Goal: Task Accomplishment & Management: Use online tool/utility

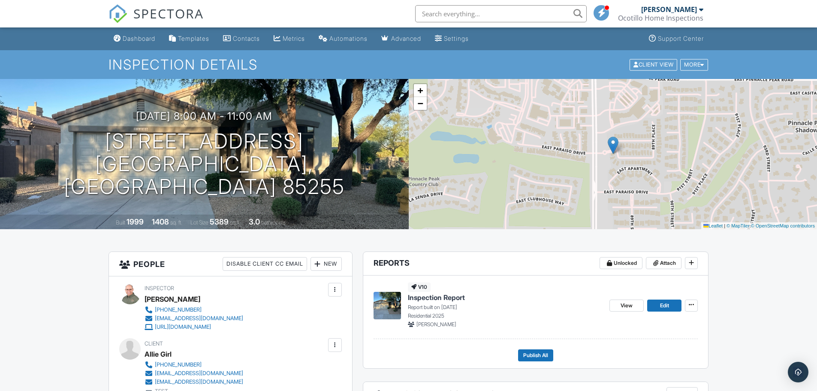
scroll to position [86, 0]
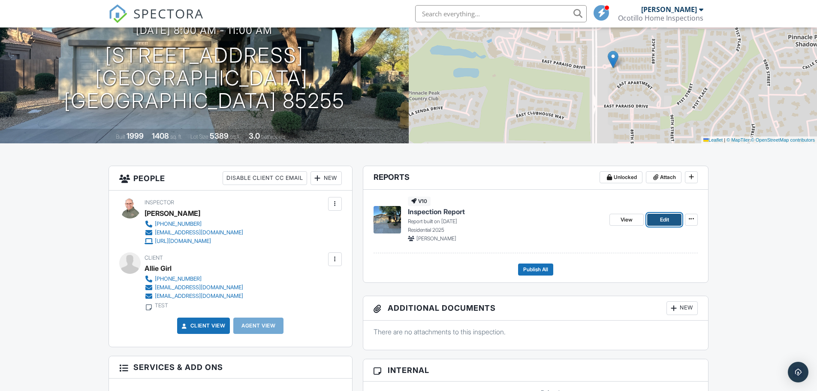
click at [659, 221] on link "Edit" at bounding box center [664, 220] width 34 height 12
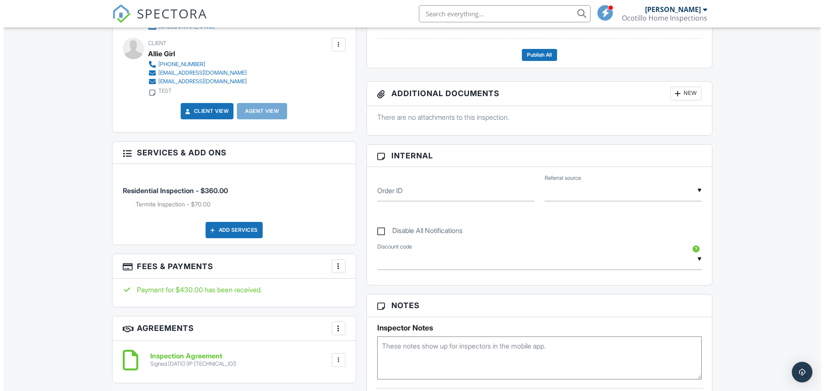
scroll to position [343, 0]
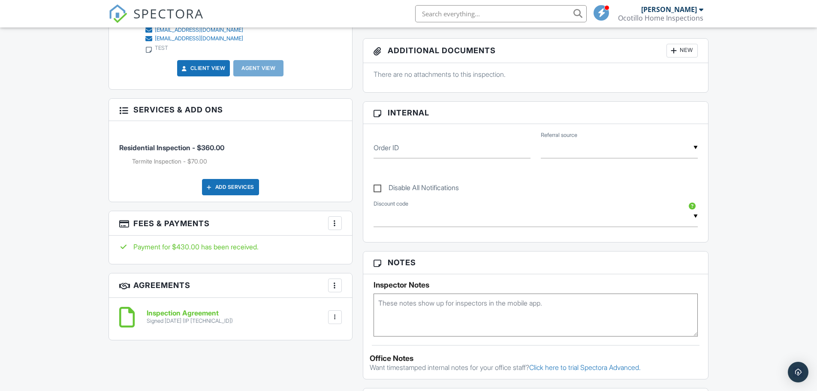
click at [331, 220] on div at bounding box center [335, 223] width 9 height 9
click at [368, 250] on li "Edit Fees & Payments" at bounding box center [378, 248] width 90 height 21
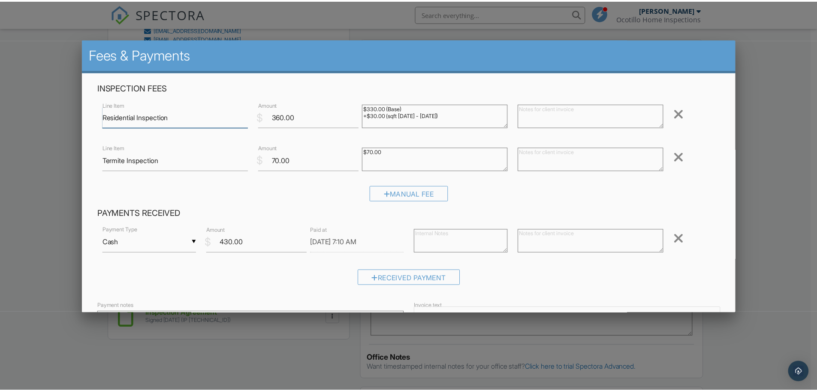
scroll to position [43, 0]
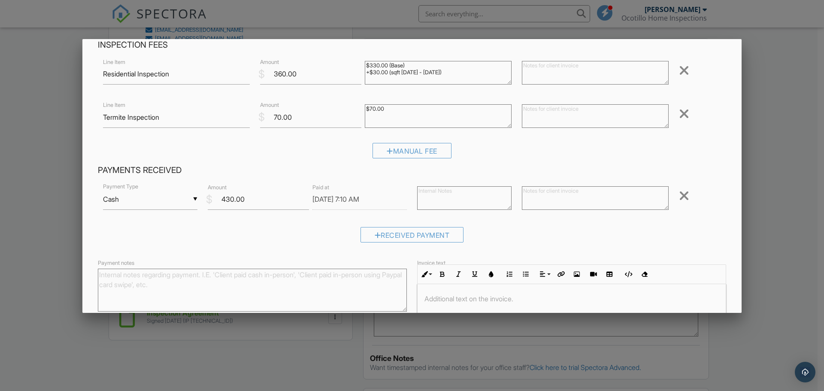
click at [772, 187] on div at bounding box center [412, 201] width 824 height 489
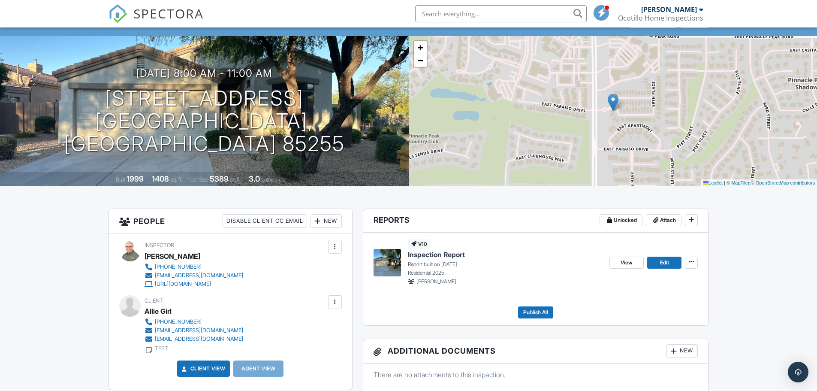
scroll to position [0, 0]
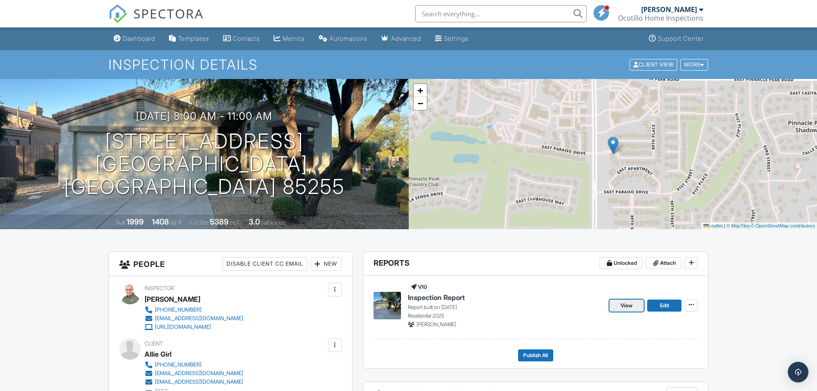
click at [632, 306] on span "View" at bounding box center [627, 305] width 12 height 9
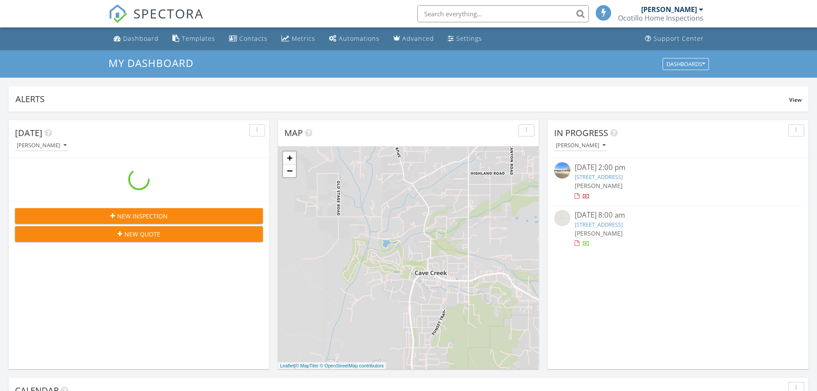
scroll to position [4, 4]
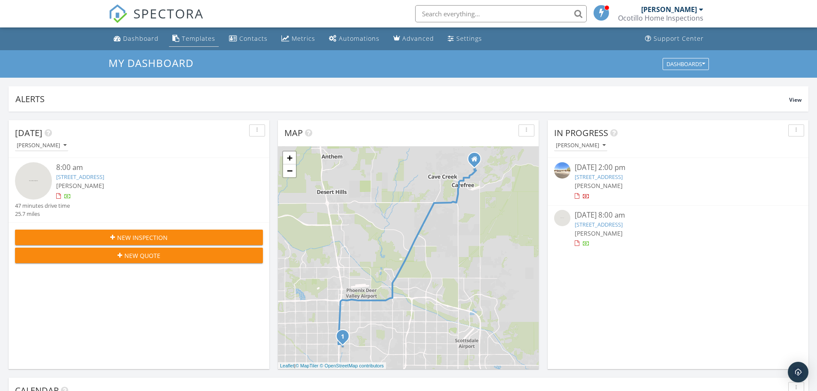
click at [184, 38] on div "Templates" at bounding box center [198, 38] width 33 height 8
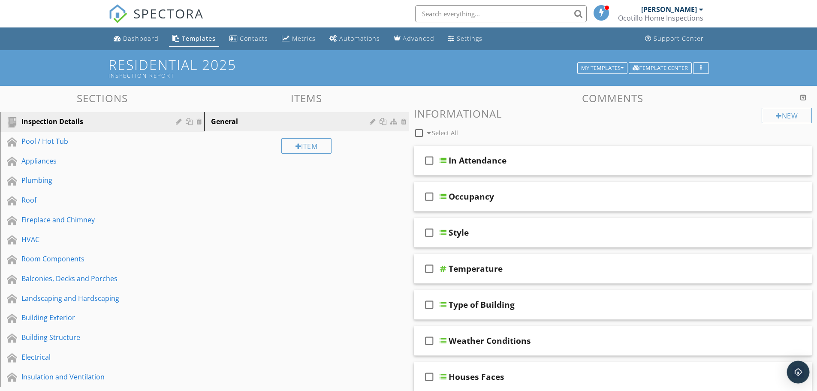
click at [799, 369] on img "Open Intercom Messenger" at bounding box center [798, 371] width 11 height 11
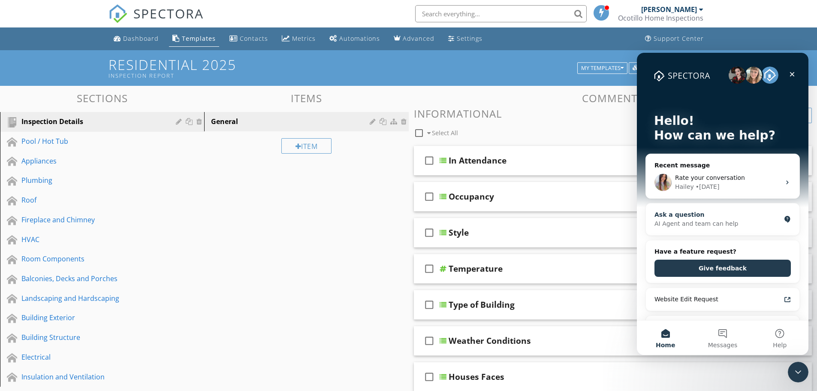
click at [697, 223] on div "AI Agent and team can help" at bounding box center [718, 223] width 126 height 9
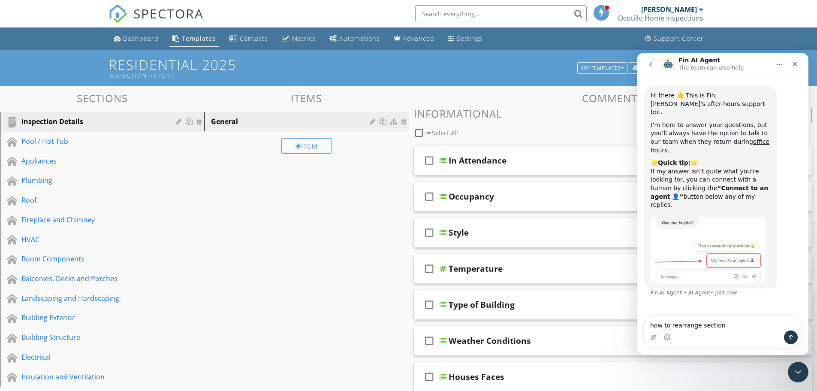
type textarea "how to rearrange sections"
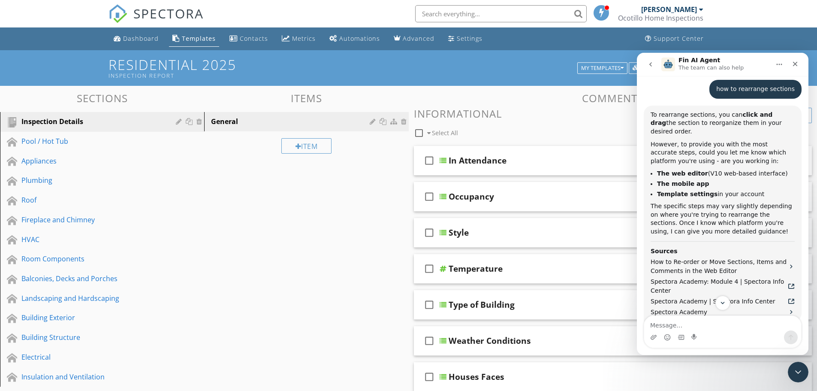
scroll to position [172, 0]
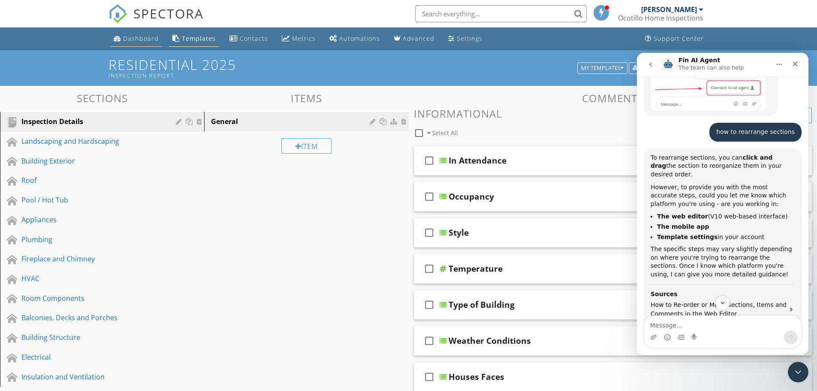
click at [129, 38] on div "Dashboard" at bounding box center [141, 38] width 36 height 8
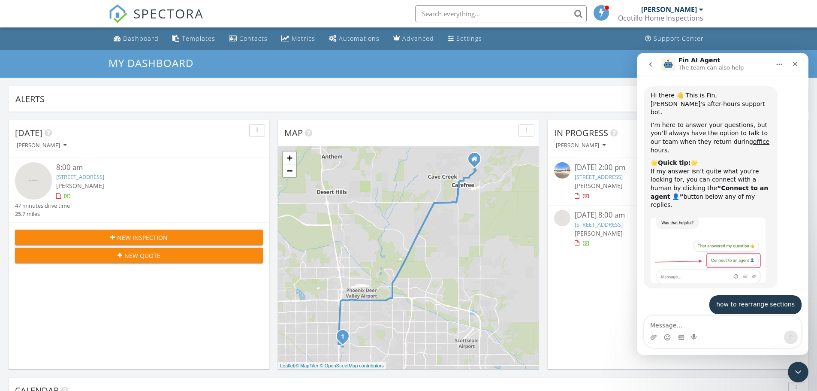
scroll to position [268, 0]
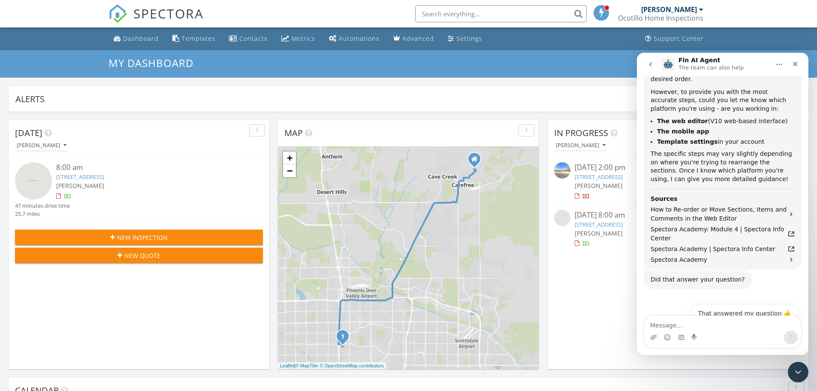
click at [104, 175] on link "2414 W Willow Ave, Phoenix, AZ 85029" at bounding box center [80, 177] width 48 height 8
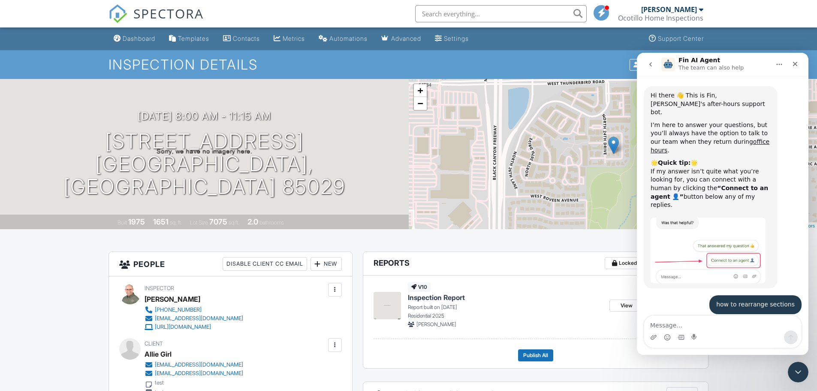
scroll to position [268, 0]
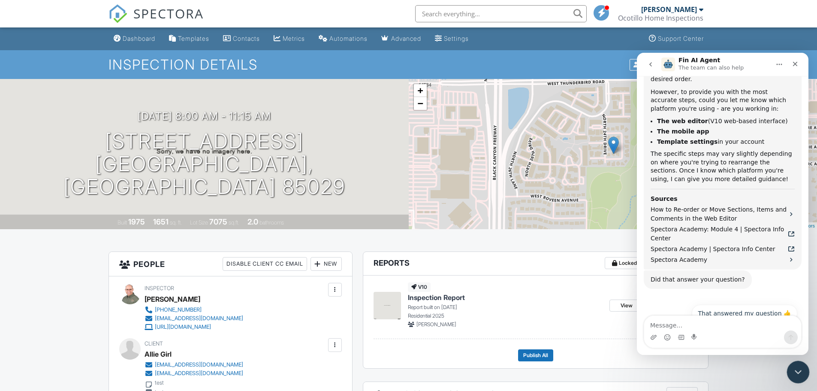
click at [799, 371] on icon "Close Intercom Messenger" at bounding box center [797, 370] width 10 height 10
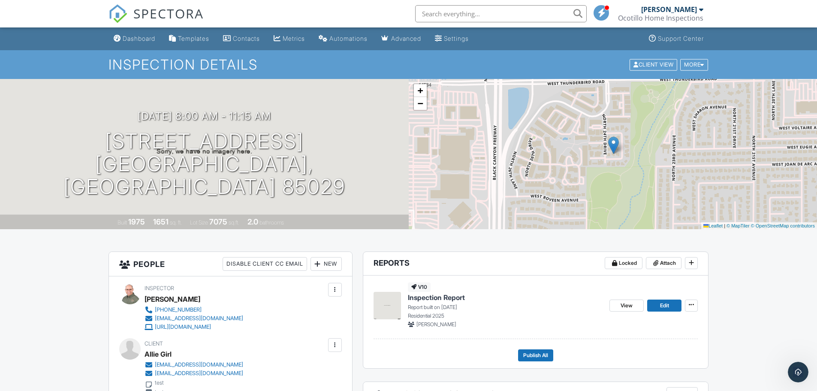
scroll to position [86, 0]
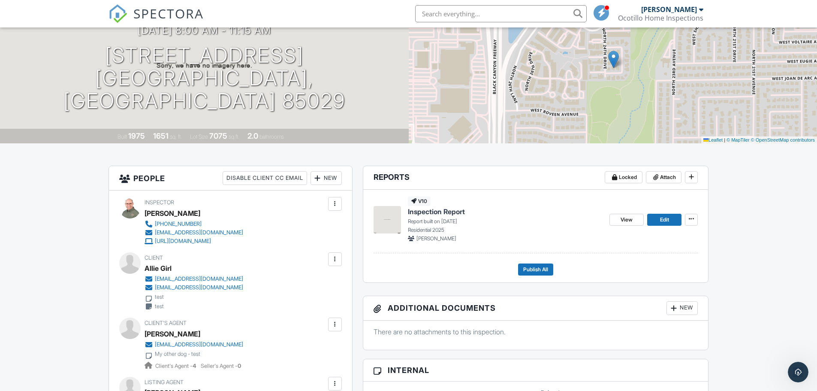
click at [428, 213] on span "Inspection Report" at bounding box center [436, 211] width 57 height 9
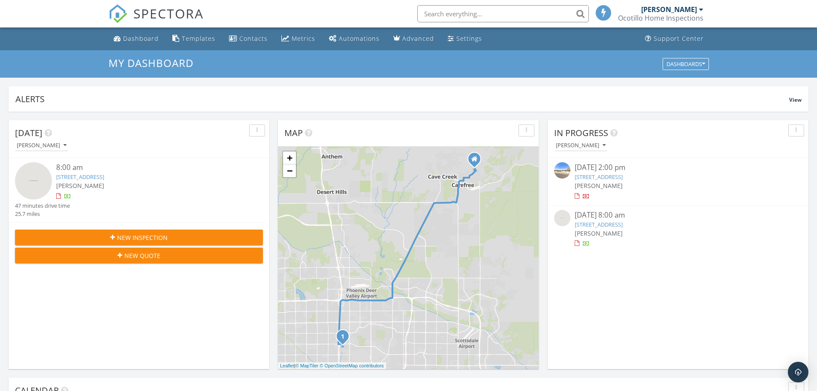
scroll to position [4, 4]
click at [256, 130] on div "button" at bounding box center [257, 130] width 8 height 6
click at [203, 195] on div at bounding box center [149, 196] width 186 height 9
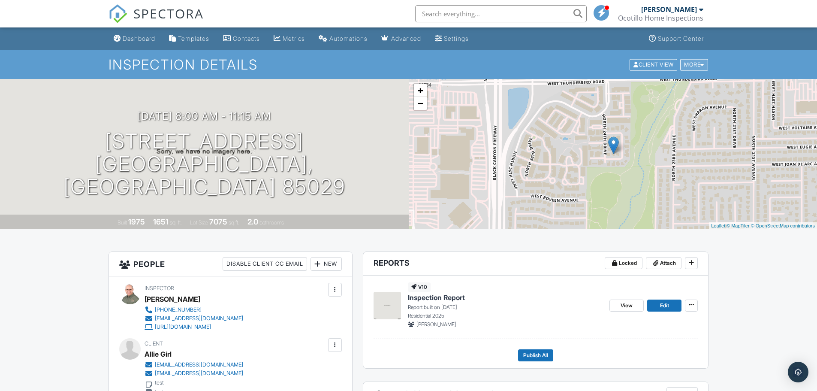
click at [695, 65] on div "More" at bounding box center [694, 65] width 28 height 12
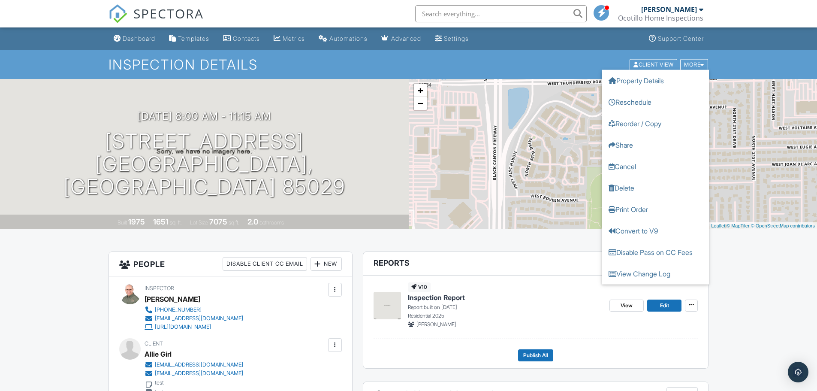
click at [727, 109] on div "+ − Leaflet | © MapTiler © OpenStreetMap contributors" at bounding box center [613, 154] width 409 height 150
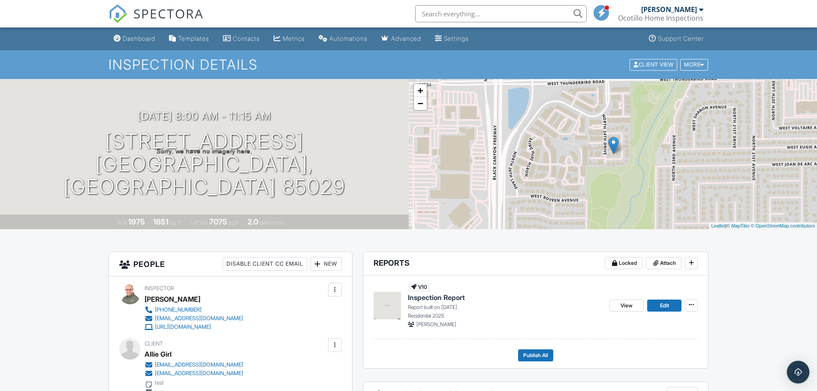
click at [799, 372] on img "Open Intercom Messenger" at bounding box center [798, 371] width 11 height 11
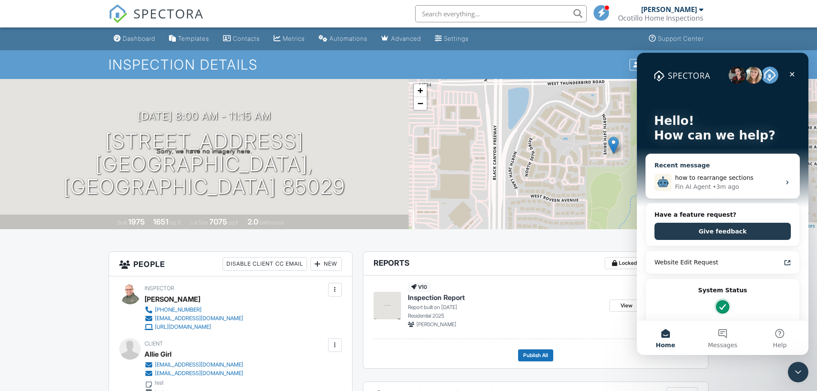
click at [696, 184] on div "Fin AI Agent" at bounding box center [693, 186] width 36 height 9
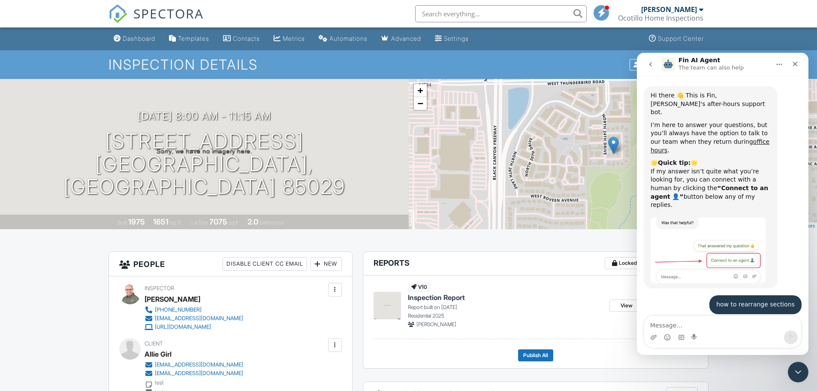
scroll to position [268, 0]
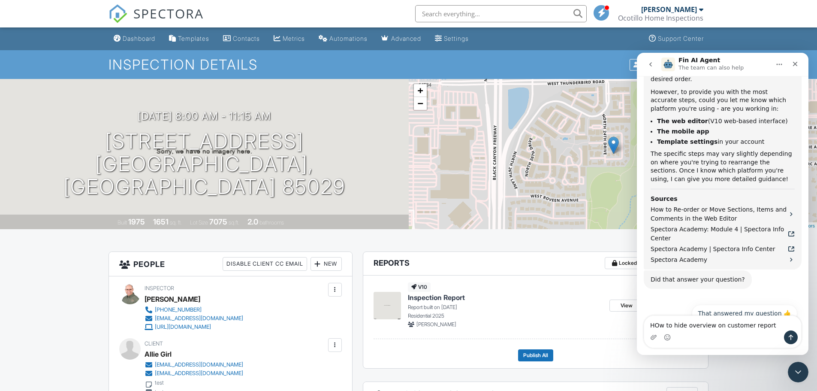
click at [658, 323] on textarea "HOw to hide overview on customer report" at bounding box center [722, 323] width 157 height 15
click at [682, 325] on textarea "How to hide overview on customer report" at bounding box center [722, 323] width 157 height 15
click at [717, 326] on textarea "How to disable overview on customer report" at bounding box center [722, 323] width 157 height 15
type textarea "How to disable overview grid on customer report"
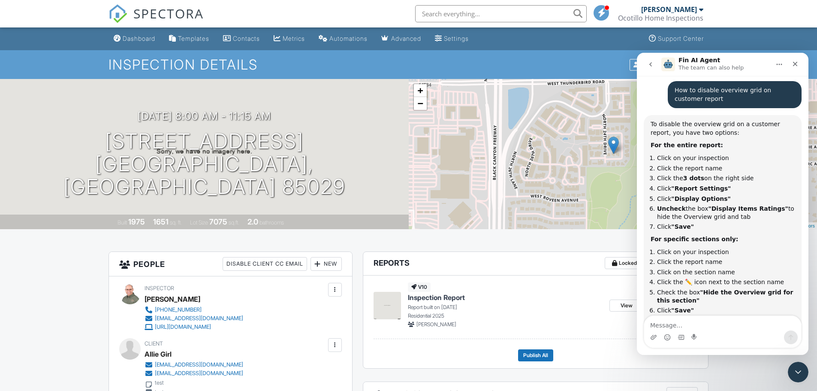
scroll to position [483, 0]
type textarea "Where is report name?"
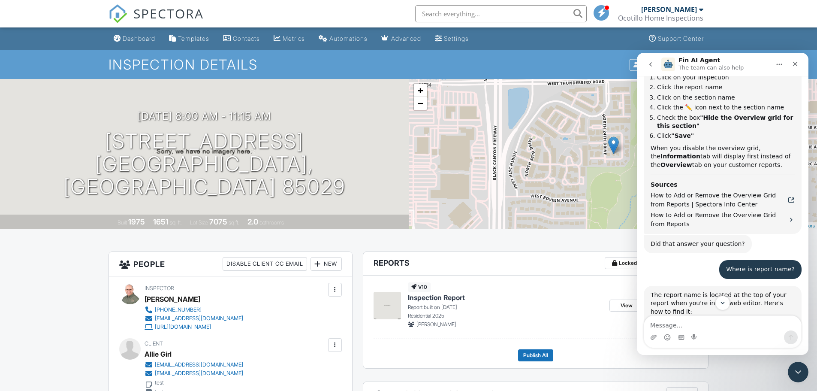
scroll to position [700, 0]
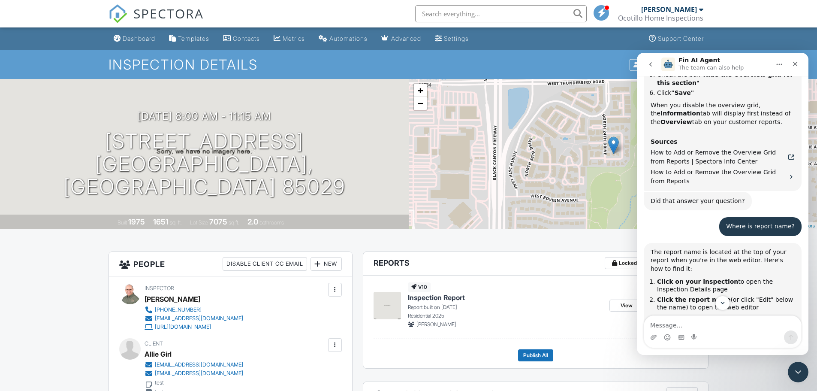
click at [585, 213] on div "+ − Leaflet | © MapTiler © OpenStreetMap contributors" at bounding box center [613, 154] width 409 height 150
click at [799, 371] on icon "Close Intercom Messenger" at bounding box center [797, 370] width 10 height 10
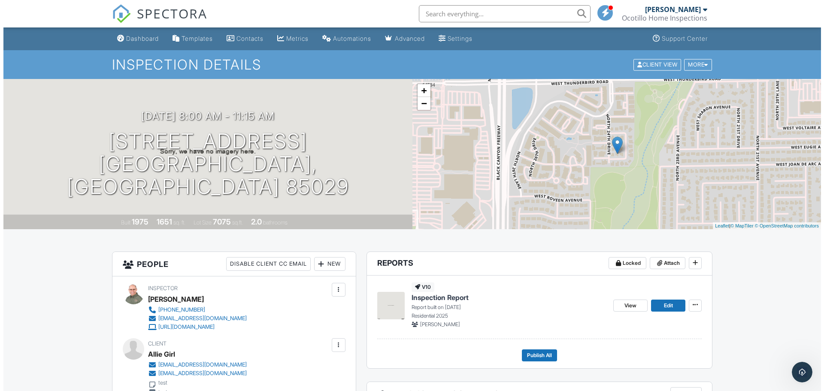
scroll to position [878, 0]
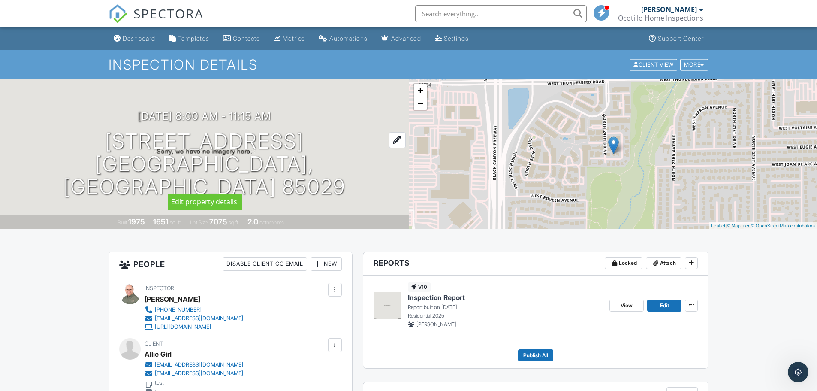
click at [205, 154] on h1 "2414 W Willow Ave Phoenix, AZ 85029" at bounding box center [204, 164] width 381 height 68
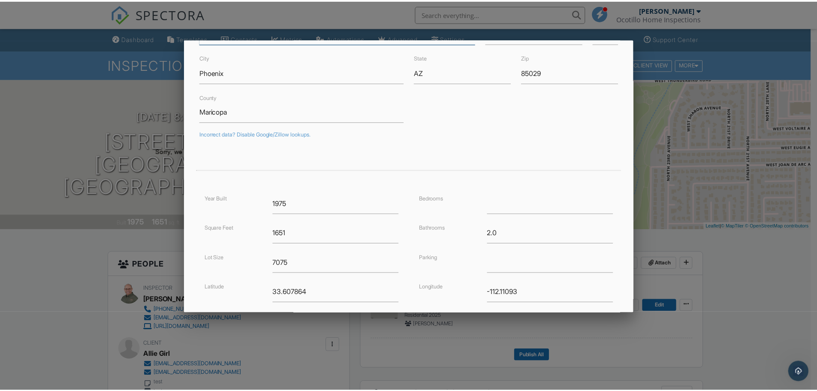
scroll to position [0, 0]
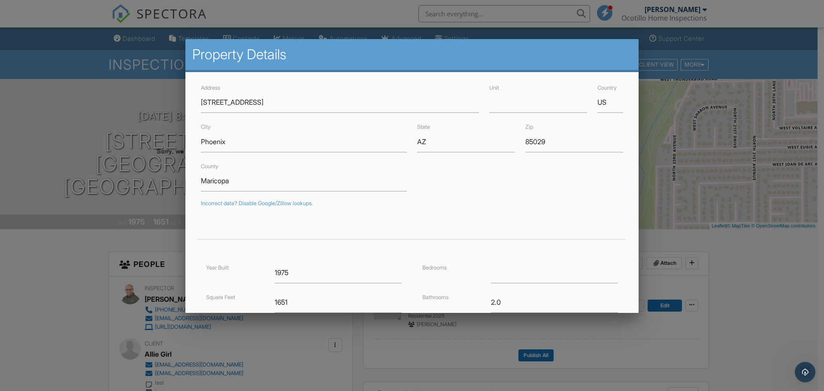
click at [676, 198] on div at bounding box center [412, 201] width 824 height 489
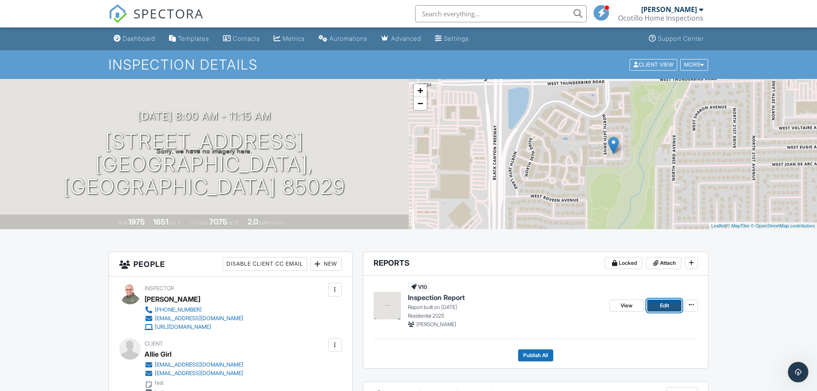
click at [671, 305] on link "Edit" at bounding box center [664, 305] width 34 height 12
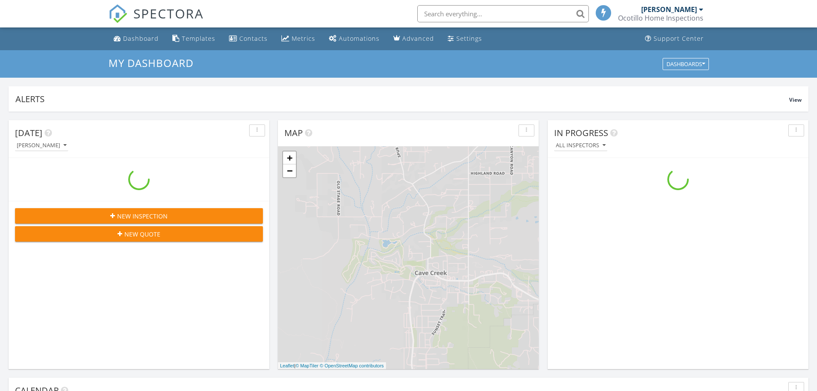
scroll to position [794, 830]
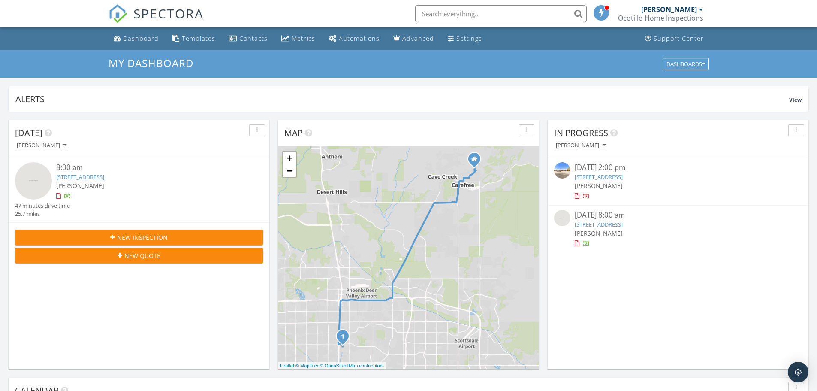
click at [615, 222] on link "2414 W Willow Ave, Phoenix, AZ 85029" at bounding box center [599, 224] width 48 height 8
click at [613, 223] on link "[STREET_ADDRESS]" at bounding box center [599, 224] width 48 height 8
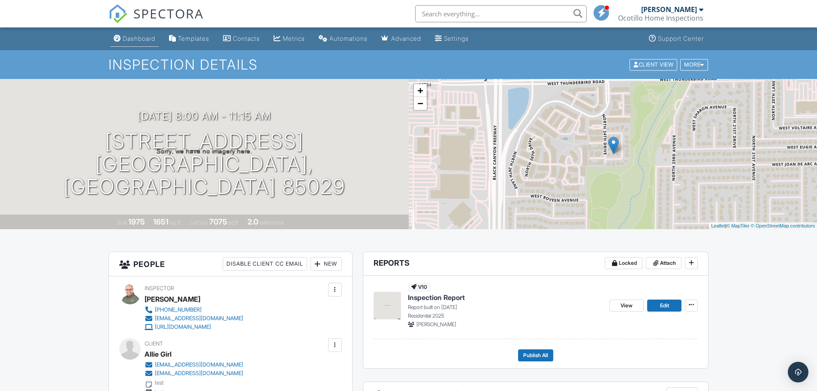
click at [145, 39] on div "Dashboard" at bounding box center [139, 38] width 33 height 7
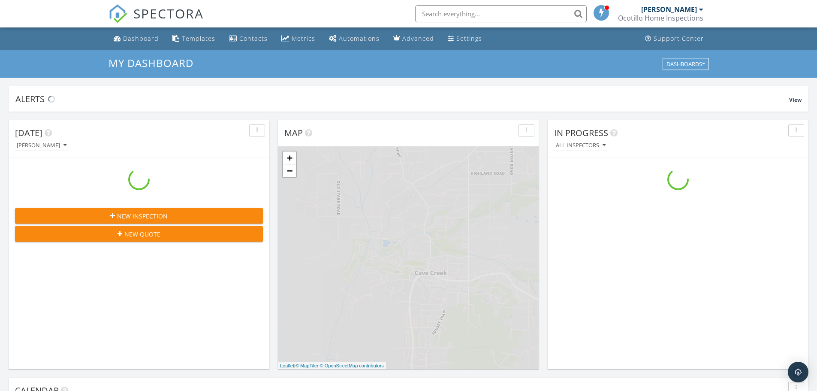
scroll to position [794, 830]
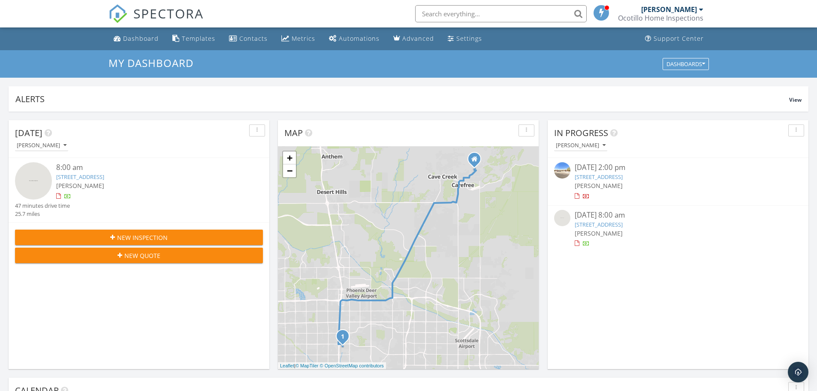
click at [597, 175] on link "17262 N 55th Ave, Glendale, AZ 85308" at bounding box center [599, 177] width 48 height 8
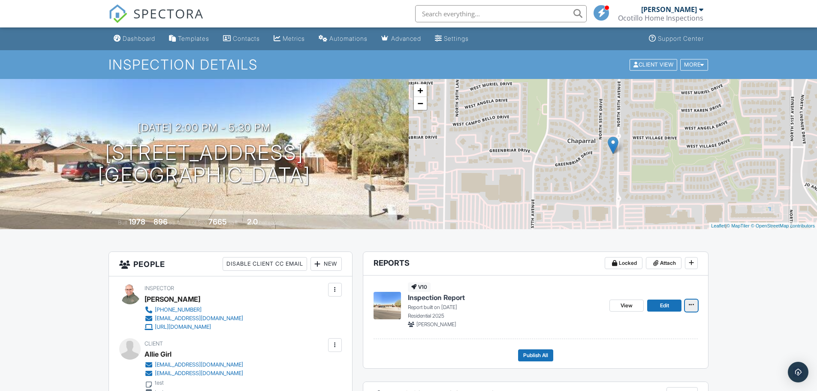
click at [696, 307] on button at bounding box center [691, 305] width 13 height 12
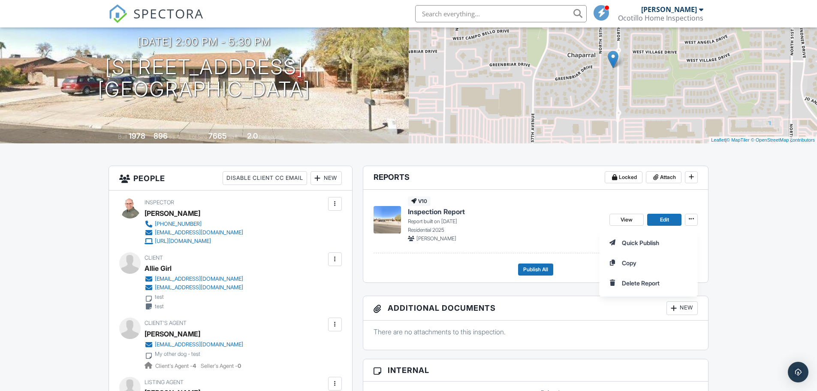
click at [662, 218] on span "Edit" at bounding box center [664, 219] width 9 height 9
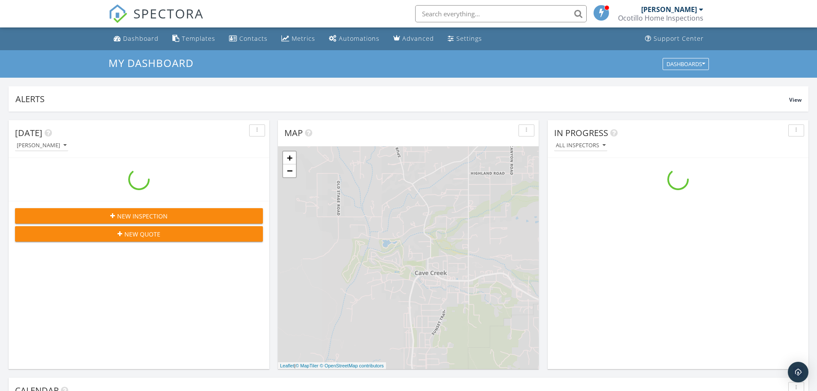
scroll to position [794, 830]
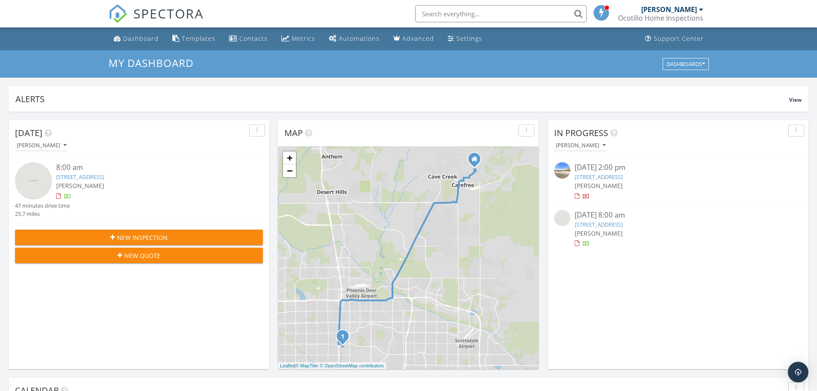
click at [598, 176] on link "17262 N 55th Ave, Glendale, AZ 85308" at bounding box center [599, 177] width 48 height 8
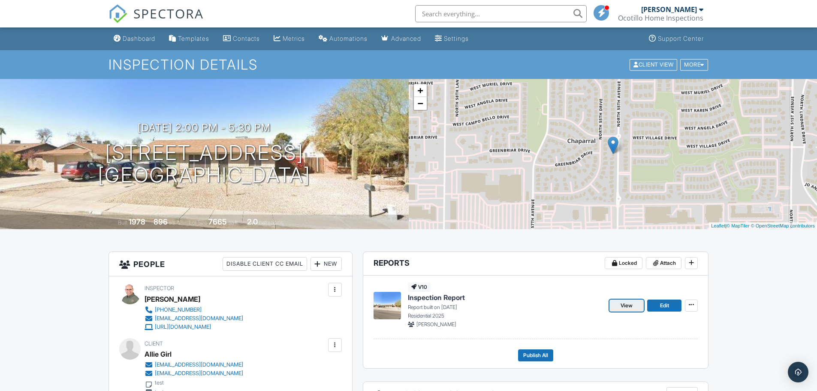
click at [632, 305] on span "View" at bounding box center [627, 305] width 12 height 9
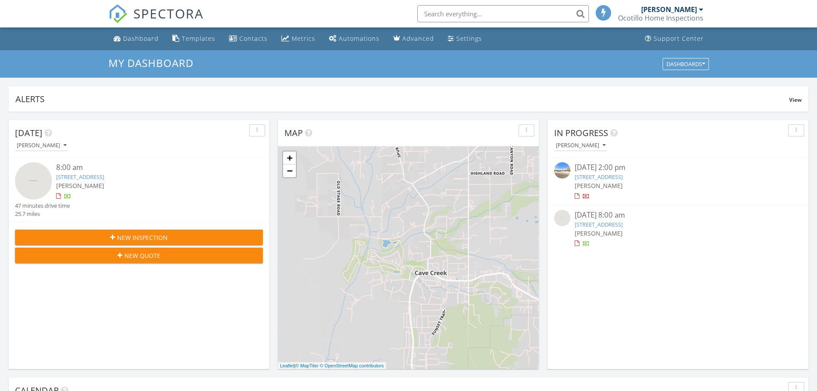
scroll to position [4, 4]
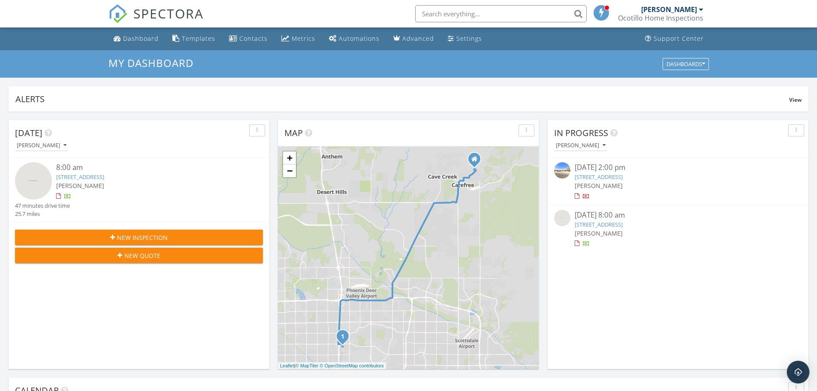
click at [798, 372] on img "Open Intercom Messenger" at bounding box center [798, 371] width 11 height 11
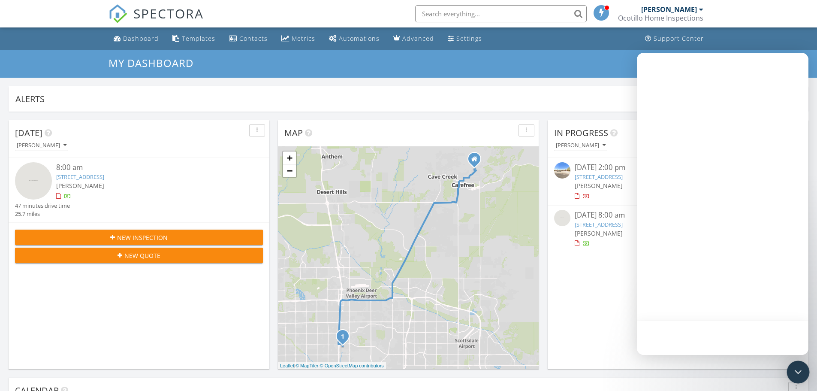
scroll to position [0, 0]
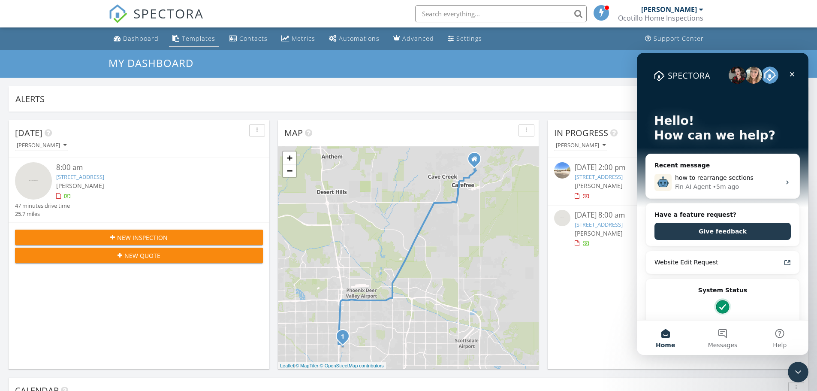
click at [196, 36] on div "Templates" at bounding box center [198, 38] width 33 height 8
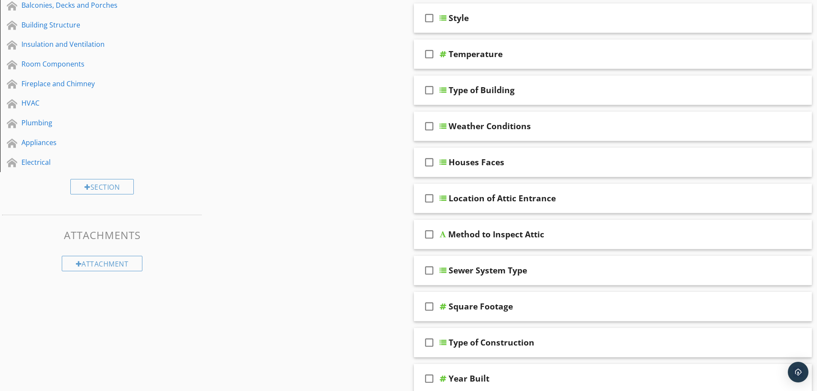
scroll to position [172, 0]
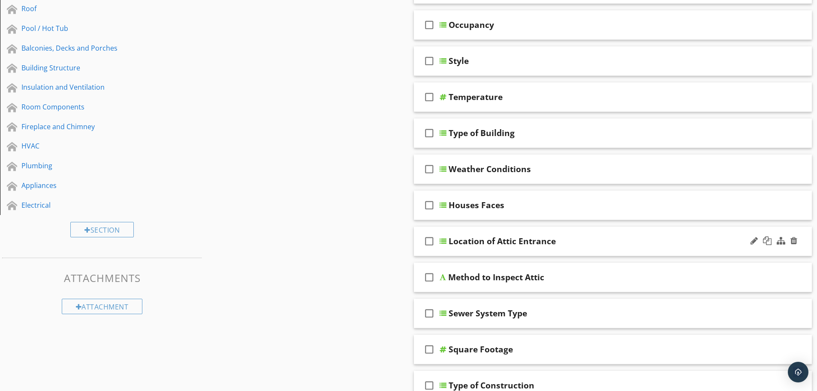
click at [576, 247] on div "check_box_outline_blank Location of Attic Entrance" at bounding box center [613, 241] width 398 height 30
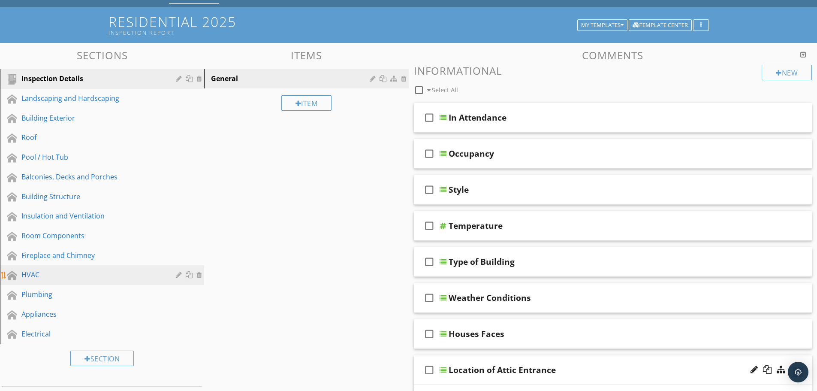
scroll to position [0, 0]
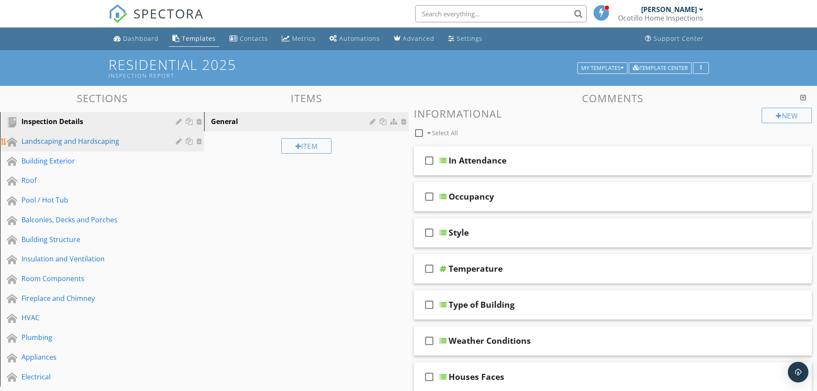
click at [109, 137] on div "Landscaping and Hardscaping" at bounding box center [92, 141] width 142 height 10
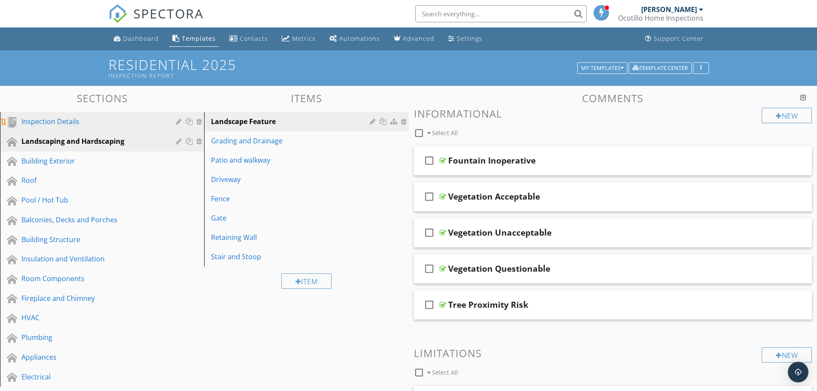
click at [75, 120] on div "Inspection Details" at bounding box center [92, 121] width 142 height 10
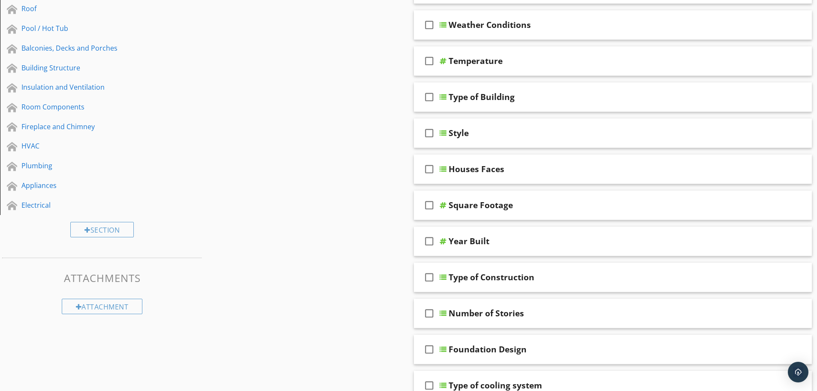
scroll to position [43, 0]
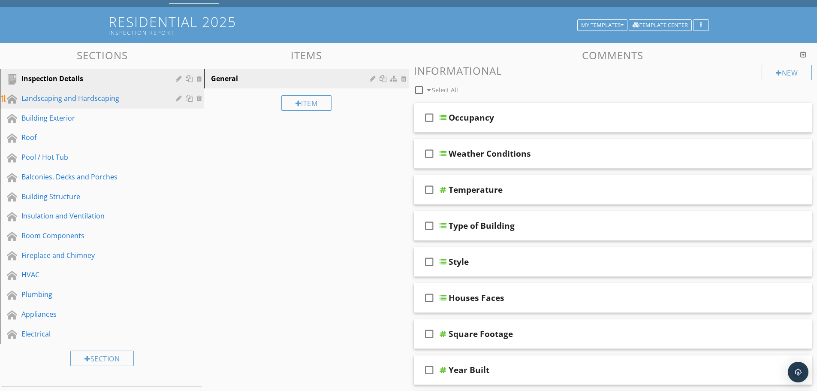
click at [88, 101] on div "Landscaping and Hardscaping" at bounding box center [92, 98] width 142 height 10
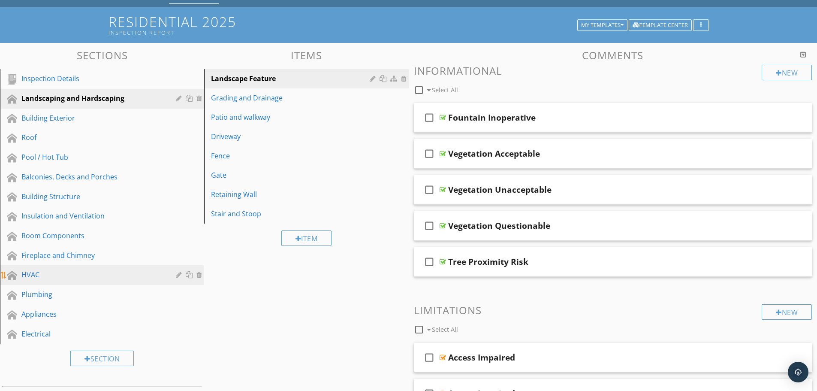
scroll to position [0, 0]
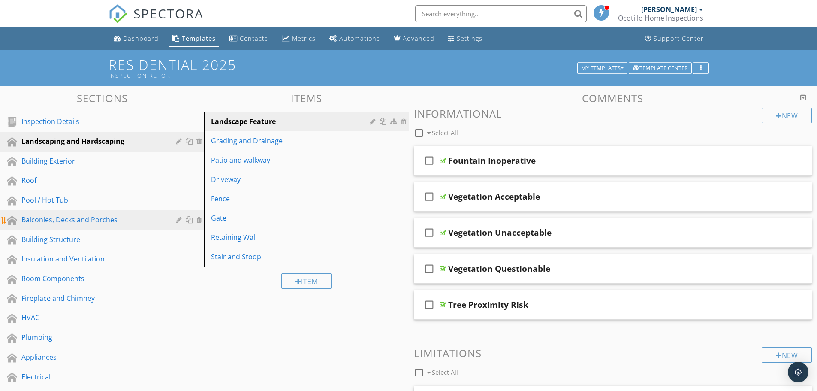
click at [69, 222] on div "Balconies, Decks and Porches" at bounding box center [92, 219] width 142 height 10
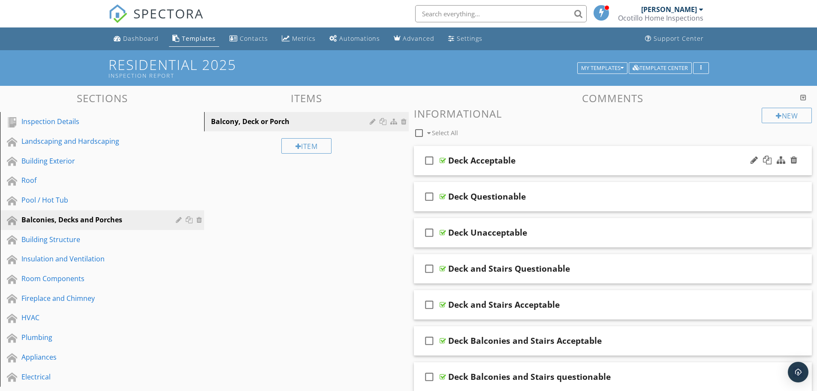
click at [520, 164] on div "Deck Acceptable" at bounding box center [591, 160] width 286 height 10
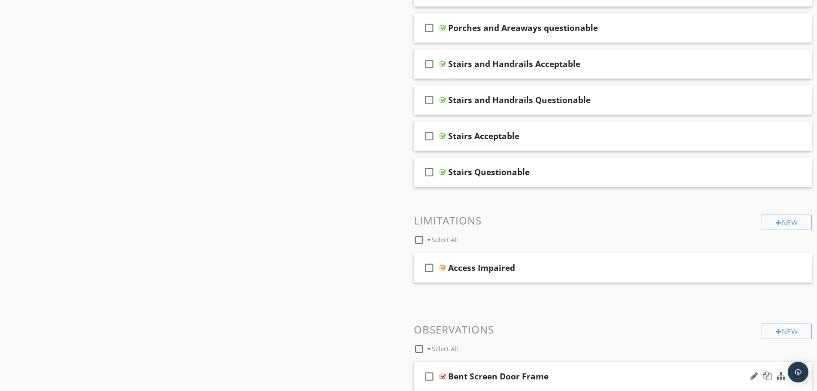
scroll to position [1029, 0]
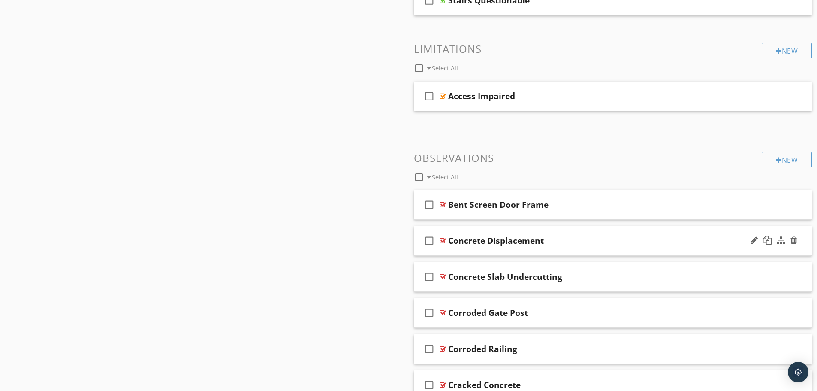
click at [523, 248] on div "check_box_outline_blank Concrete Displacement" at bounding box center [613, 241] width 398 height 30
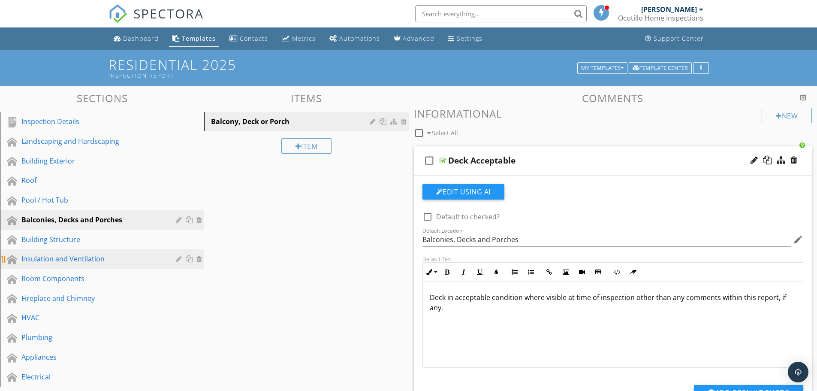
scroll to position [43, 0]
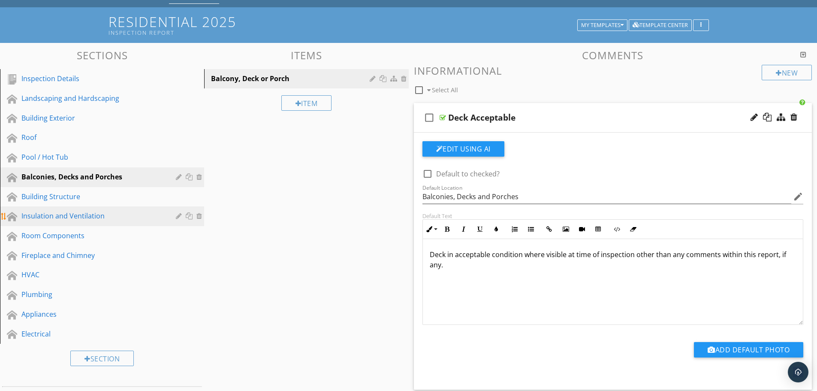
click at [65, 211] on div "Insulation and Ventilation" at bounding box center [92, 216] width 142 height 10
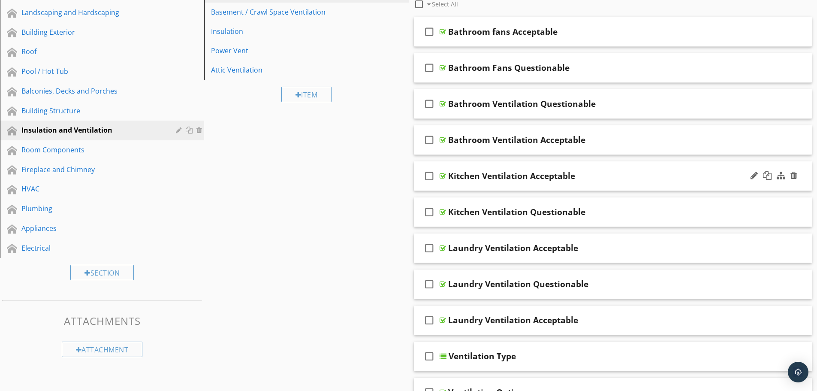
scroll to position [172, 0]
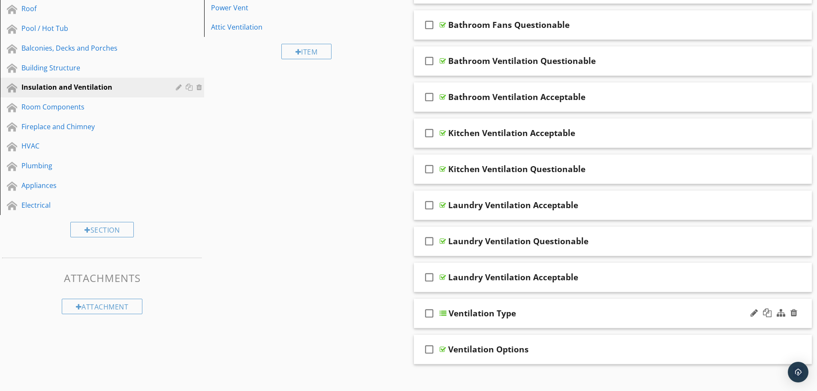
click at [501, 320] on div "check_box_outline_blank Ventilation Type" at bounding box center [613, 314] width 398 height 30
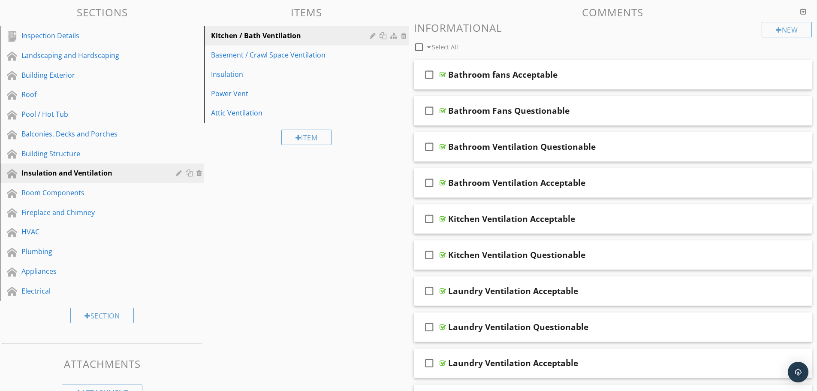
scroll to position [43, 0]
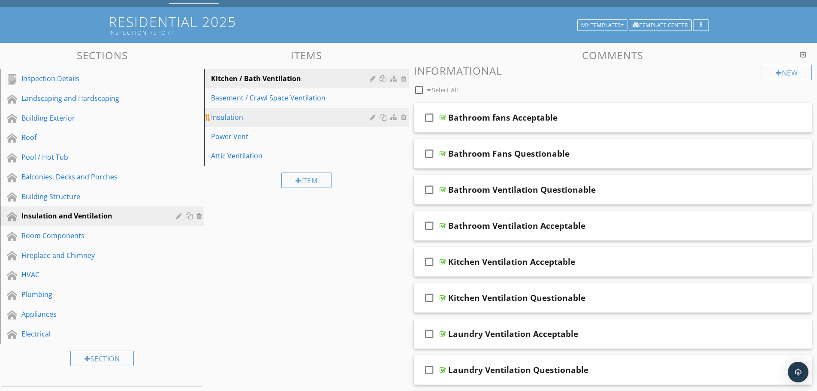
click at [305, 115] on div "Insulation" at bounding box center [291, 117] width 161 height 10
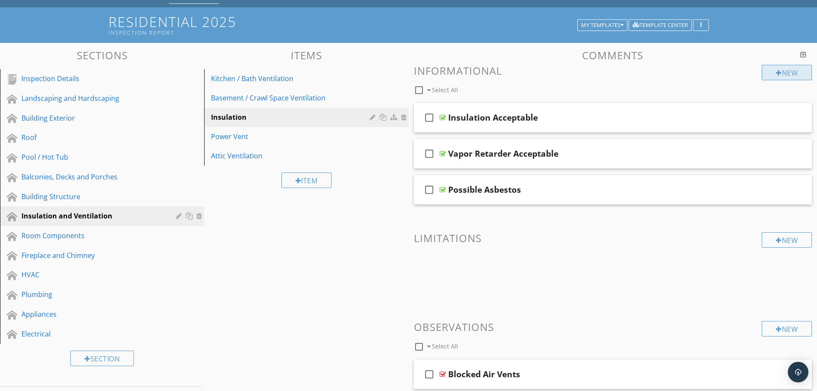
click at [778, 70] on div at bounding box center [779, 72] width 6 height 7
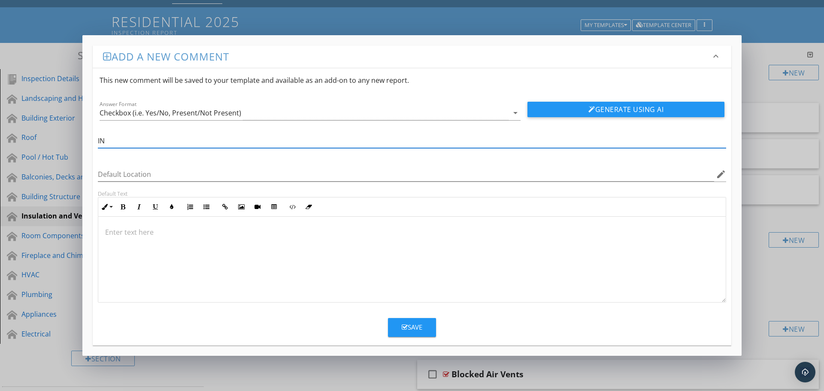
type input "I"
type input "Apporximate Insulation Thickness"
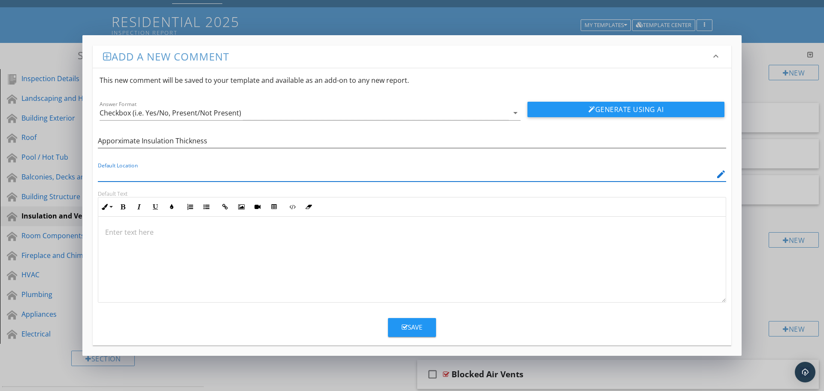
click at [198, 175] on input "Default Location" at bounding box center [406, 174] width 616 height 14
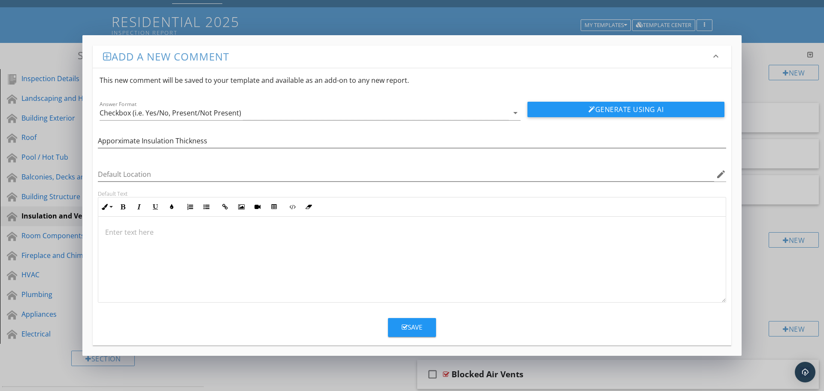
click at [148, 231] on p at bounding box center [411, 232] width 613 height 10
click at [511, 112] on icon "arrow_drop_down" at bounding box center [515, 113] width 10 height 10
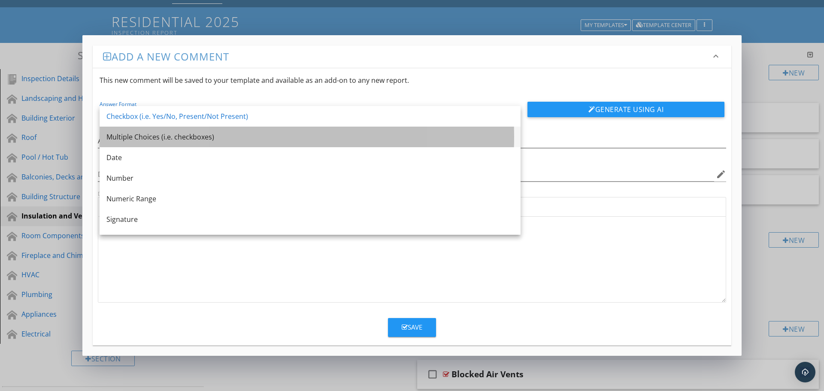
click at [195, 134] on div "Multiple Choices (i.e. checkboxes)" at bounding box center [309, 137] width 407 height 10
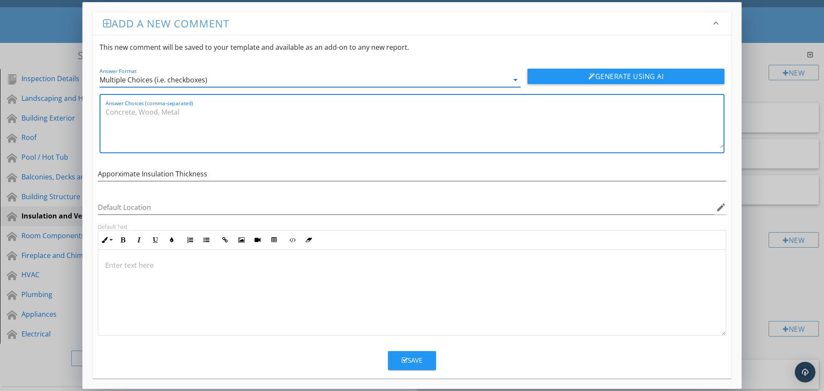
click at [139, 114] on textarea "Answer Choices (comma-separated)" at bounding box center [415, 126] width 618 height 43
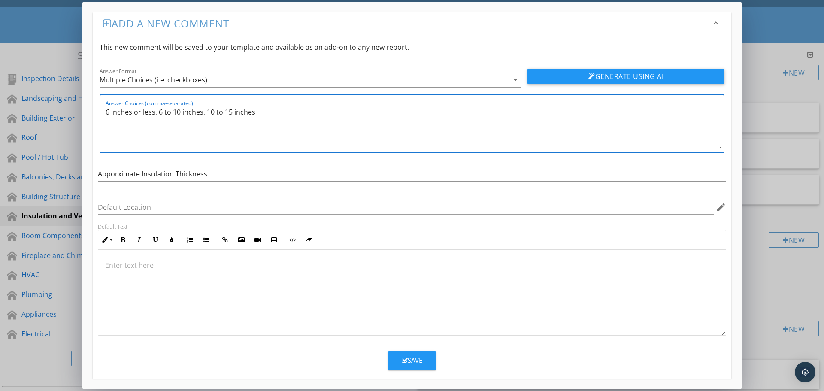
click at [154, 112] on textarea "6 inches or less, 6 to 10 inches, 10 to 15 inches" at bounding box center [415, 126] width 618 height 43
click at [256, 114] on textarea "6 inches or less, 6 to 10 inches, 10 to 15 inches" at bounding box center [415, 126] width 618 height 43
type textarea "6 inches or less, 6 to 10 inches, 10 to 15 inches, 15 to 20 inches, Over 20 inc…"
click at [159, 265] on p at bounding box center [411, 265] width 613 height 10
click at [130, 267] on p "Insulatgion thickness varies across the attic, the approximate depth is" at bounding box center [411, 265] width 613 height 10
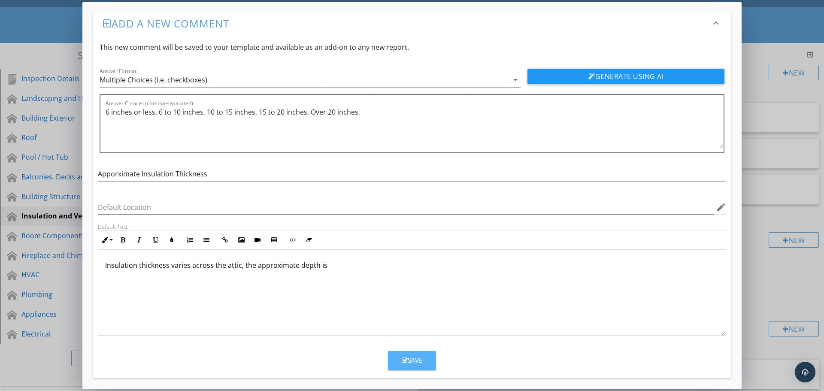
click at [416, 357] on div "Save" at bounding box center [411, 360] width 21 height 10
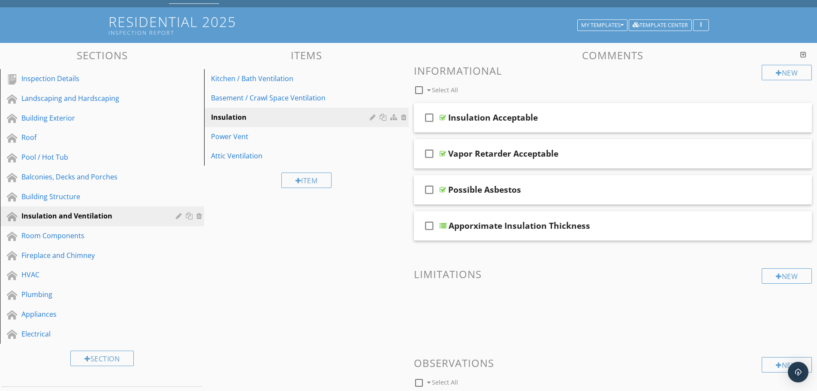
click at [456, 72] on h3 "Informational" at bounding box center [613, 71] width 398 height 12
click at [776, 72] on div at bounding box center [779, 72] width 6 height 7
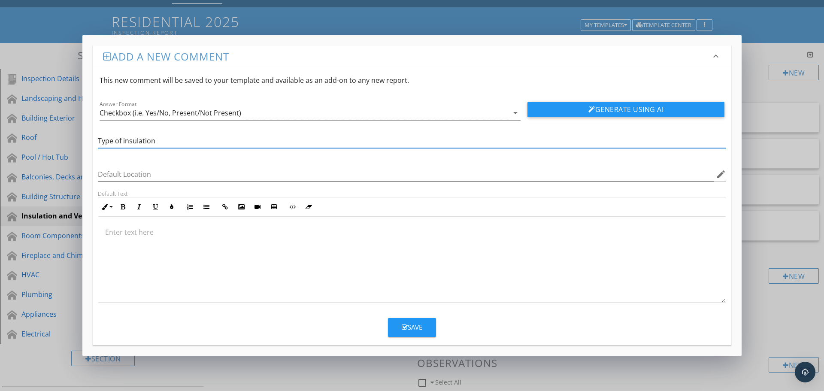
click at [125, 142] on input "Type of insulation" at bounding box center [412, 141] width 628 height 14
type input "Type of Insulation"
click at [108, 231] on p at bounding box center [411, 232] width 613 height 10
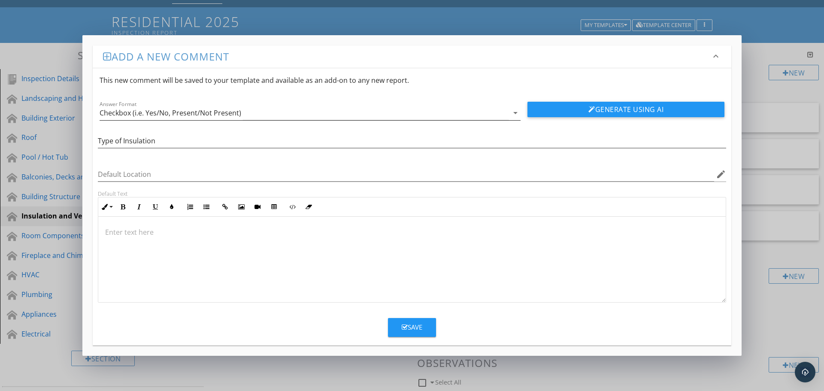
click at [512, 110] on icon "arrow_drop_down" at bounding box center [515, 113] width 10 height 10
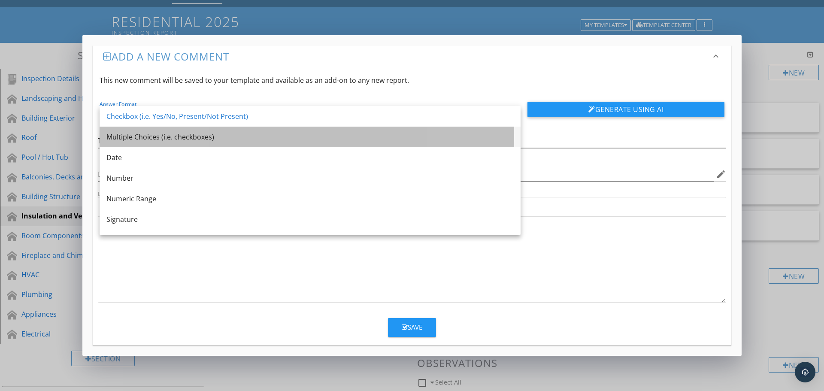
click at [292, 133] on div "Multiple Choices (i.e. checkboxes)" at bounding box center [309, 137] width 407 height 10
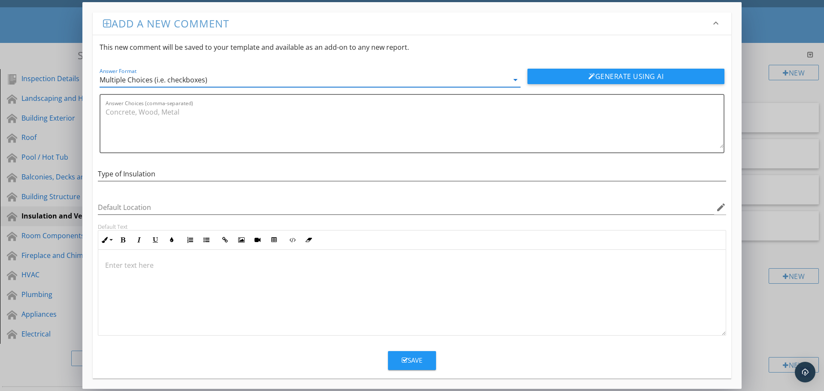
click at [138, 267] on p at bounding box center [411, 265] width 613 height 10
click at [132, 112] on textarea "Answer Choices (comma-separated)" at bounding box center [415, 126] width 618 height 43
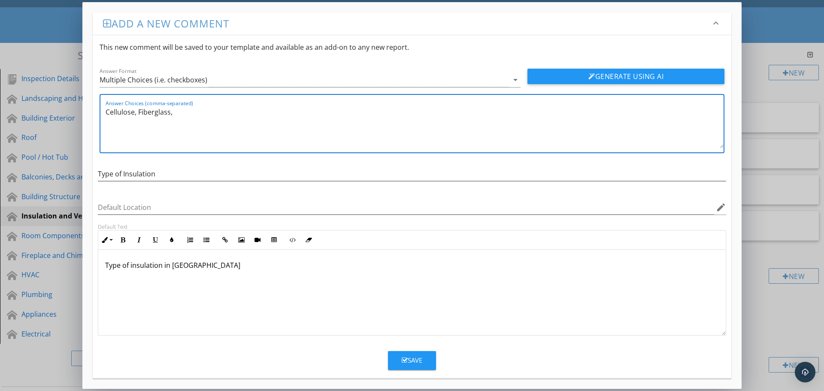
click at [139, 112] on textarea "Cellulose, Fiberglass," at bounding box center [415, 126] width 618 height 43
click at [190, 112] on textarea "Cellulose, Blown Fiberglass," at bounding box center [415, 126] width 618 height 43
click at [190, 111] on textarea "Cellulose, Blown Fiberglass," at bounding box center [415, 126] width 618 height 43
click at [339, 113] on textarea "Cellulose, Blown Fiberglass insulation, Batted Fiberglass Insulation," at bounding box center [415, 126] width 618 height 43
paste textarea "Spray polyurethane foam"
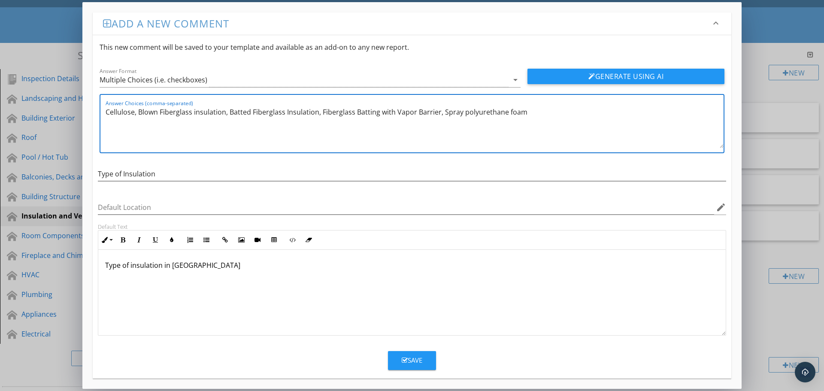
click at [507, 111] on textarea "Cellulose, Blown Fiberglass insulation, Batted Fiberglass Insulation, Fiberglas…" at bounding box center [415, 126] width 618 height 43
click at [524, 113] on textarea "Cellulose, Blown Fiberglass insulation, Batted Fiberglass Insulation, Fiberglas…" at bounding box center [415, 126] width 618 height 43
click at [552, 112] on textarea "Cellulose, Blown Fiberglass insulation, Batted Fiberglass Insulation, Fiberglas…" at bounding box center [415, 126] width 618 height 43
type textarea "Cellulose, Blown Fiberglass insulation, Batted Fiberglass Insulation, Fiberglas…"
click at [416, 357] on div "Save" at bounding box center [411, 360] width 21 height 10
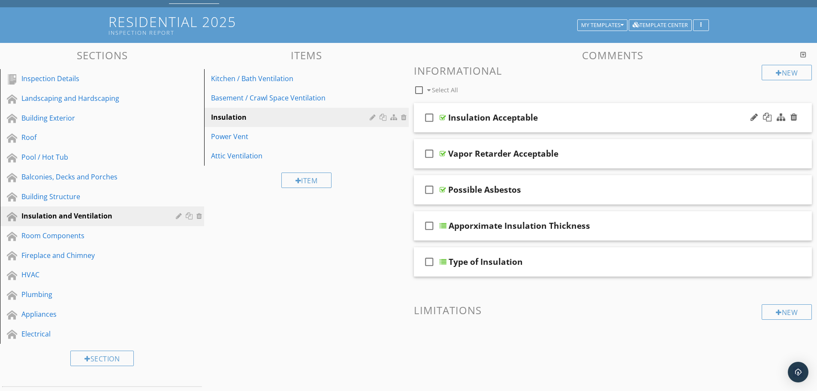
click at [477, 126] on div "check_box_outline_blank Insulation Acceptable" at bounding box center [613, 118] width 398 height 30
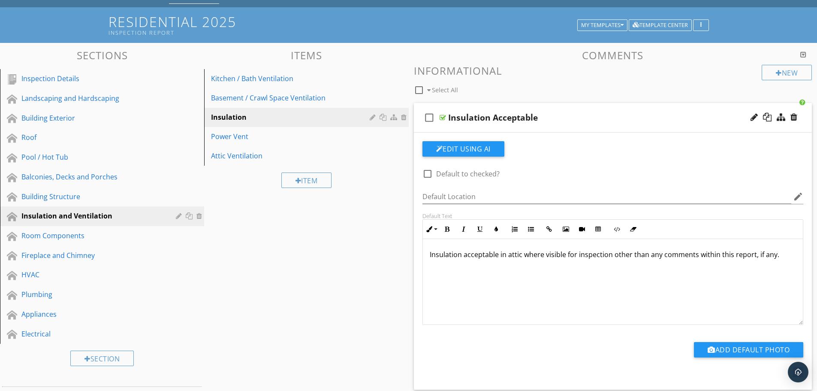
click at [532, 65] on h3 "Informational" at bounding box center [613, 71] width 398 height 12
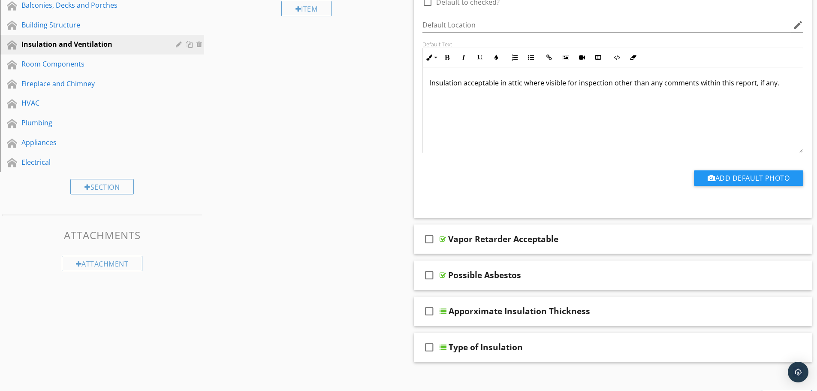
scroll to position [172, 0]
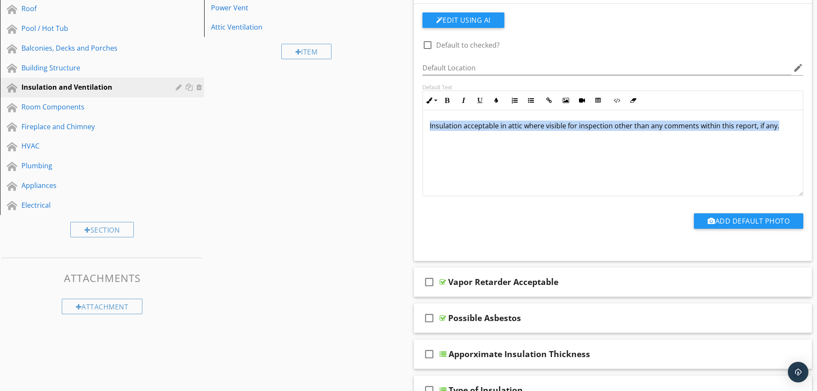
drag, startPoint x: 776, startPoint y: 125, endPoint x: 428, endPoint y: 127, distance: 347.9
click at [428, 127] on div "Insulation acceptable in attic where visible for inspection other than any comm…" at bounding box center [613, 153] width 380 height 86
copy p "Insulation acceptable in attic where visible for inspection other than any comm…"
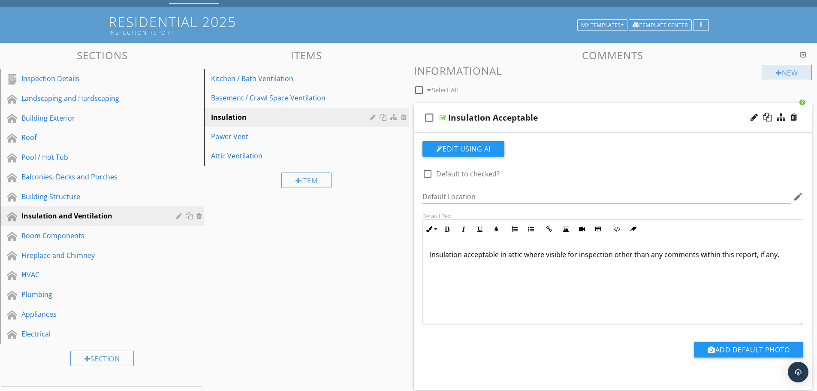
click at [784, 69] on div "New" at bounding box center [787, 72] width 50 height 15
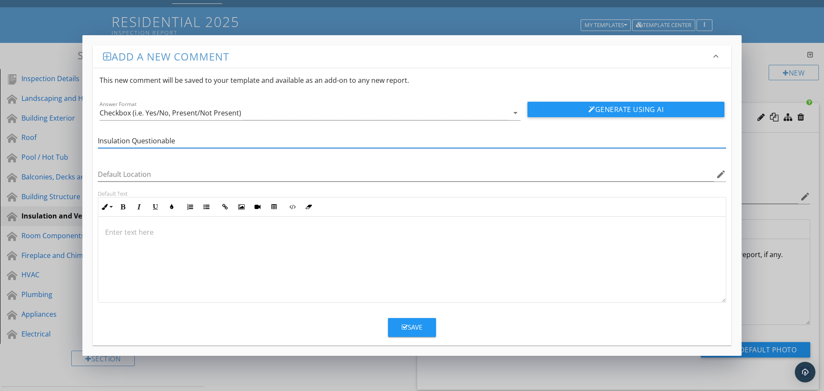
type input "Insulation Questionable"
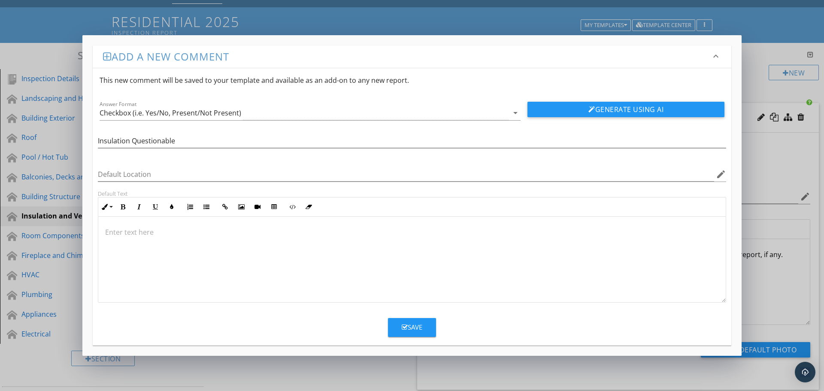
click at [121, 233] on p at bounding box center [411, 232] width 613 height 10
click at [159, 231] on p "Insulation acceptable in attic where visible for inspection other than any comm…" at bounding box center [411, 232] width 613 height 10
click at [294, 231] on p "Insulation questionable in attic where visible for inspection other than any co…" at bounding box center [411, 232] width 613 height 10
drag, startPoint x: 349, startPoint y: 231, endPoint x: 298, endPoint y: 233, distance: 51.1
click at [298, 233] on p "Insulation questionable in attic where visible for inspection. other than any c…" at bounding box center [411, 232] width 613 height 10
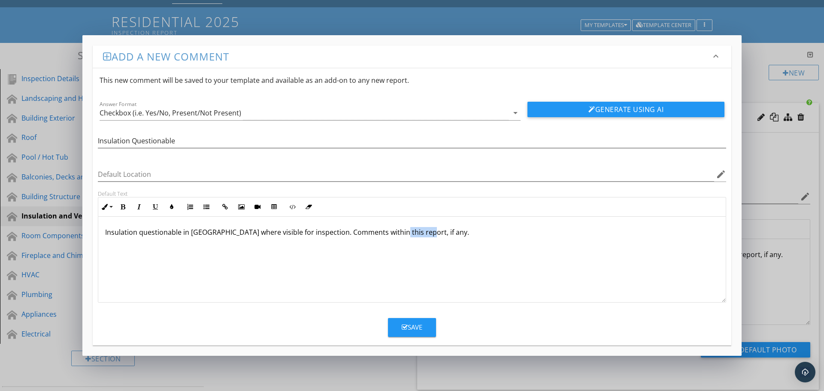
drag, startPoint x: 413, startPoint y: 231, endPoint x: 389, endPoint y: 234, distance: 25.0
click at [389, 234] on p "Insulation questionable in attic where visible for inspection. Comments within …" at bounding box center [411, 232] width 613 height 10
click at [438, 233] on p "Insulation questionable in attic where visible for inspection. Comments within …" at bounding box center [411, 232] width 613 height 10
click at [416, 324] on div "Save" at bounding box center [411, 327] width 21 height 10
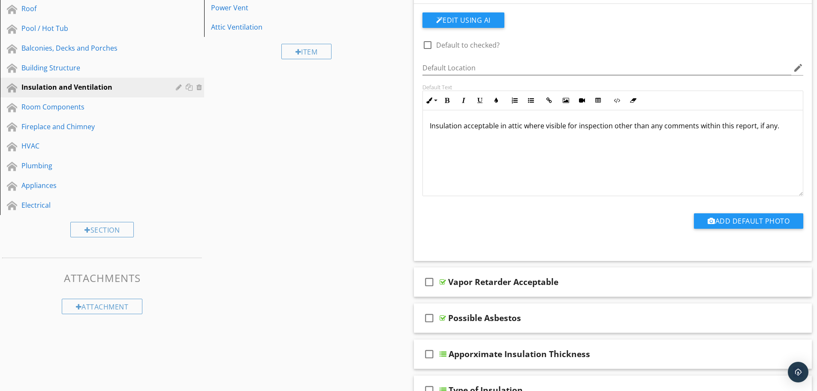
scroll to position [86, 0]
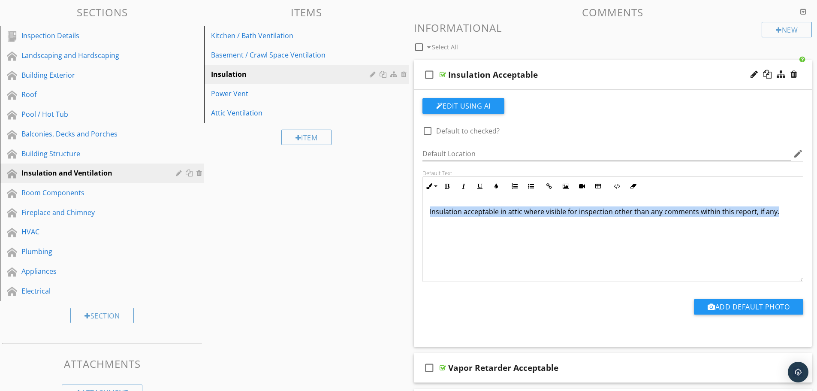
drag, startPoint x: 776, startPoint y: 209, endPoint x: 425, endPoint y: 213, distance: 351.7
click at [425, 213] on div "Insulation acceptable in attic where visible for inspection other than any comm…" at bounding box center [613, 239] width 380 height 86
copy p "Insulation acceptable in attic where visible for inspection other than any comm…"
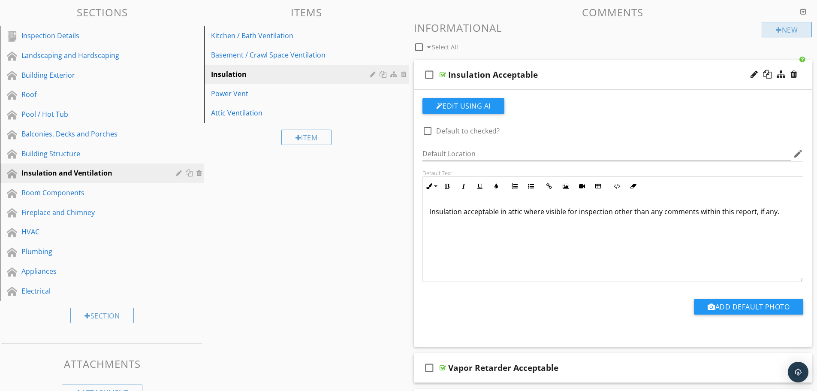
click at [782, 31] on div "New" at bounding box center [787, 29] width 50 height 15
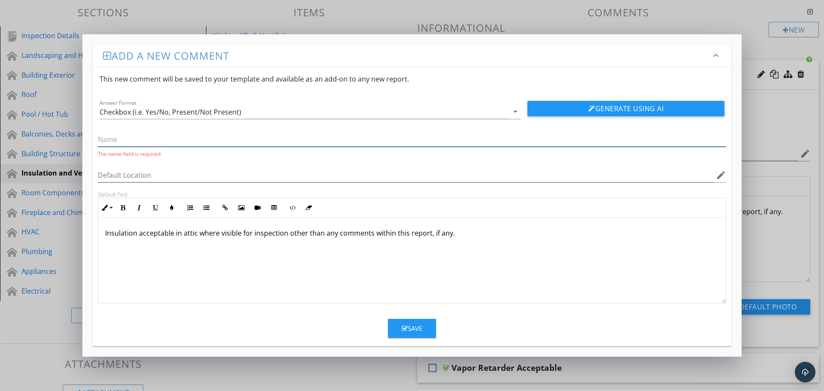
click at [152, 136] on input "text" at bounding box center [412, 140] width 628 height 14
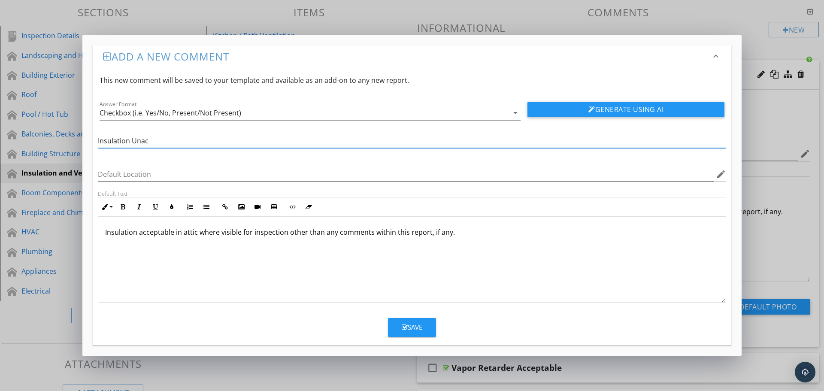
type input "Insulation Unacc"
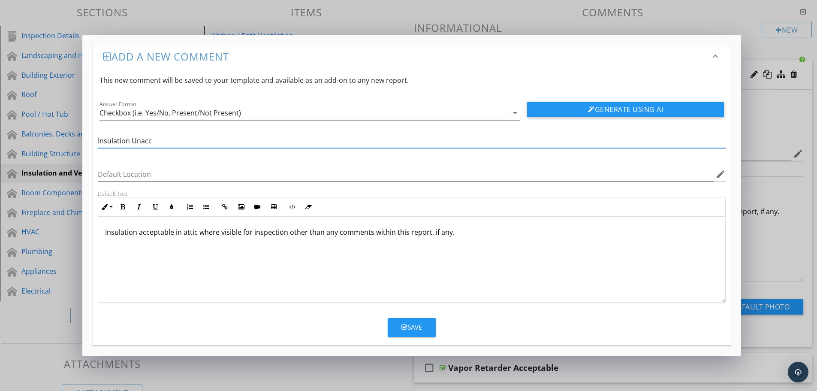
click at [805, 137] on div "Add a new comment keyboard_arrow_down This new comment will be saved to your te…" at bounding box center [408, 195] width 817 height 391
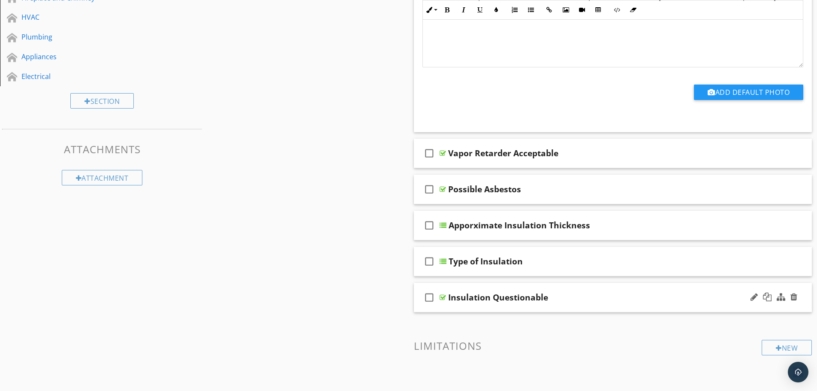
scroll to position [386, 0]
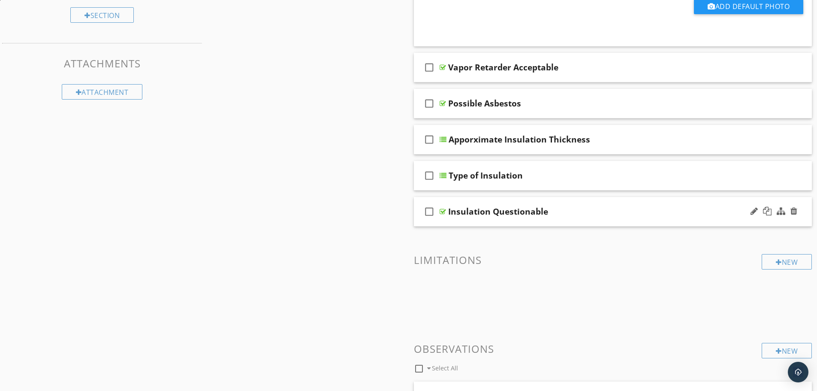
click at [569, 220] on div "check_box_outline_blank Insulation Questionable" at bounding box center [613, 212] width 398 height 30
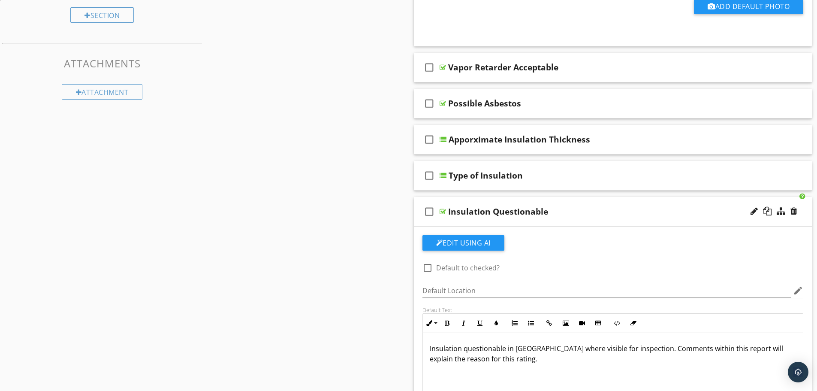
scroll to position [515, 0]
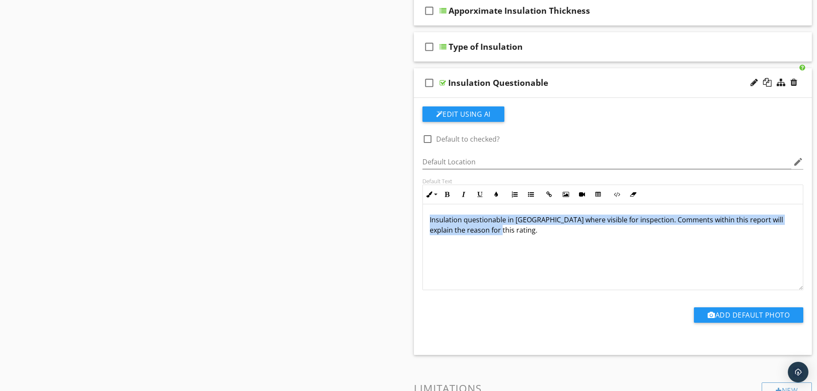
drag, startPoint x: 477, startPoint y: 230, endPoint x: 427, endPoint y: 223, distance: 49.8
click at [427, 223] on div "Insulation questionable in attic where visible for inspection. Comments within …" at bounding box center [613, 247] width 380 height 86
copy p "Insulation questionable in attic where visible for inspection. Comments within …"
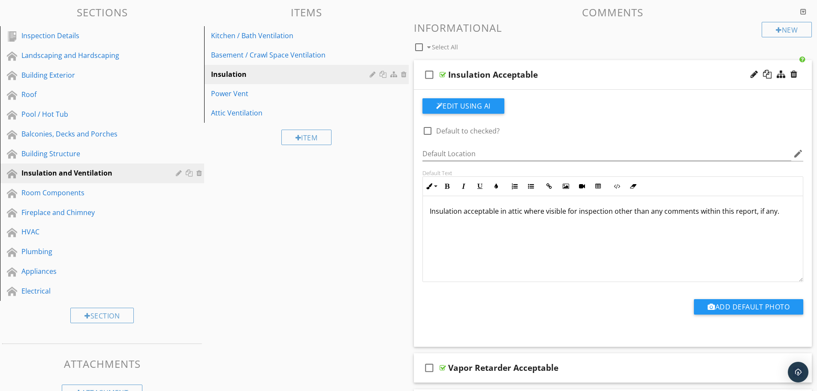
scroll to position [0, 0]
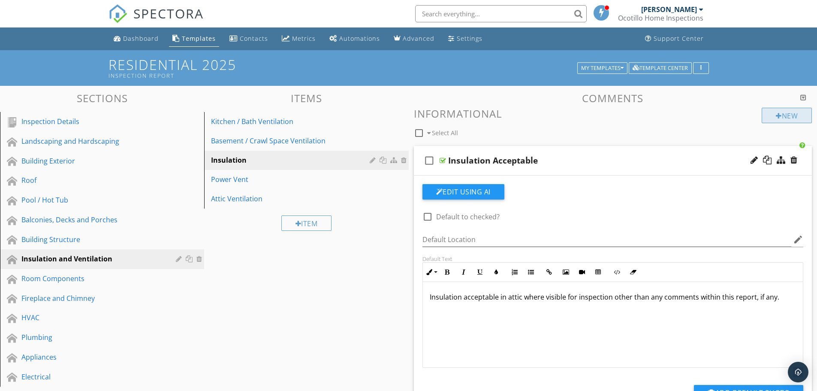
click at [768, 111] on div "New" at bounding box center [787, 115] width 50 height 15
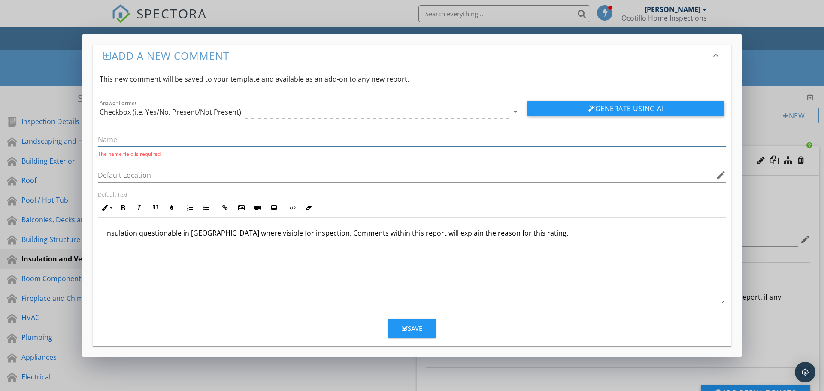
click at [139, 138] on input "text" at bounding box center [412, 140] width 628 height 14
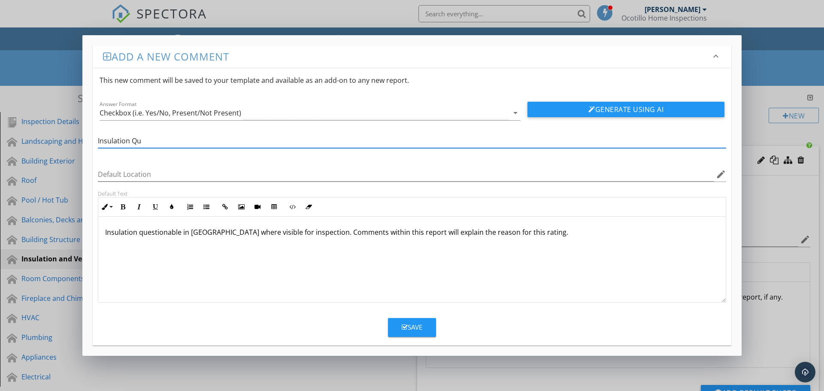
type input "Insulation Questionable"
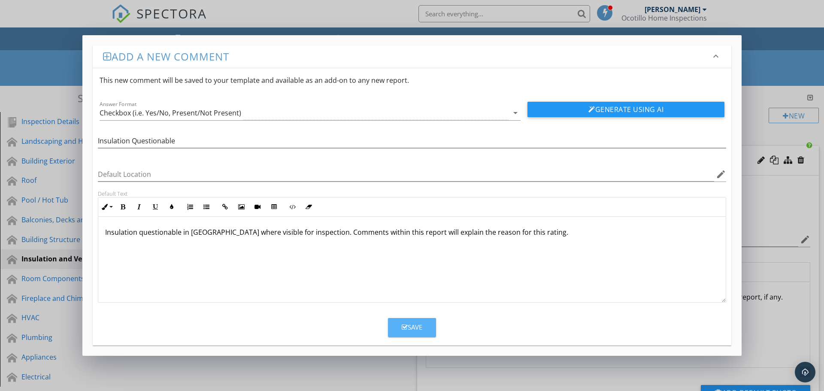
click at [408, 324] on div "Save" at bounding box center [411, 327] width 21 height 10
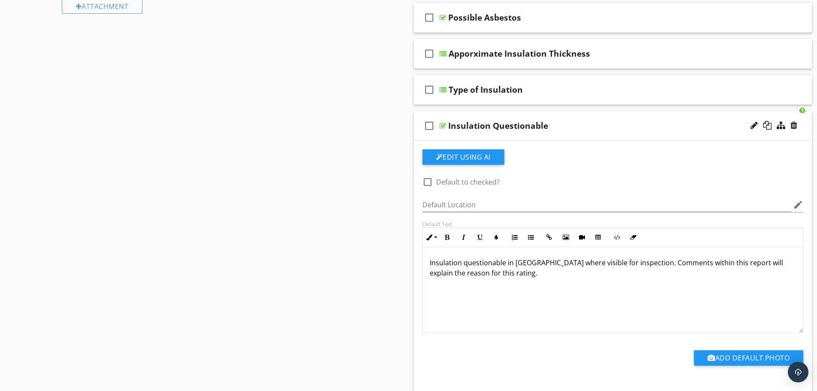
scroll to position [429, 0]
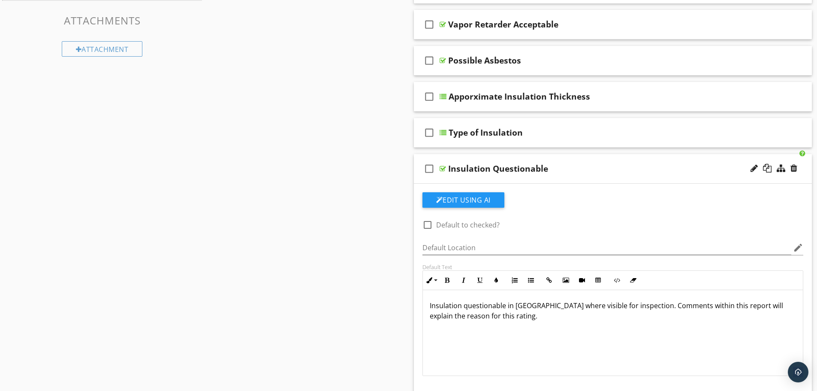
click at [490, 304] on p "Insulation questionable in attic where visible for inspection. Comments within …" at bounding box center [613, 310] width 367 height 21
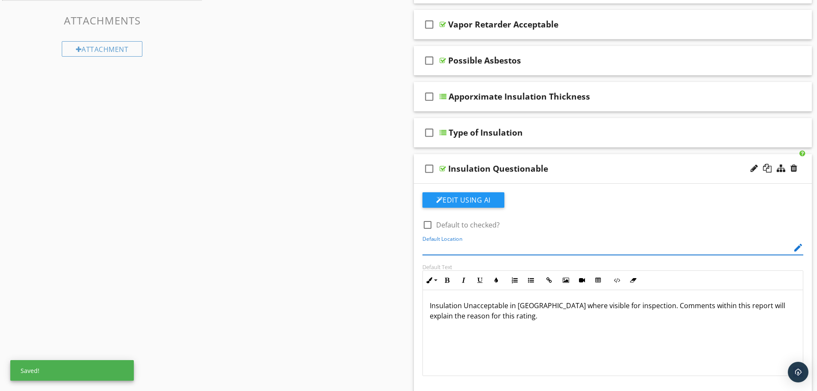
click at [465, 247] on input "Default Location" at bounding box center [606, 248] width 369 height 14
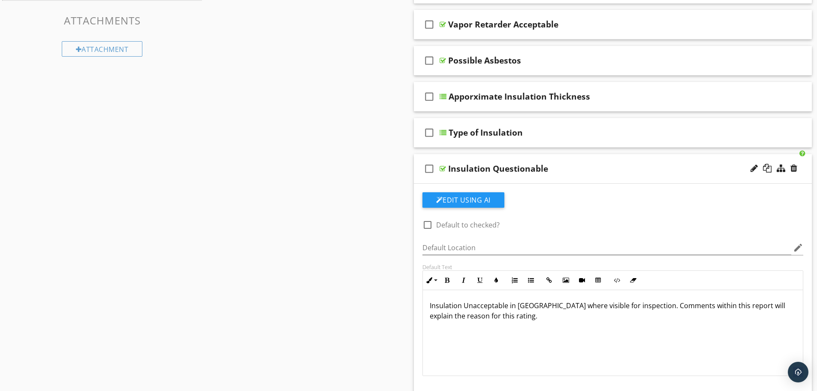
click at [753, 163] on div at bounding box center [774, 168] width 50 height 21
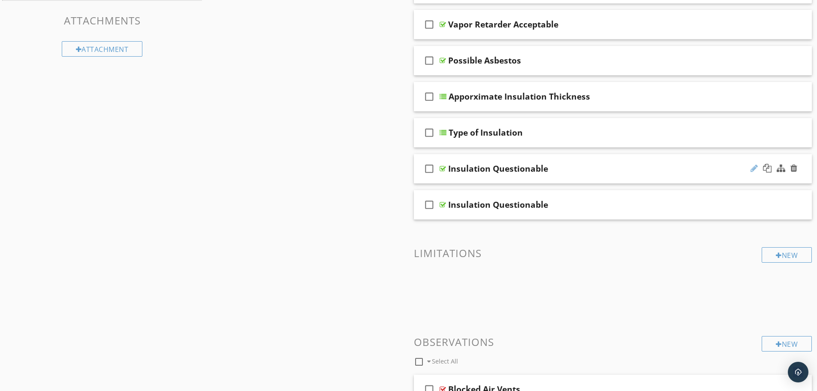
click at [753, 165] on div at bounding box center [754, 168] width 7 height 9
click at [517, 169] on input "Insulation Questionable" at bounding box center [591, 170] width 286 height 14
type input "Insulation Unacceptable"
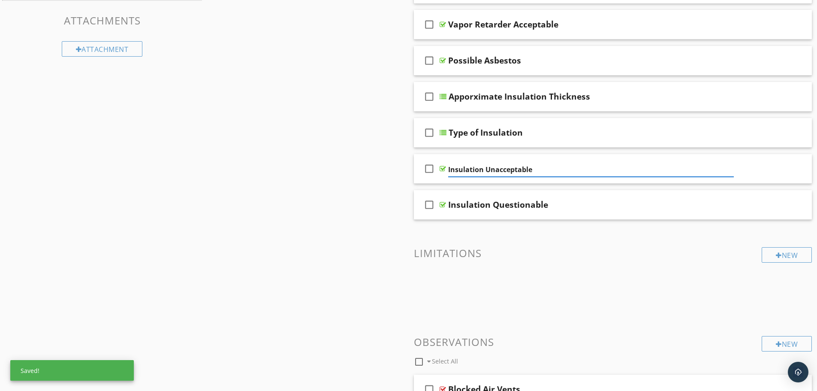
click at [597, 262] on div "New Informational check_box_outline_blank Select All check_box_outline_blank In…" at bounding box center [613, 294] width 398 height 1230
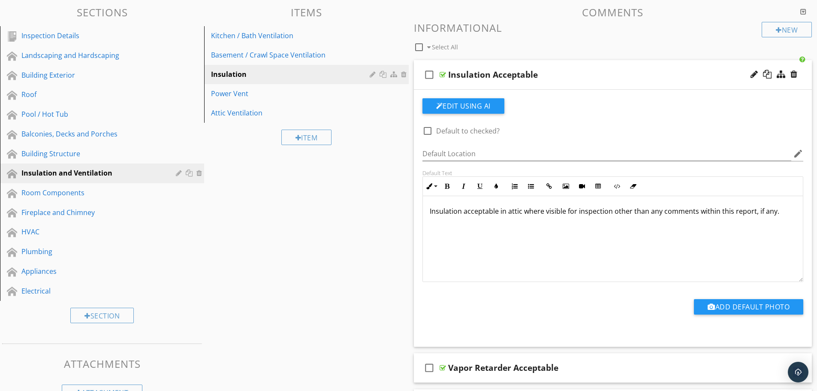
scroll to position [43, 0]
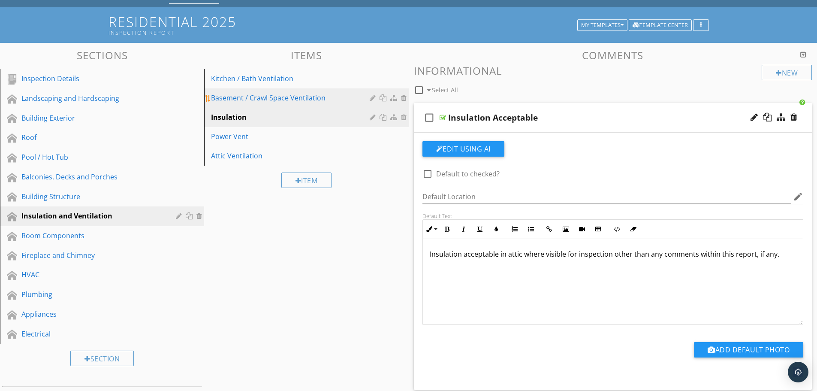
click at [285, 100] on div "Basement / Crawl Space Ventilation" at bounding box center [291, 98] width 161 height 10
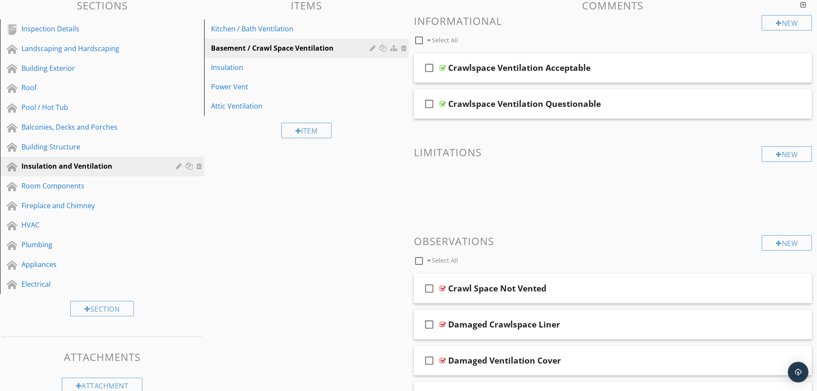
scroll to position [7, 0]
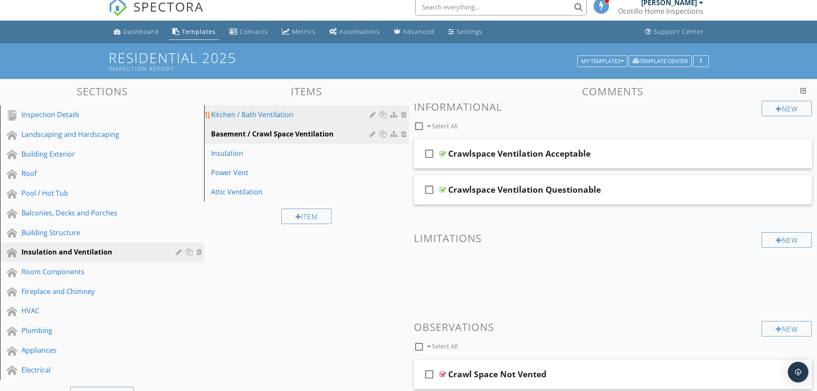
click at [273, 116] on div "Kitchen / Bath Ventilation" at bounding box center [291, 114] width 161 height 10
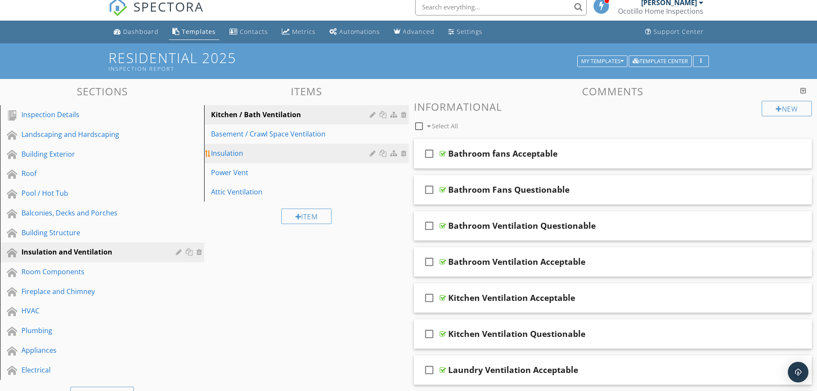
click at [274, 146] on link "Insulation" at bounding box center [308, 153] width 202 height 19
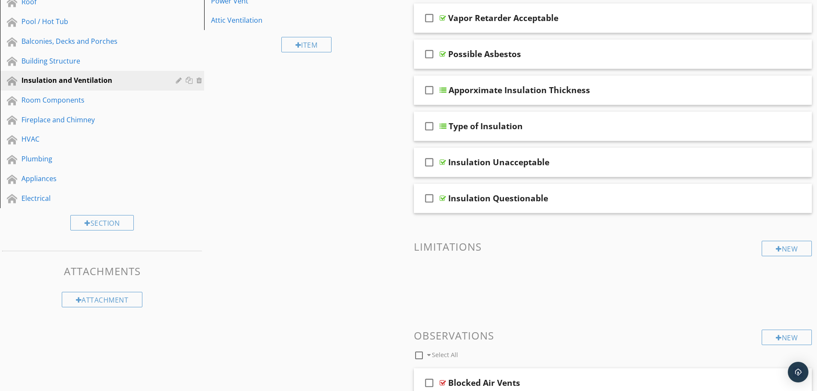
scroll to position [93, 0]
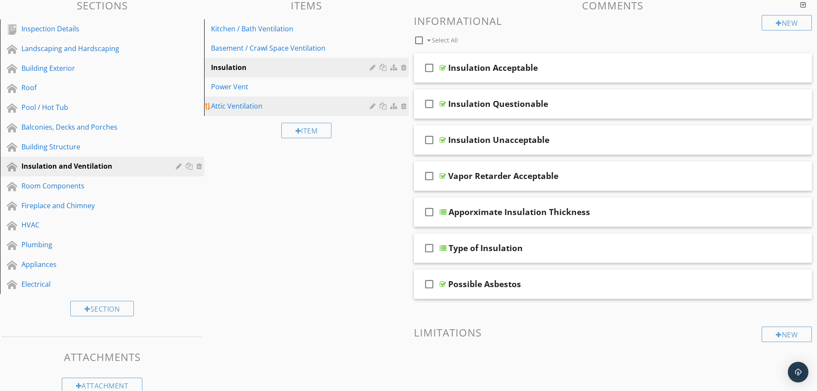
click at [239, 102] on div "Attic Ventilation" at bounding box center [291, 106] width 161 height 10
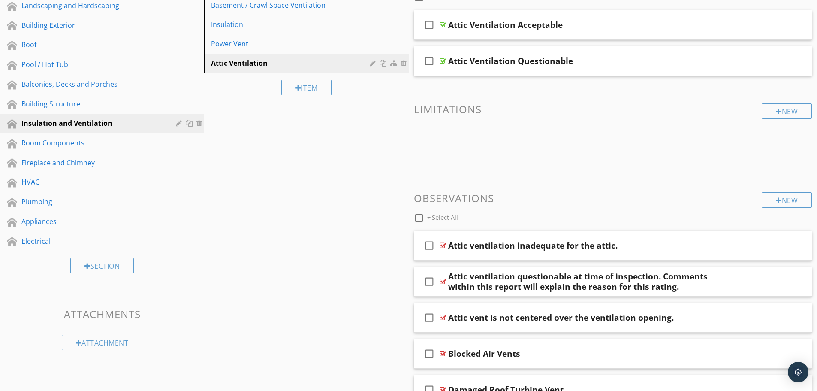
scroll to position [50, 0]
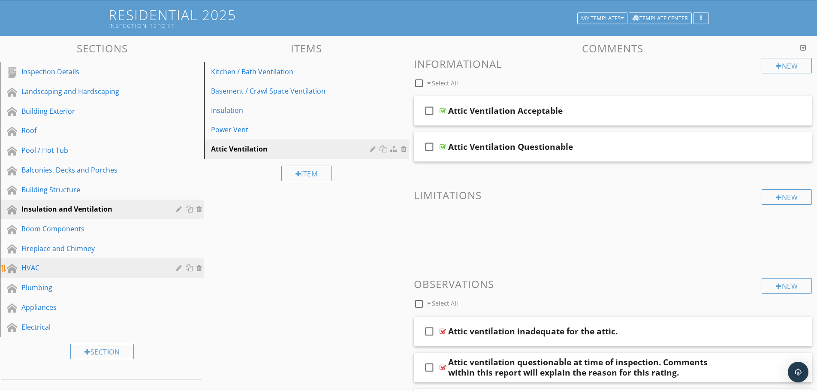
click at [112, 261] on link "HVAC" at bounding box center [104, 268] width 202 height 20
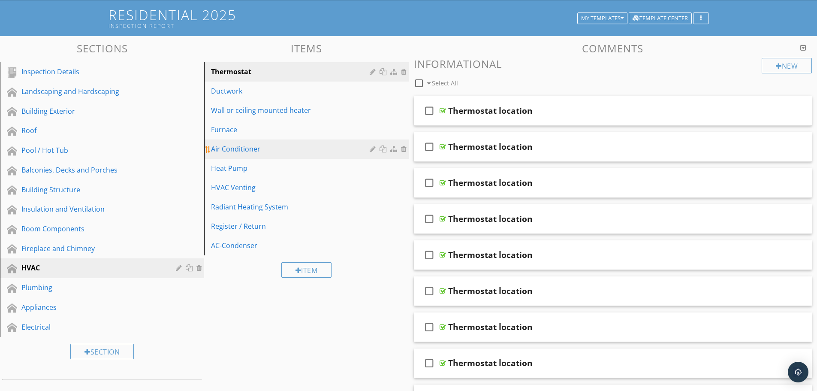
click at [281, 148] on div "Air Conditioner" at bounding box center [291, 149] width 161 height 10
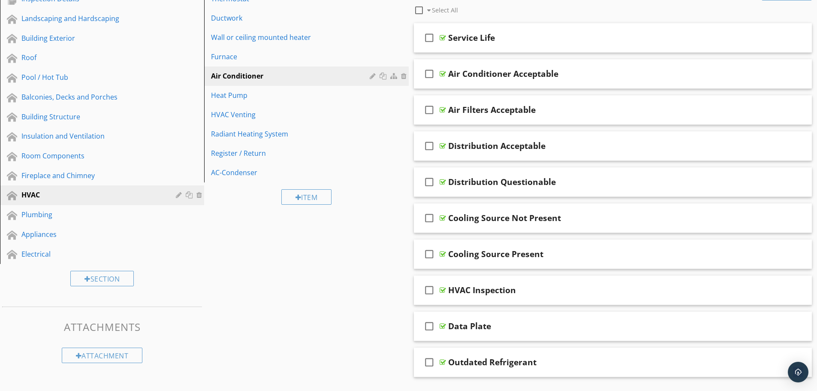
scroll to position [131, 0]
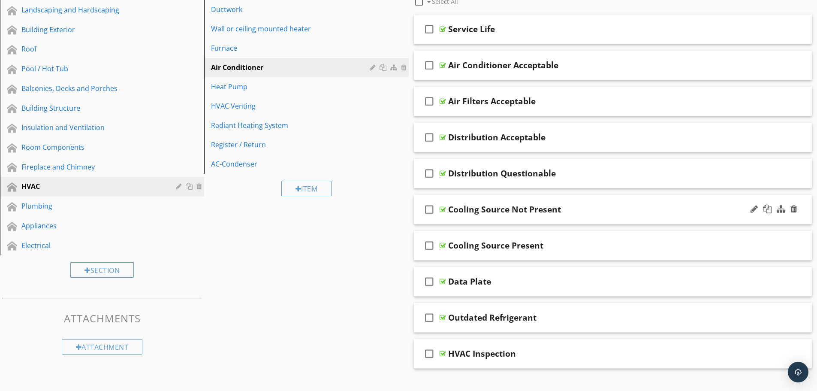
click at [530, 215] on div "check_box_outline_blank Cooling Source Not Present" at bounding box center [613, 210] width 398 height 30
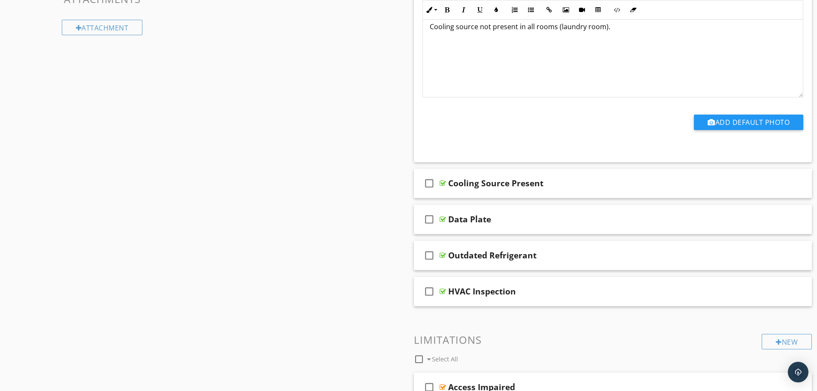
scroll to position [322, 0]
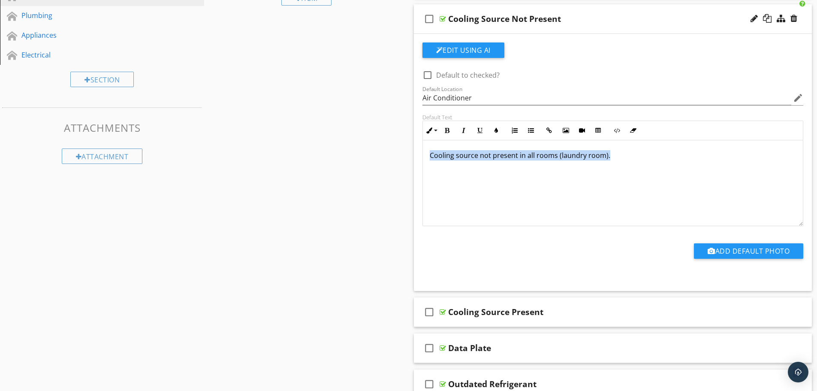
drag, startPoint x: 610, startPoint y: 154, endPoint x: 428, endPoint y: 154, distance: 181.4
click at [428, 154] on div "Cooling source not present in all rooms (laundry room)." at bounding box center [613, 183] width 380 height 86
copy p "Cooling source not present in all rooms (laundry room)."
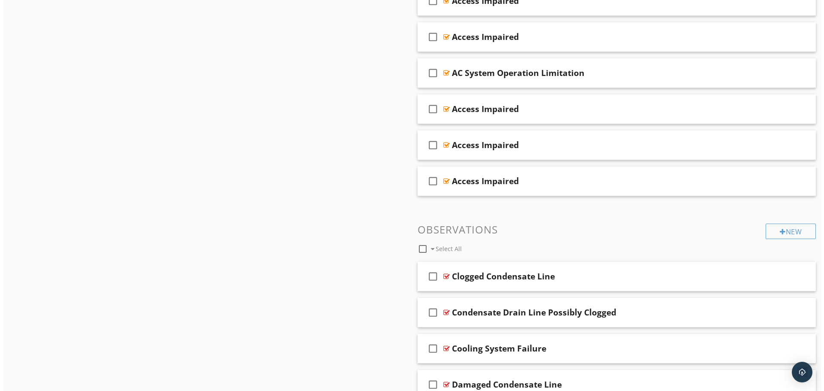
scroll to position [879, 0]
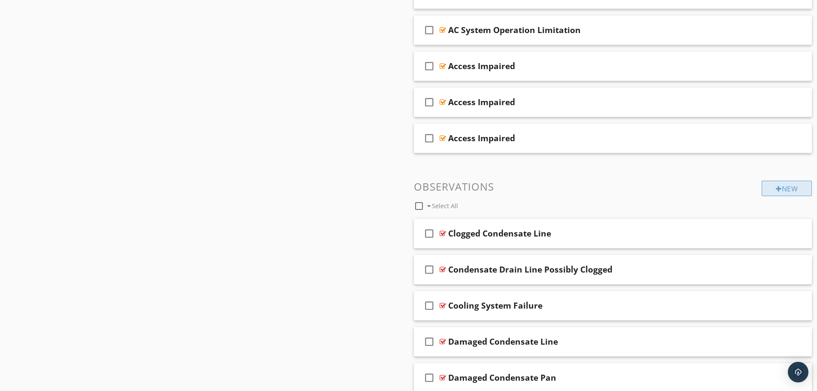
click at [776, 188] on div at bounding box center [779, 188] width 6 height 7
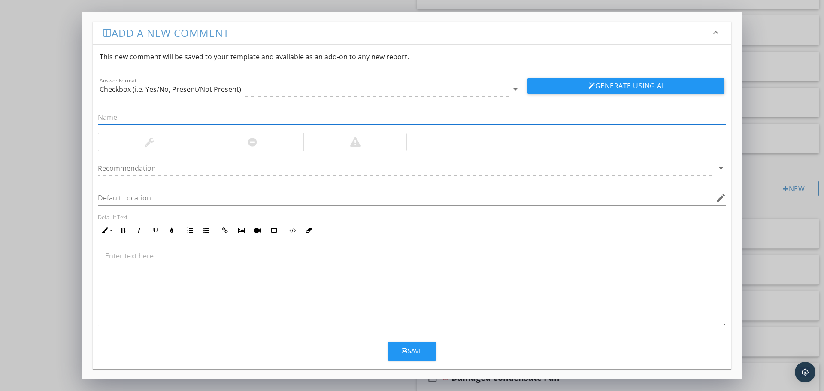
click at [204, 256] on p at bounding box center [411, 255] width 613 height 10
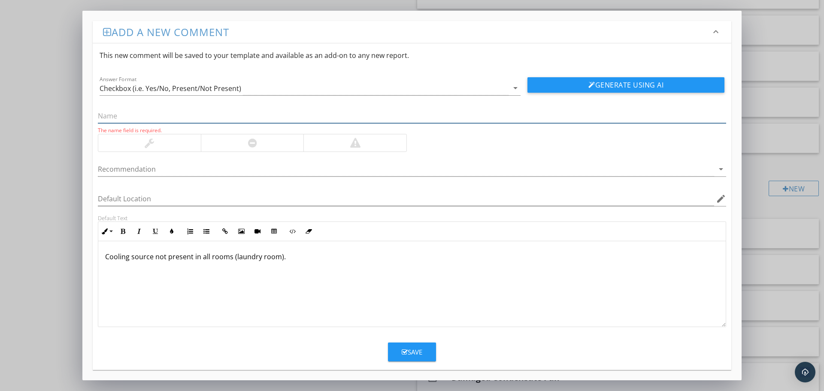
click at [225, 115] on input "text" at bounding box center [412, 116] width 628 height 14
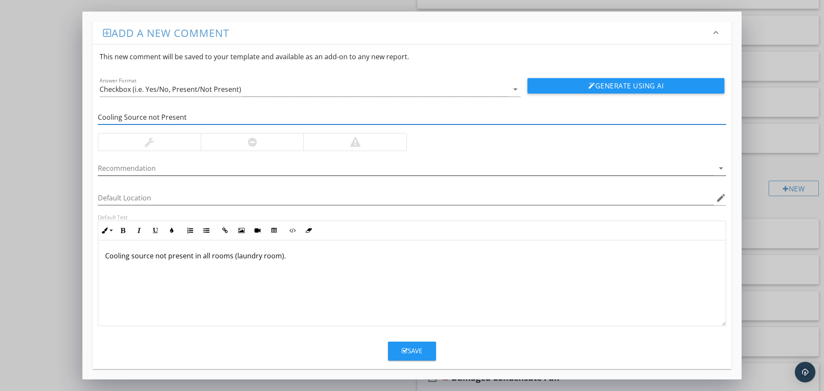
type input "Cooling Source not Present"
click at [174, 171] on div at bounding box center [406, 168] width 616 height 14
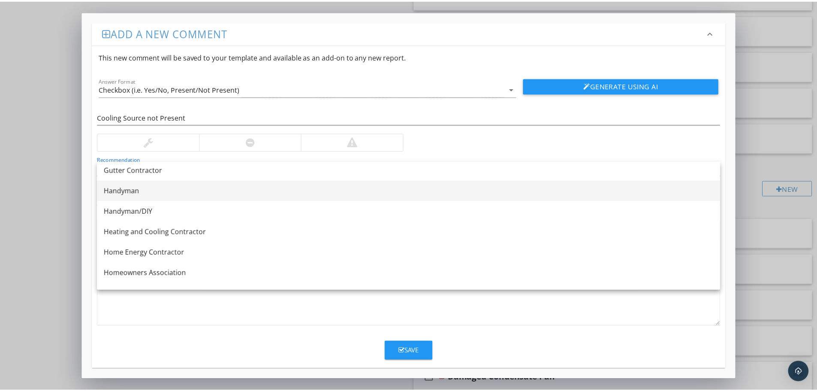
scroll to position [643, 0]
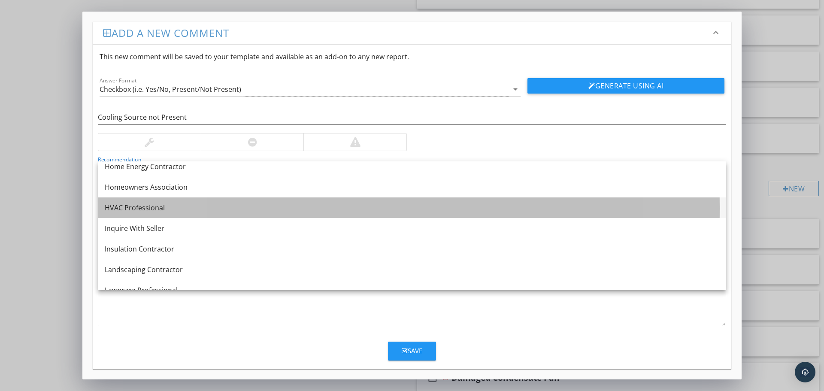
click at [132, 203] on div "HVAC Professional" at bounding box center [412, 207] width 614 height 10
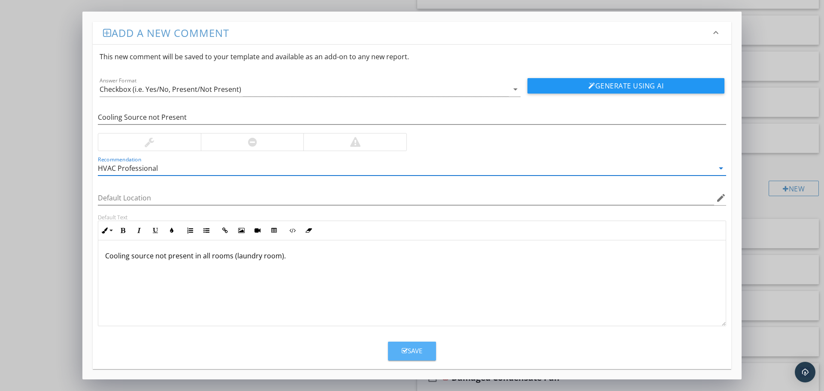
click at [409, 348] on div "Save" at bounding box center [411, 351] width 21 height 10
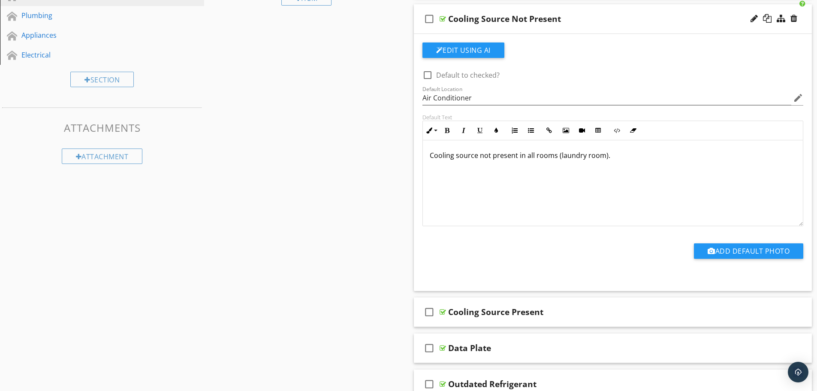
scroll to position [193, 0]
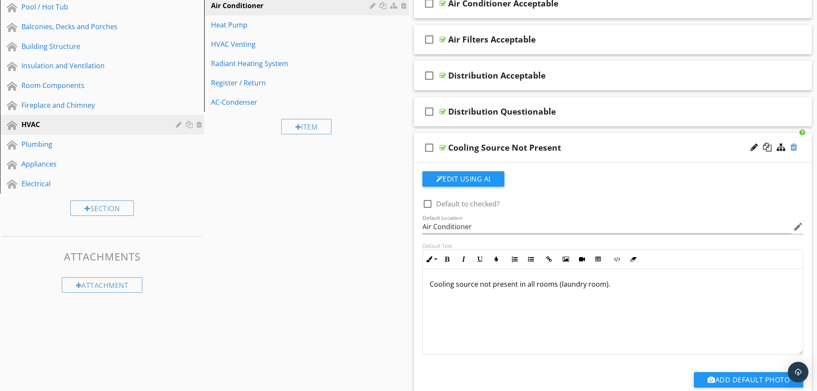
click at [795, 145] on div at bounding box center [794, 147] width 7 height 9
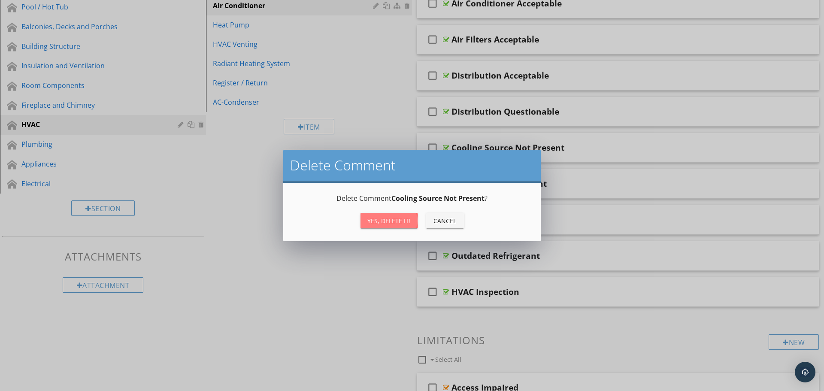
click at [389, 221] on div "Yes, Delete it!" at bounding box center [388, 220] width 43 height 9
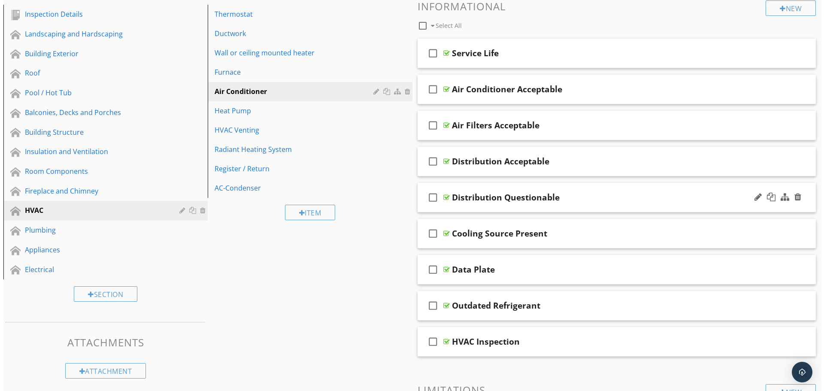
scroll to position [0, 0]
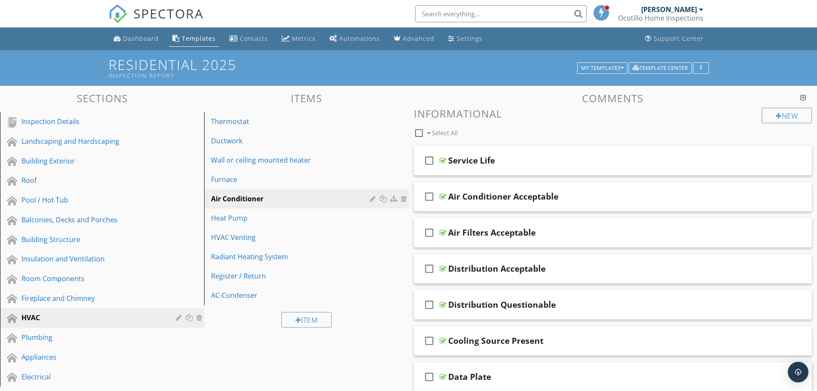
click at [454, 112] on h3 "Informational" at bounding box center [613, 114] width 398 height 12
click at [772, 112] on div "New" at bounding box center [787, 115] width 50 height 15
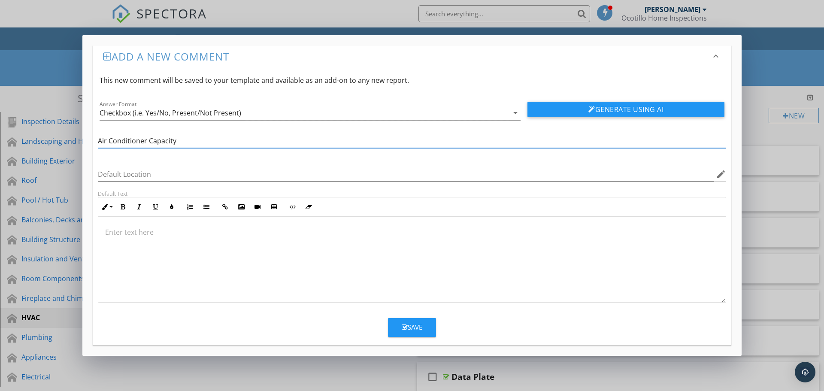
type input "Air Conditioner Capacity"
click at [134, 233] on p at bounding box center [411, 232] width 613 height 10
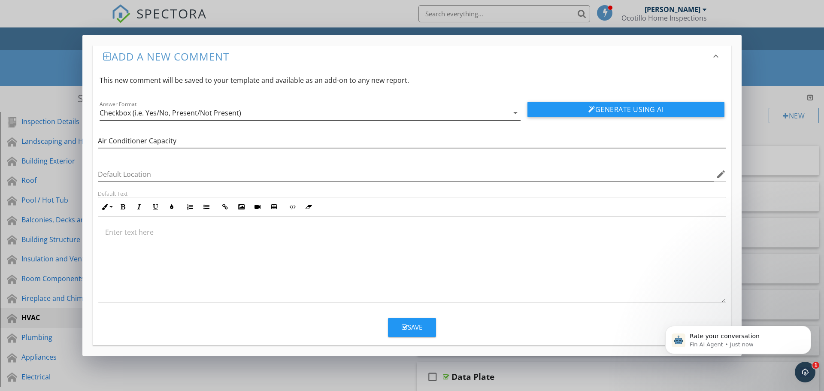
click at [517, 113] on icon "arrow_drop_down" at bounding box center [515, 113] width 10 height 10
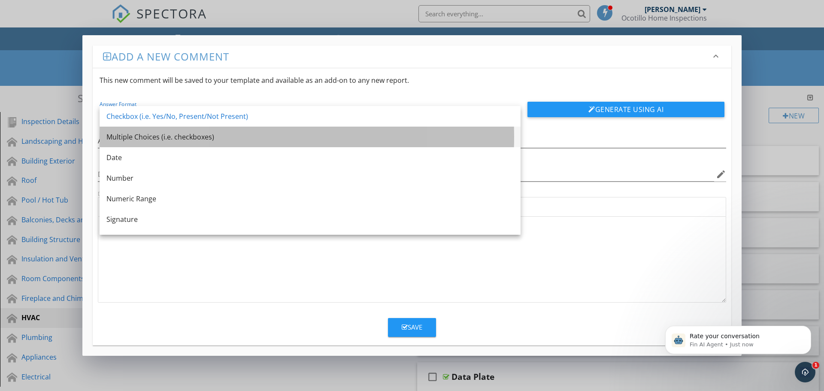
click at [187, 132] on div "Multiple Choices (i.e. checkboxes)" at bounding box center [309, 137] width 407 height 10
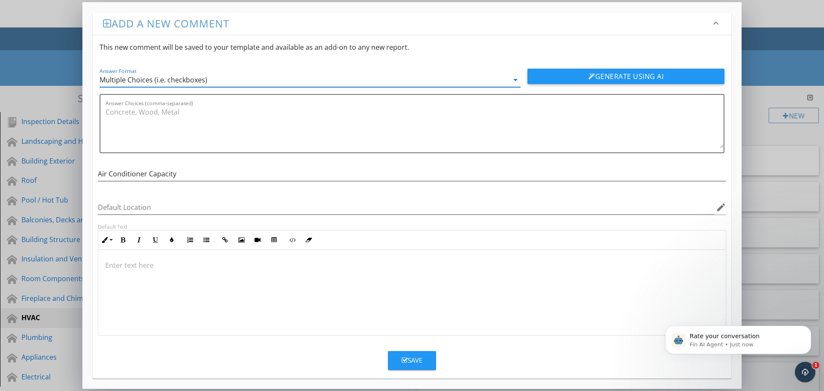
click at [148, 268] on p at bounding box center [411, 265] width 613 height 10
click at [111, 114] on textarea "Answer Choices (comma-separated)" at bounding box center [415, 126] width 618 height 43
type textarea "1.5, 2, 2.5, 3, 3.5, 4, 4.5, 5, 5.5, 6"
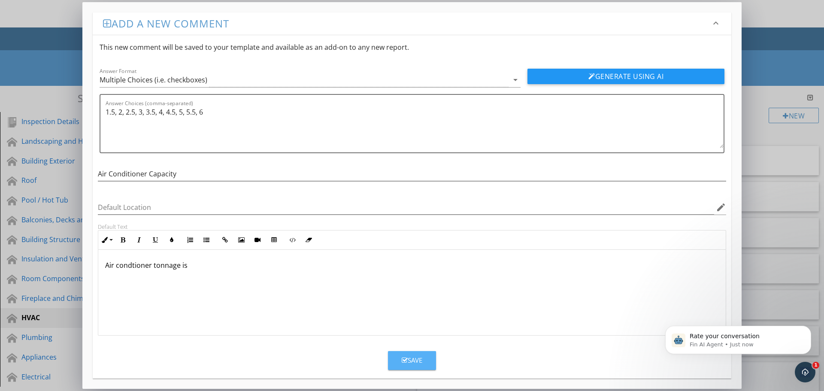
click at [409, 356] on div "Save" at bounding box center [411, 360] width 21 height 10
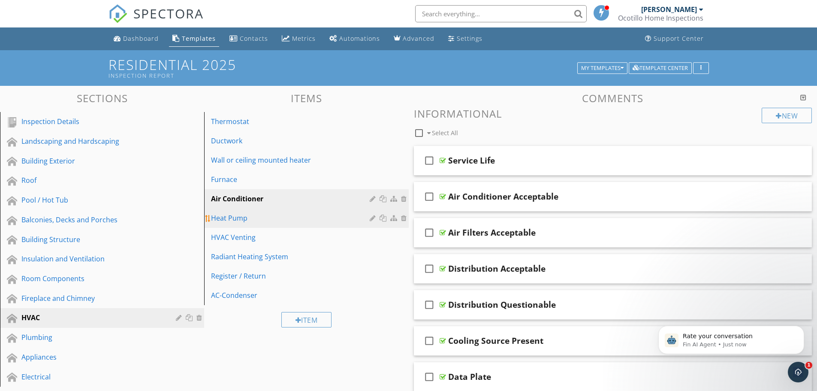
click at [253, 216] on div "Heat Pump" at bounding box center [291, 218] width 161 height 10
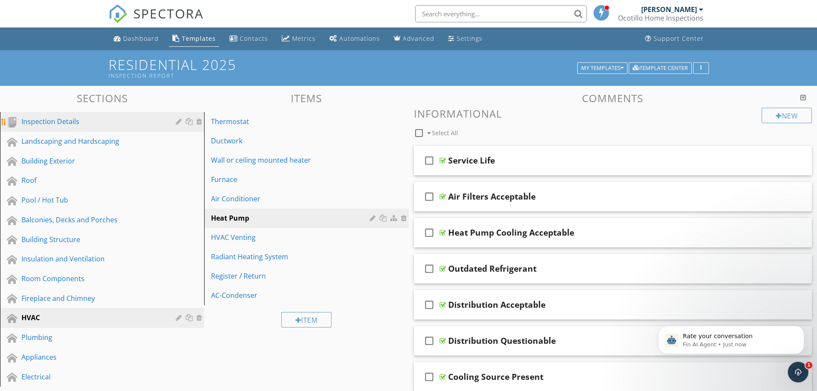
click at [68, 122] on div "Inspection Details" at bounding box center [92, 121] width 142 height 10
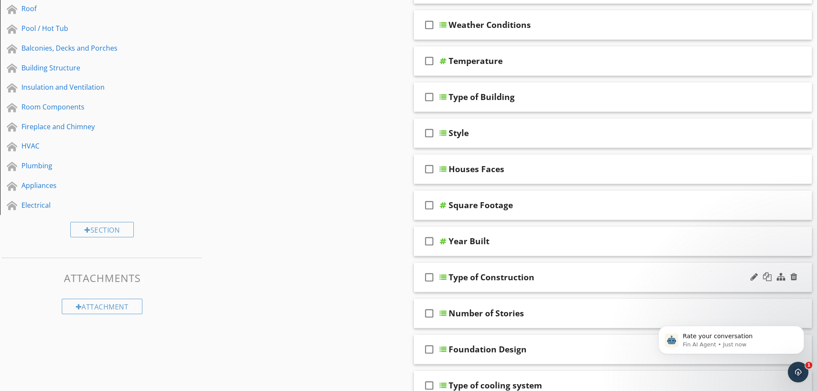
scroll to position [300, 0]
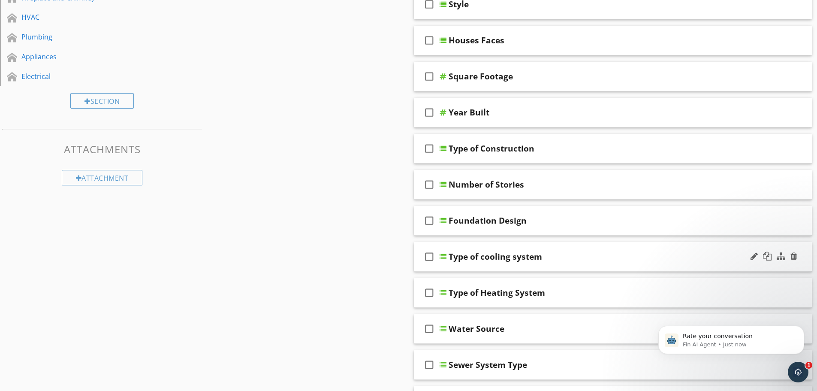
click at [474, 256] on div "Type of cooling system" at bounding box center [496, 256] width 94 height 10
click at [455, 268] on div "check_box_outline_blank Type of cooling system" at bounding box center [613, 257] width 398 height 30
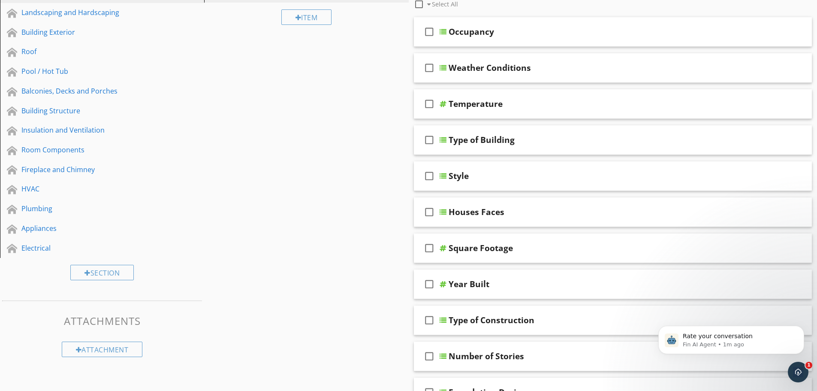
scroll to position [0, 0]
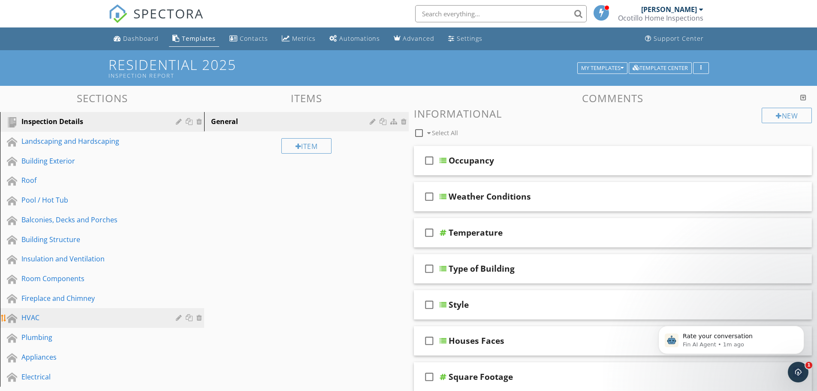
click at [46, 314] on div "HVAC" at bounding box center [92, 317] width 142 height 10
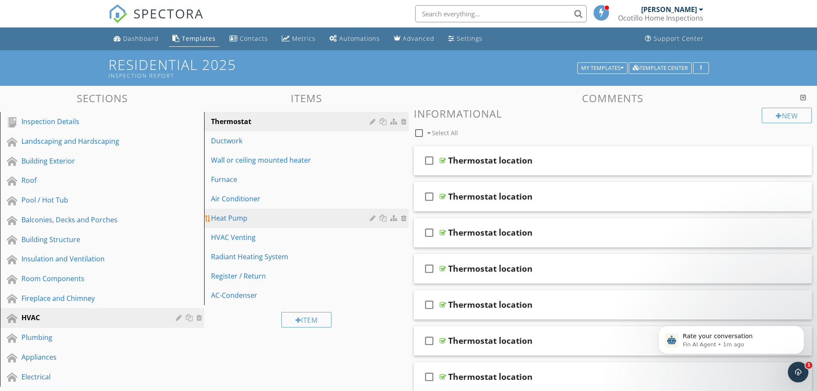
click at [256, 220] on div "Heat Pump" at bounding box center [291, 218] width 161 height 10
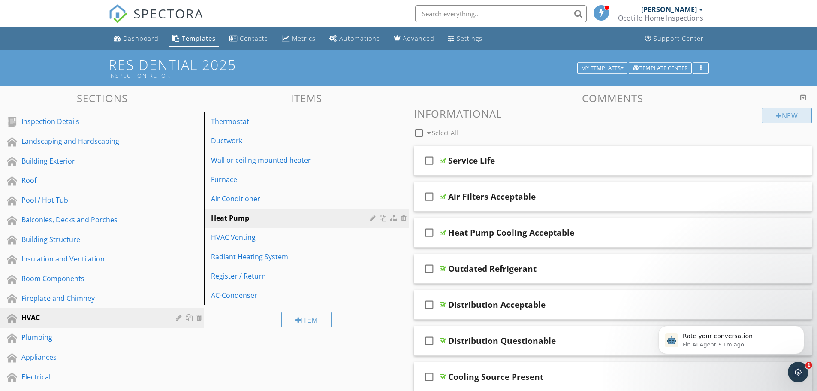
click at [777, 114] on div at bounding box center [779, 115] width 6 height 7
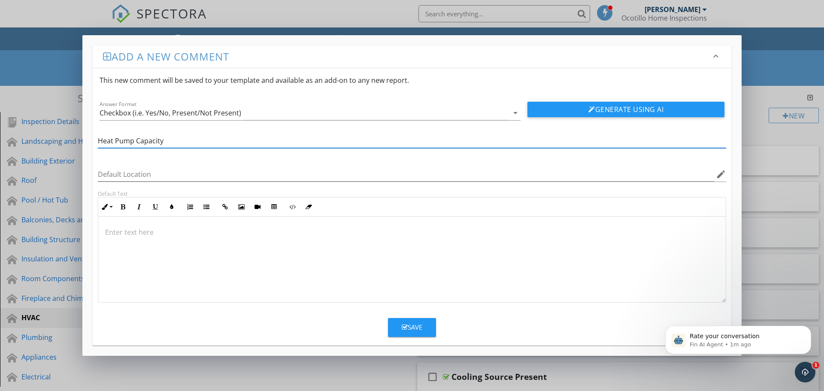
type input "Heat Pump Capacity"
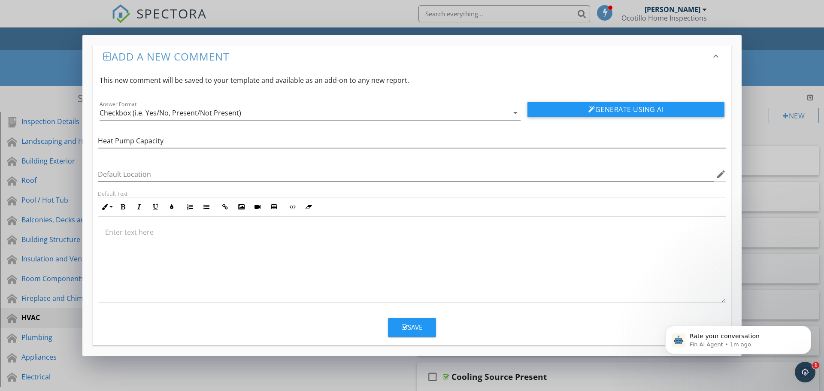
click at [145, 234] on p at bounding box center [411, 232] width 613 height 10
click at [515, 113] on icon "arrow_drop_down" at bounding box center [515, 113] width 10 height 10
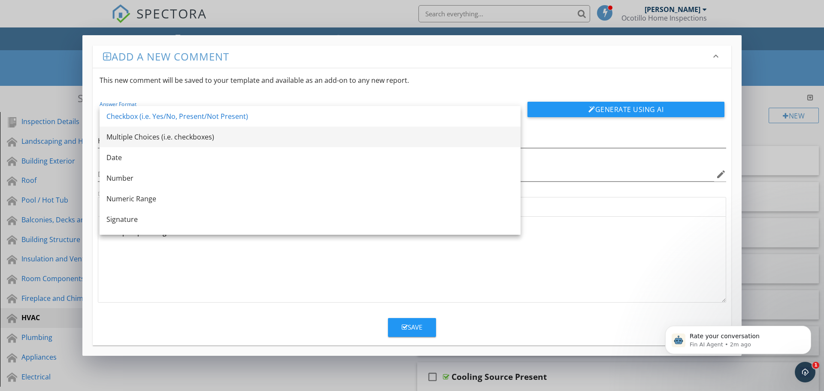
click at [205, 137] on div "Multiple Choices (i.e. checkboxes)" at bounding box center [309, 137] width 407 height 10
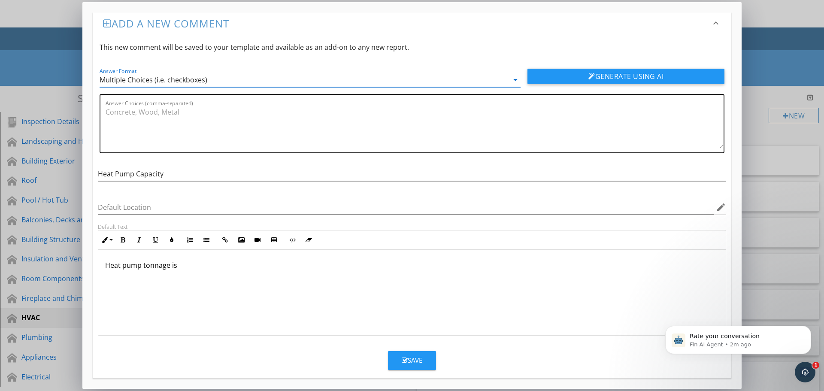
click at [186, 111] on textarea "Answer Choices (comma-separated)" at bounding box center [415, 126] width 618 height 43
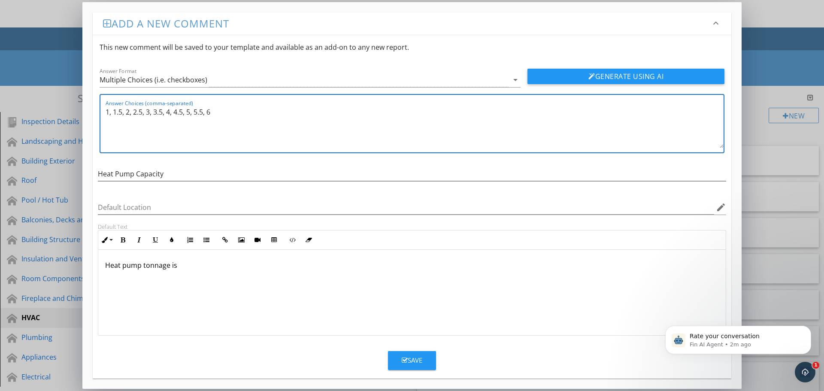
click at [114, 111] on textarea "1, 1.5, 2, 2.5, 3, 3.5, 4, 4.5, 5, 5.5, 6" at bounding box center [415, 126] width 618 height 43
type textarea "1, 1.5, 2, 2.5, 3, 3.5, 4, 4.5, 5, 5.5, 6"
click at [419, 355] on button "Save" at bounding box center [412, 360] width 48 height 19
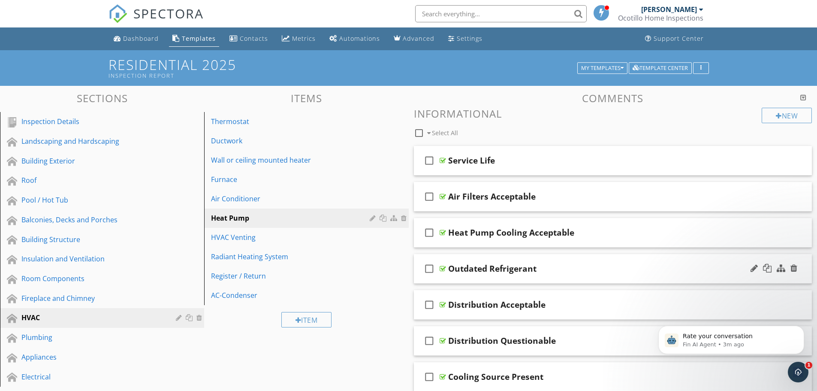
scroll to position [86, 0]
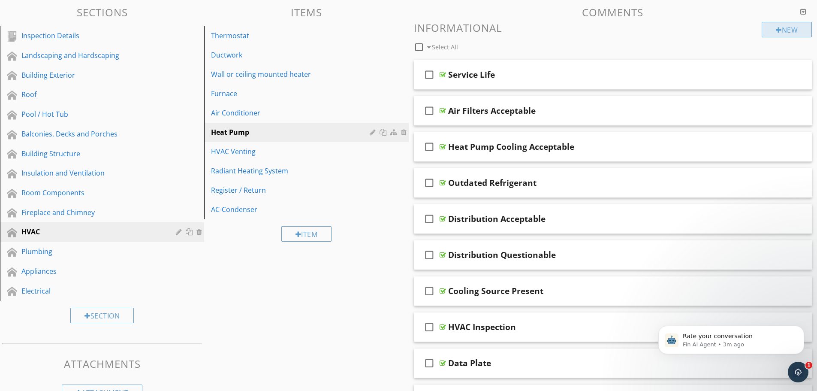
click at [769, 28] on div "New" at bounding box center [787, 29] width 50 height 15
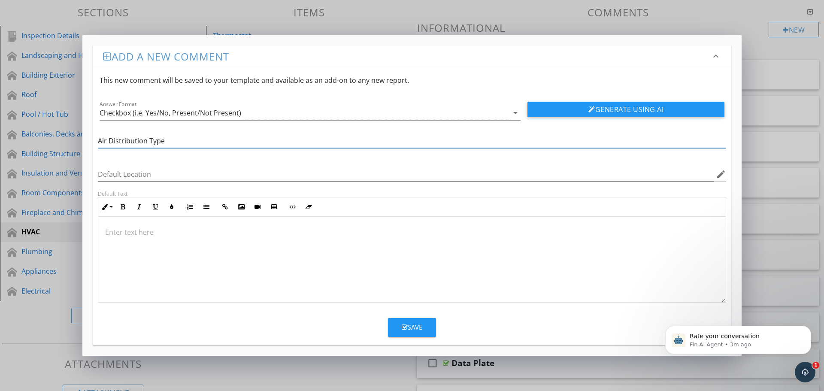
type input "Air Distribution Type"
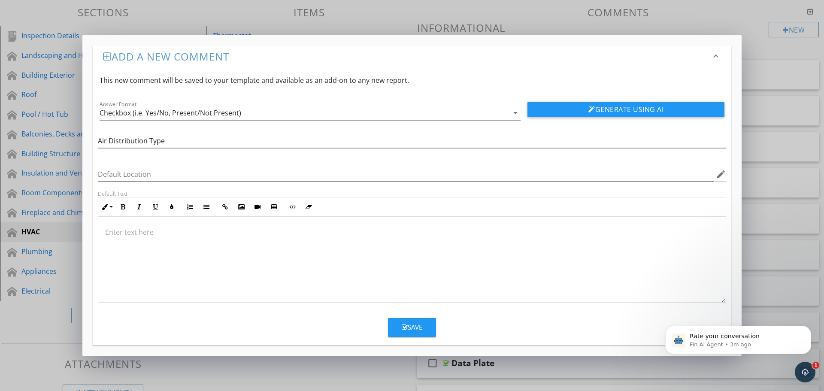
click at [138, 233] on p at bounding box center [411, 232] width 613 height 10
click at [414, 327] on div "Save" at bounding box center [411, 327] width 21 height 10
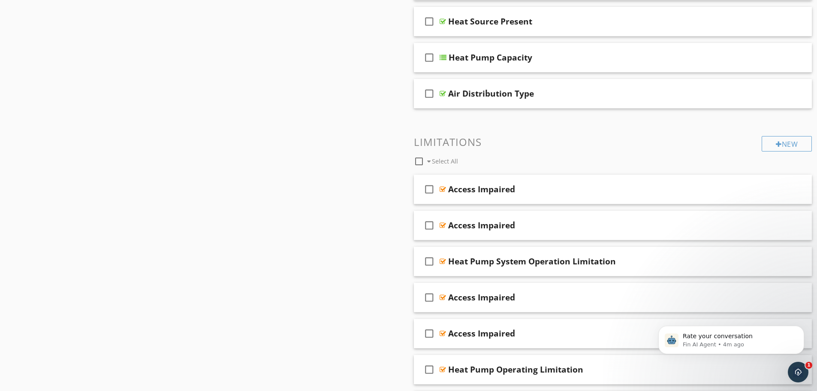
scroll to position [558, 0]
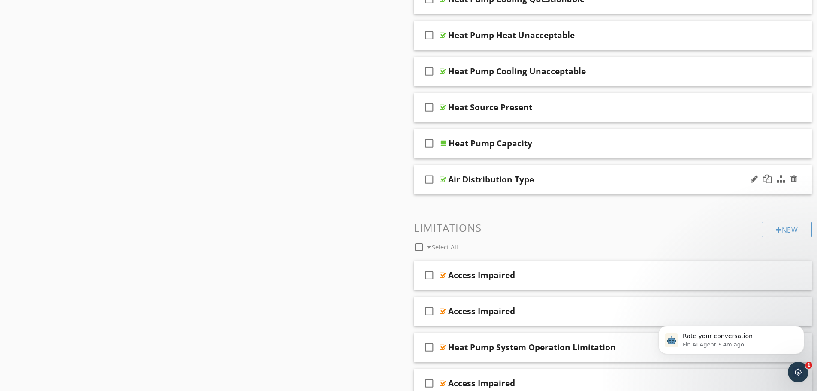
click at [487, 177] on div "Air Distribution Type" at bounding box center [491, 179] width 86 height 10
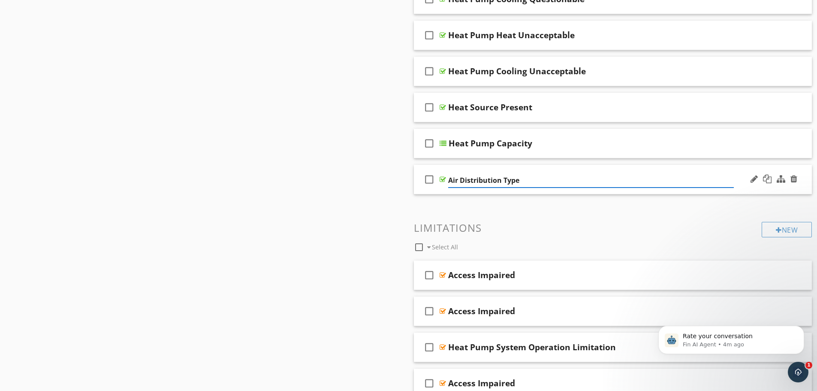
click at [516, 190] on div "check_box_outline_blank Air Distribution Type" at bounding box center [613, 180] width 398 height 30
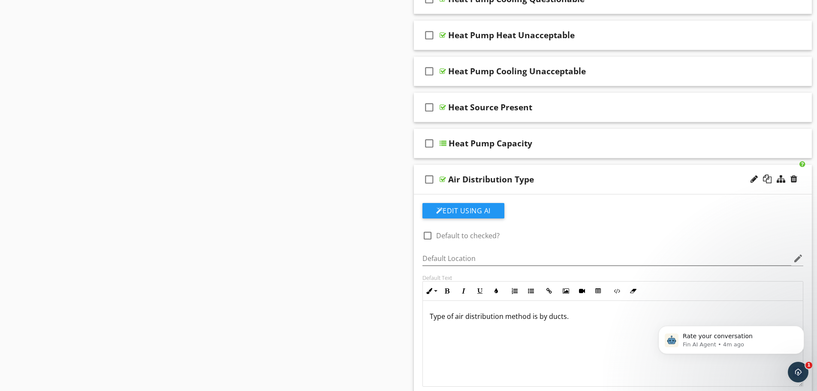
click at [753, 177] on div at bounding box center [754, 179] width 7 height 9
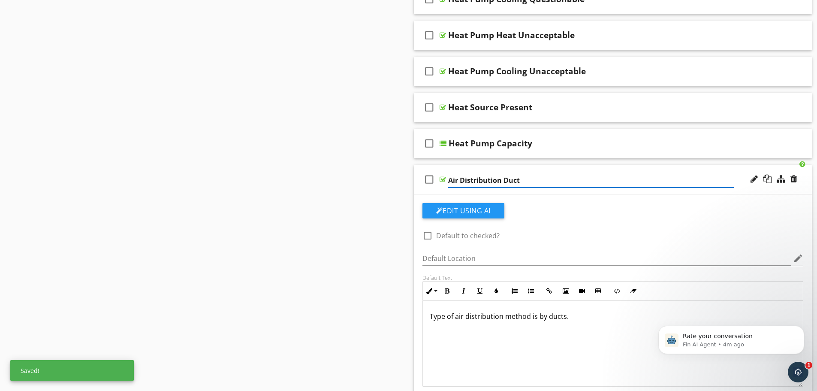
type input "Air Distribution Ducts"
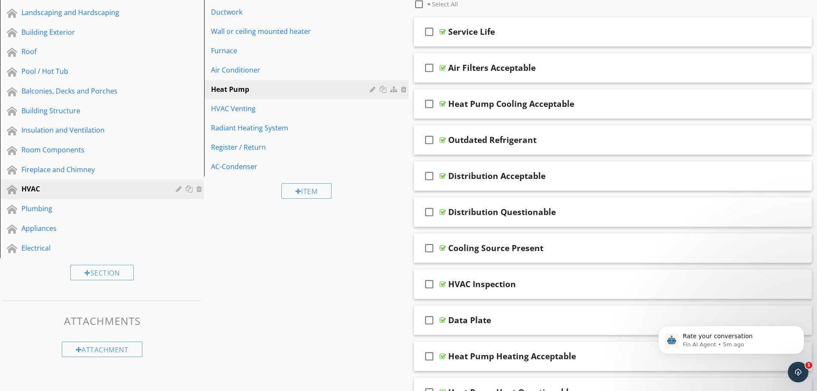
scroll to position [0, 0]
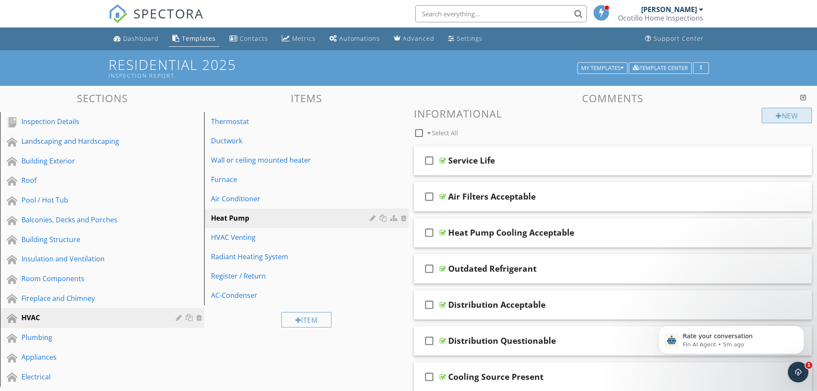
click at [791, 119] on div "New" at bounding box center [787, 115] width 50 height 15
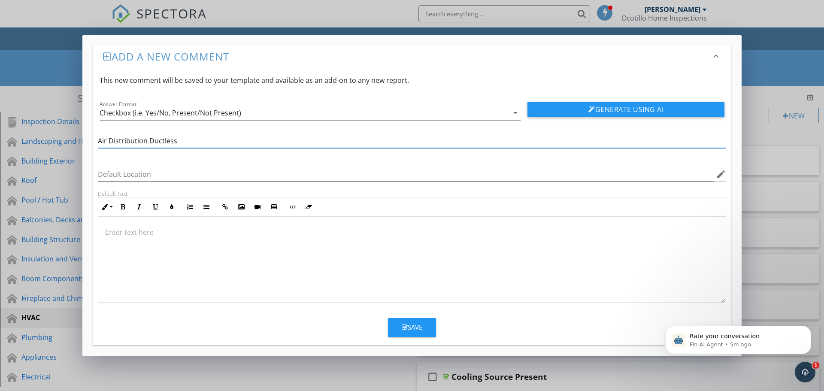
type input "Air Distribution Ductless"
click at [163, 230] on p at bounding box center [411, 232] width 613 height 10
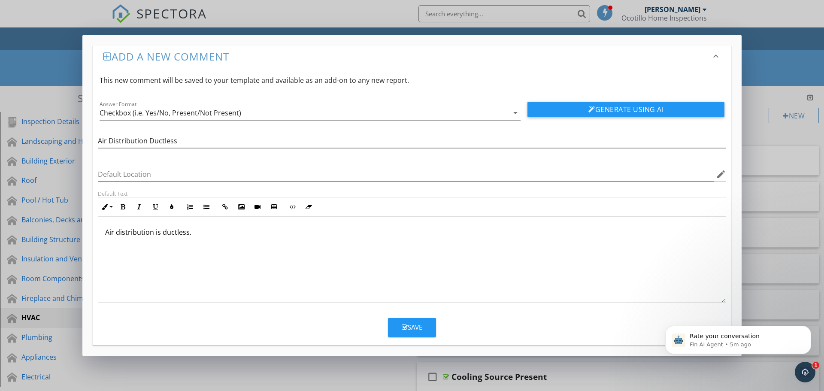
click at [407, 324] on div "Save" at bounding box center [411, 327] width 21 height 10
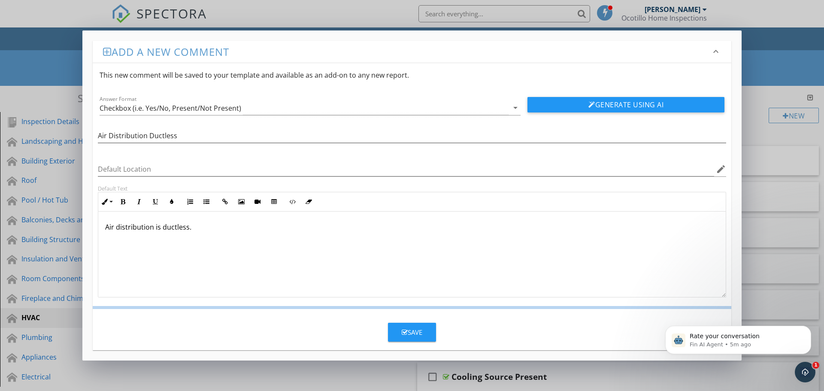
click at [412, 330] on div "Save" at bounding box center [411, 332] width 21 height 10
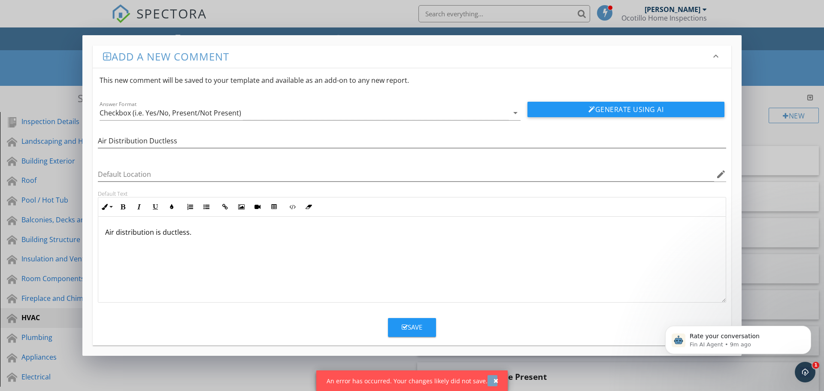
click at [494, 380] on div "button" at bounding box center [495, 380] width 5 height 6
click at [489, 379] on button "button" at bounding box center [492, 380] width 10 height 11
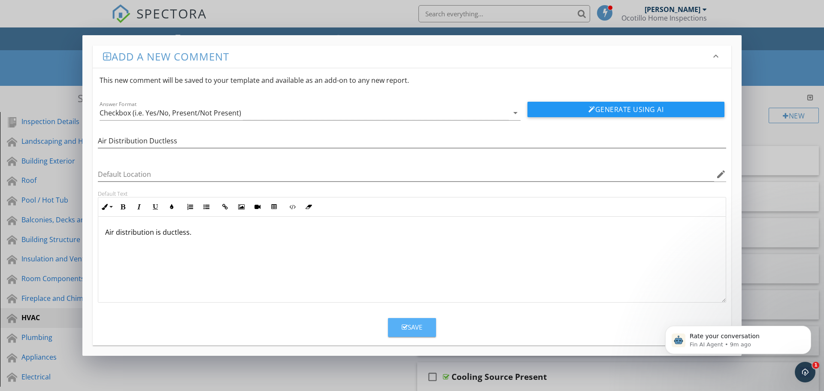
click at [420, 324] on div "Save" at bounding box center [411, 327] width 21 height 10
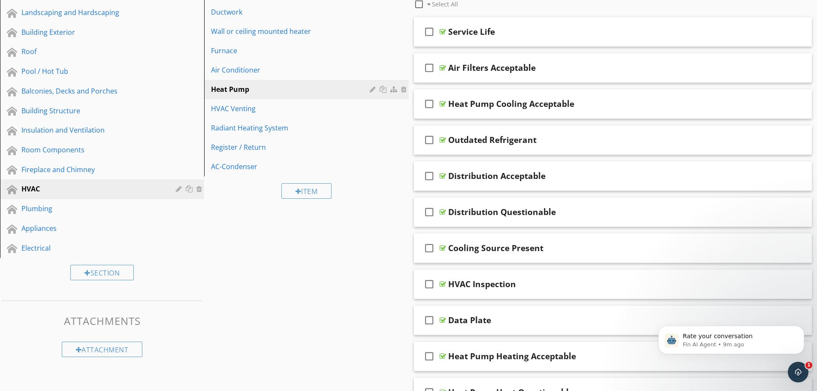
scroll to position [43, 0]
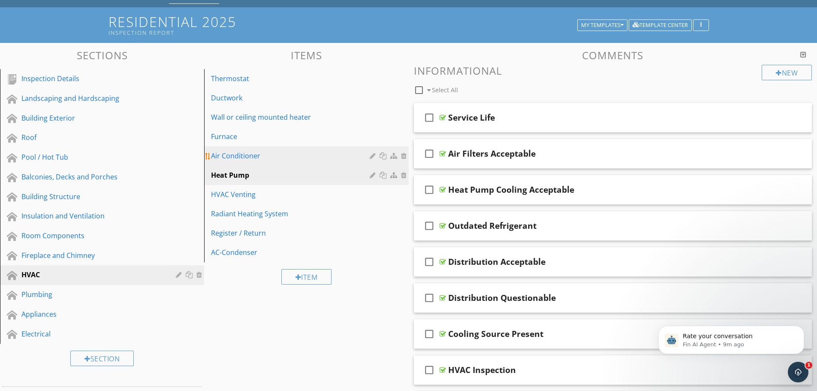
click at [256, 154] on div "Air Conditioner" at bounding box center [291, 156] width 161 height 10
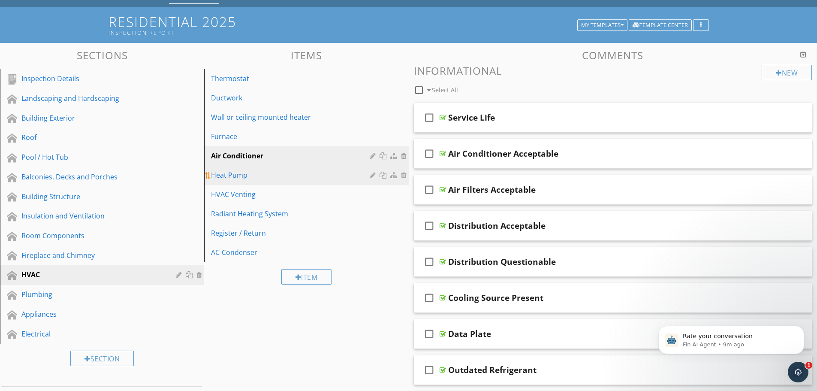
click at [255, 171] on div "Heat Pump" at bounding box center [291, 175] width 161 height 10
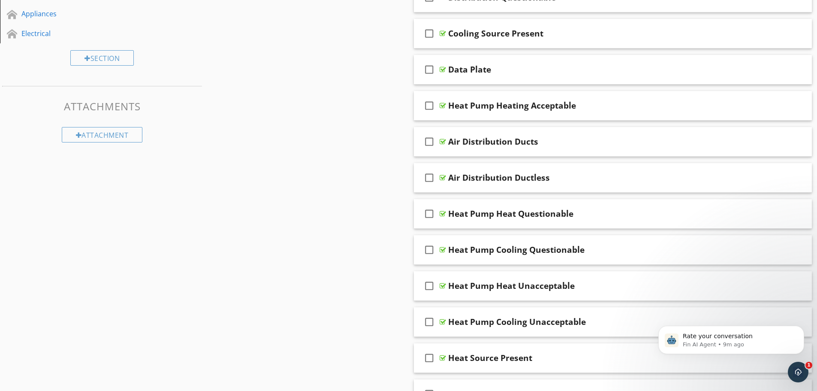
scroll to position [429, 0]
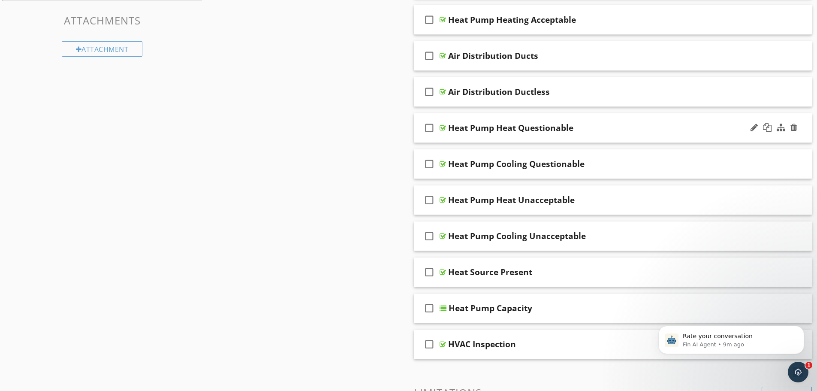
click at [500, 135] on div "check_box_outline_blank Heat Pump Heat Questionable" at bounding box center [613, 128] width 398 height 30
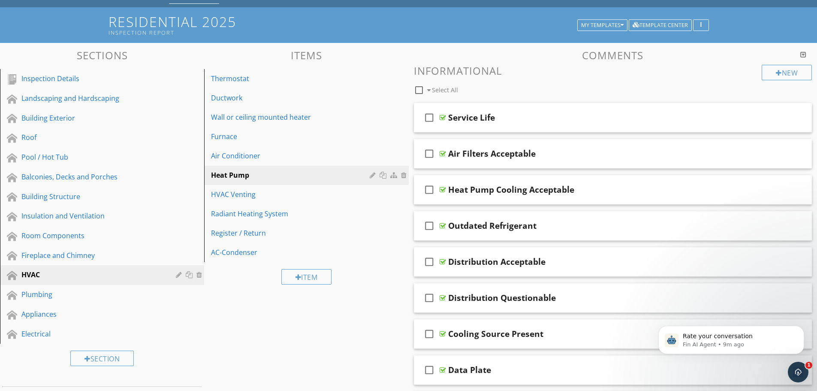
scroll to position [0, 0]
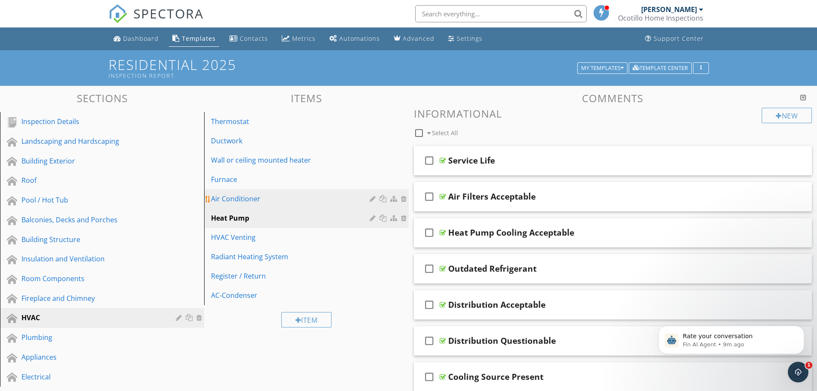
click at [260, 196] on div "Air Conditioner" at bounding box center [291, 198] width 161 height 10
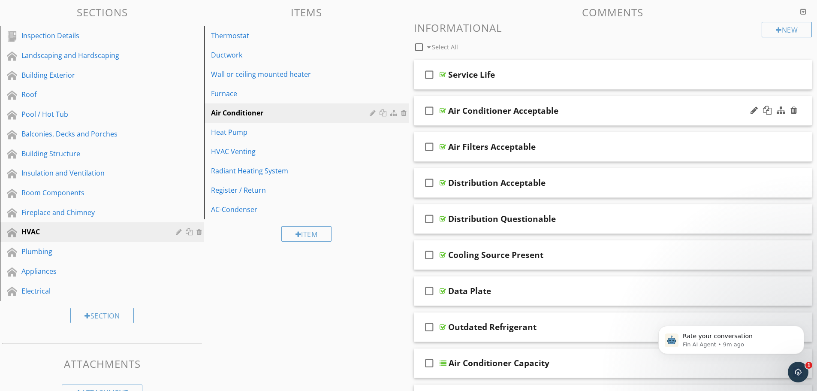
scroll to position [43, 0]
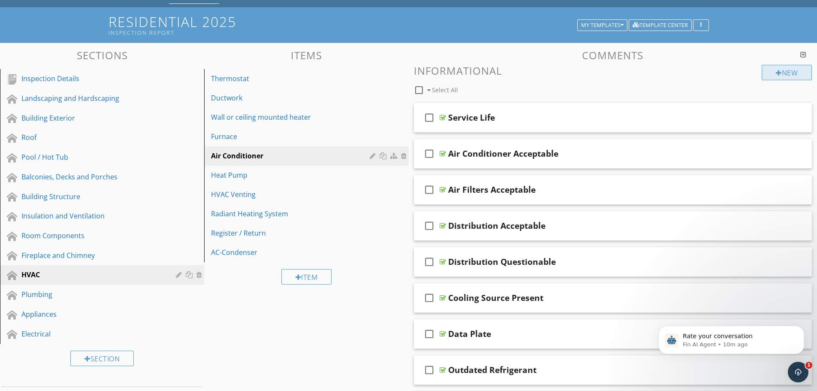
click at [771, 73] on div "New" at bounding box center [787, 72] width 50 height 15
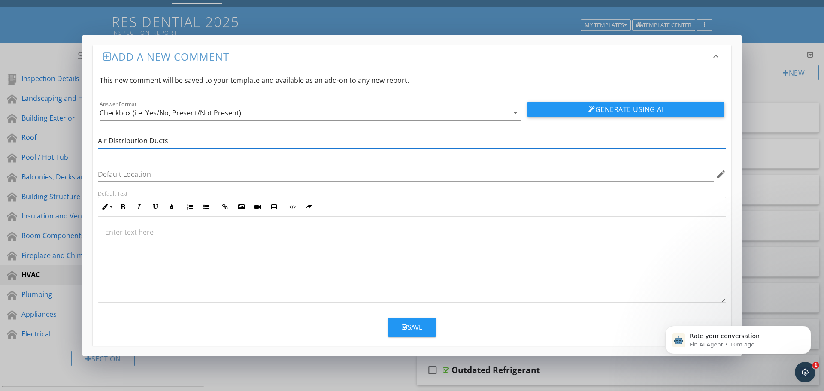
type input "Air Distribution Ducts"
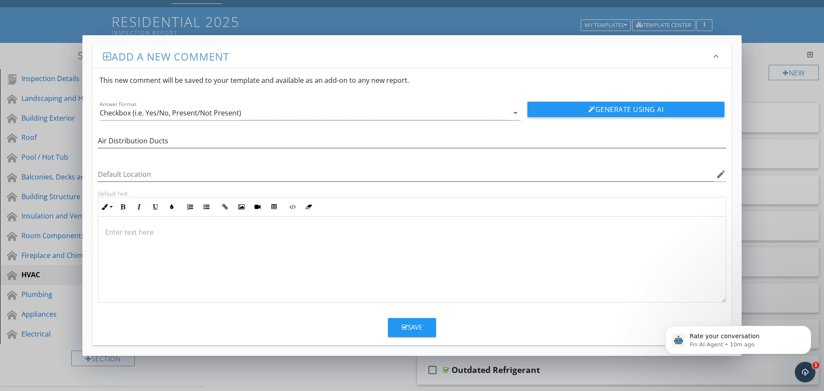
click at [124, 233] on p at bounding box center [411, 232] width 613 height 10
click at [426, 329] on button "Save" at bounding box center [412, 327] width 48 height 19
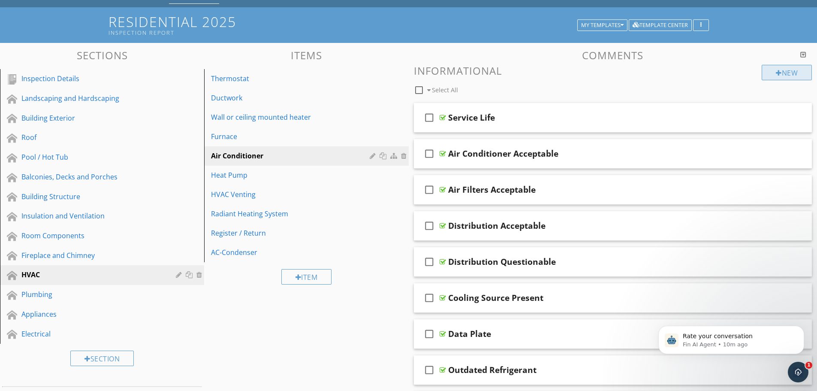
click at [776, 67] on div "New" at bounding box center [787, 72] width 50 height 15
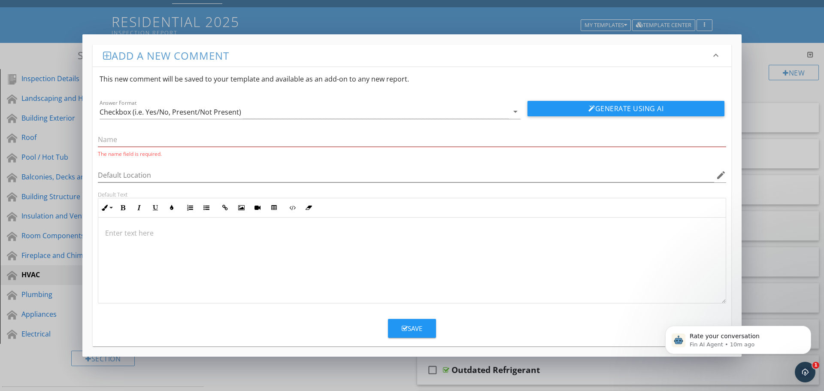
click at [187, 133] on div "The name field is required." at bounding box center [412, 142] width 628 height 30
click at [187, 133] on input "text" at bounding box center [412, 140] width 628 height 14
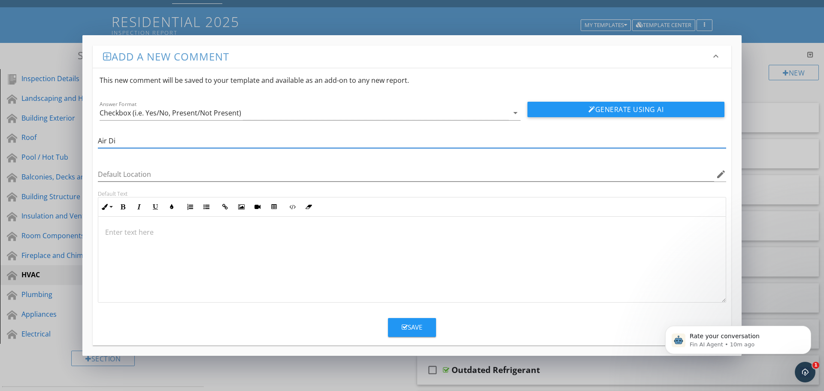
type input "Air Distribution Ductless"
click at [125, 236] on p at bounding box center [411, 232] width 613 height 10
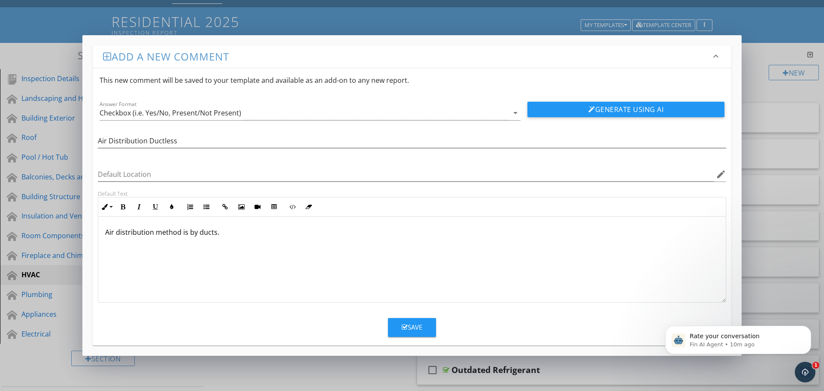
click at [401, 321] on button "Save" at bounding box center [412, 327] width 48 height 19
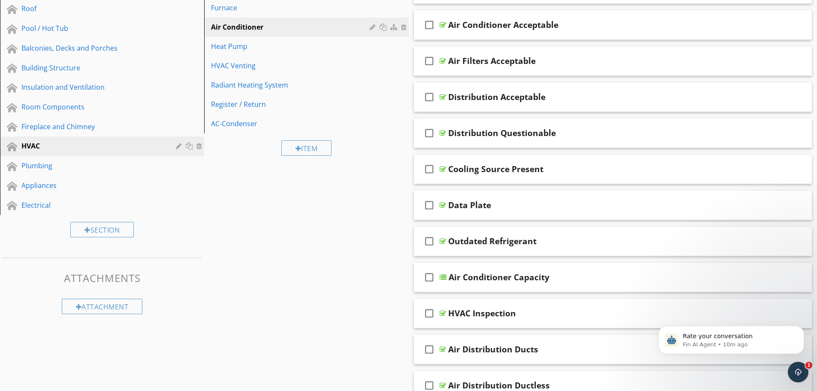
scroll to position [129, 0]
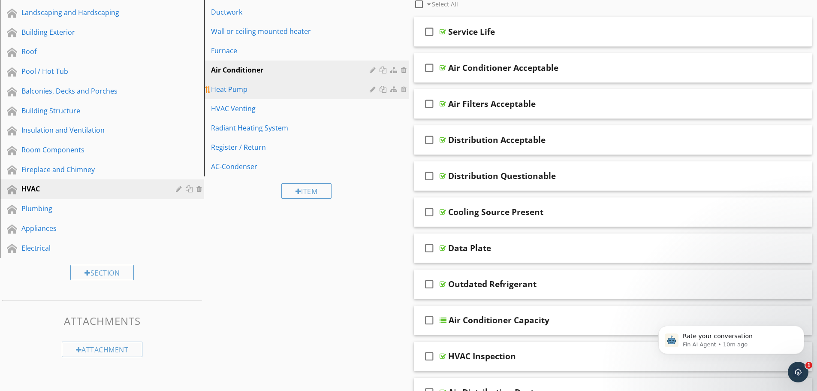
click at [296, 90] on div "Heat Pump" at bounding box center [291, 89] width 161 height 10
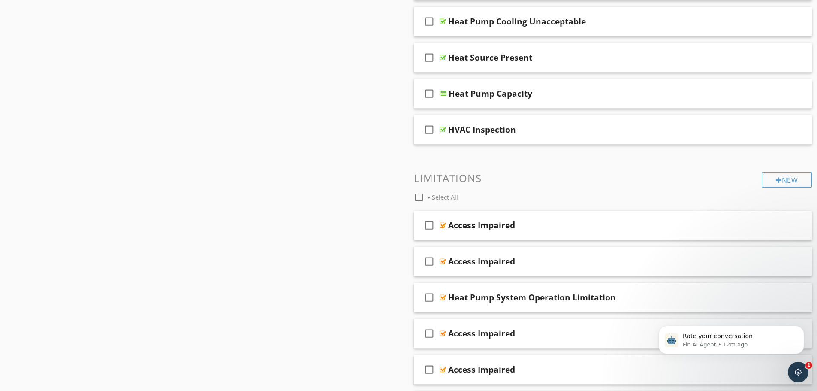
scroll to position [815, 0]
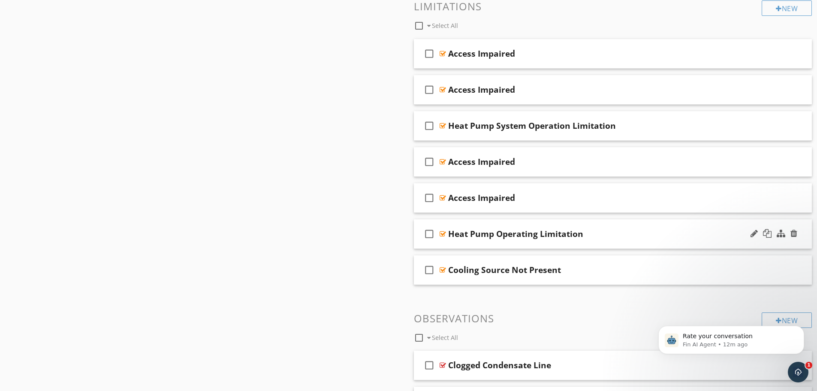
click at [471, 244] on div "check_box_outline_blank Heat Pump Operating Limitation" at bounding box center [613, 234] width 398 height 30
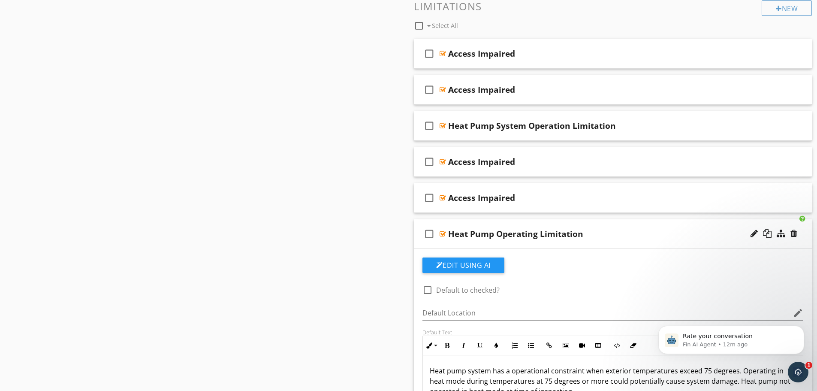
scroll to position [944, 0]
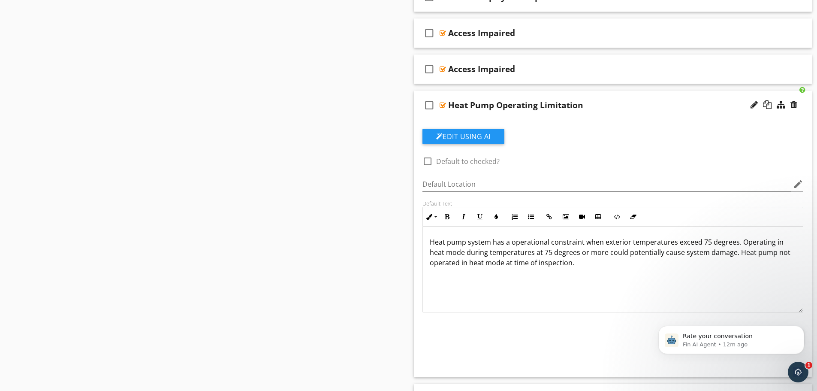
click at [638, 114] on div "check_box_outline_blank Heat Pump Operating Limitation" at bounding box center [613, 106] width 398 height 30
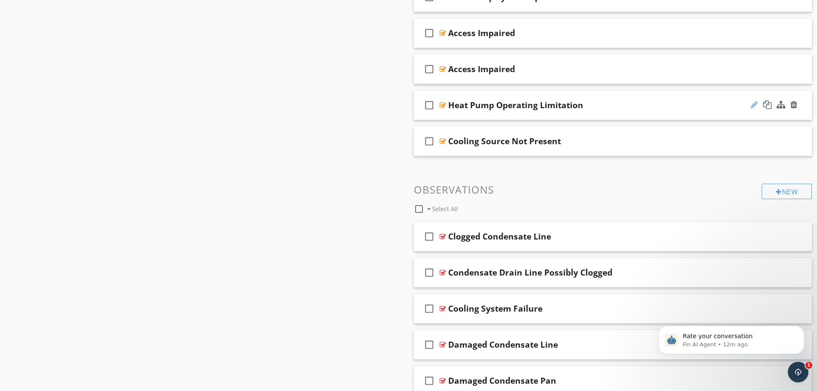
click at [753, 103] on div at bounding box center [754, 104] width 7 height 9
click at [522, 106] on input "Heat Pump Operating Limitation" at bounding box center [591, 106] width 286 height 14
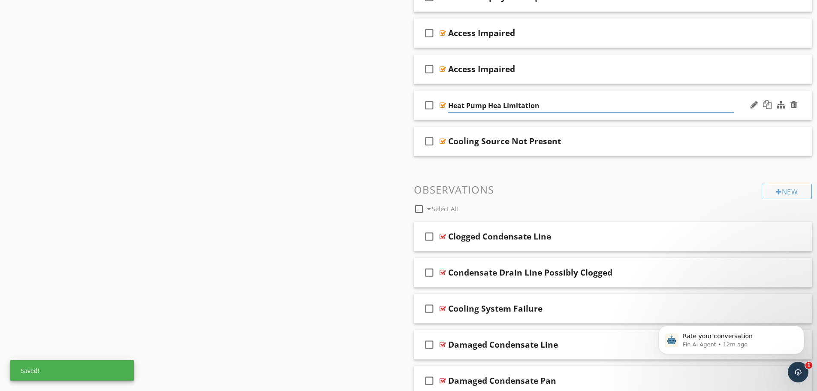
type input "Heat Pump Heat Limitation"
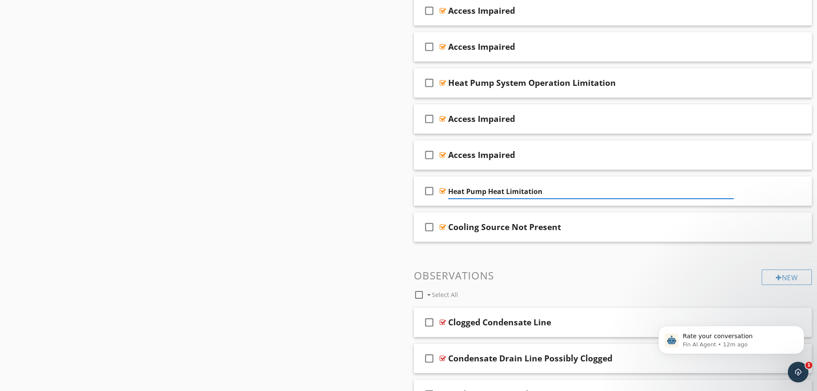
scroll to position [815, 0]
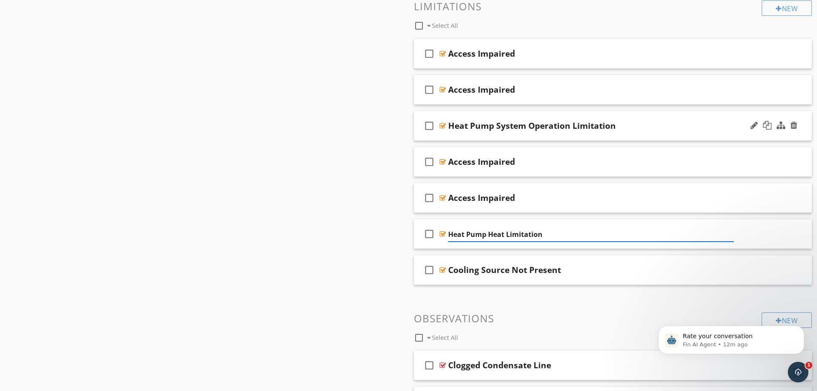
click at [510, 133] on div "check_box_outline_blank Heat Pump System Operation Limitation" at bounding box center [613, 126] width 398 height 30
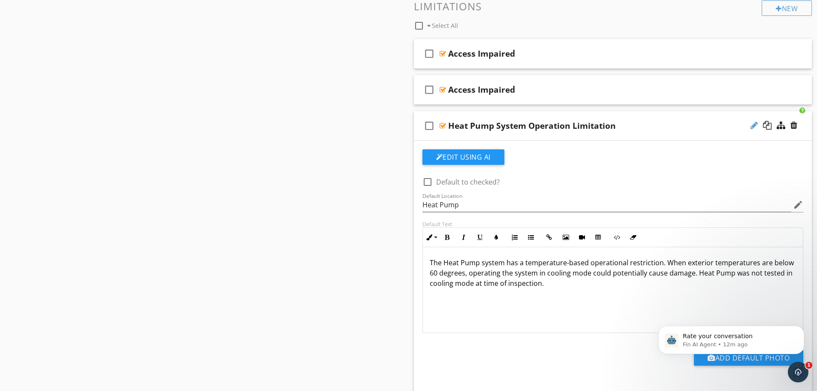
click at [751, 123] on div at bounding box center [754, 125] width 7 height 9
click at [548, 125] on input "Heat Pump System Operation Limitation" at bounding box center [591, 126] width 286 height 14
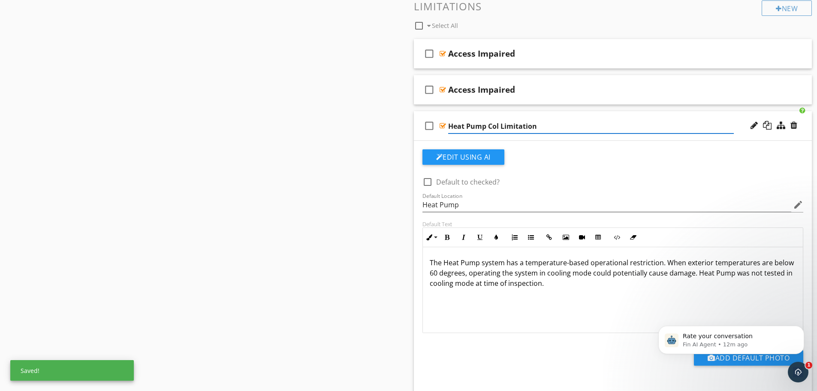
type input "Heat Pump Cold Limitation"
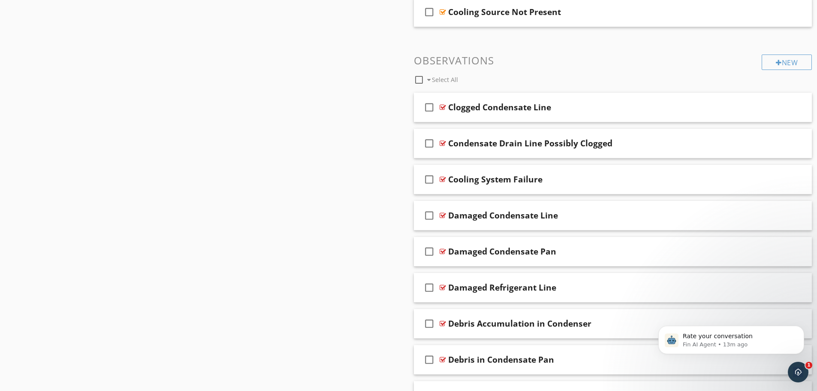
scroll to position [1158, 0]
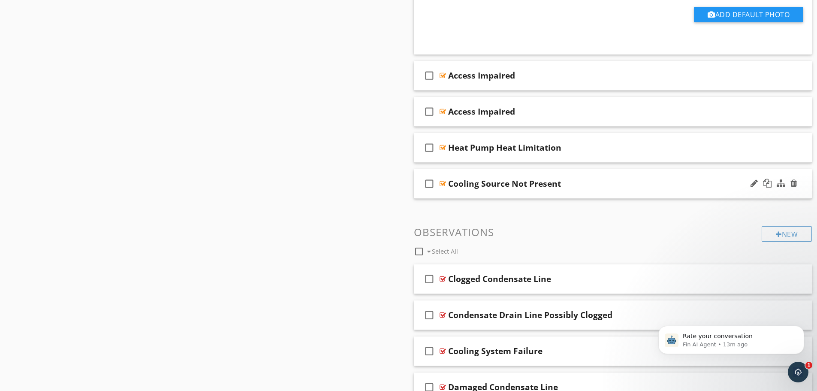
click at [524, 192] on div "check_box_outline_blank Cooling Source Not Present" at bounding box center [613, 184] width 398 height 30
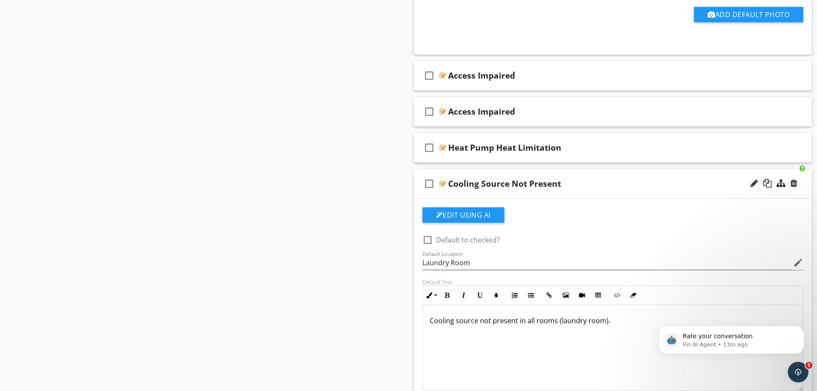
scroll to position [1201, 0]
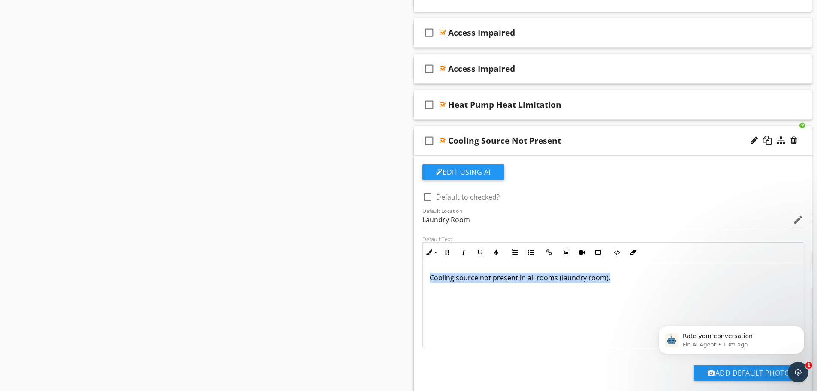
drag, startPoint x: 609, startPoint y: 275, endPoint x: 430, endPoint y: 271, distance: 179.3
click at [430, 271] on div "Cooling source not present in all rooms (laundry room)." at bounding box center [613, 305] width 380 height 86
copy p "Cooling source not present in all rooms (laundry room)."
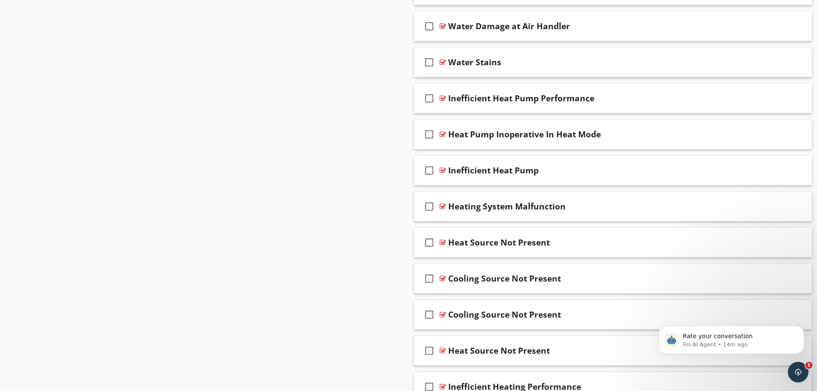
scroll to position [3260, 0]
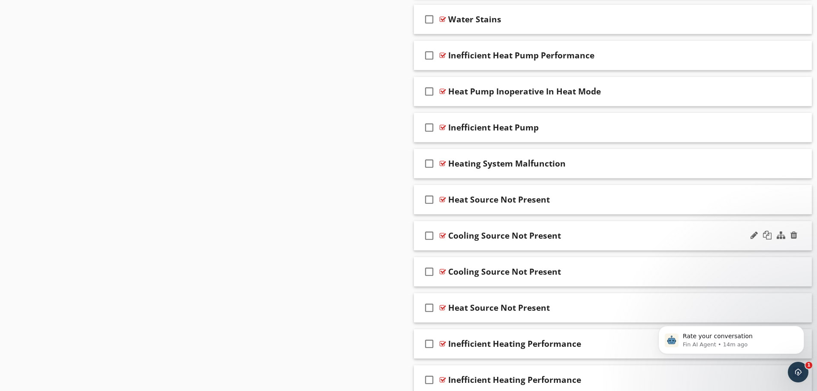
click at [523, 246] on div "check_box_outline_blank Cooling Source Not Present" at bounding box center [613, 236] width 398 height 30
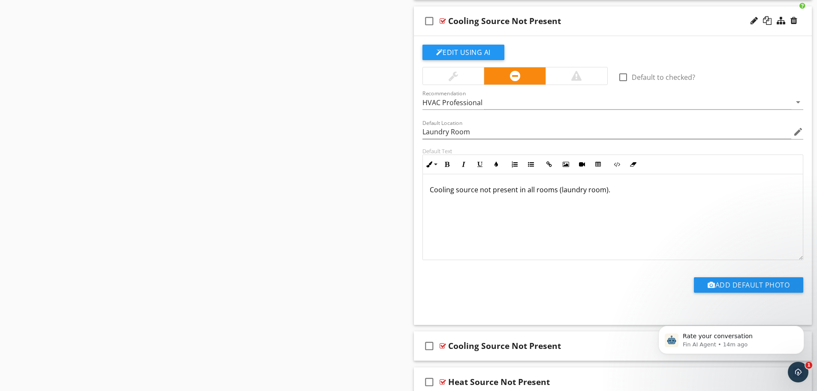
scroll to position [3560, 0]
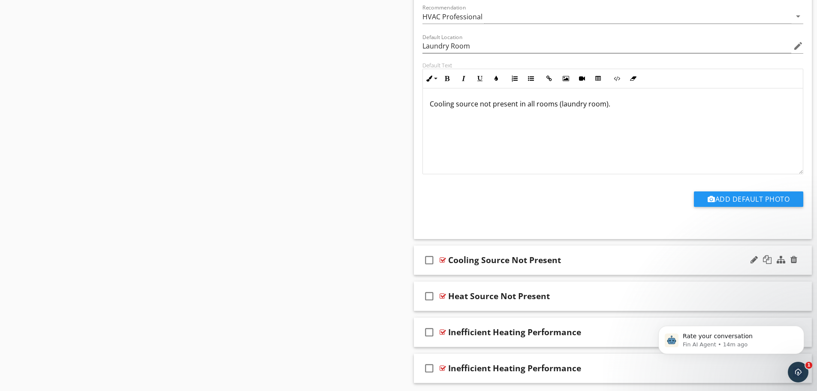
click at [524, 269] on div "check_box_outline_blank Cooling Source Not Present" at bounding box center [613, 260] width 398 height 30
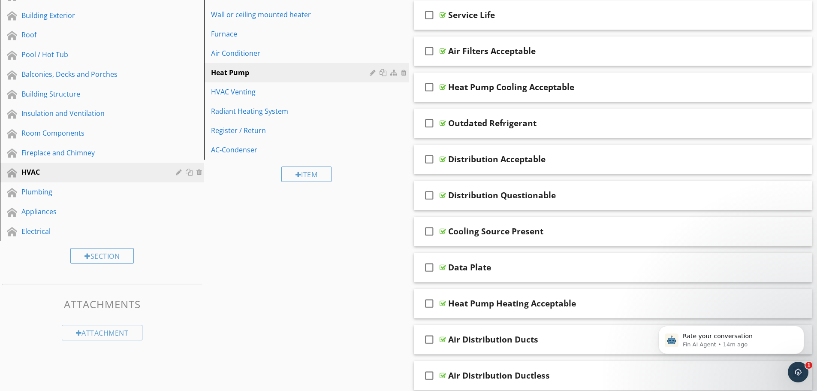
scroll to position [17, 0]
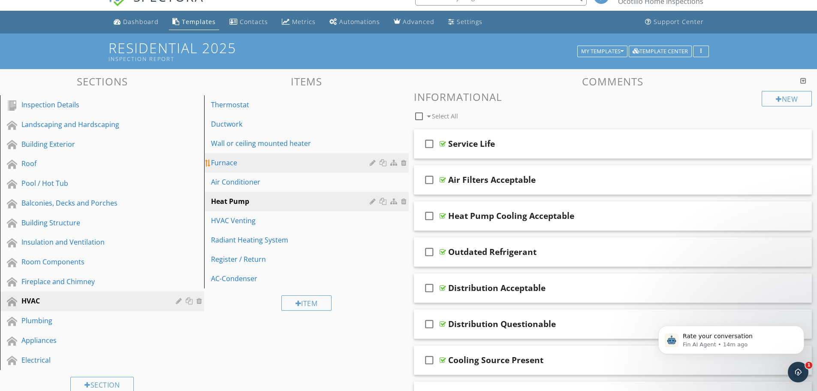
click at [282, 163] on div "Furnace" at bounding box center [291, 162] width 161 height 10
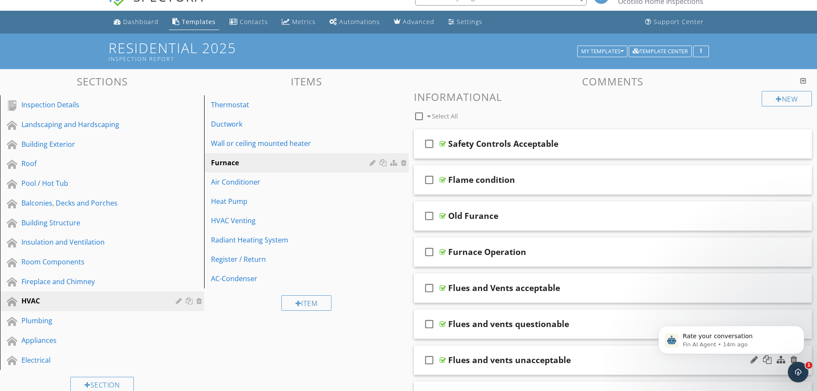
scroll to position [0, 0]
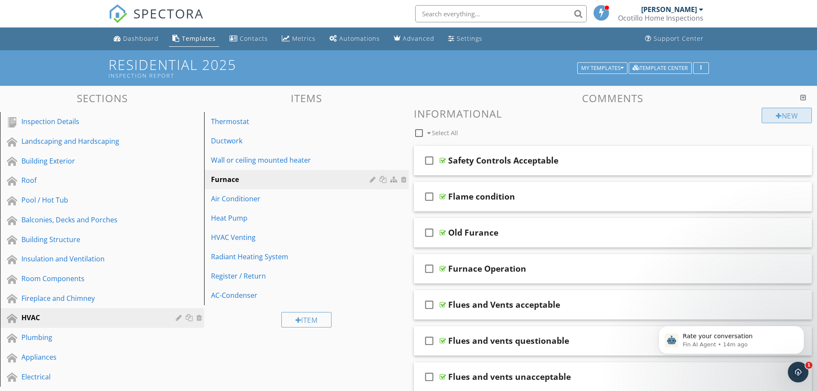
click at [784, 112] on div "New" at bounding box center [787, 115] width 50 height 15
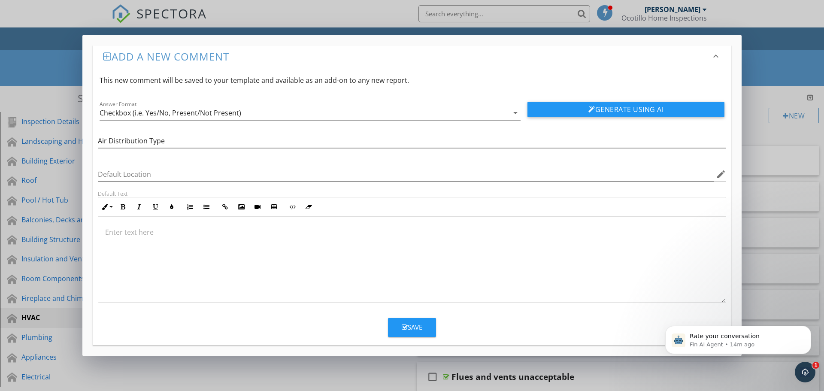
click at [158, 232] on p at bounding box center [411, 232] width 613 height 10
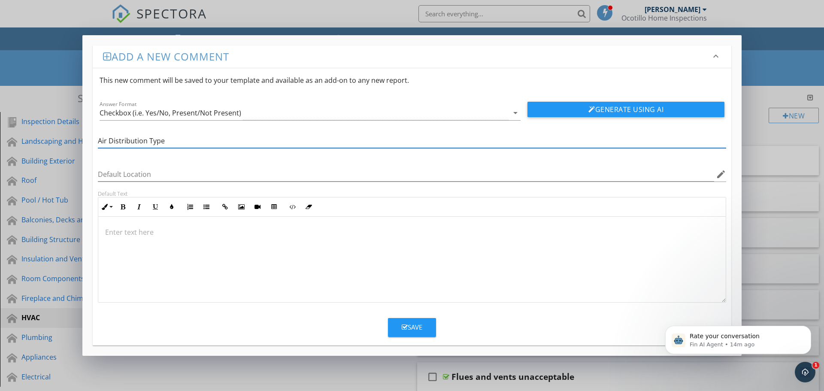
click at [172, 142] on input "Air Distribution Type" at bounding box center [412, 141] width 628 height 14
type input "Air Distribution Method"
click at [138, 232] on p at bounding box center [411, 232] width 613 height 10
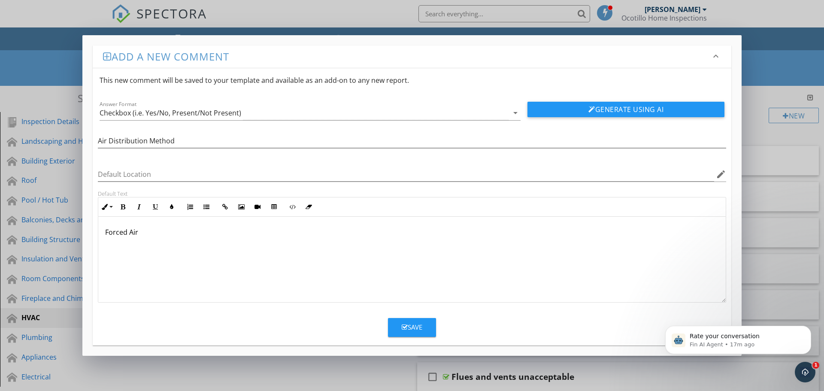
click at [104, 229] on div "Forced Air" at bounding box center [411, 260] width 627 height 86
click at [201, 229] on p "Air distribution method is by Forced Air" at bounding box center [411, 232] width 613 height 10
click at [225, 232] on p "Air distribution method is by forced Air" at bounding box center [411, 232] width 613 height 10
click at [231, 233] on p "Air distribution method is by forced air" at bounding box center [411, 232] width 613 height 10
click at [402, 324] on icon "button" at bounding box center [404, 327] width 6 height 6
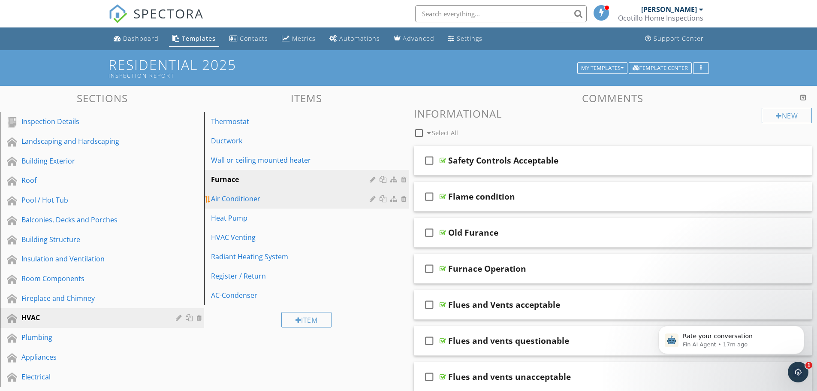
click at [281, 201] on div "Air Conditioner" at bounding box center [291, 198] width 161 height 10
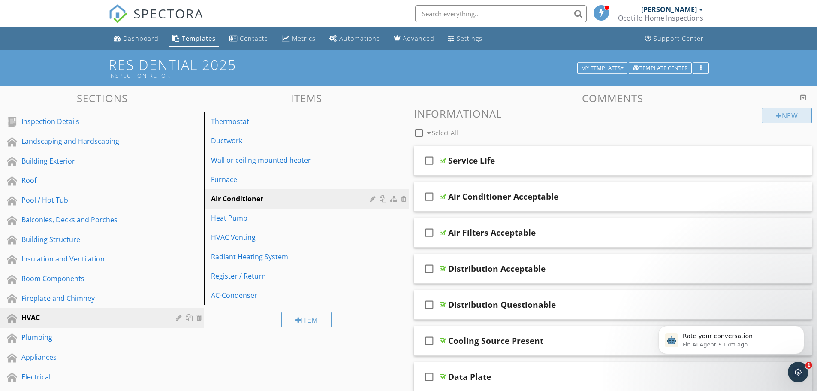
click at [786, 115] on div "New" at bounding box center [787, 115] width 50 height 15
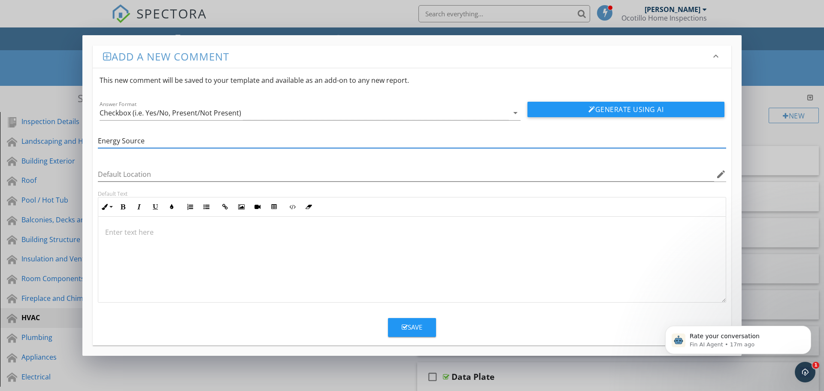
type input "Energy Source"
click at [193, 231] on p at bounding box center [411, 232] width 613 height 10
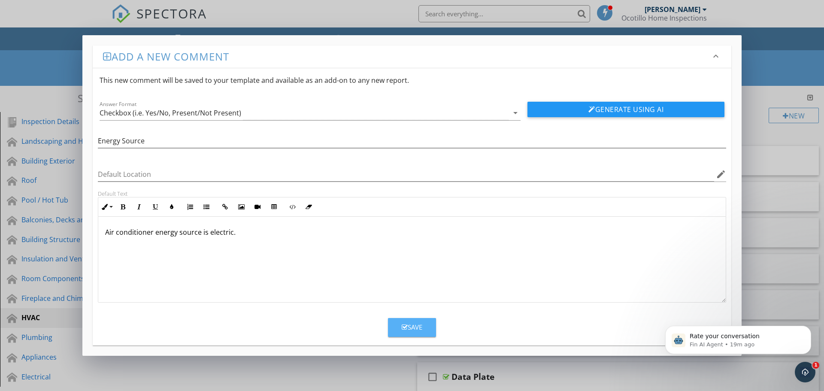
click at [403, 324] on icon "button" at bounding box center [404, 327] width 6 height 6
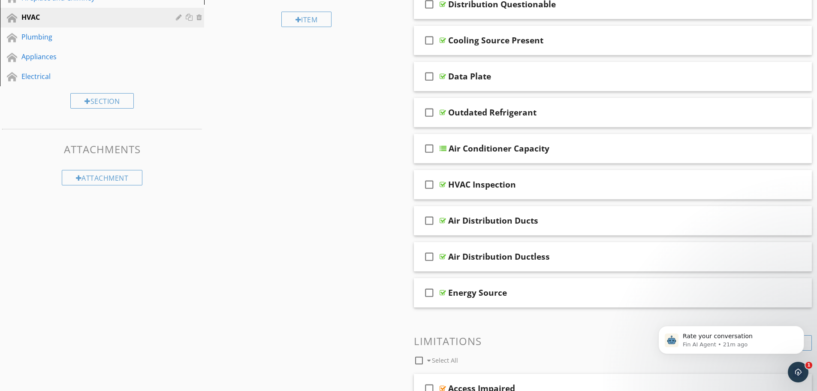
scroll to position [343, 0]
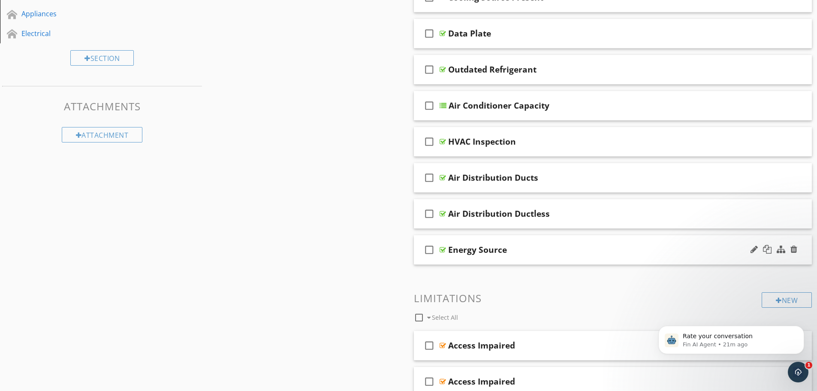
click at [525, 261] on div "check_box_outline_blank Energy Source" at bounding box center [613, 250] width 398 height 30
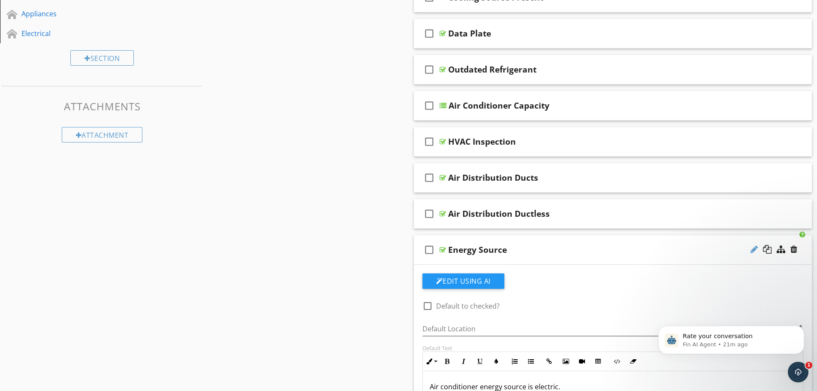
click at [754, 248] on div at bounding box center [754, 249] width 7 height 9
type input "Energy Source Electric"
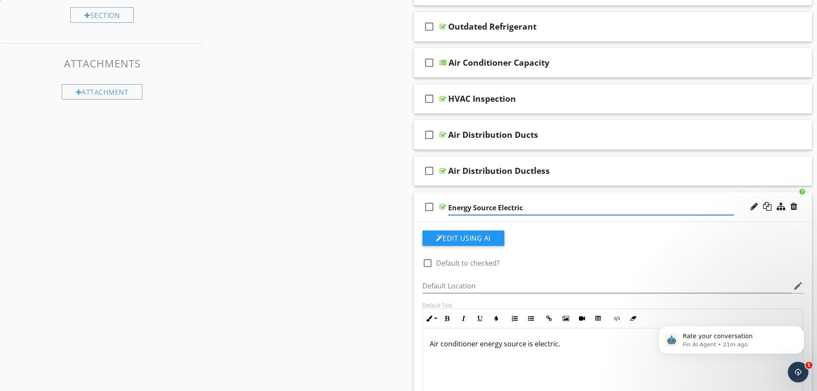
scroll to position [515, 0]
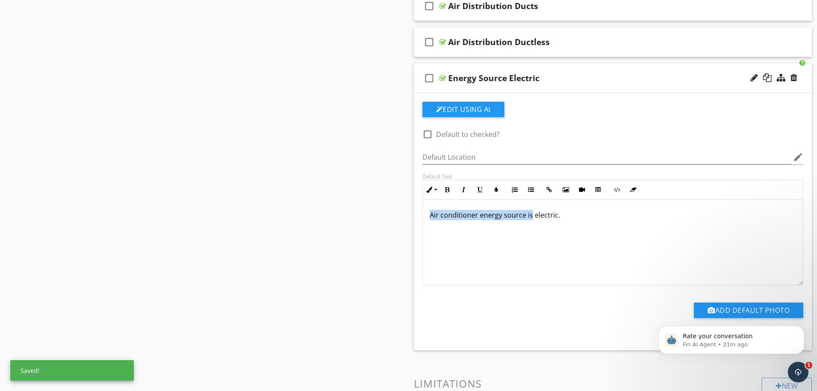
drag, startPoint x: 530, startPoint y: 212, endPoint x: 430, endPoint y: 219, distance: 100.1
click at [430, 219] on p "Air conditioner energy source is electric." at bounding box center [613, 215] width 367 height 10
copy p "Air conditioner energy source is"
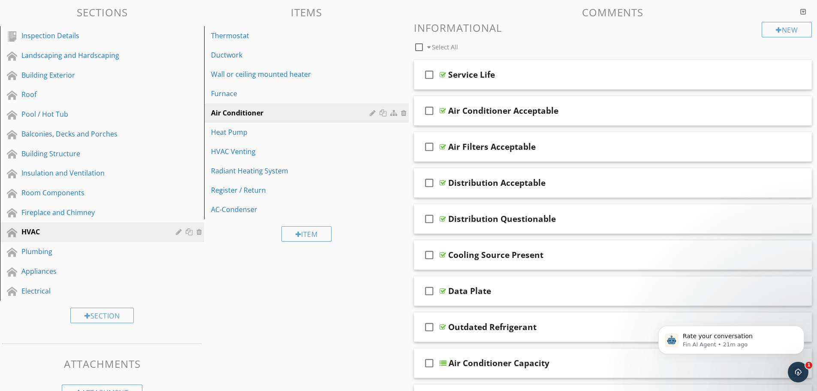
scroll to position [0, 0]
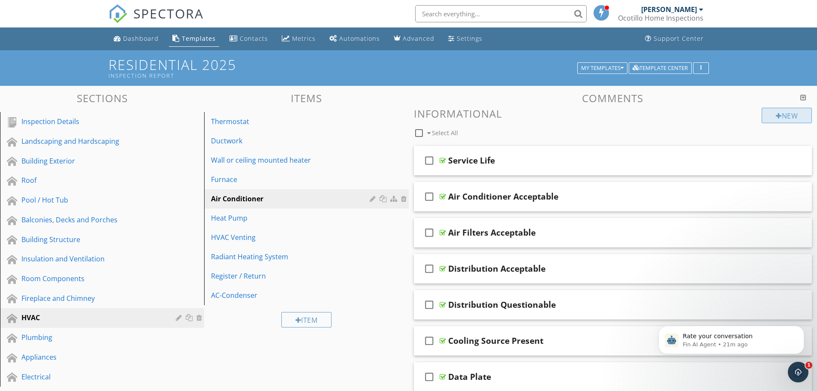
click at [787, 113] on div "New" at bounding box center [787, 115] width 50 height 15
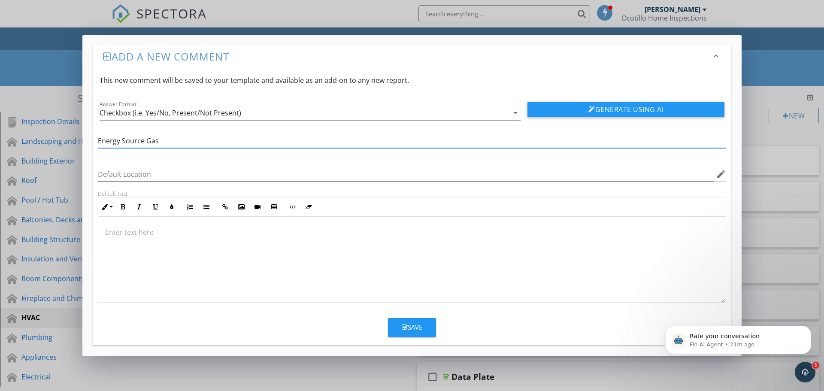
type input "Energy Source Gas"
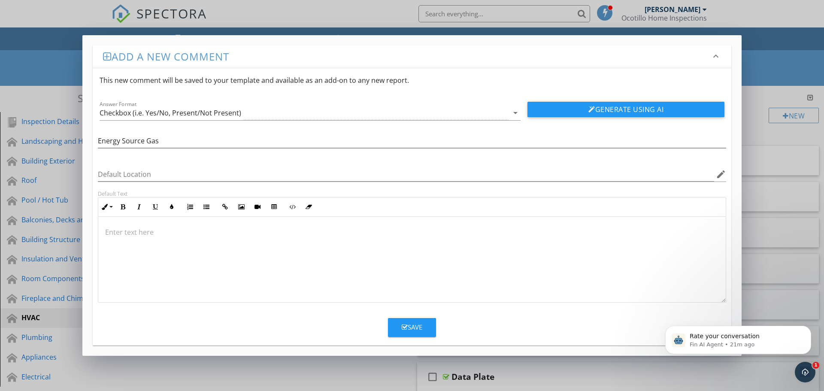
click at [133, 231] on p at bounding box center [411, 232] width 613 height 10
click at [414, 324] on div "Save" at bounding box center [411, 327] width 21 height 10
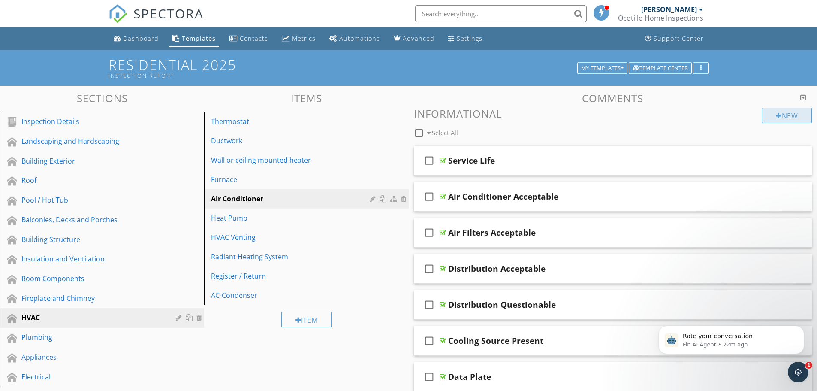
click at [782, 113] on div "New" at bounding box center [787, 115] width 50 height 15
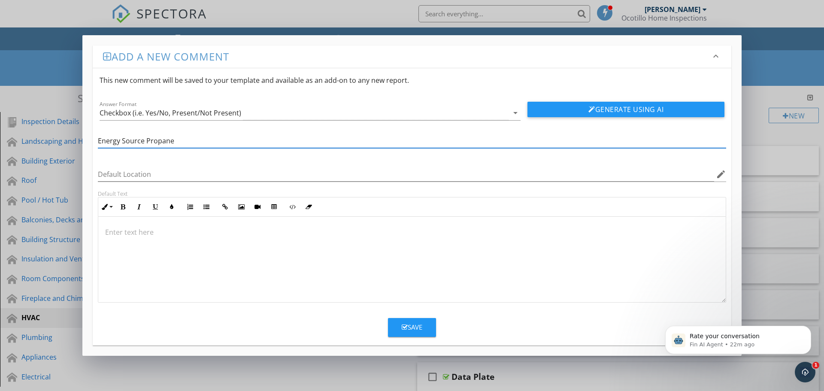
type input "Energy Source Propane"
click at [133, 234] on p at bounding box center [411, 232] width 613 height 10
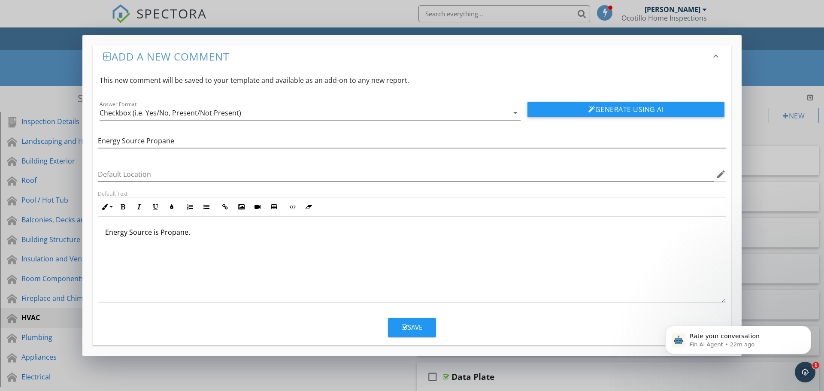
click at [132, 229] on p "Energy Source is Propane." at bounding box center [411, 232] width 613 height 10
click at [159, 231] on p "Energy ource is Propane." at bounding box center [411, 232] width 613 height 10
click at [110, 231] on p "Energy ource is ropane." at bounding box center [411, 232] width 613 height 10
click at [178, 231] on p "Air conditioner energy ource is ropane." at bounding box center [411, 232] width 613 height 10
click at [208, 230] on p "Air conditioner energy source is ropane." at bounding box center [411, 232] width 613 height 10
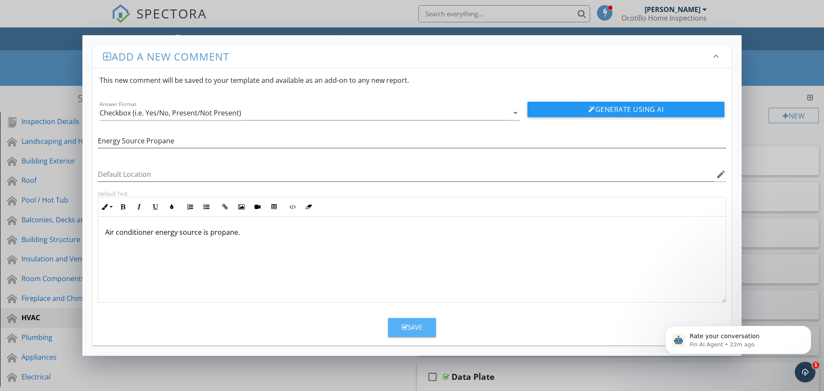
click at [413, 324] on div "Save" at bounding box center [411, 327] width 21 height 10
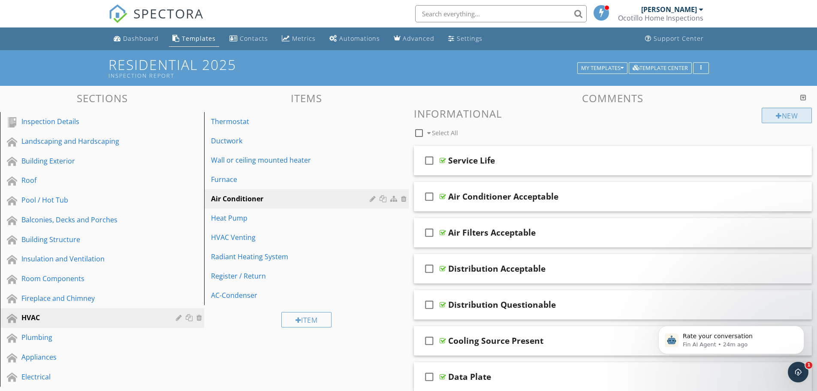
click at [778, 113] on div at bounding box center [779, 115] width 6 height 7
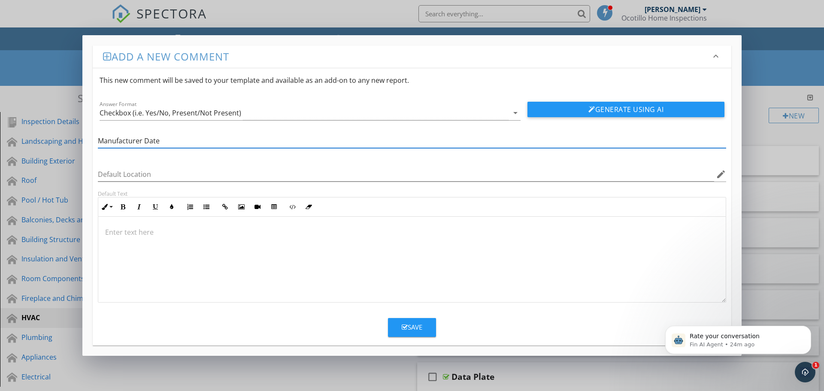
type input "Manufacturer Date"
click at [148, 238] on div at bounding box center [411, 260] width 627 height 86
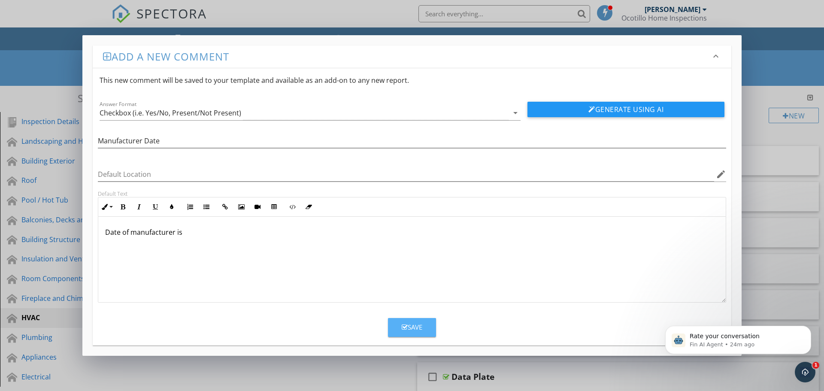
click at [414, 327] on div "Save" at bounding box center [411, 327] width 21 height 10
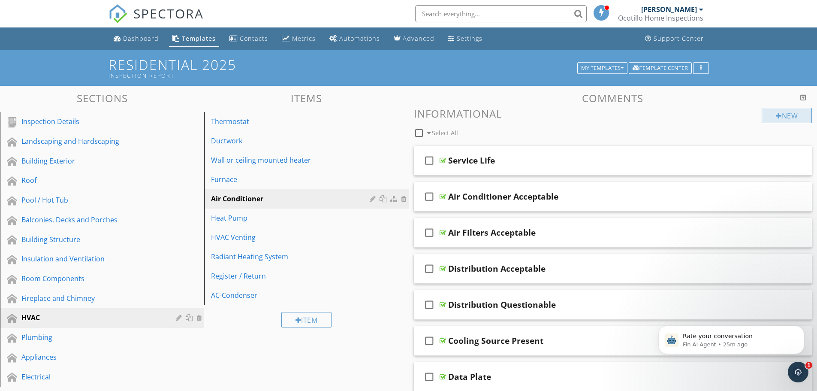
click at [773, 114] on div "New" at bounding box center [787, 115] width 50 height 15
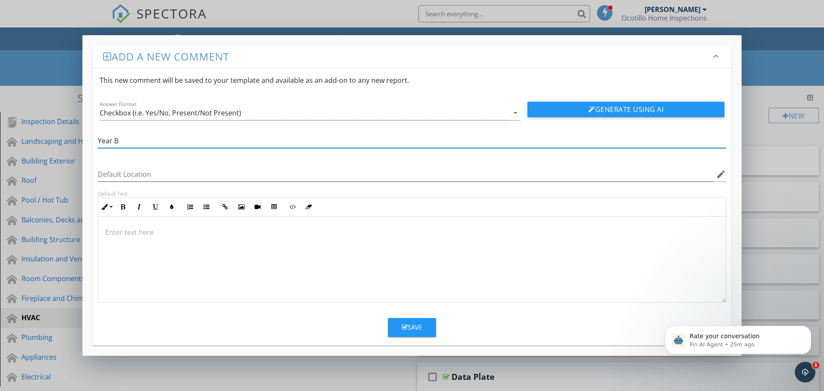
type input "Year Built"
click at [154, 235] on p at bounding box center [411, 232] width 613 height 10
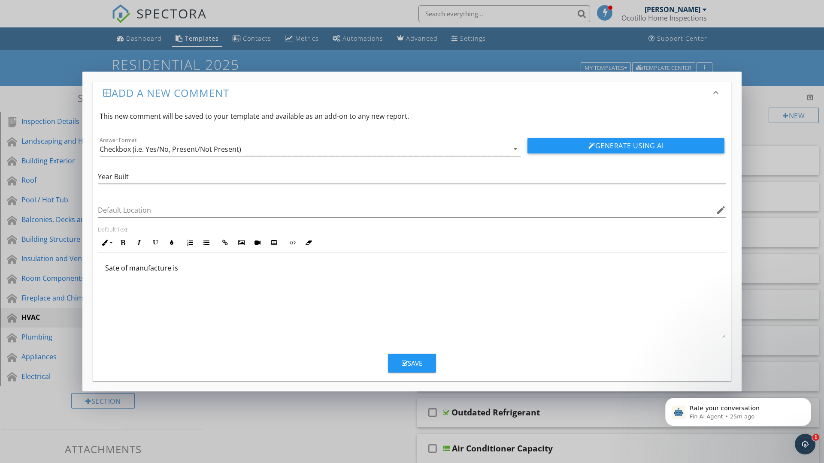
click at [111, 268] on p "Sate of manufacture is" at bounding box center [411, 268] width 613 height 10
click at [414, 361] on div "Save" at bounding box center [411, 364] width 21 height 10
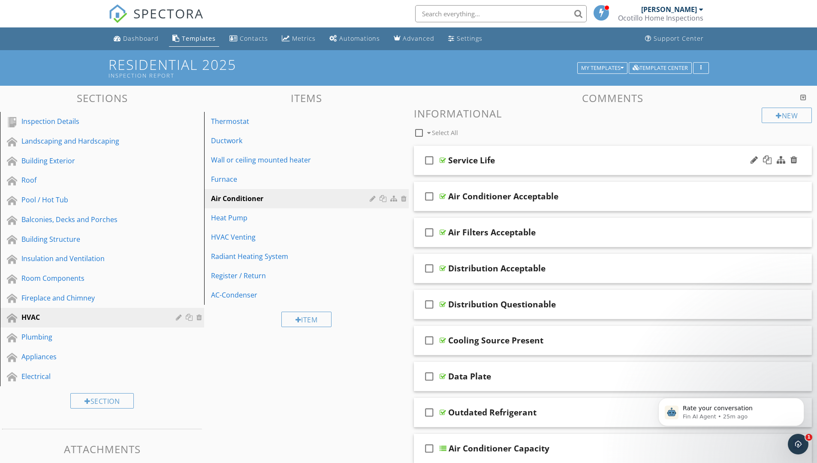
click at [483, 166] on div "Service Life" at bounding box center [471, 160] width 47 height 10
click at [497, 172] on div "check_box_outline_blank Service Life" at bounding box center [613, 161] width 398 height 30
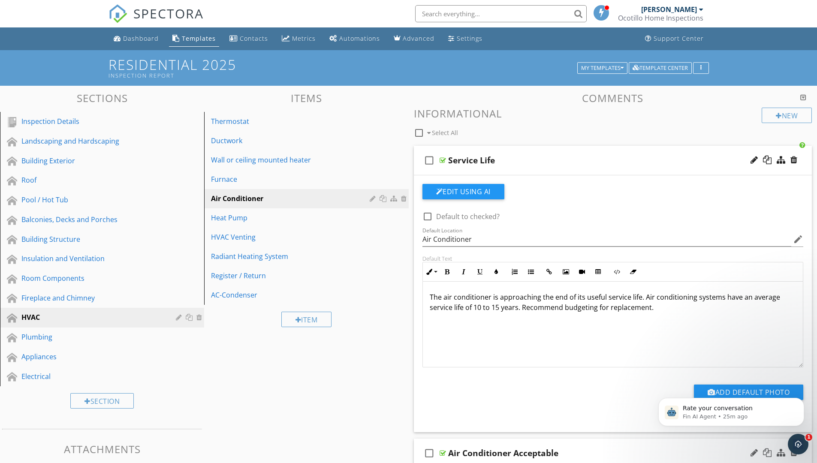
click at [489, 390] on div "Air Conditioner Acceptable" at bounding box center [503, 453] width 110 height 10
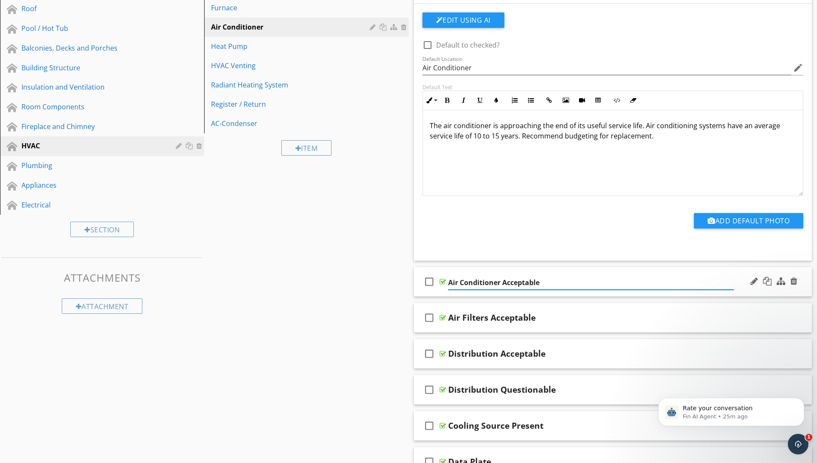
scroll to position [86, 0]
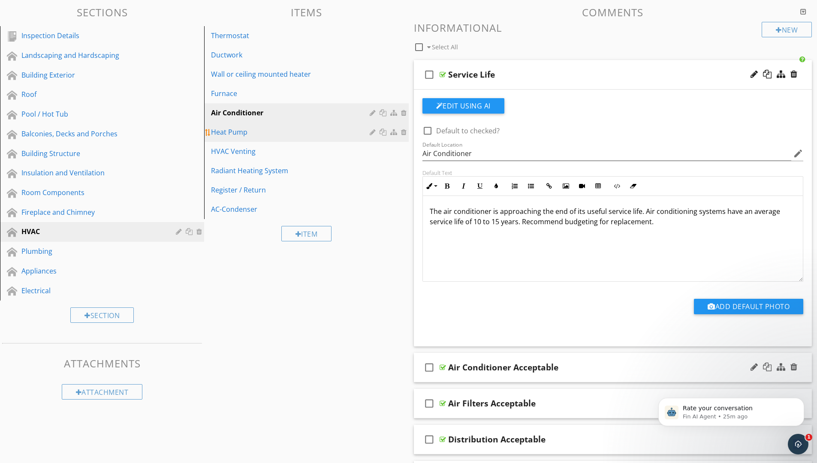
click at [255, 136] on div "Heat Pump" at bounding box center [291, 132] width 161 height 10
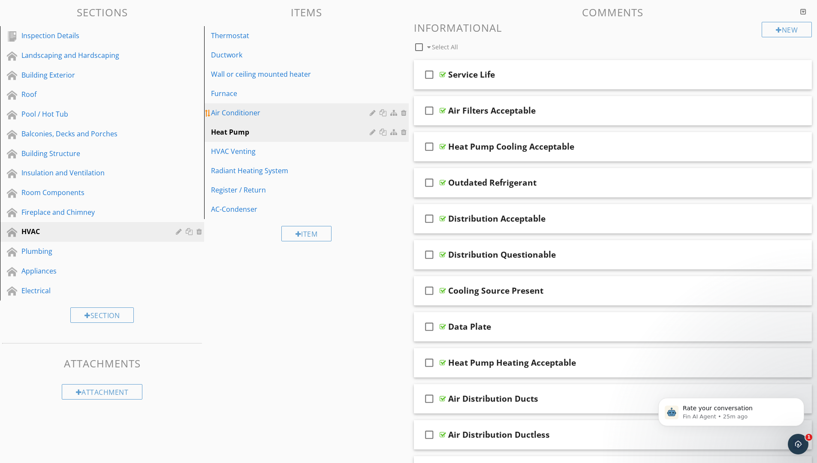
click at [258, 116] on div "Air Conditioner" at bounding box center [291, 113] width 161 height 10
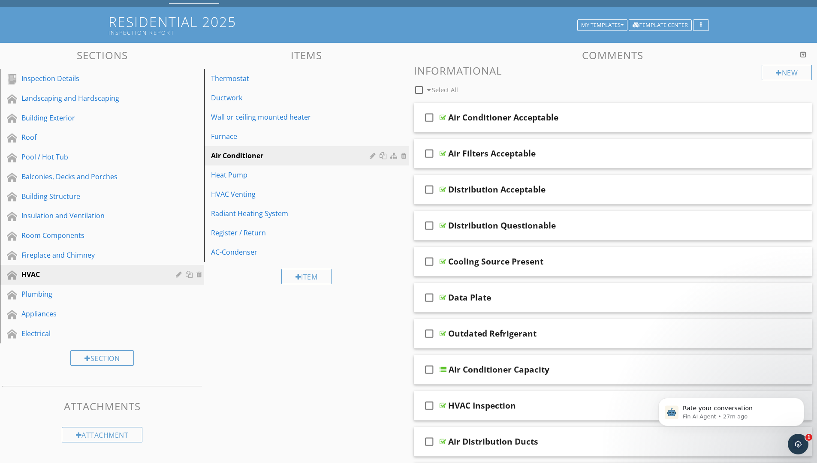
scroll to position [0, 0]
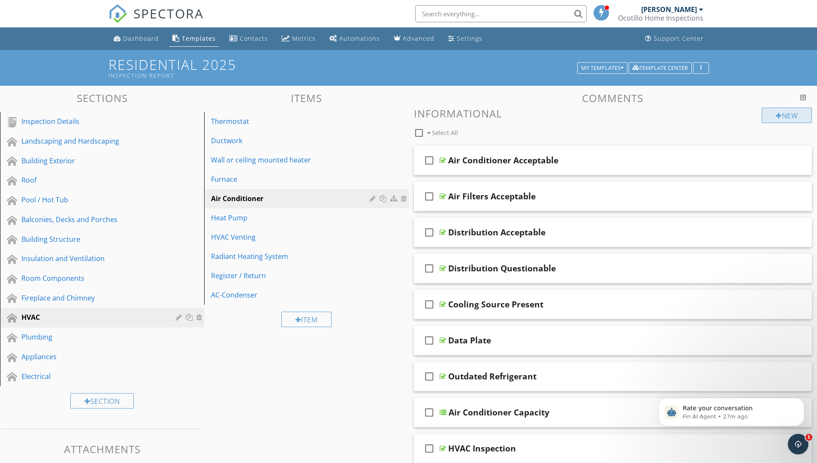
click at [781, 112] on div "New" at bounding box center [787, 115] width 50 height 15
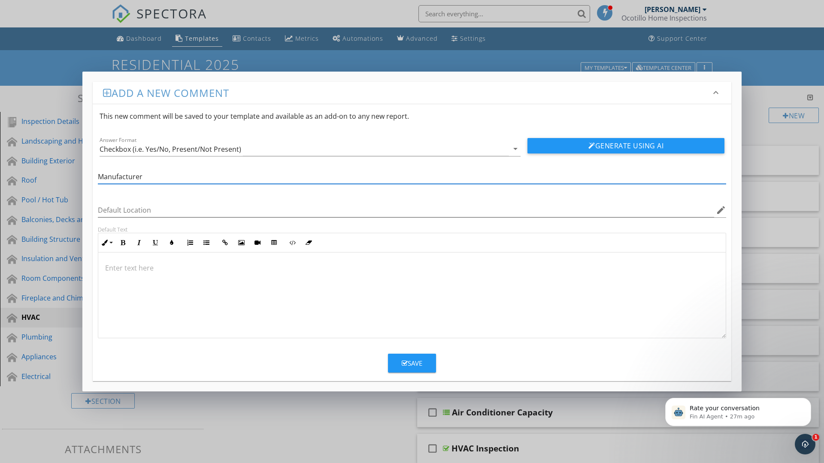
type input "Manufacturer"
click at [172, 277] on div at bounding box center [411, 296] width 627 height 86
click at [514, 146] on icon "arrow_drop_down" at bounding box center [515, 149] width 10 height 10
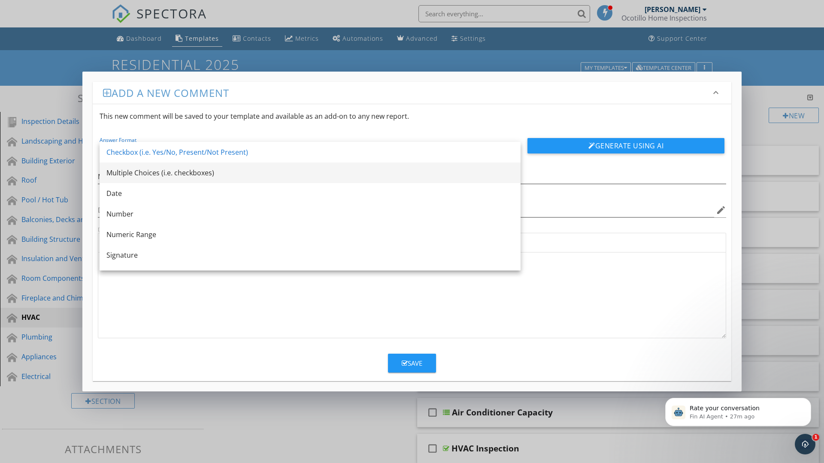
click at [243, 173] on div "Multiple Choices (i.e. checkboxes)" at bounding box center [309, 173] width 407 height 10
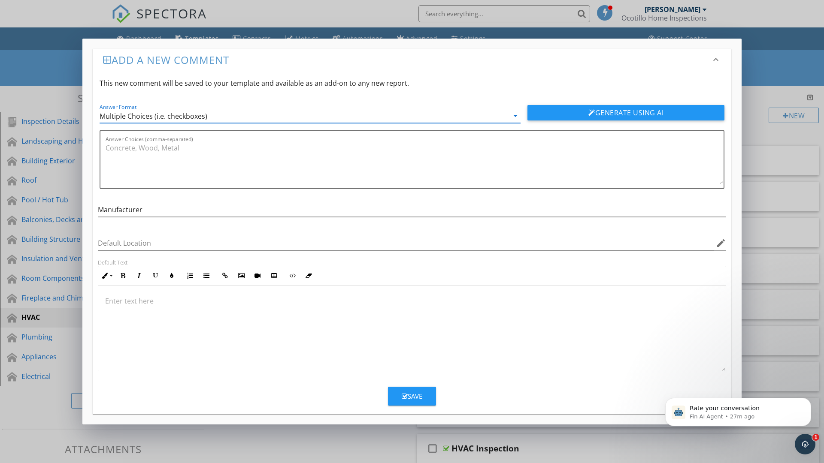
click at [202, 300] on p at bounding box center [411, 301] width 613 height 10
click at [158, 147] on textarea "Answer Choices (comma-separated)" at bounding box center [415, 162] width 618 height 43
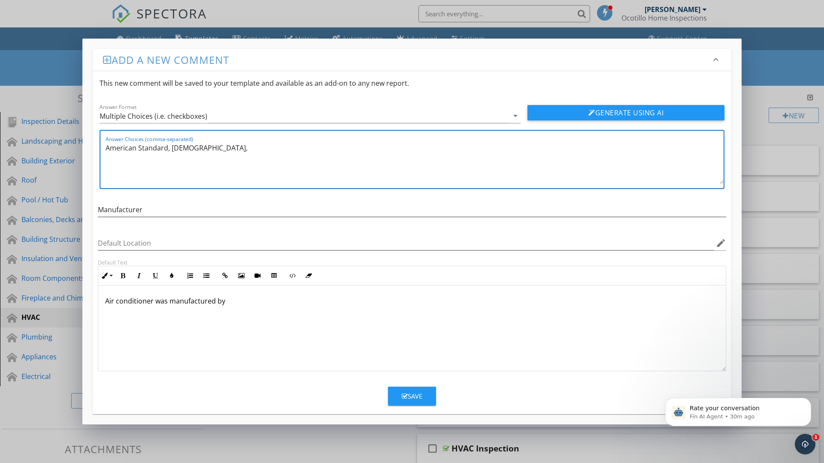
click at [105, 147] on div "Answer Choices (comma-separated) American Standard, Ameristar," at bounding box center [412, 159] width 625 height 59
drag, startPoint x: 227, startPoint y: 148, endPoint x: 204, endPoint y: 148, distance: 23.6
click at [204, 148] on textarea "American Standard, Ameristar,Amana," at bounding box center [415, 162] width 618 height 43
click at [105, 149] on div "Answer Choices (comma-separated) American Standard, Ameristar," at bounding box center [412, 159] width 625 height 59
click at [106, 148] on textarea "American Standard, Ameristar," at bounding box center [415, 162] width 618 height 43
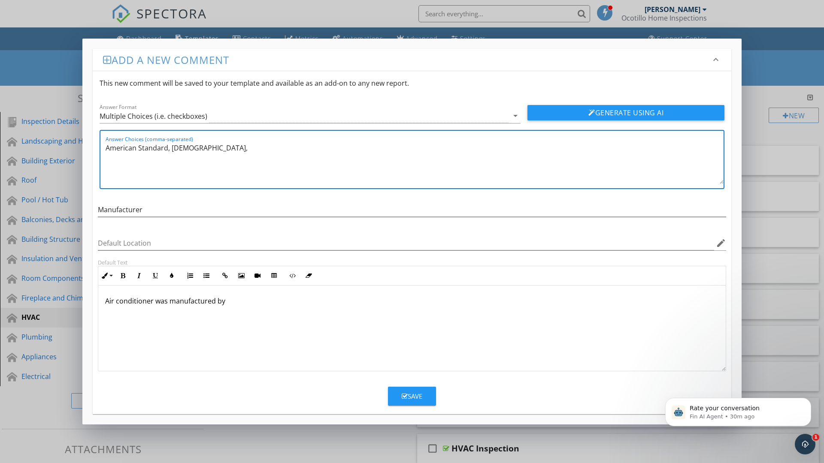
paste textarea "Amana,"
click at [232, 148] on textarea "Amana, American Standard, Ameristar," at bounding box center [415, 162] width 618 height 43
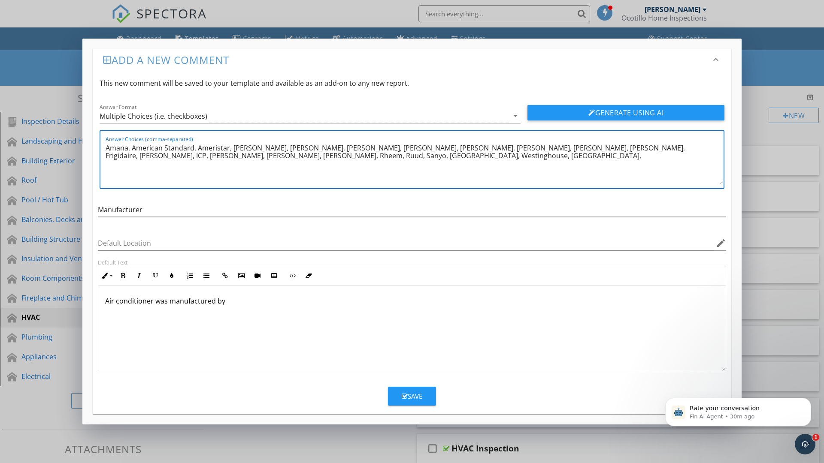
type textarea "Amana, American Standard, Ameristar, Armstrong, Bosch, Bryant, Carrier, Coleman…"
click at [412, 390] on div "Save" at bounding box center [411, 397] width 21 height 10
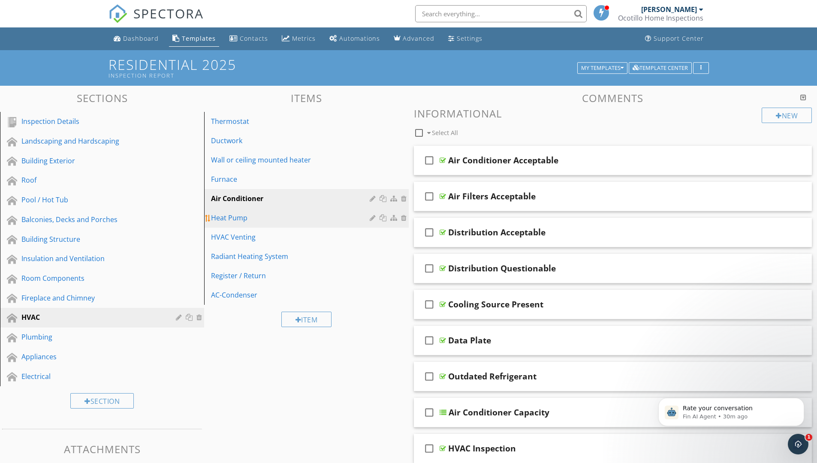
click at [280, 215] on div "Heat Pump" at bounding box center [291, 218] width 161 height 10
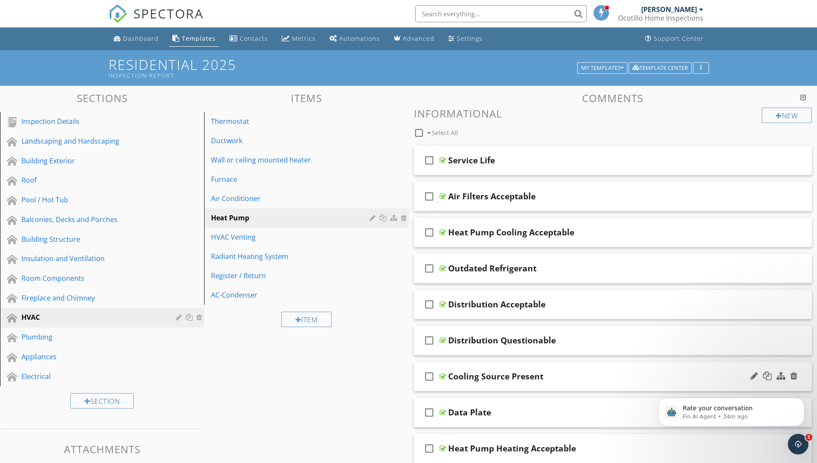
click at [499, 386] on div "check_box_outline_blank Cooling Source Present" at bounding box center [613, 377] width 398 height 30
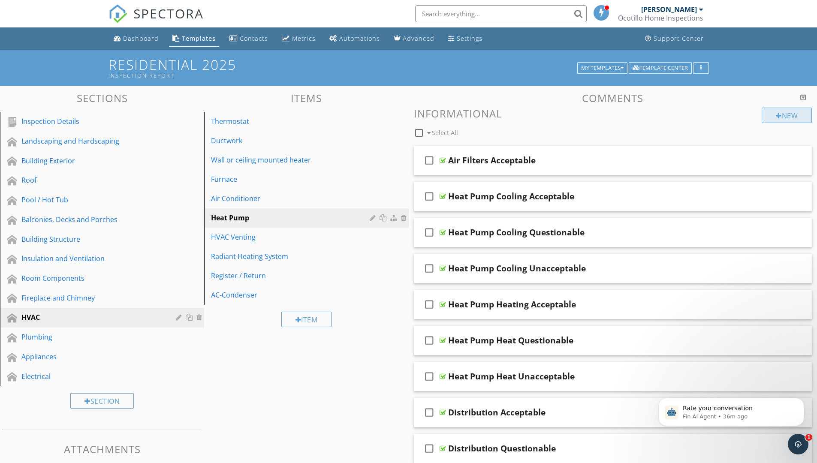
click at [782, 113] on div "New" at bounding box center [787, 115] width 50 height 15
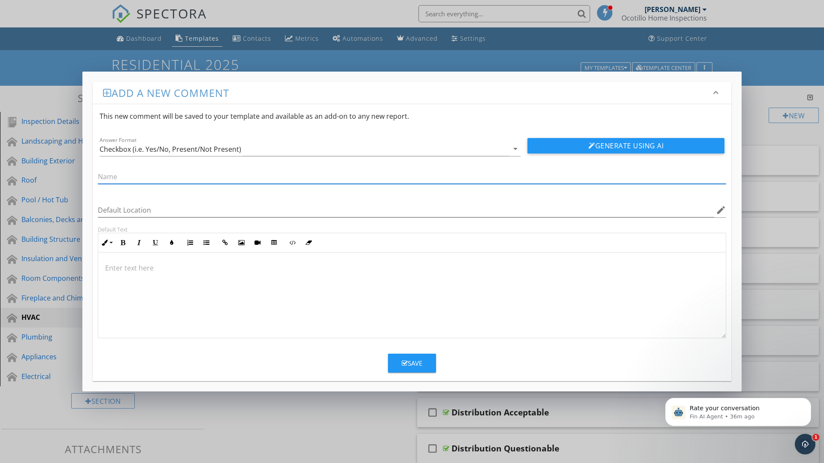
click at [263, 168] on div at bounding box center [412, 179] width 628 height 28
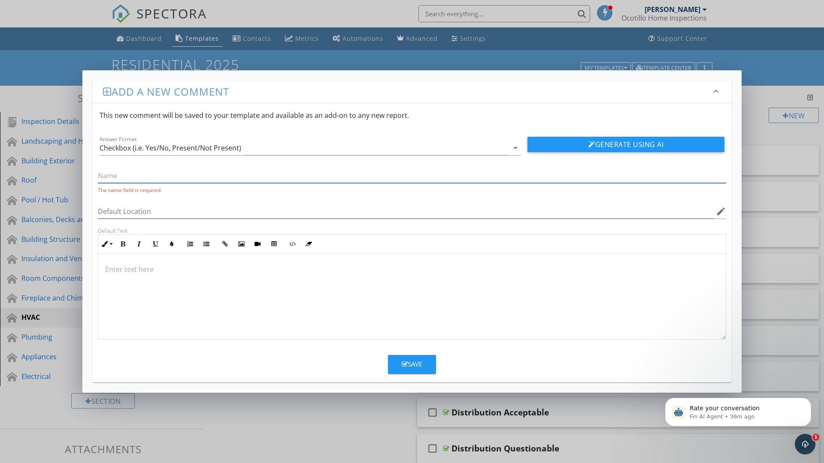
click at [224, 180] on input "text" at bounding box center [412, 176] width 628 height 14
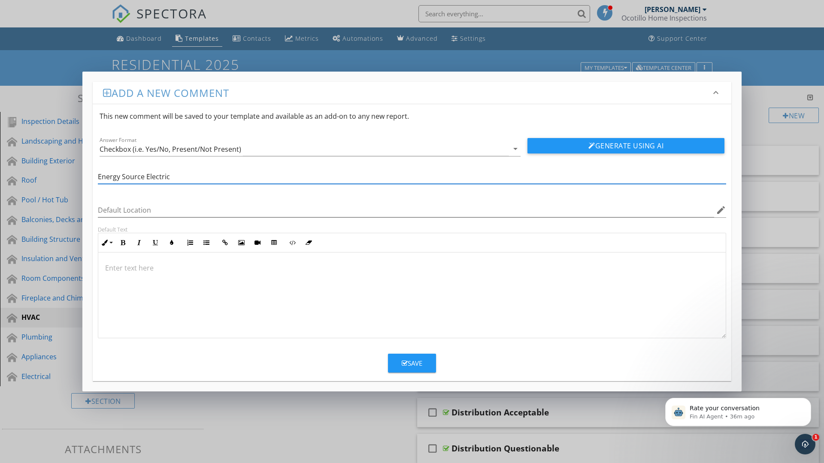
type input "Energy Source Electric"
click at [162, 272] on p at bounding box center [411, 268] width 613 height 10
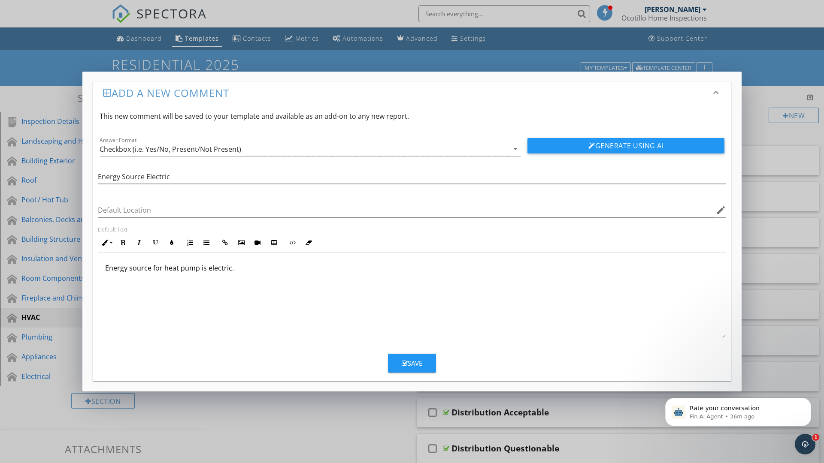
click at [415, 365] on div "Save" at bounding box center [411, 364] width 21 height 10
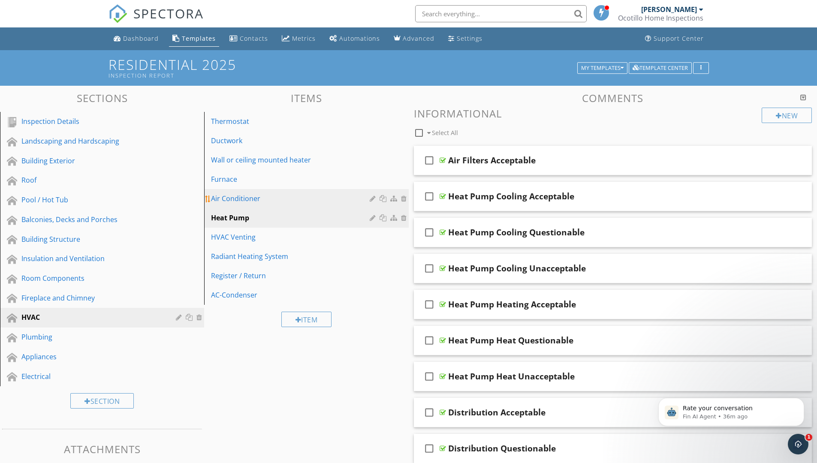
click at [308, 196] on div "Air Conditioner" at bounding box center [291, 198] width 161 height 10
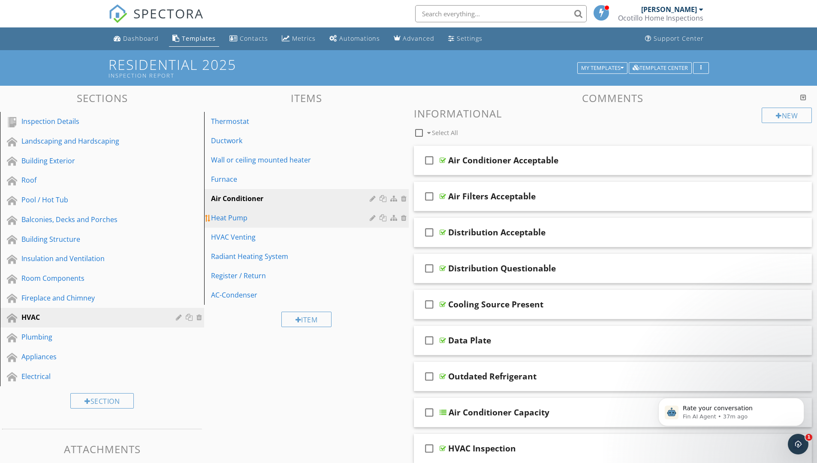
click at [287, 213] on div "Heat Pump" at bounding box center [291, 218] width 161 height 10
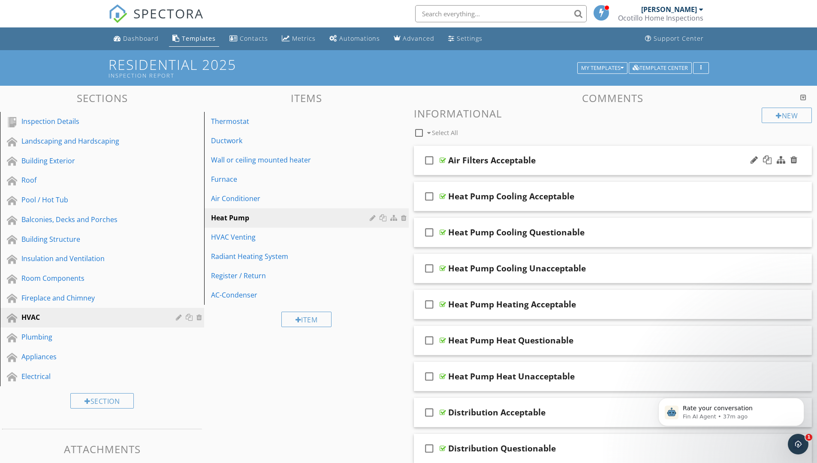
click at [509, 171] on div "check_box_outline_blank Air Filters Acceptable" at bounding box center [613, 161] width 398 height 30
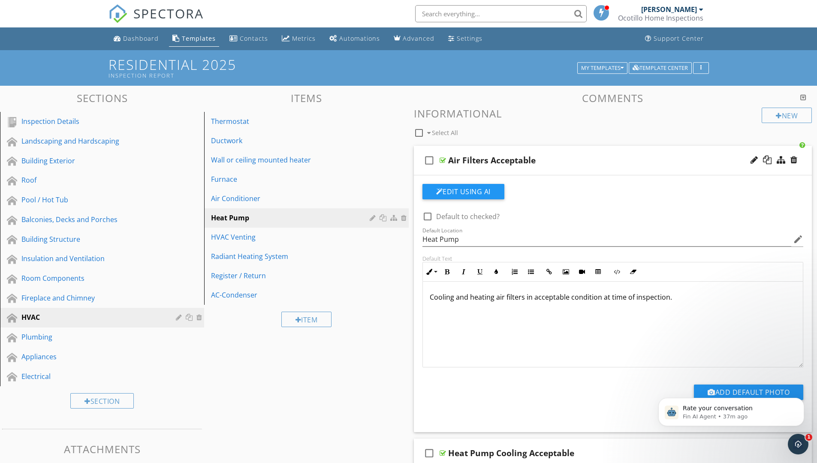
click at [289, 198] on div "Air Conditioner" at bounding box center [291, 198] width 161 height 10
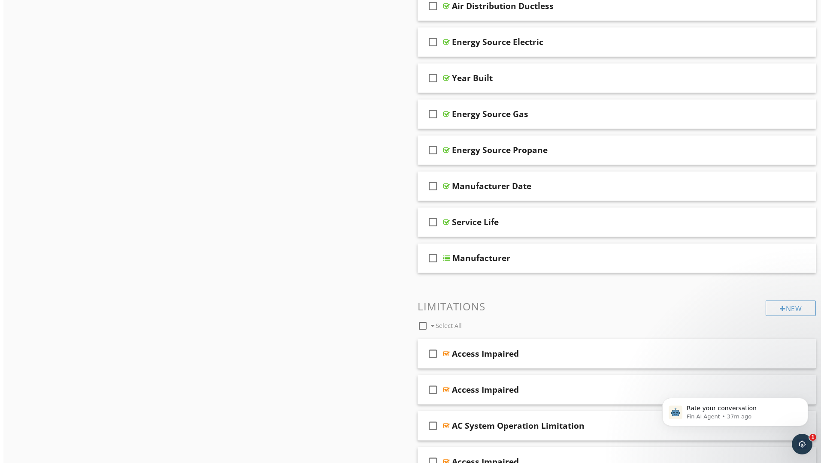
scroll to position [600, 0]
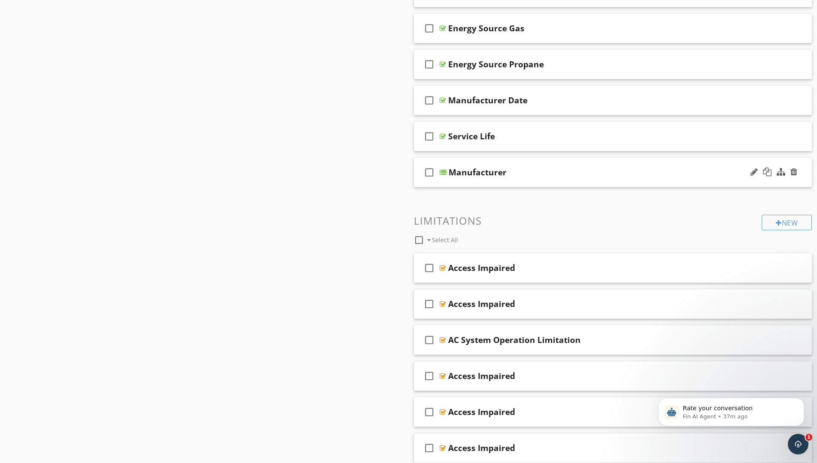
click at [571, 171] on div "Manufacturer" at bounding box center [592, 172] width 286 height 10
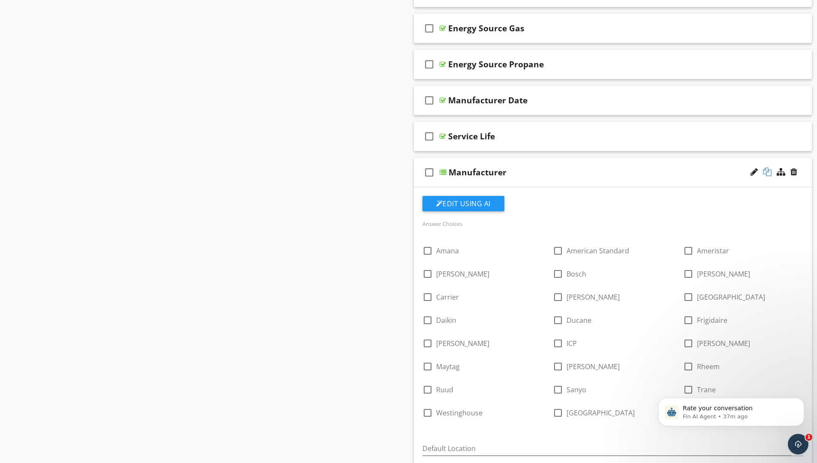
click at [767, 170] on div at bounding box center [767, 172] width 9 height 9
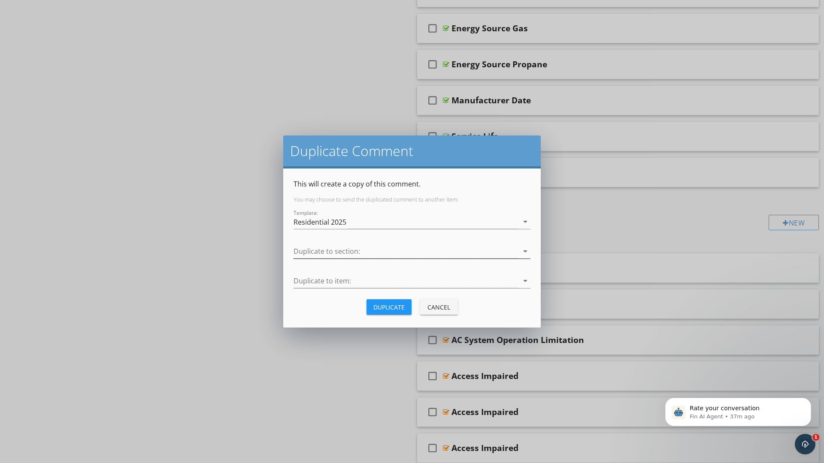
click at [381, 250] on div at bounding box center [405, 251] width 225 height 14
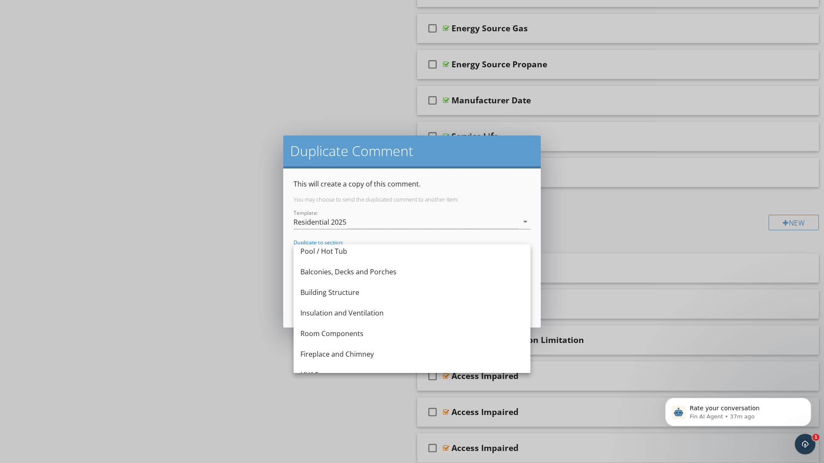
scroll to position [129, 0]
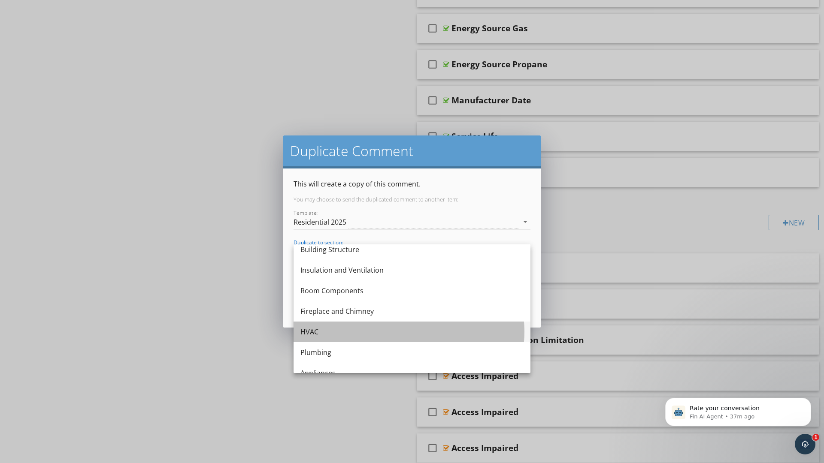
click at [339, 329] on div "HVAC" at bounding box center [411, 332] width 223 height 10
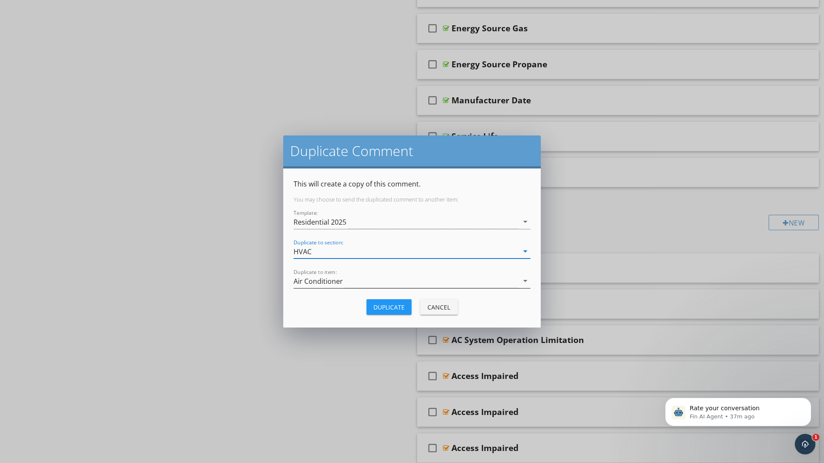
click at [360, 276] on div "Air Conditioner" at bounding box center [405, 281] width 225 height 14
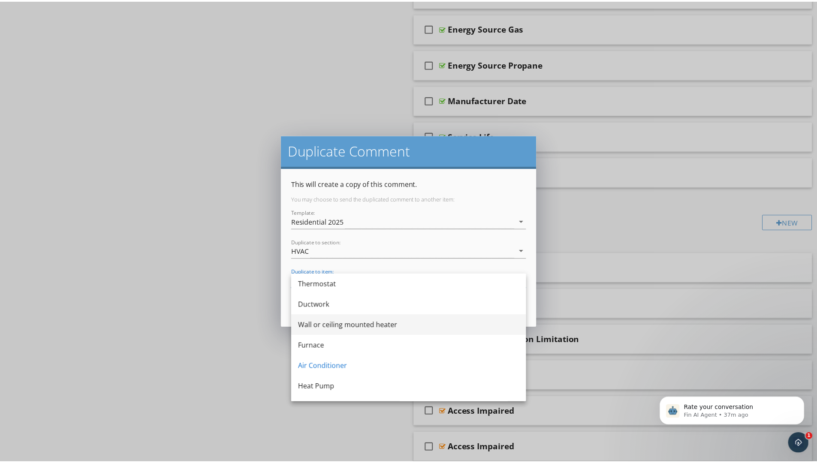
scroll to position [43, 0]
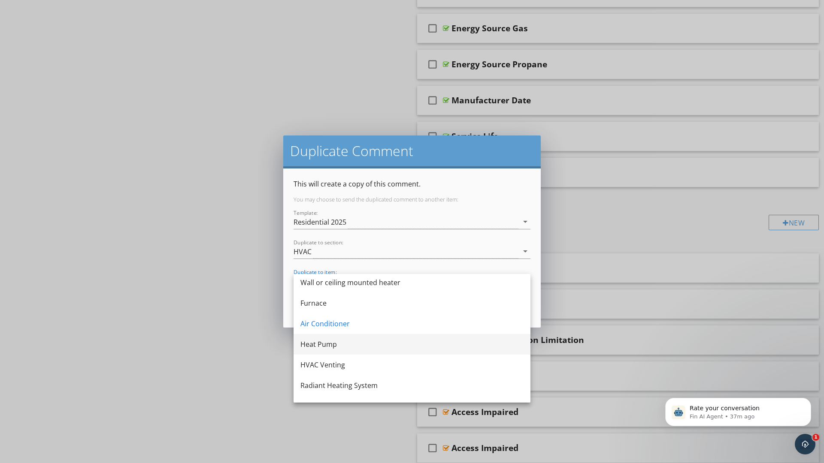
click at [343, 342] on div "Heat Pump" at bounding box center [411, 344] width 223 height 10
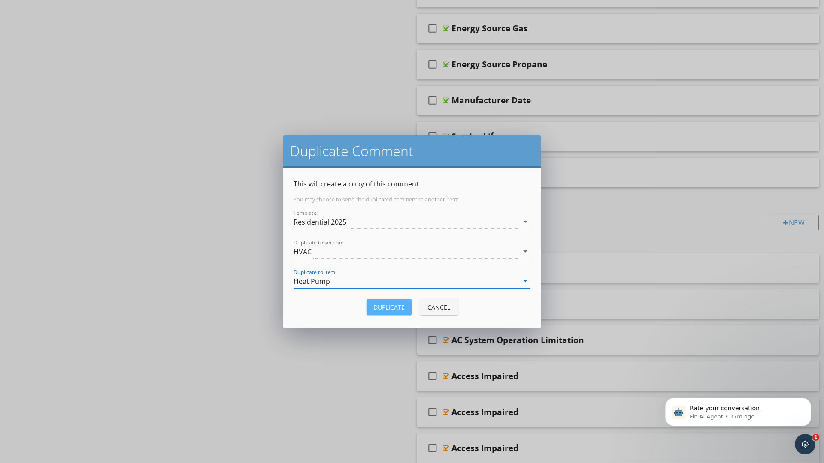
click at [397, 307] on div "Duplicate" at bounding box center [388, 307] width 31 height 9
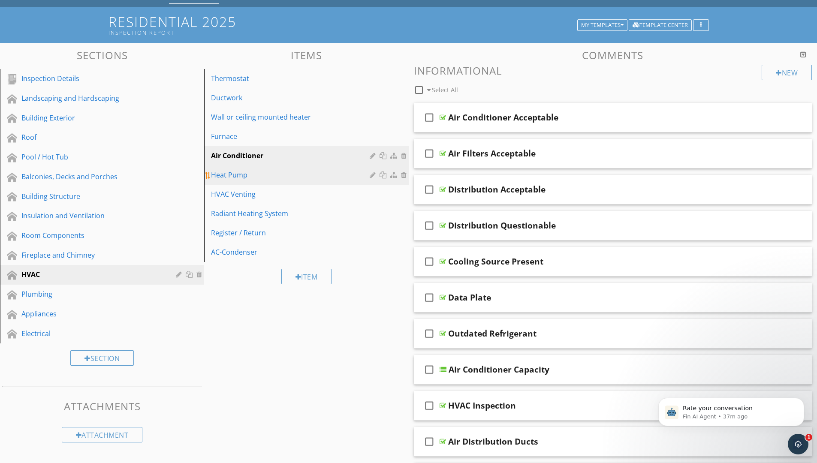
click at [273, 175] on div "Heat Pump" at bounding box center [291, 175] width 161 height 10
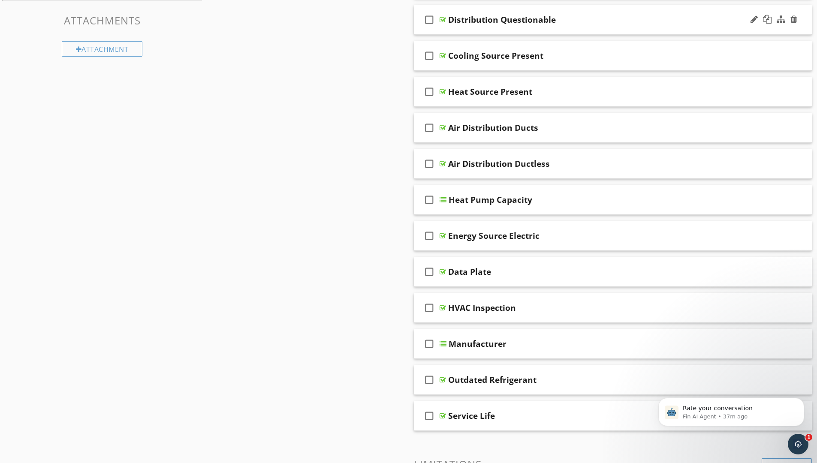
scroll to position [472, 0]
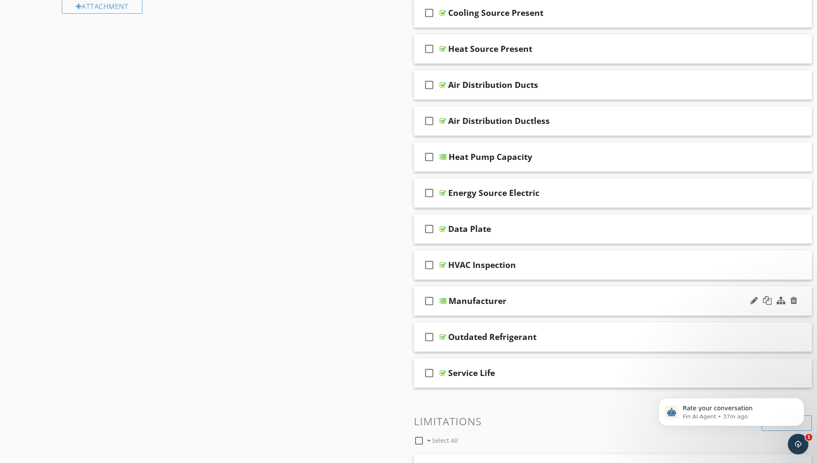
click at [509, 306] on div "Manufacturer" at bounding box center [592, 301] width 286 height 10
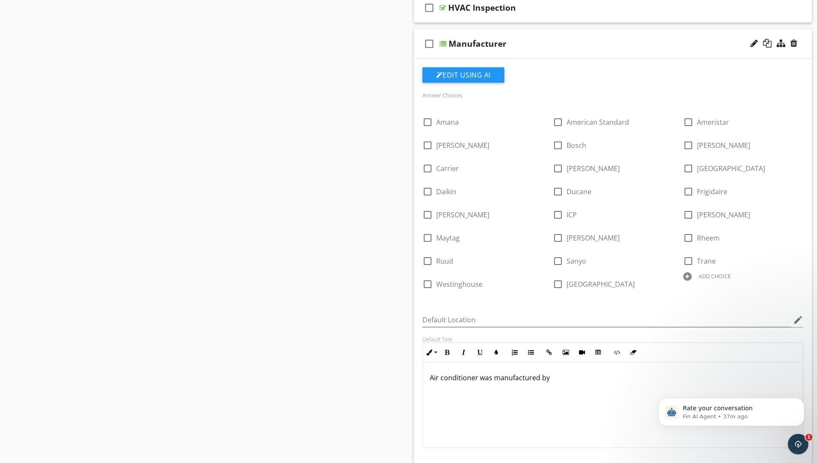
scroll to position [772, 0]
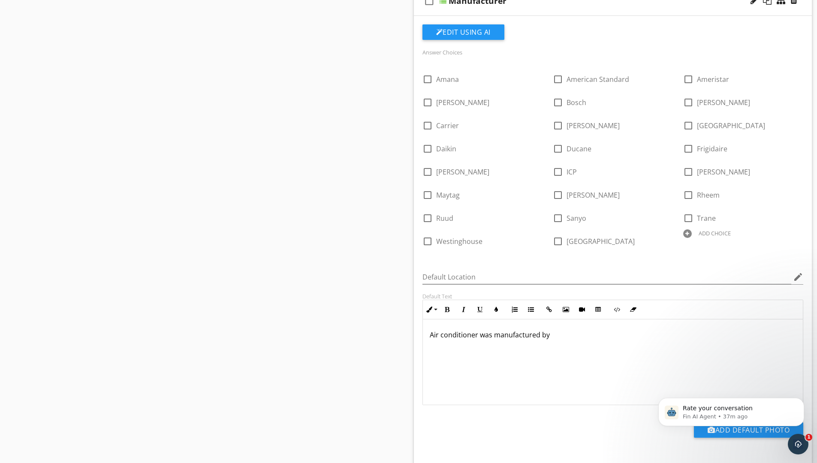
click at [477, 335] on p "Air conditioner was manufactured by" at bounding box center [613, 335] width 367 height 10
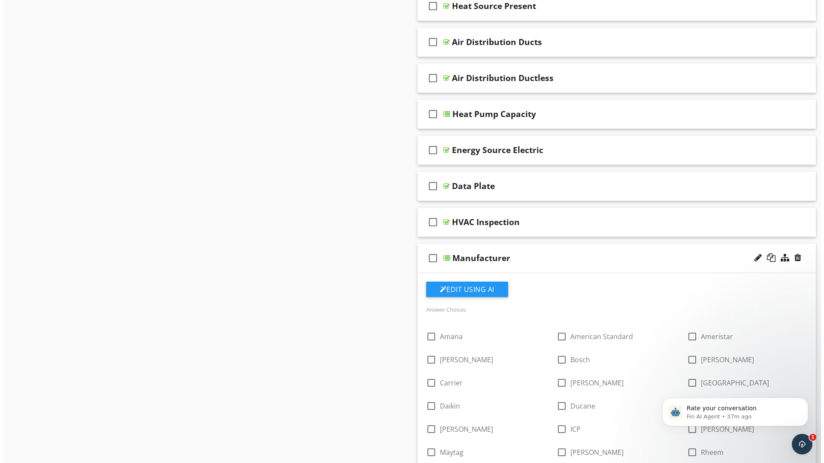
scroll to position [558, 0]
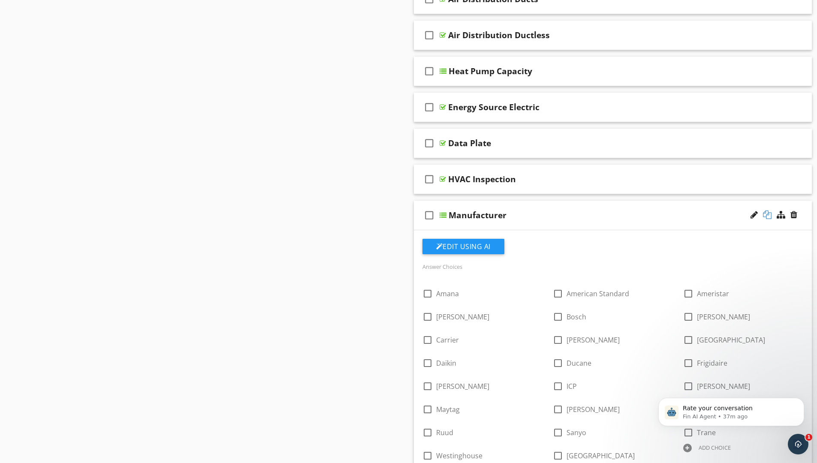
click at [769, 214] on div at bounding box center [767, 215] width 9 height 9
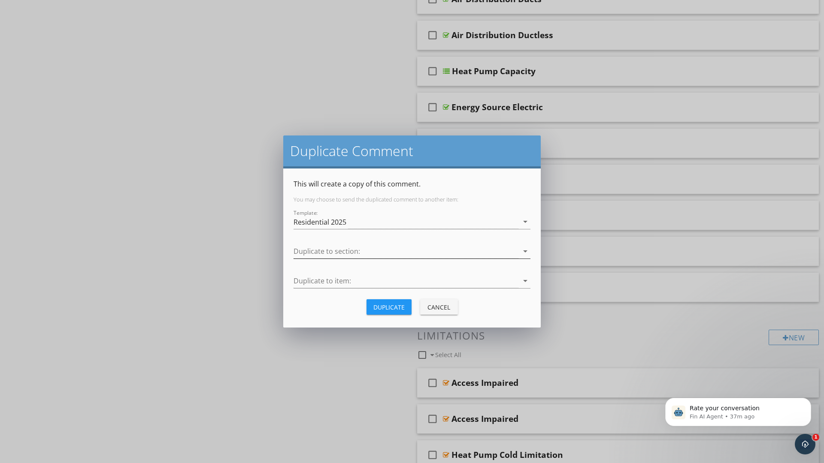
click at [400, 247] on div at bounding box center [405, 251] width 225 height 14
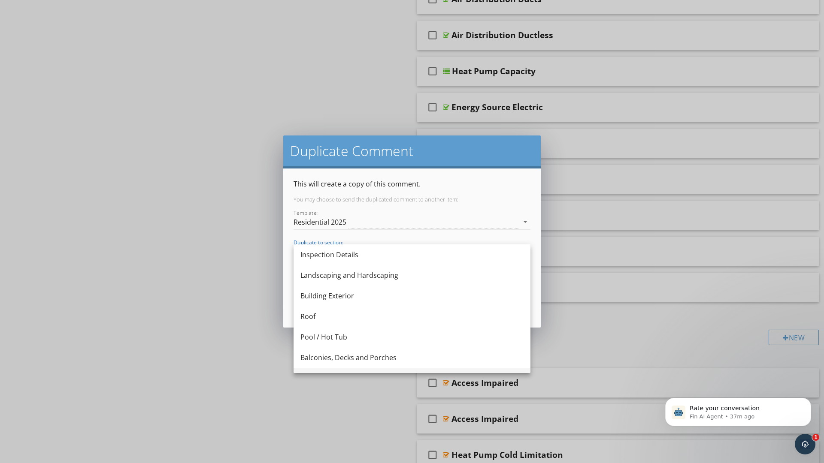
scroll to position [129, 0]
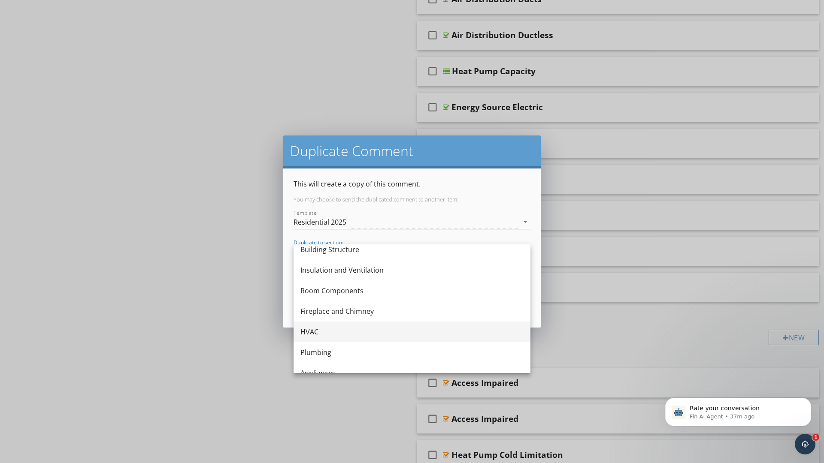
click at [310, 331] on div "HVAC" at bounding box center [411, 332] width 223 height 10
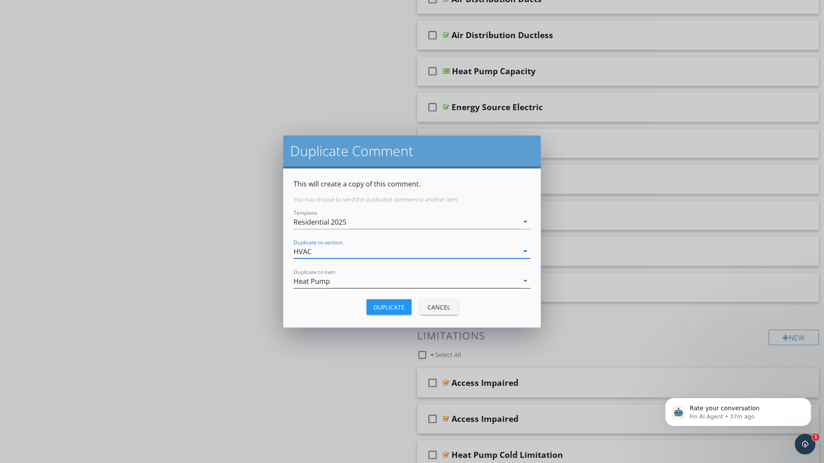
click at [345, 281] on div "Heat Pump" at bounding box center [405, 281] width 225 height 14
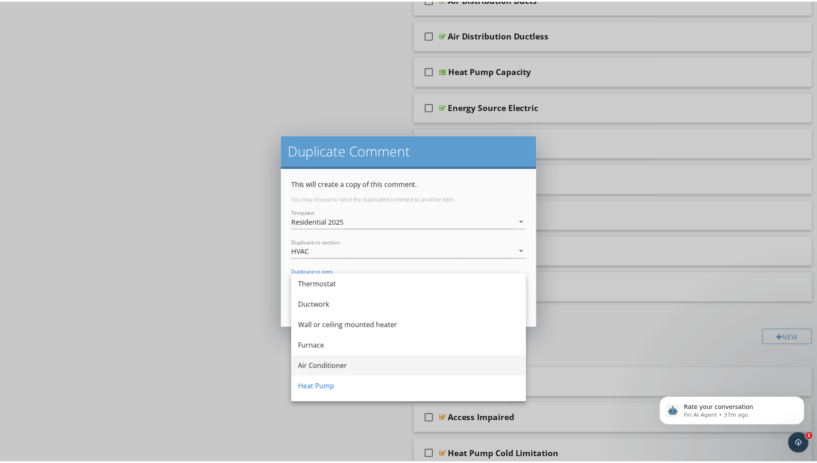
scroll to position [43, 0]
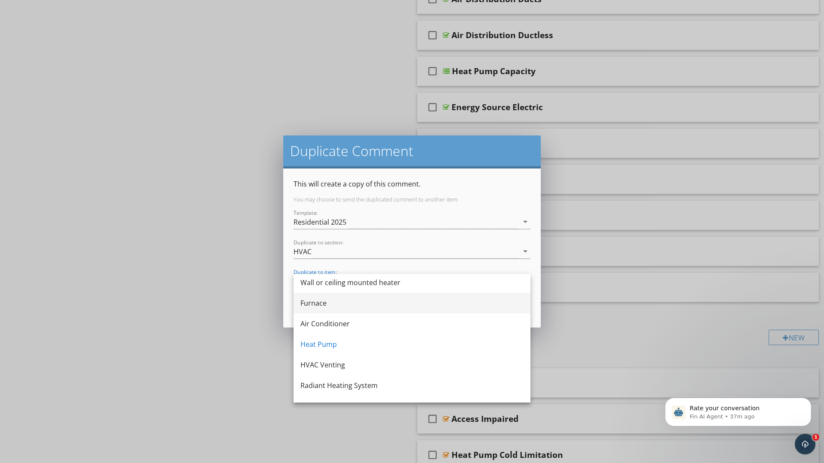
click at [327, 303] on div "Furnace" at bounding box center [411, 303] width 223 height 10
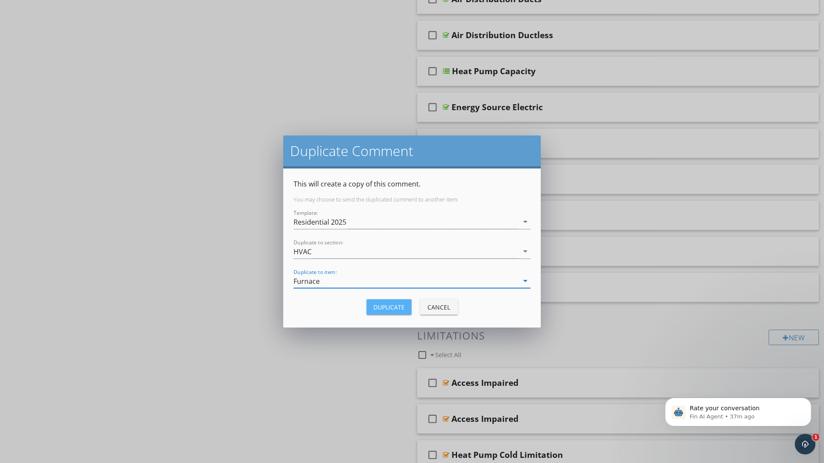
click at [388, 304] on div "Duplicate" at bounding box center [388, 307] width 31 height 9
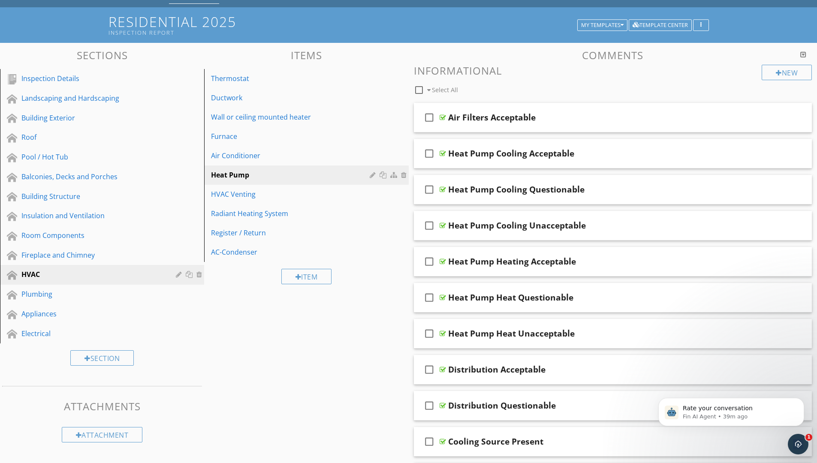
scroll to position [0, 0]
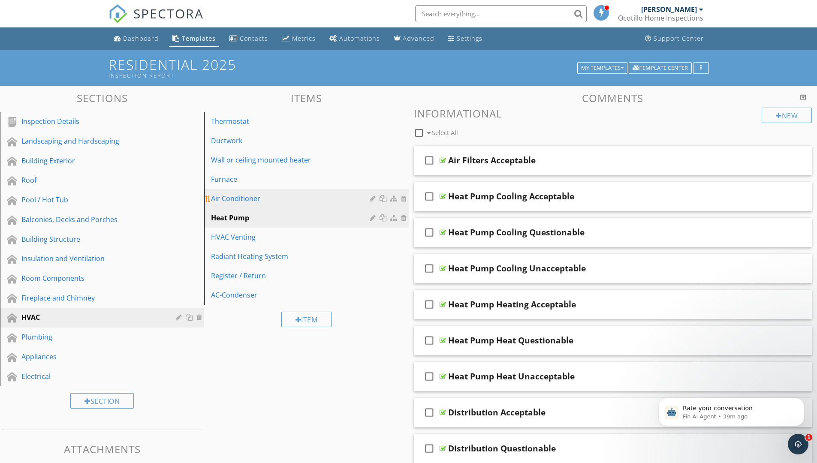
click at [299, 201] on div "Air Conditioner" at bounding box center [291, 198] width 161 height 10
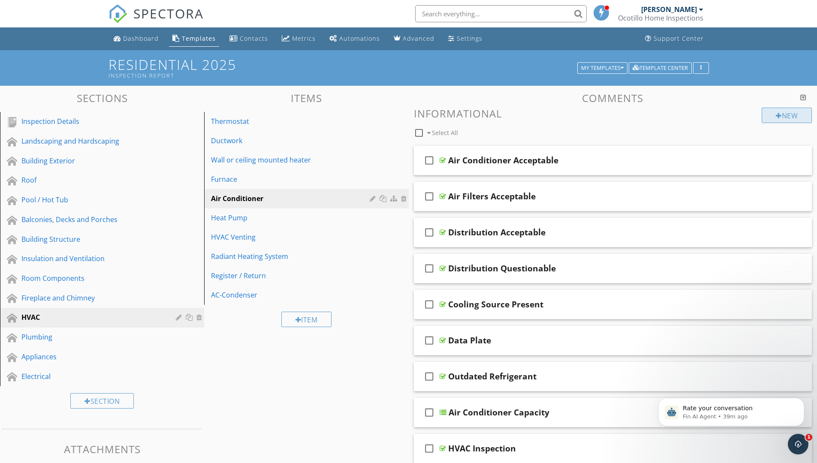
click at [775, 111] on div "New" at bounding box center [787, 115] width 50 height 15
click at [778, 136] on div at bounding box center [412, 231] width 824 height 463
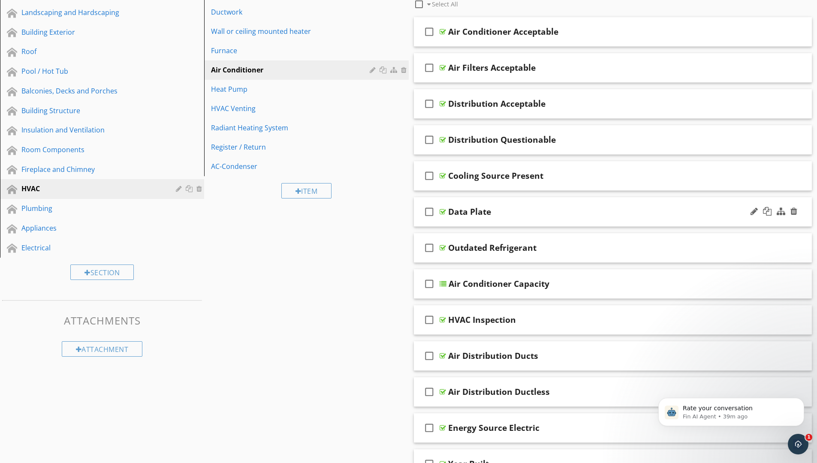
scroll to position [214, 0]
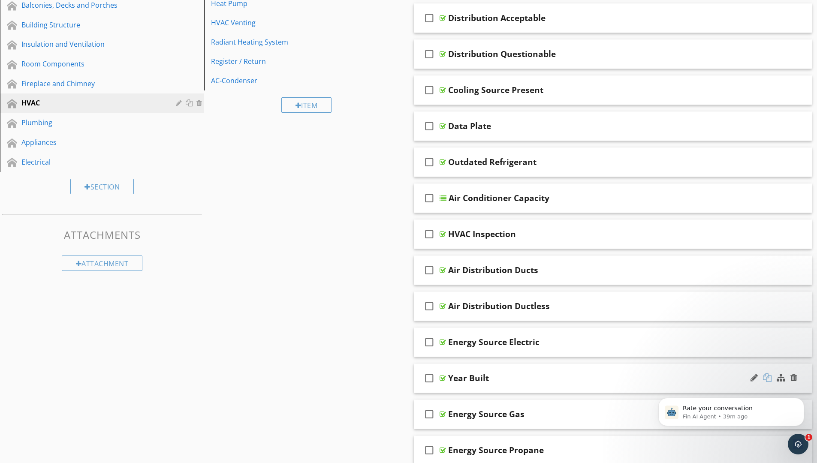
click at [769, 378] on div at bounding box center [767, 378] width 9 height 9
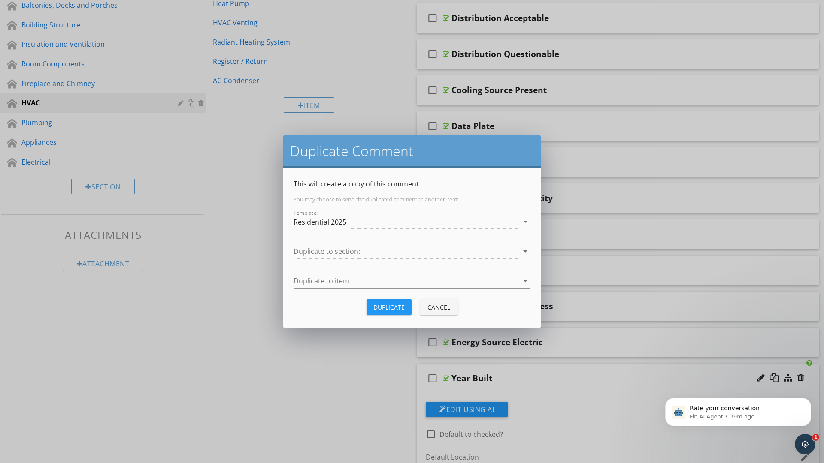
click at [389, 305] on div "Duplicate" at bounding box center [388, 307] width 31 height 9
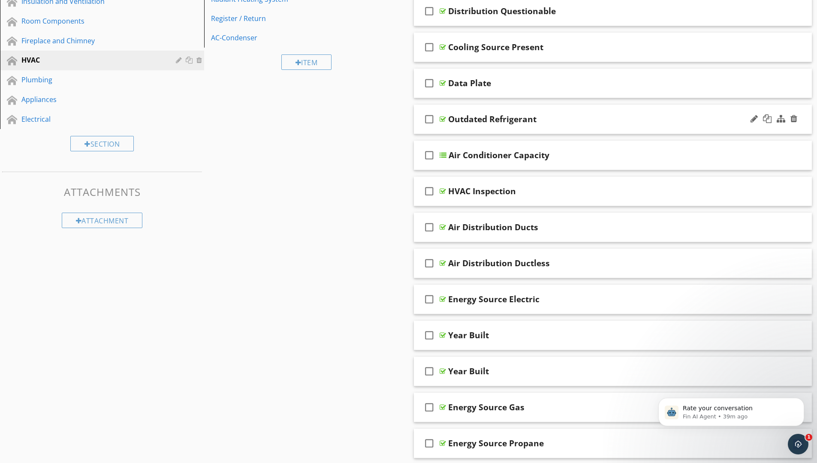
scroll to position [343, 0]
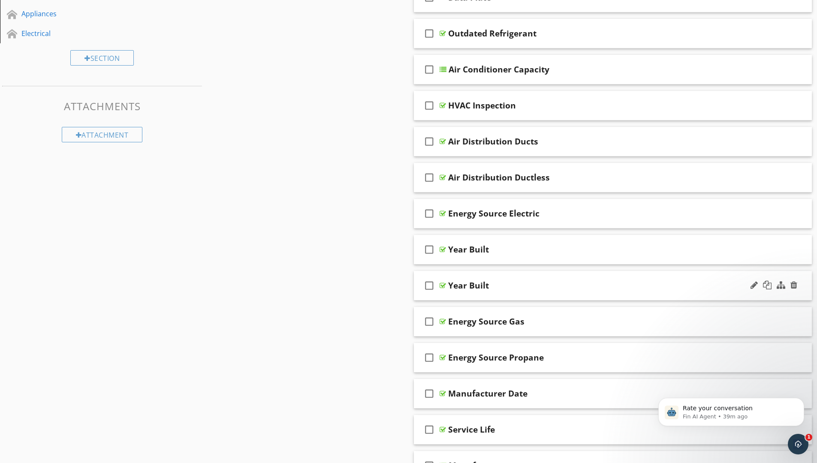
click at [677, 290] on div "Year Built" at bounding box center [591, 286] width 286 height 10
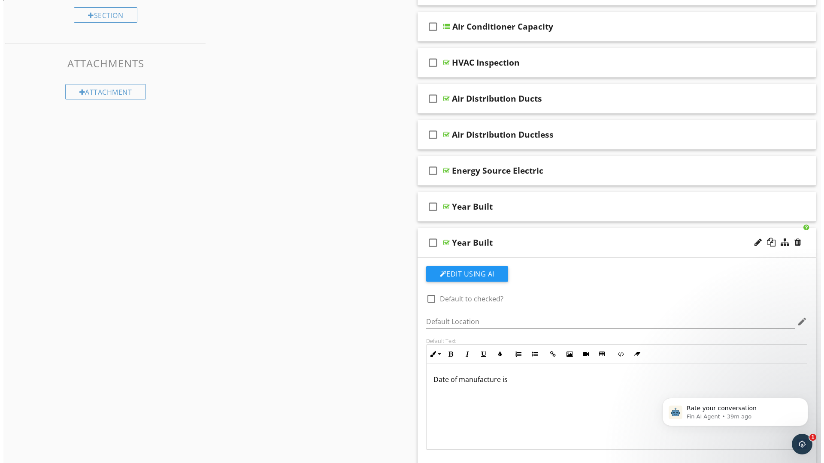
scroll to position [429, 0]
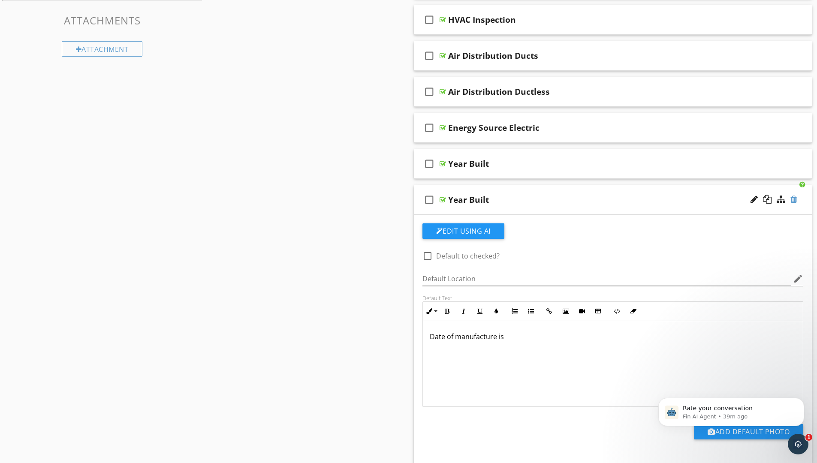
click at [792, 199] on div at bounding box center [794, 199] width 7 height 9
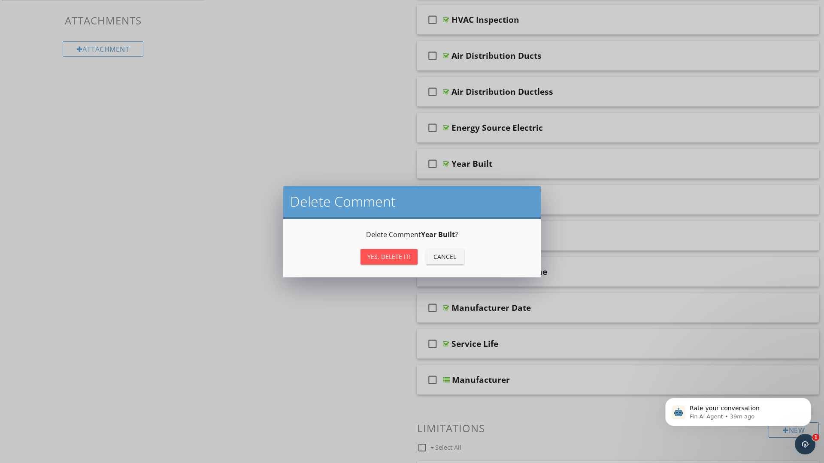
click at [396, 257] on div "Yes, Delete it!" at bounding box center [388, 256] width 43 height 9
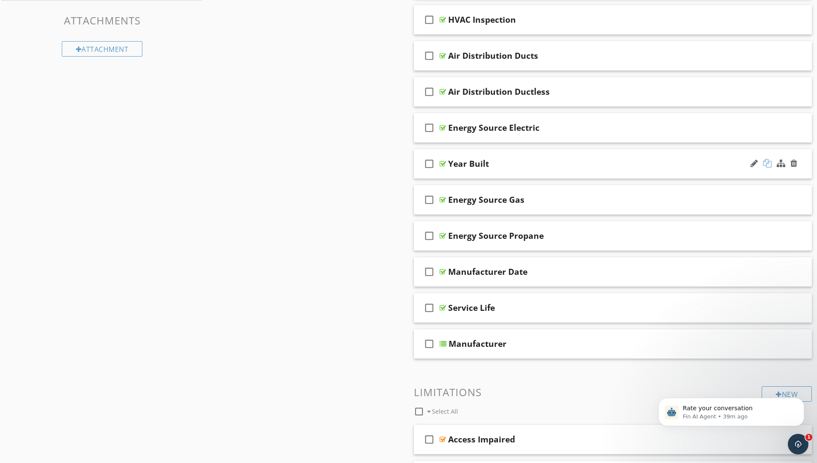
click at [766, 162] on div at bounding box center [767, 163] width 9 height 9
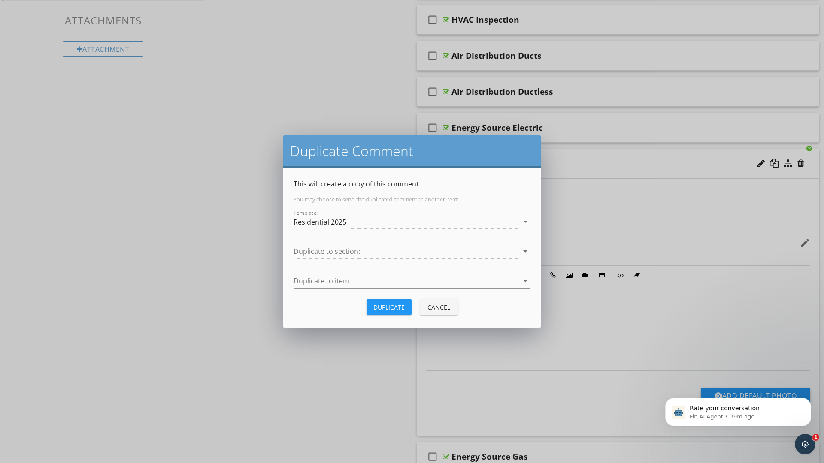
click at [330, 247] on div at bounding box center [405, 251] width 225 height 14
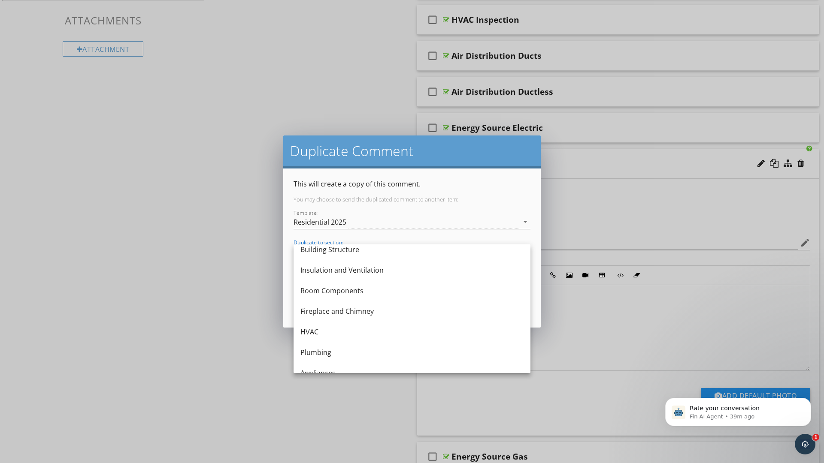
scroll to position [160, 0]
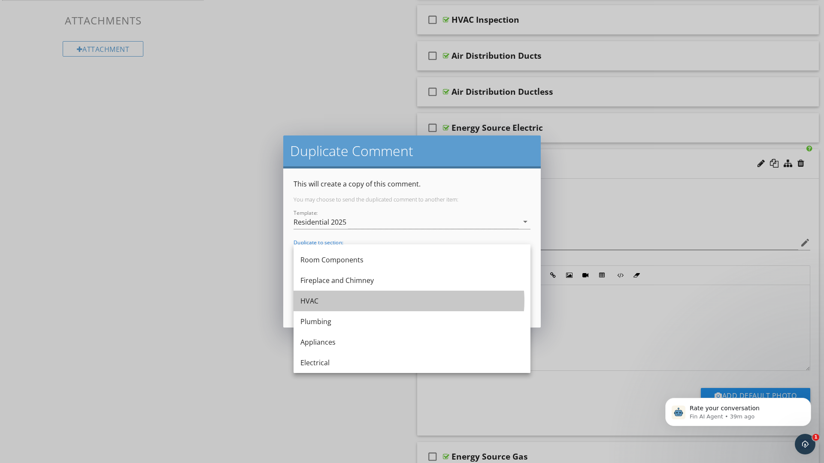
click at [325, 299] on div "HVAC" at bounding box center [411, 301] width 223 height 10
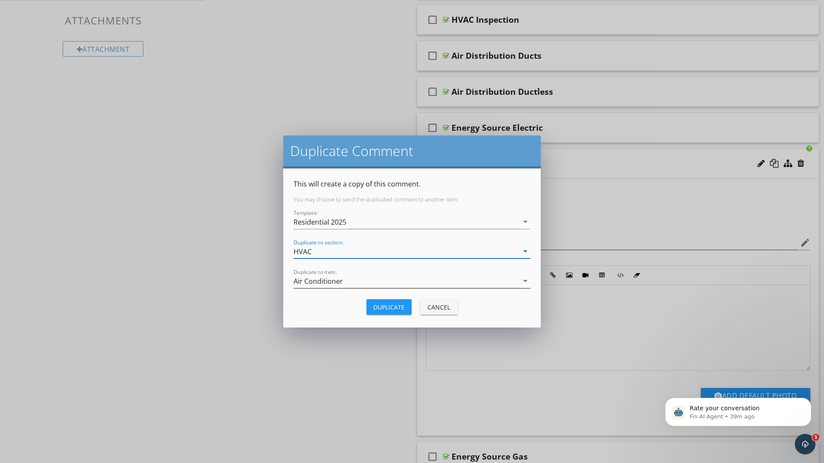
click at [362, 281] on div "Air Conditioner" at bounding box center [405, 281] width 225 height 14
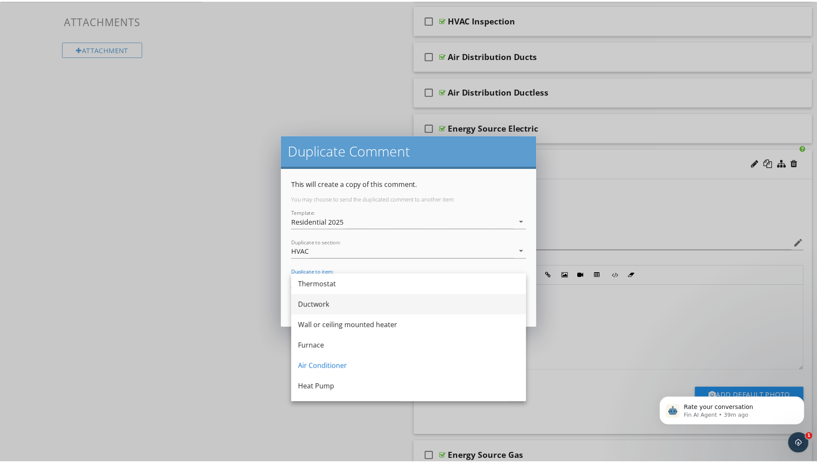
scroll to position [43, 0]
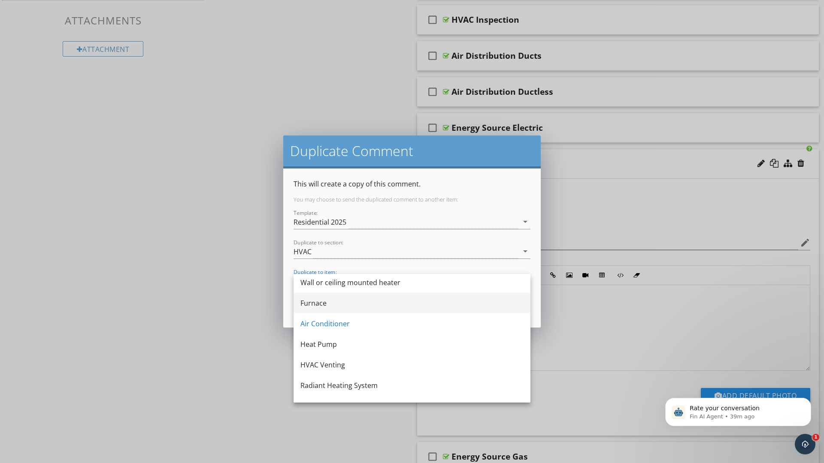
click at [341, 304] on div "Furnace" at bounding box center [411, 303] width 223 height 10
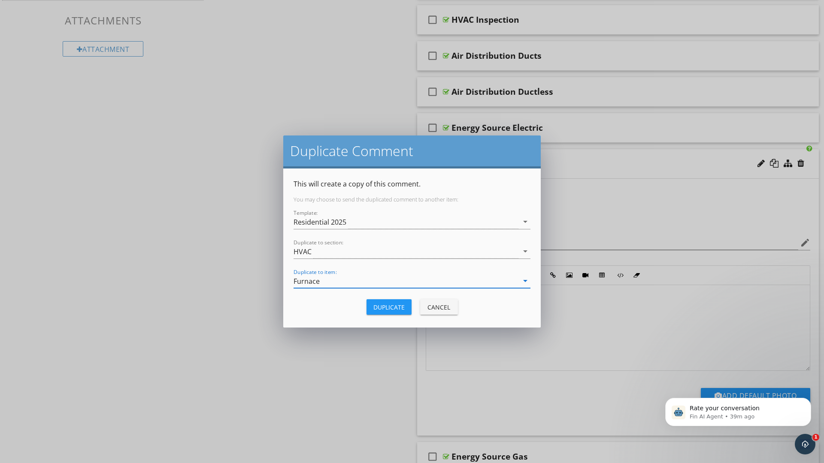
click at [382, 303] on div "Duplicate" at bounding box center [388, 307] width 31 height 9
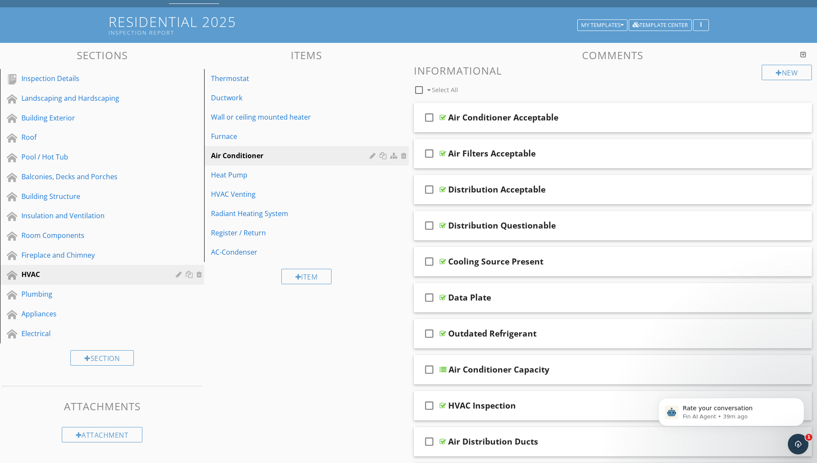
scroll to position [0, 0]
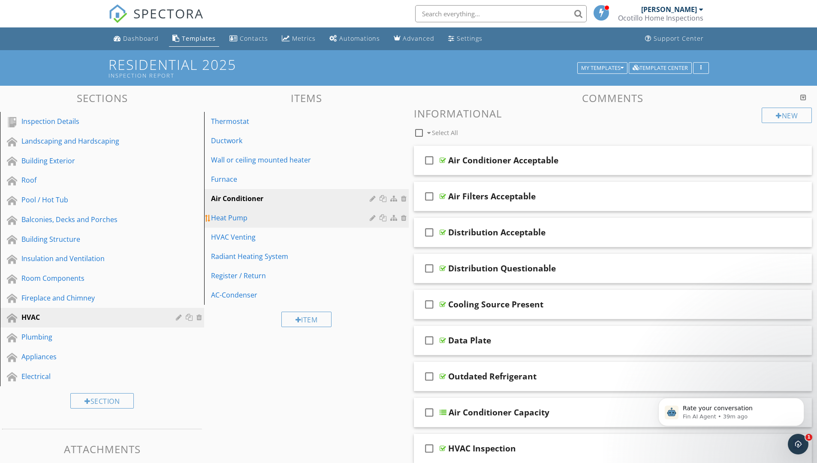
click at [278, 220] on div "Heat Pump" at bounding box center [291, 218] width 161 height 10
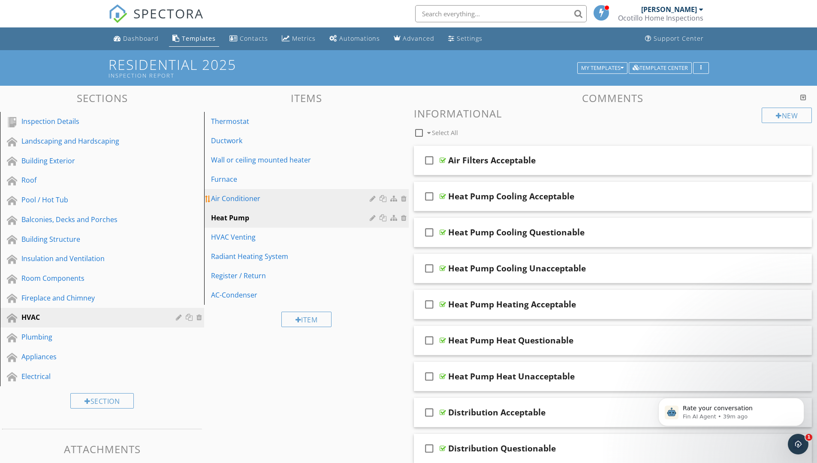
click at [290, 200] on div "Air Conditioner" at bounding box center [291, 198] width 161 height 10
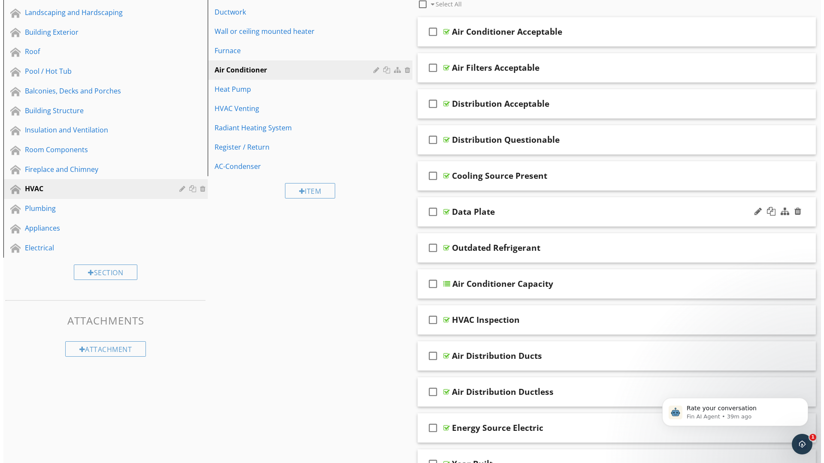
scroll to position [257, 0]
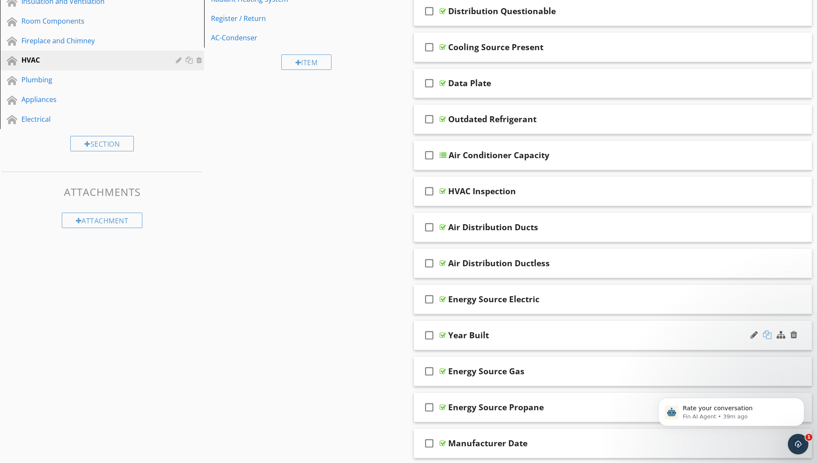
click at [766, 335] on div at bounding box center [767, 335] width 9 height 9
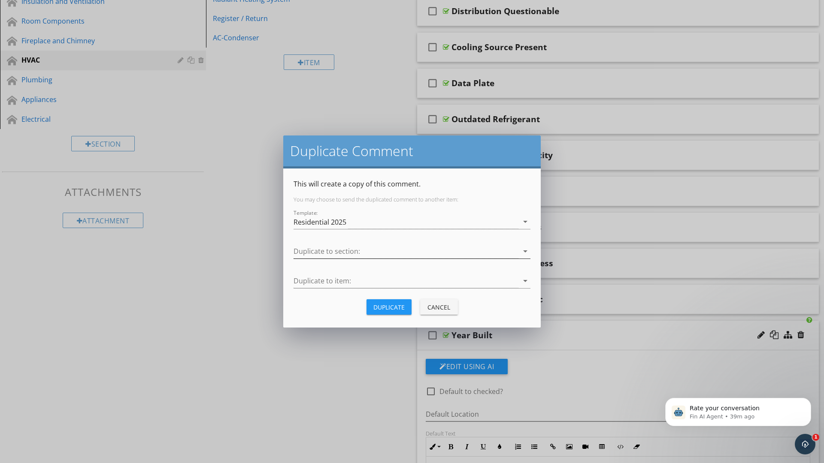
click at [392, 253] on div at bounding box center [405, 251] width 225 height 14
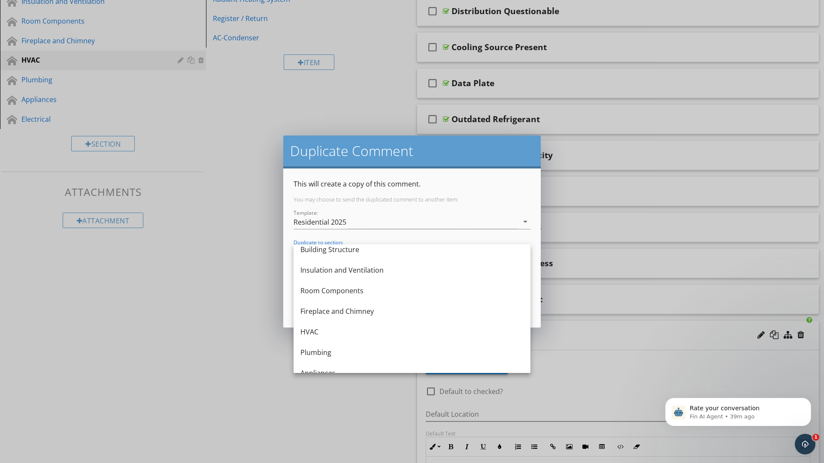
scroll to position [160, 0]
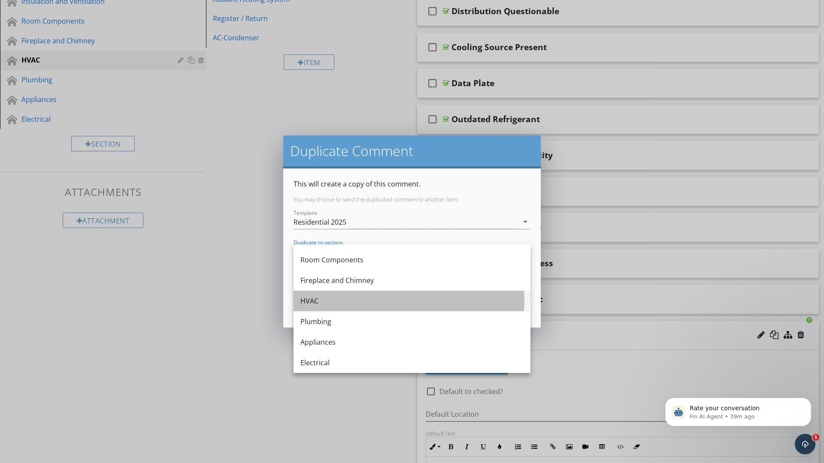
click at [333, 296] on div "HVAC" at bounding box center [411, 301] width 223 height 21
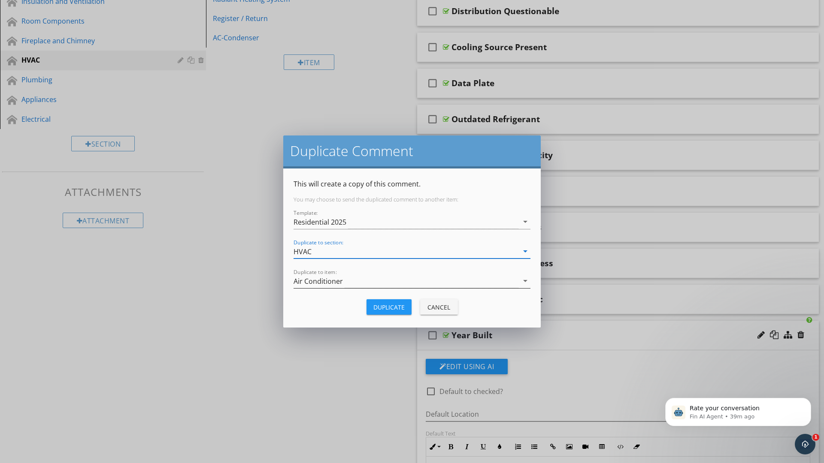
click at [360, 283] on div "Air Conditioner" at bounding box center [405, 281] width 225 height 14
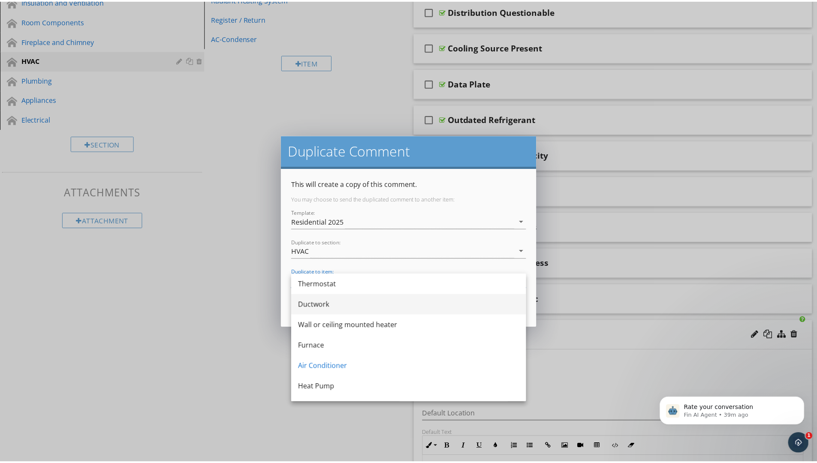
scroll to position [77, 0]
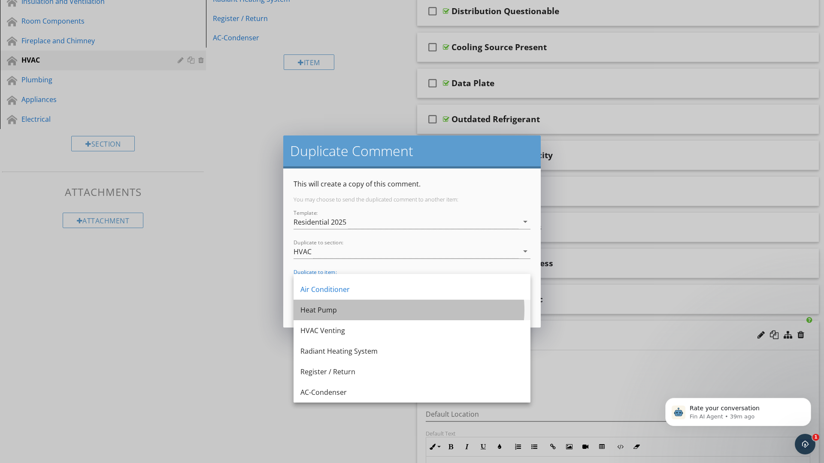
click at [336, 310] on div "Heat Pump" at bounding box center [411, 310] width 223 height 10
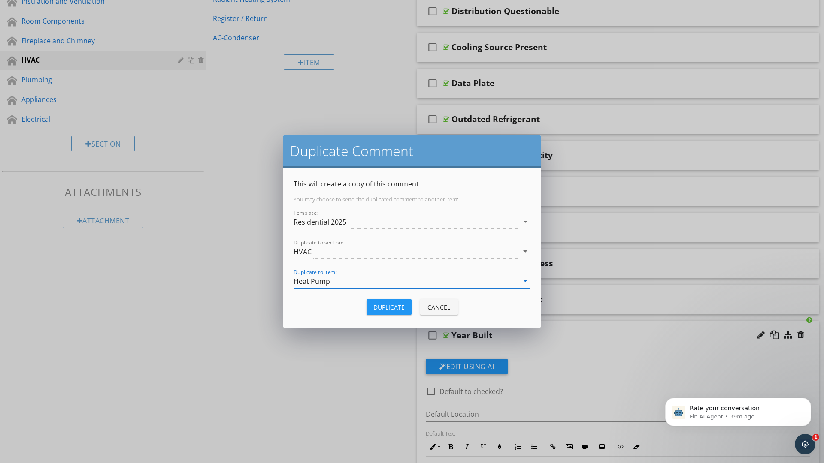
click at [392, 308] on div "Duplicate" at bounding box center [388, 307] width 31 height 9
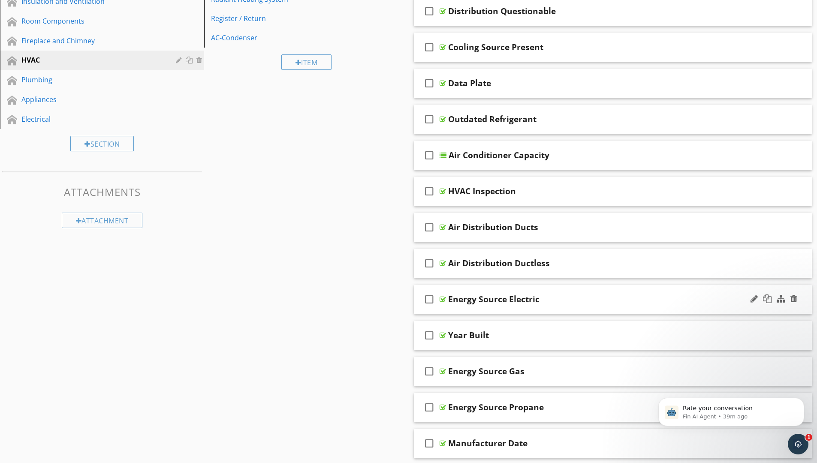
scroll to position [300, 0]
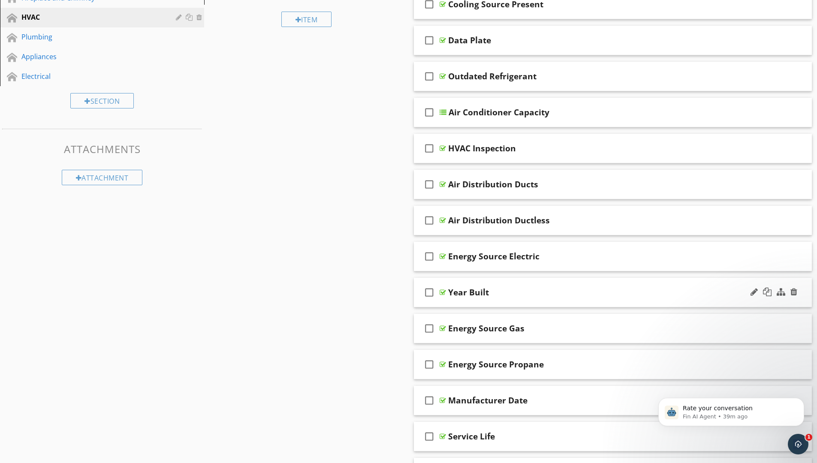
click at [482, 302] on div "check_box_outline_blank Year Built" at bounding box center [613, 293] width 398 height 30
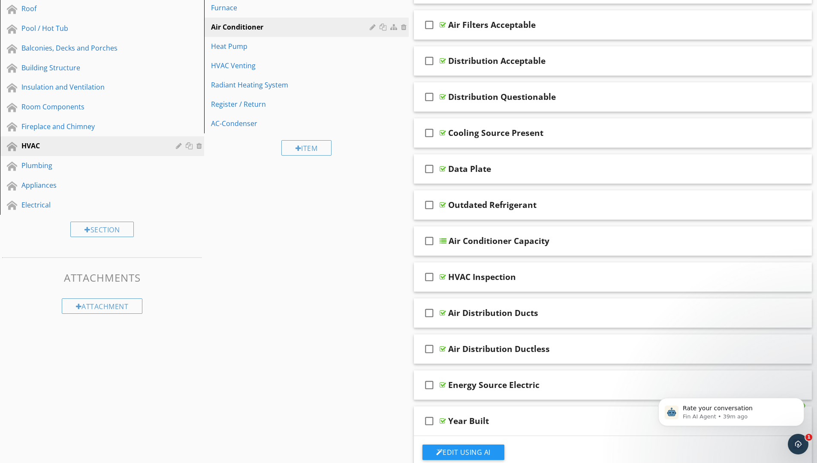
scroll to position [0, 0]
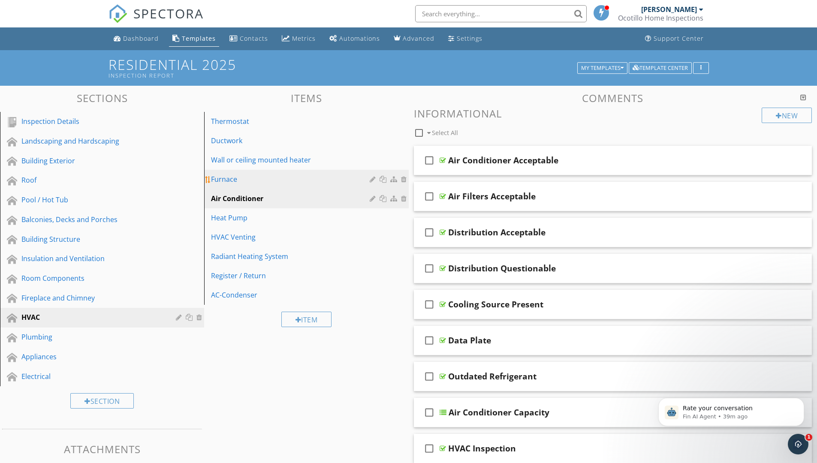
click at [278, 184] on div "Furnace" at bounding box center [291, 179] width 161 height 10
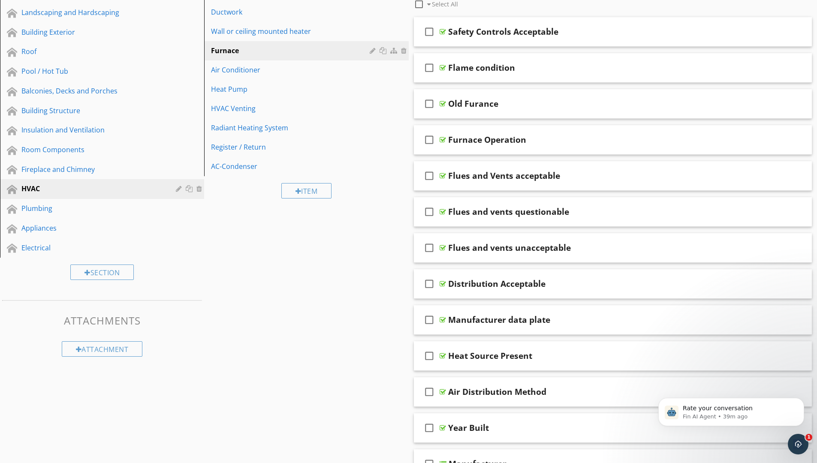
scroll to position [43, 0]
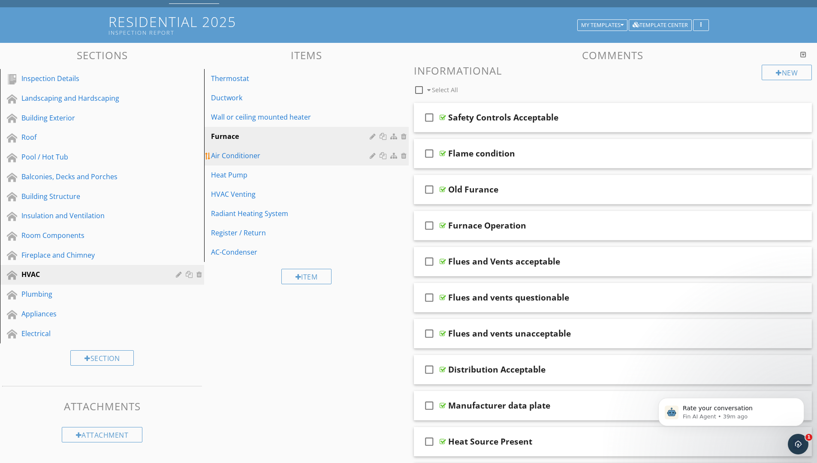
click at [306, 151] on div "Air Conditioner" at bounding box center [291, 156] width 161 height 10
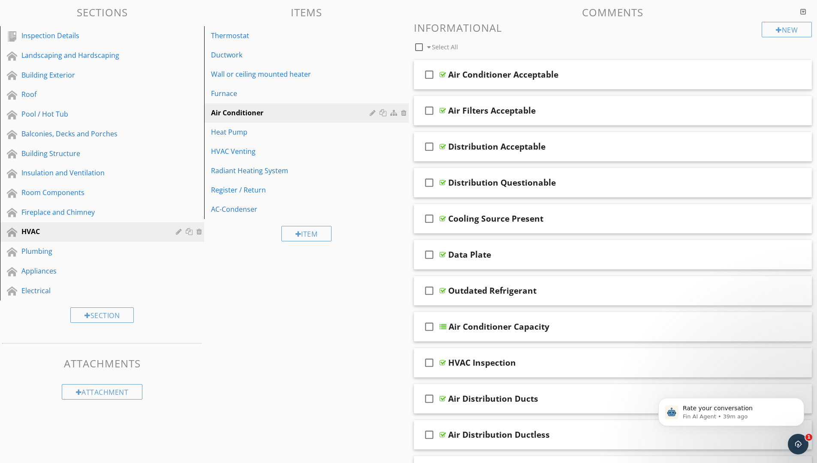
scroll to position [0, 0]
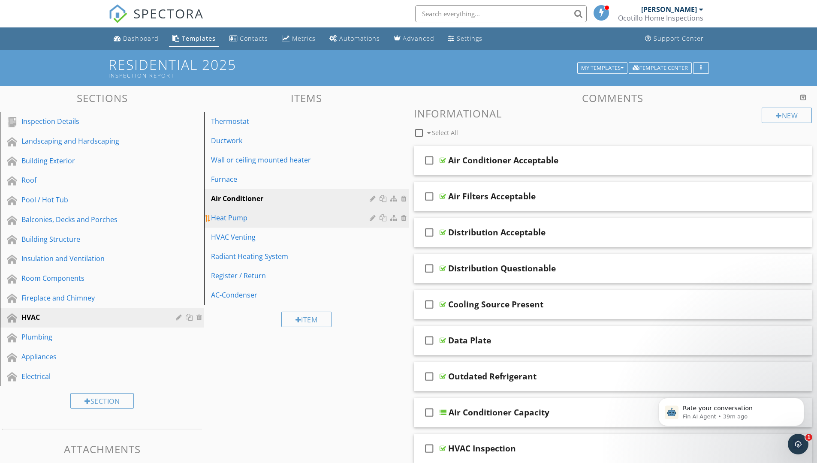
click at [282, 214] on div "Heat Pump" at bounding box center [291, 218] width 161 height 10
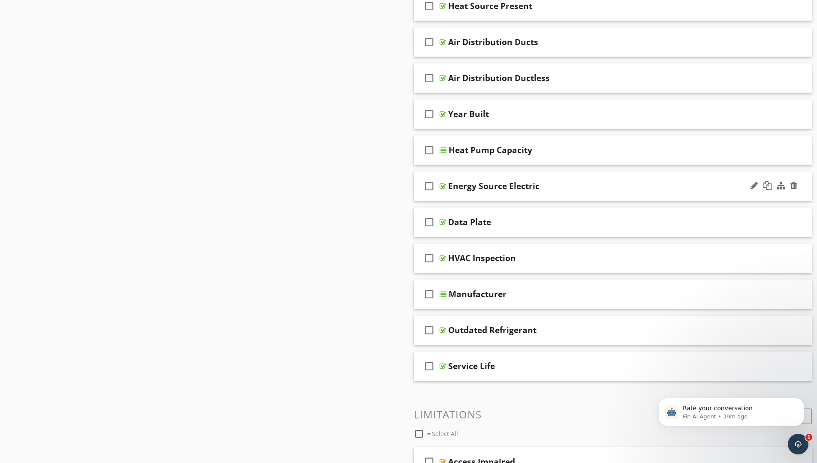
scroll to position [472, 0]
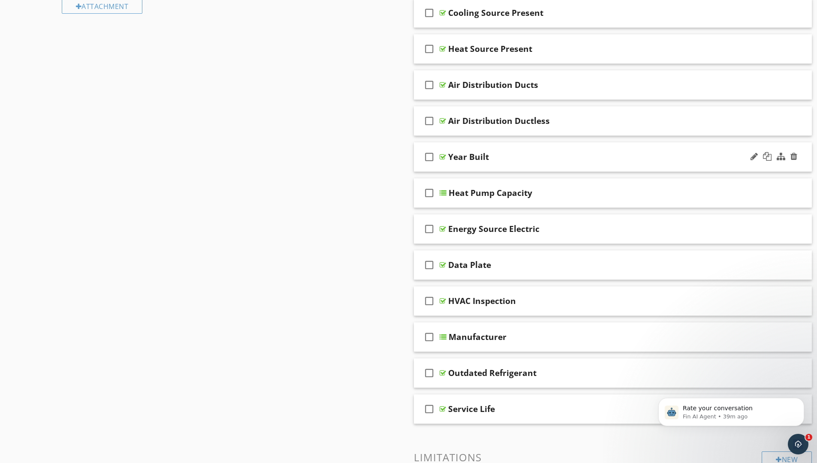
click at [490, 162] on div "Year Built" at bounding box center [591, 157] width 286 height 10
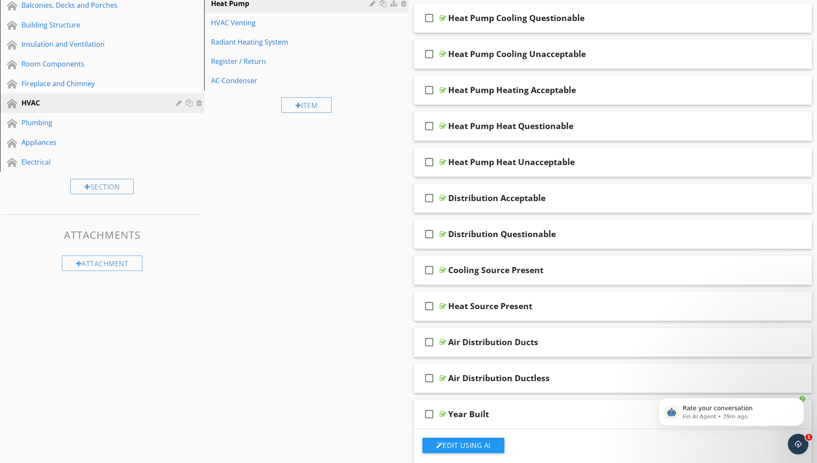
scroll to position [43, 0]
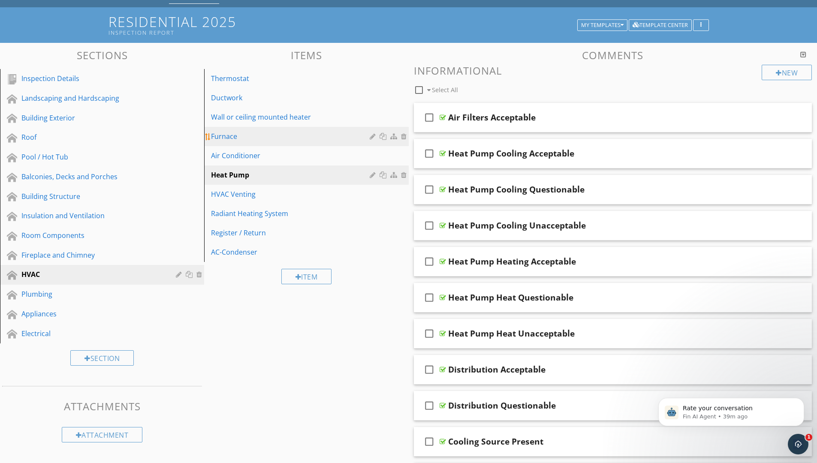
click at [294, 137] on div "Furnace" at bounding box center [291, 136] width 161 height 10
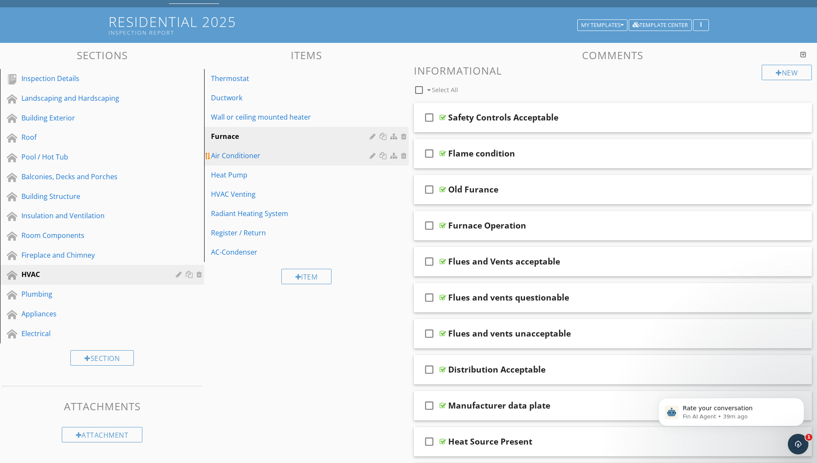
click at [289, 152] on div "Air Conditioner" at bounding box center [291, 156] width 161 height 10
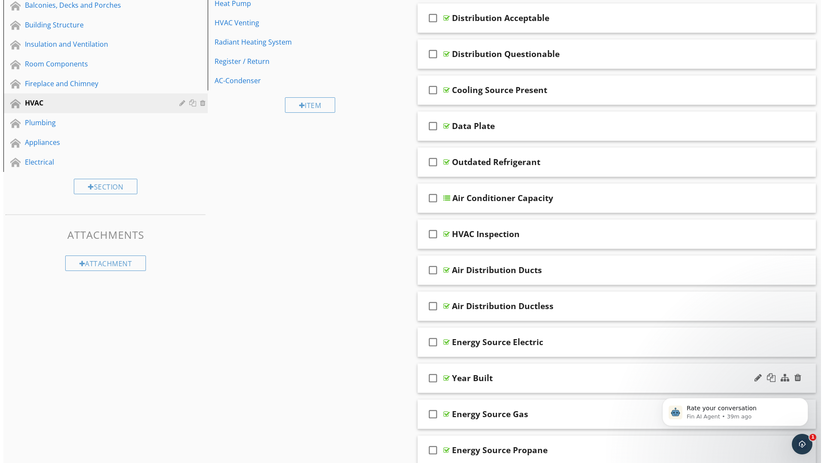
scroll to position [172, 0]
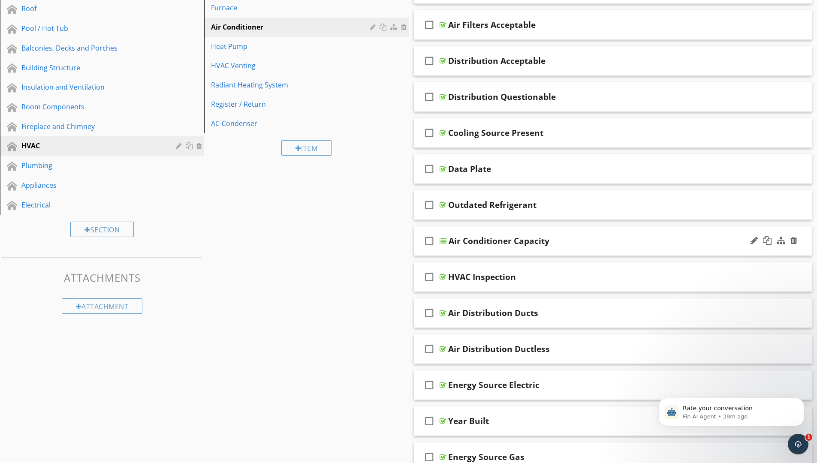
click at [478, 251] on div "check_box_outline_blank Air Conditioner Capacity" at bounding box center [613, 241] width 398 height 30
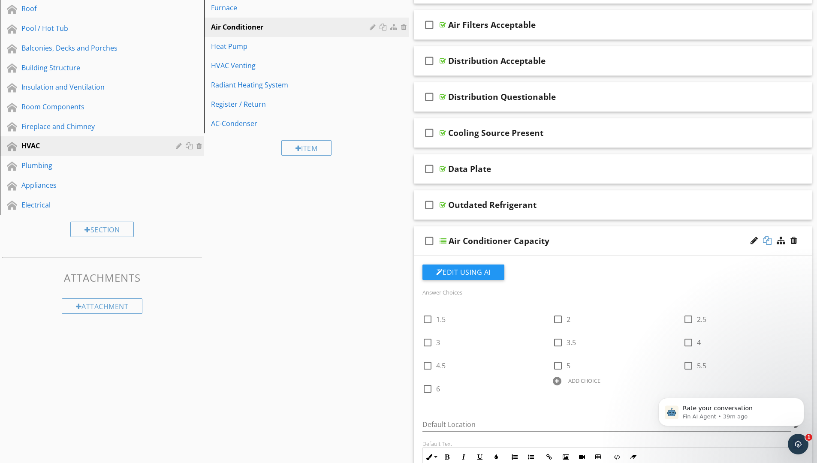
click at [766, 238] on div at bounding box center [767, 240] width 9 height 9
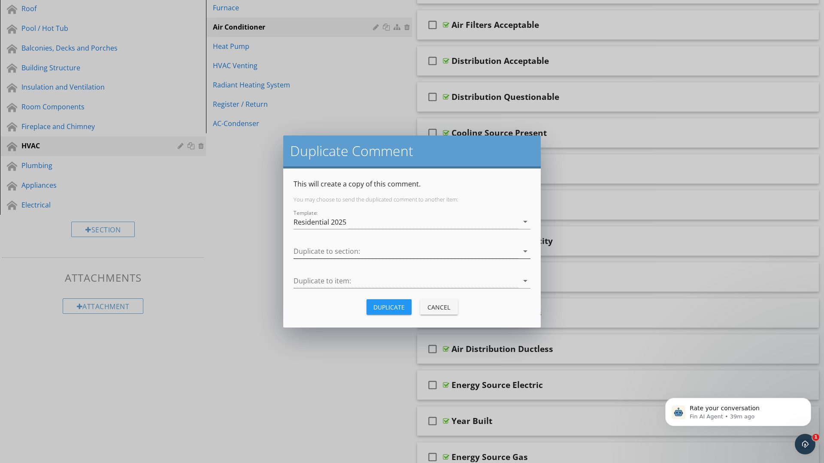
click at [350, 249] on div at bounding box center [405, 251] width 225 height 14
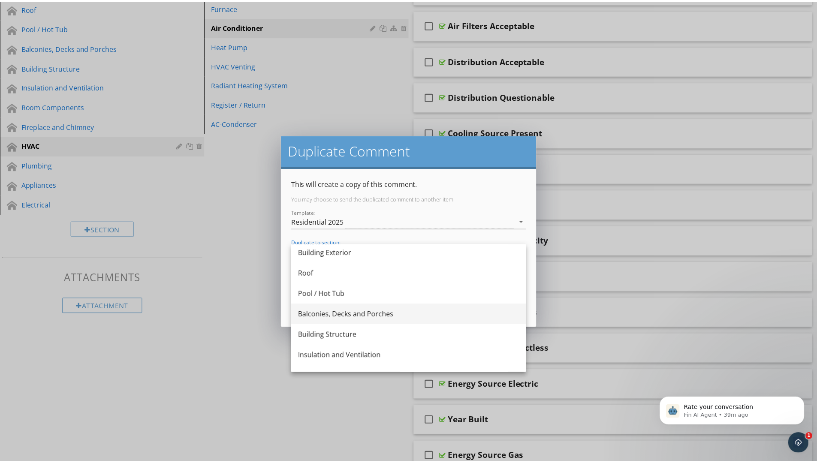
scroll to position [129, 0]
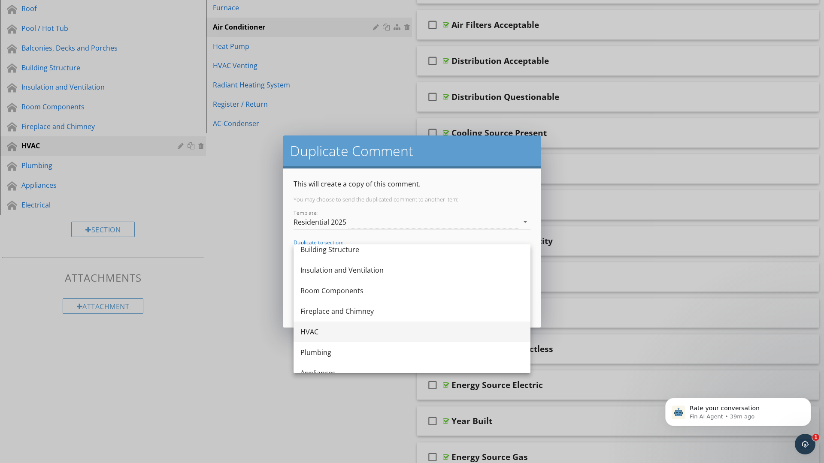
click at [318, 327] on div "HVAC" at bounding box center [411, 332] width 223 height 10
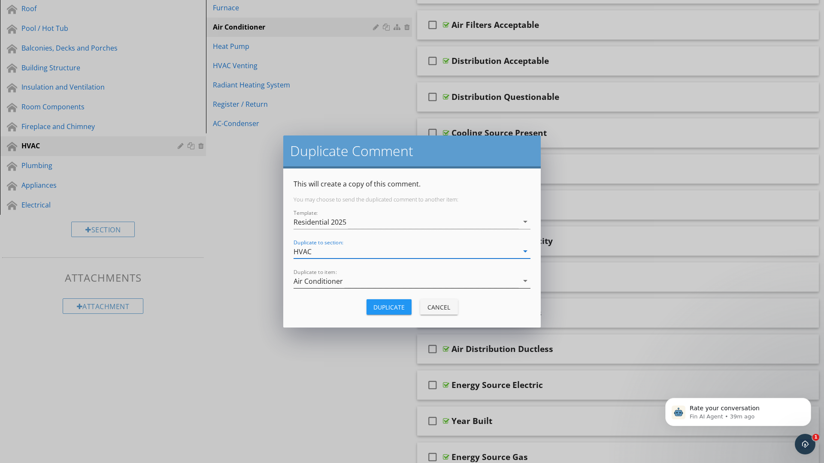
click at [347, 281] on div "Air Conditioner" at bounding box center [405, 281] width 225 height 14
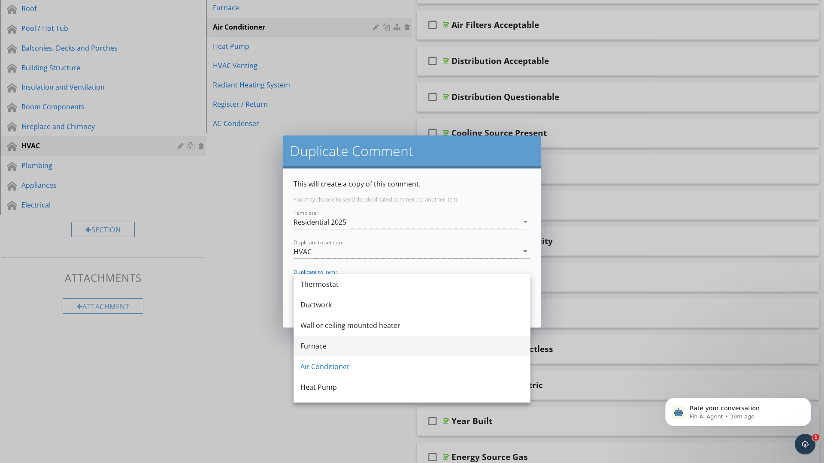
click at [332, 350] on div "Furnace" at bounding box center [411, 346] width 223 height 10
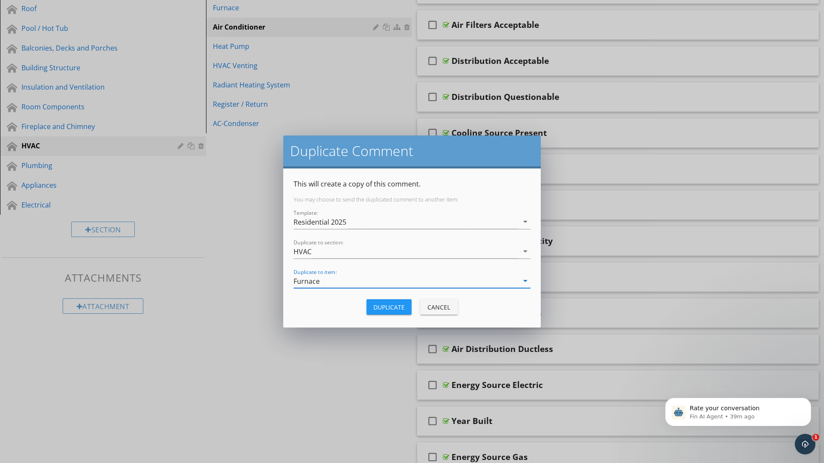
click at [393, 306] on div "Duplicate" at bounding box center [388, 307] width 31 height 9
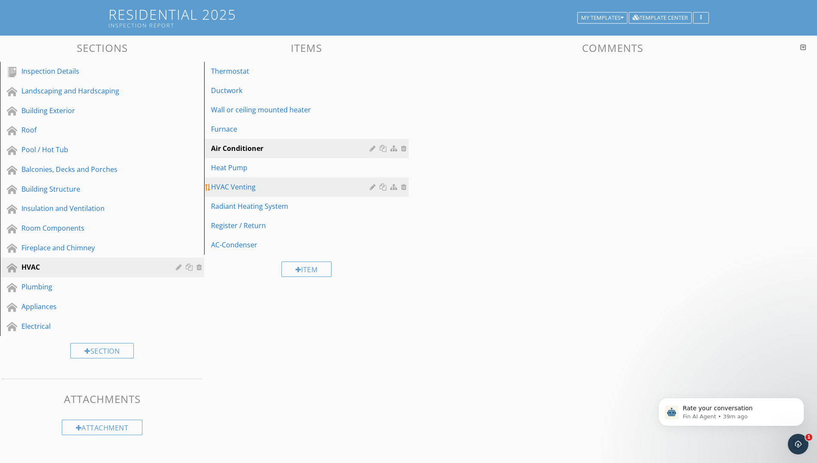
scroll to position [7, 0]
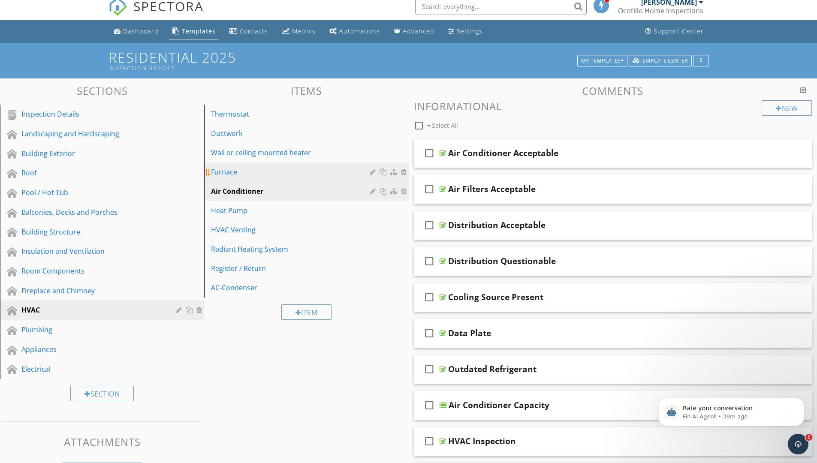
click at [282, 168] on div "Furnace" at bounding box center [291, 172] width 161 height 10
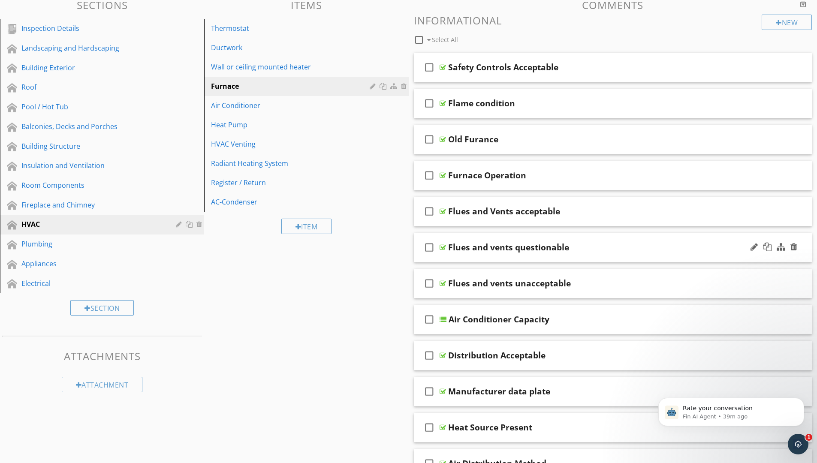
scroll to position [136, 0]
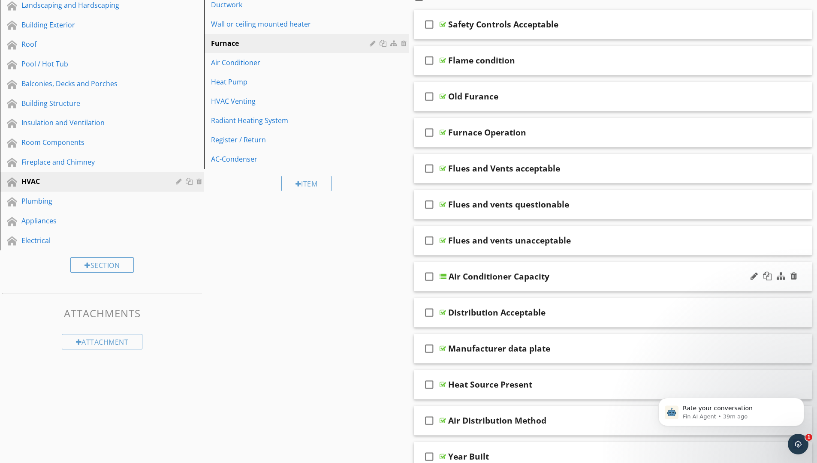
click at [511, 285] on div "check_box_outline_blank Air Conditioner Capacity" at bounding box center [613, 277] width 398 height 30
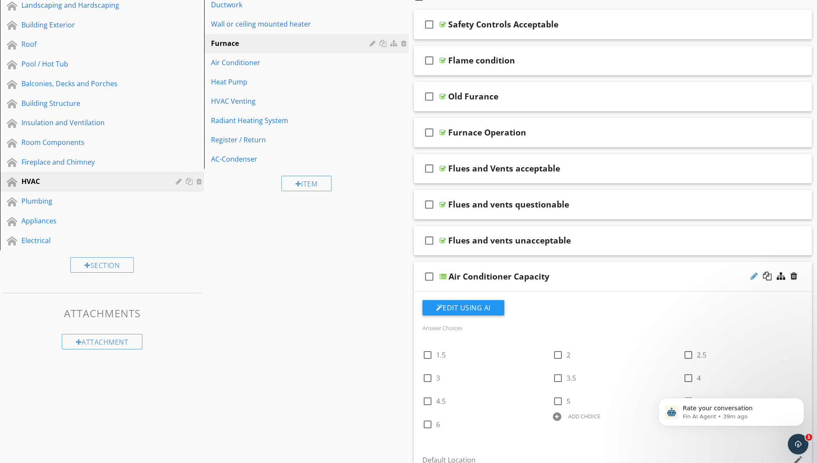
click at [752, 273] on div at bounding box center [754, 276] width 7 height 9
click at [500, 278] on input "Air Conditioner Capacity" at bounding box center [592, 278] width 286 height 14
type input "Furnace Capacity"
click at [415, 285] on div "check_box_outline_blank Furnace Capacity" at bounding box center [613, 277] width 398 height 30
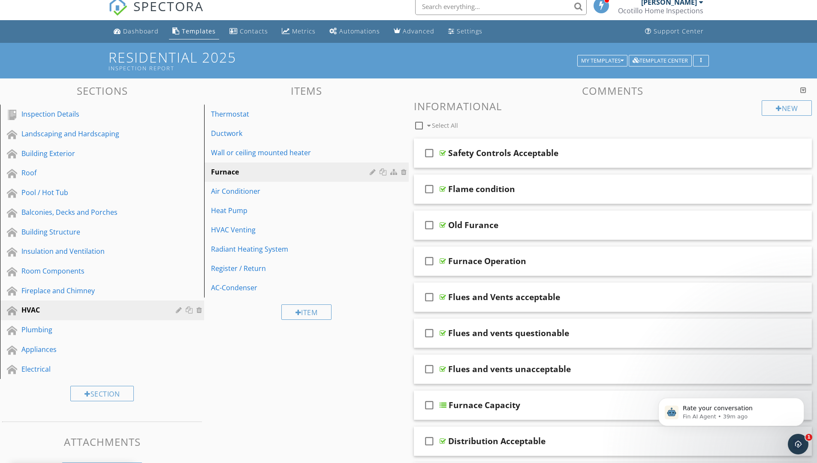
scroll to position [0, 0]
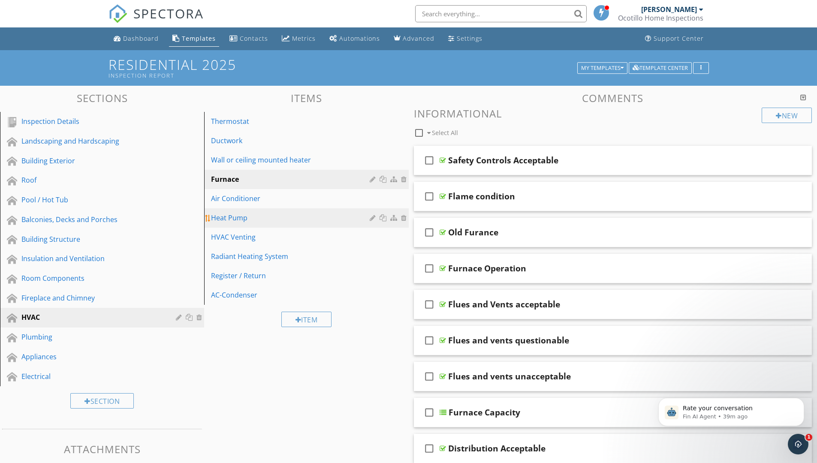
click at [284, 217] on div "Heat Pump" at bounding box center [291, 218] width 161 height 10
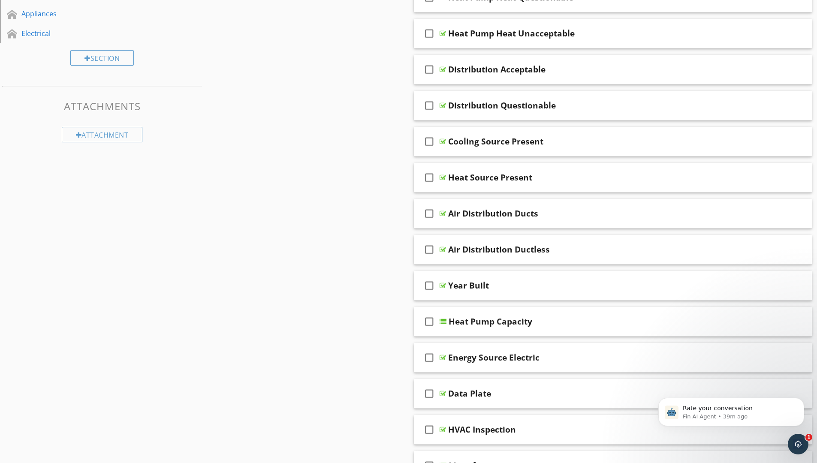
scroll to position [386, 0]
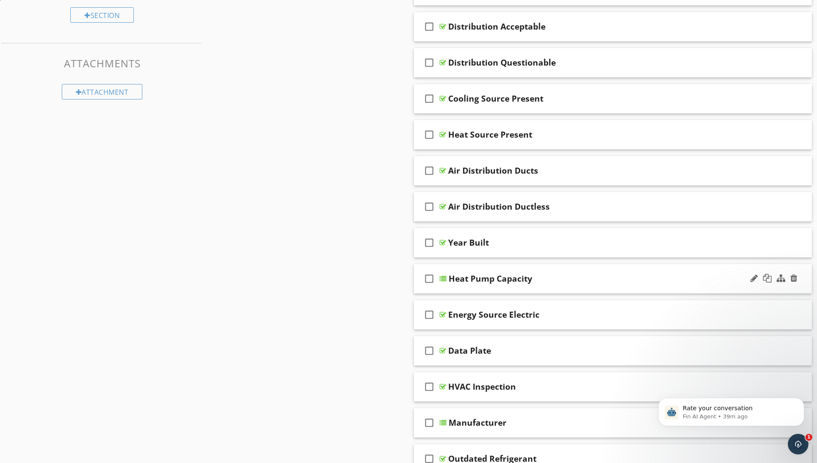
click at [467, 291] on div "check_box_outline_blank Heat Pump Capacity" at bounding box center [613, 279] width 398 height 30
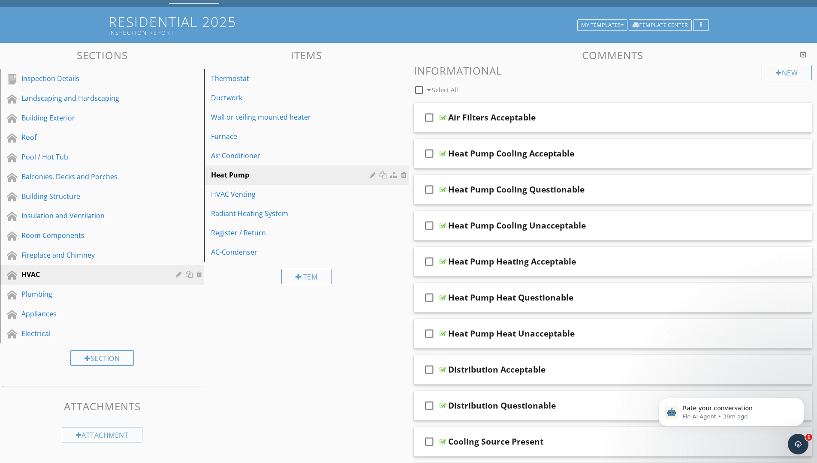
scroll to position [0, 0]
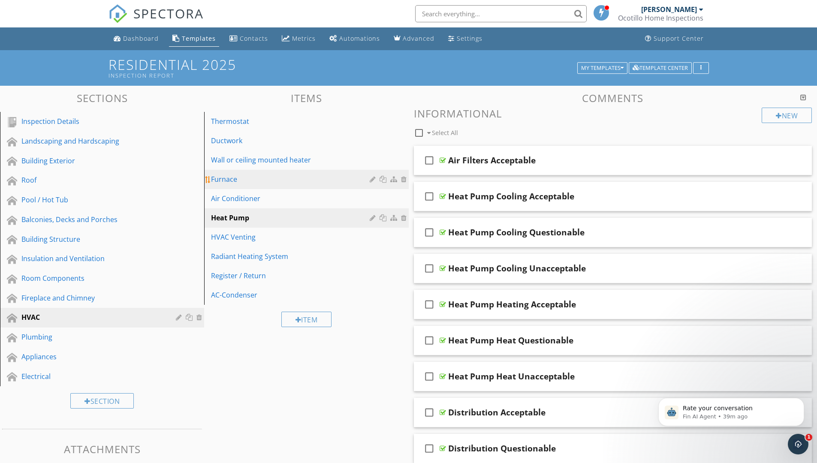
click at [286, 178] on div "Furnace" at bounding box center [291, 179] width 161 height 10
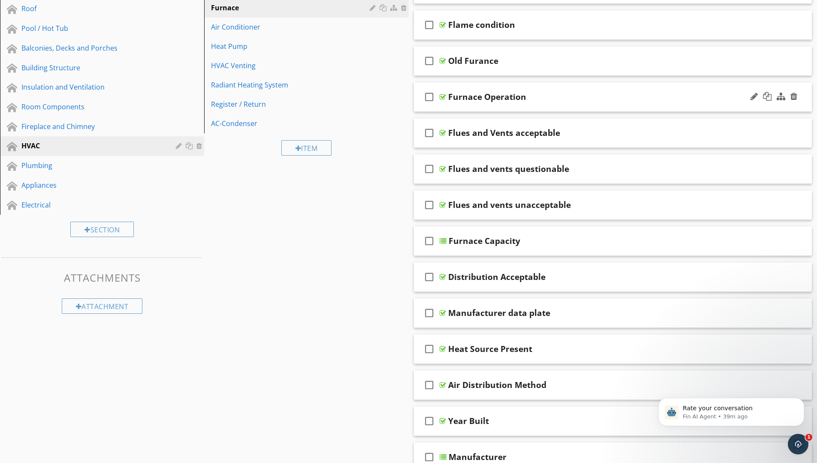
scroll to position [214, 0]
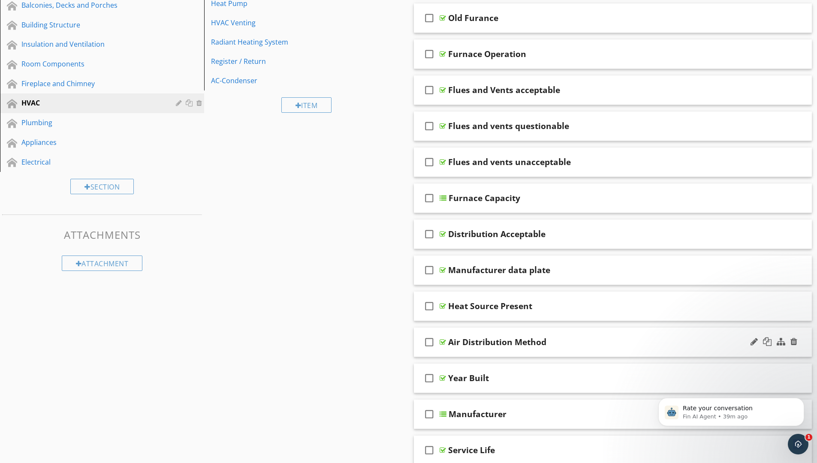
click at [476, 354] on div "check_box_outline_blank Air Distribution Method" at bounding box center [613, 343] width 398 height 30
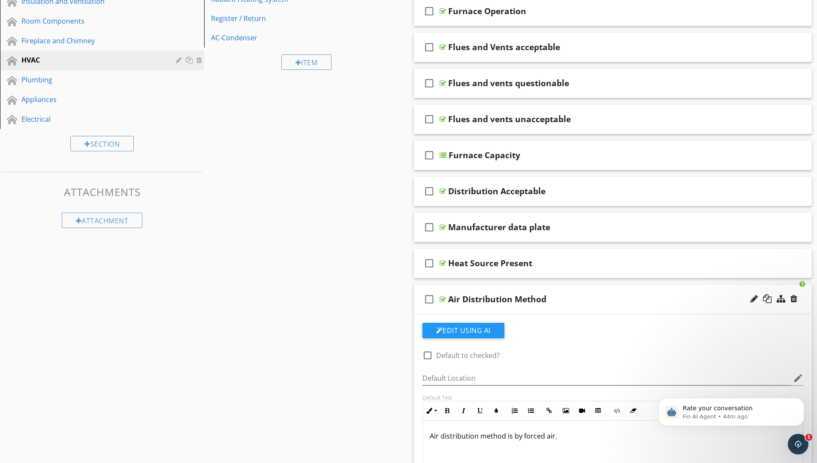
scroll to position [300, 0]
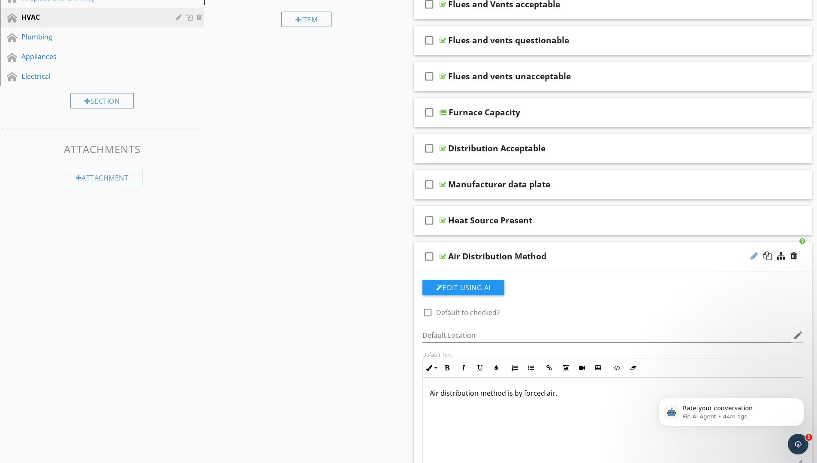
click at [754, 253] on div at bounding box center [754, 256] width 7 height 9
type input "Air Distribution Type"
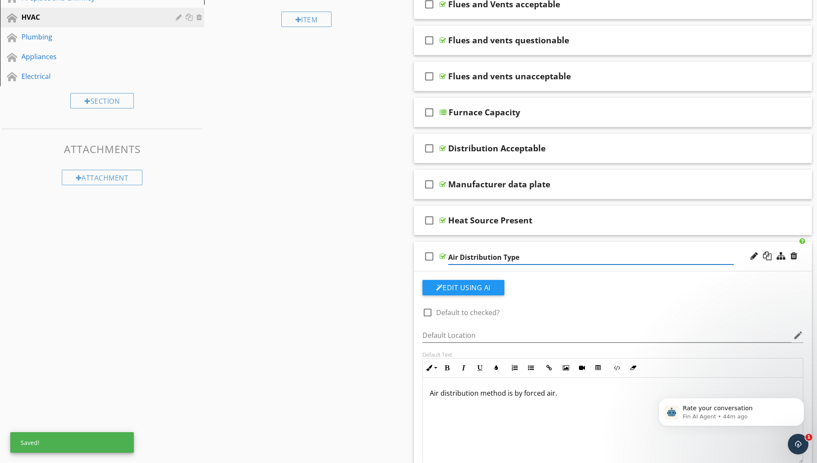
scroll to position [343, 0]
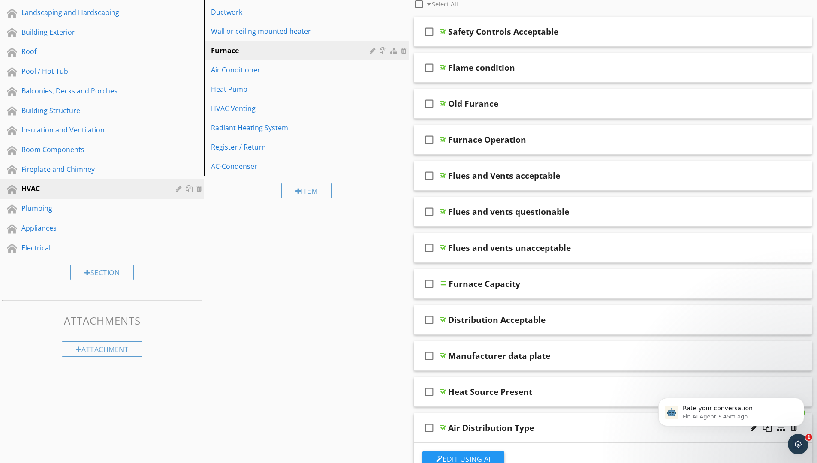
scroll to position [0, 0]
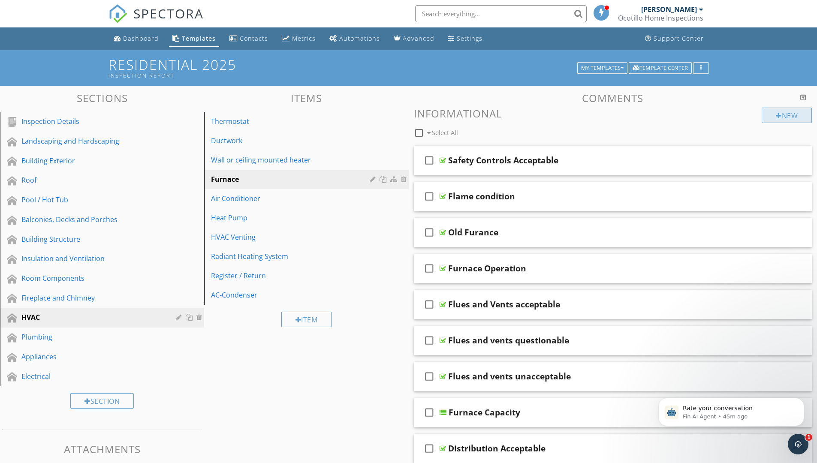
click at [782, 111] on div "New" at bounding box center [787, 115] width 50 height 15
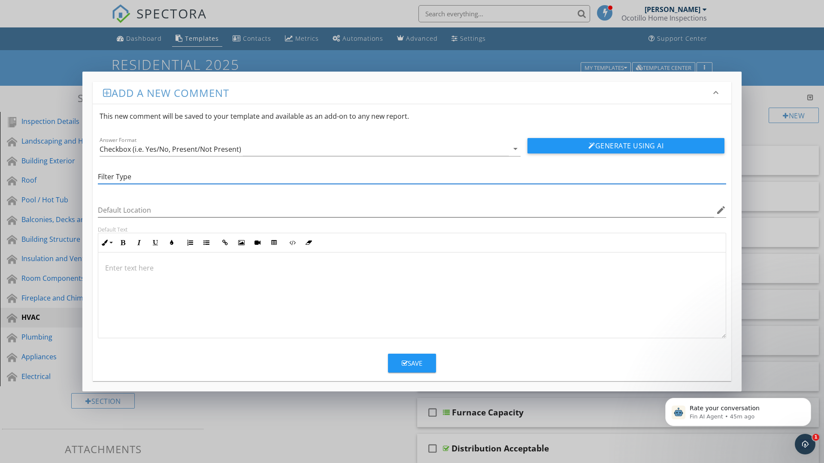
type input "Filter Type"
click at [161, 272] on p at bounding box center [411, 268] width 613 height 10
click at [512, 147] on icon "arrow_drop_down" at bounding box center [515, 149] width 10 height 10
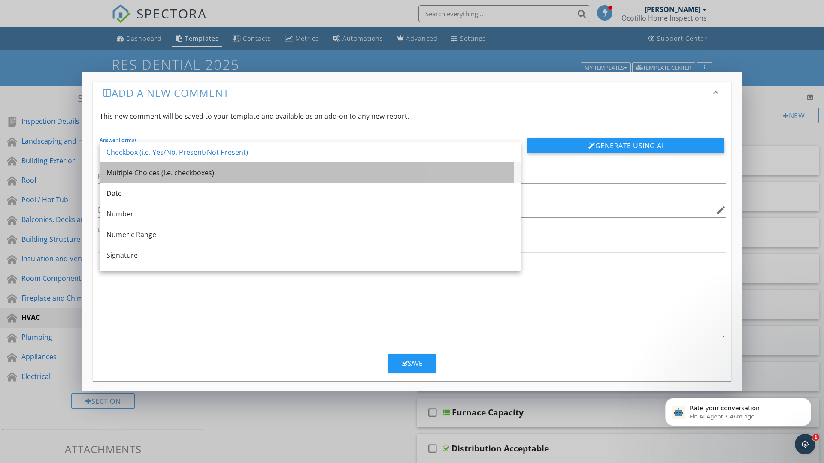
click at [312, 173] on div "Multiple Choices (i.e. checkboxes)" at bounding box center [309, 173] width 407 height 10
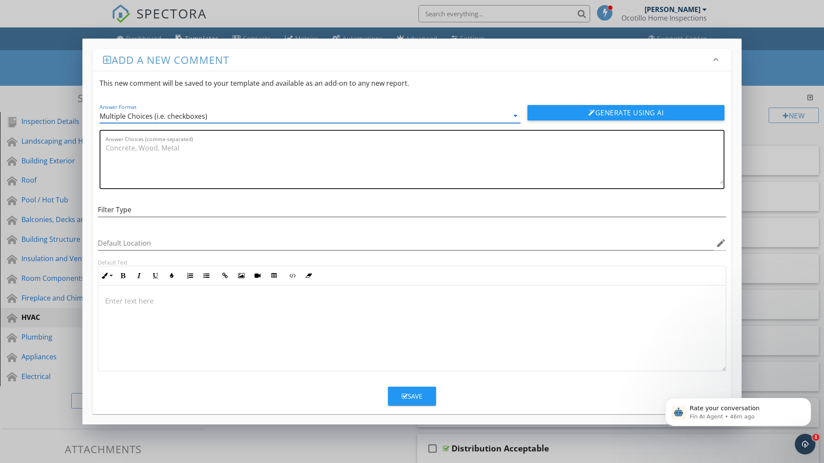
click at [264, 151] on textarea "Answer Choices (comma-separated)" at bounding box center [415, 162] width 618 height 43
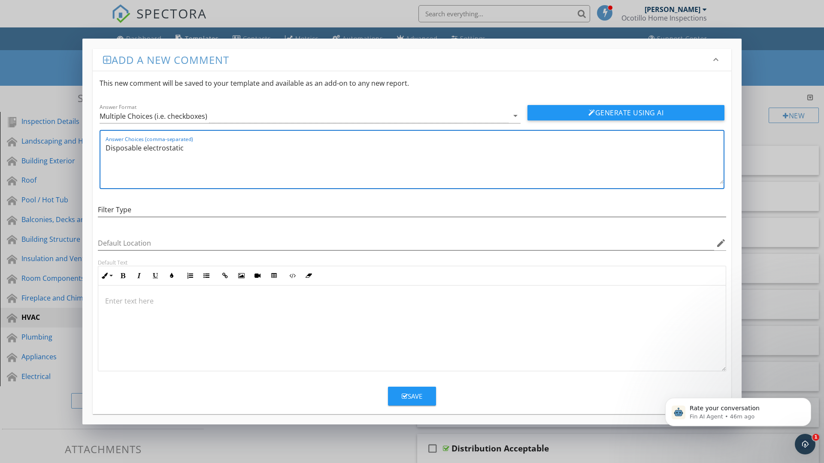
click at [145, 150] on textarea "Disposable electrostatic" at bounding box center [415, 162] width 618 height 43
click at [182, 149] on textarea "Disposable Electrostatic" at bounding box center [415, 162] width 618 height 43
type textarea "Disposable Electrostatic, Fiberglass, Permanent Electrostic,"
click at [121, 304] on p at bounding box center [411, 301] width 613 height 10
click at [410, 390] on div "Save" at bounding box center [411, 397] width 21 height 10
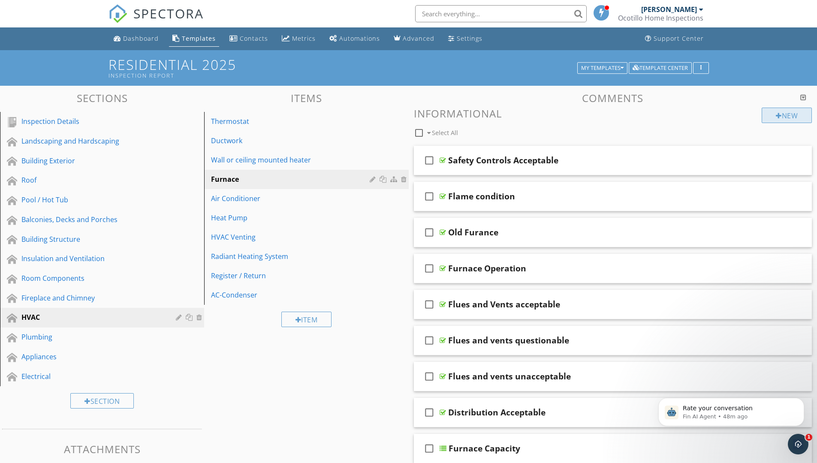
click at [778, 115] on div at bounding box center [779, 115] width 6 height 7
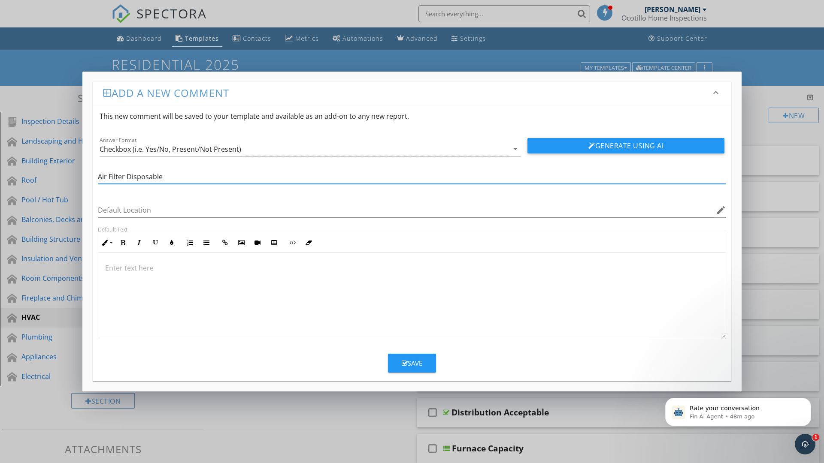
type input "Air Filter Disposable"
click at [113, 269] on p at bounding box center [411, 268] width 613 height 10
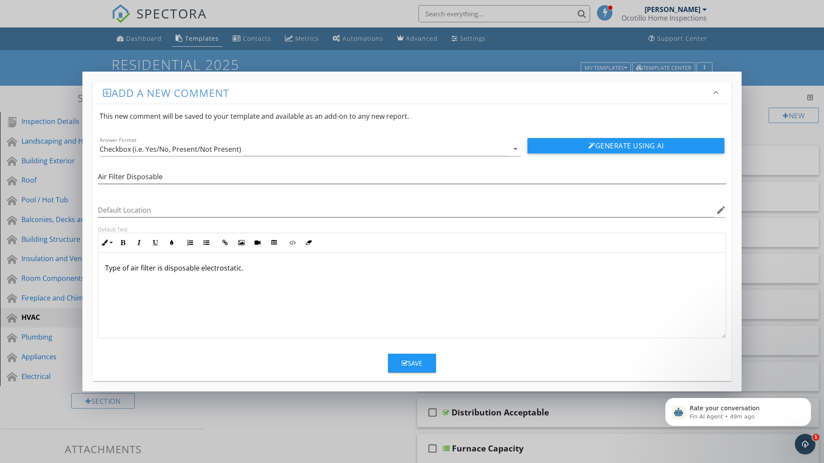
click at [410, 365] on div "Save" at bounding box center [411, 364] width 21 height 10
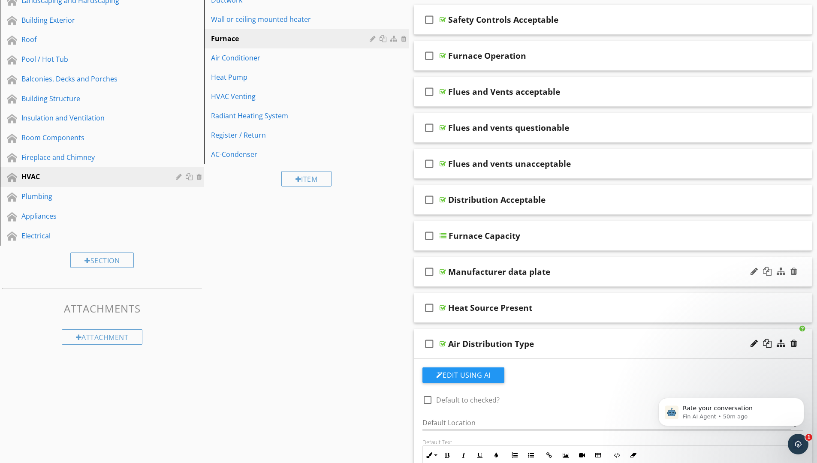
scroll to position [55, 0]
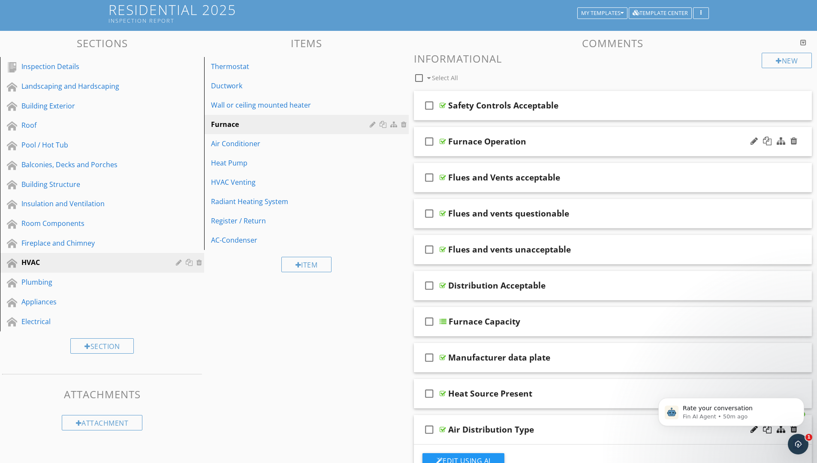
click at [542, 149] on div "check_box_outline_blank Furnace Operation" at bounding box center [613, 142] width 398 height 30
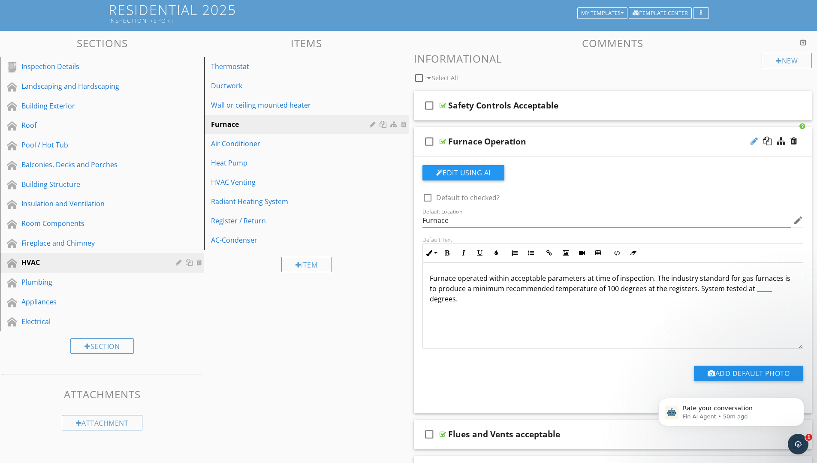
click at [751, 139] on div at bounding box center [754, 141] width 7 height 9
type input "Furnace Acceptable"
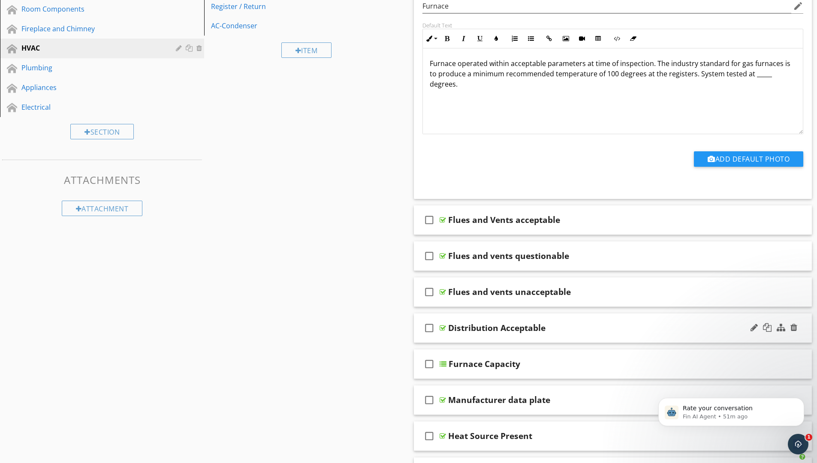
scroll to position [226, 0]
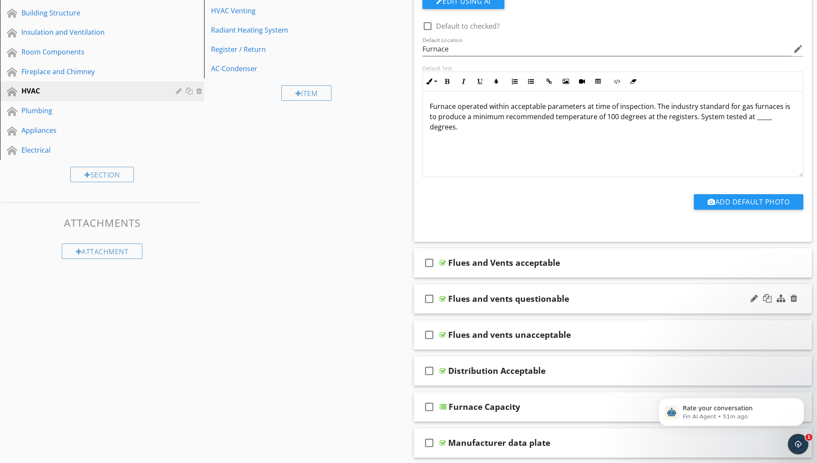
click at [592, 305] on div "check_box_outline_blank Flues and vents questionable" at bounding box center [613, 299] width 398 height 30
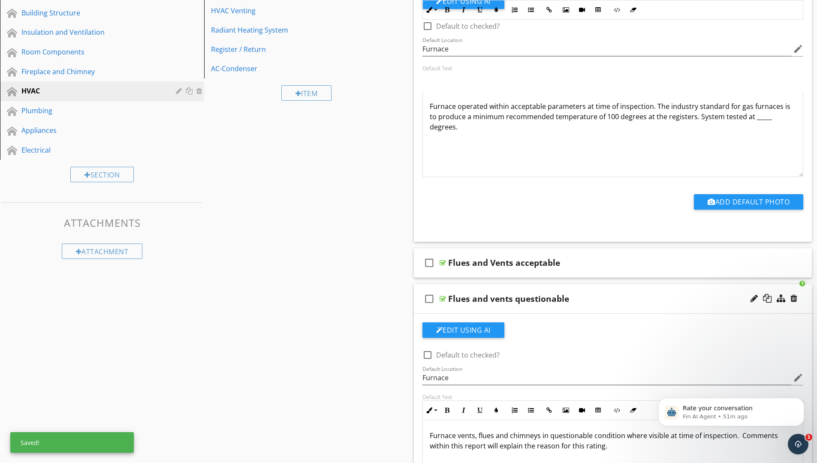
scroll to position [398, 0]
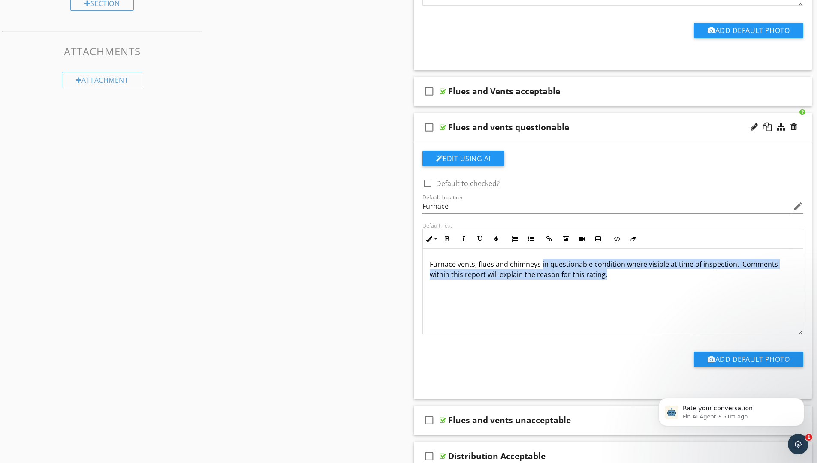
drag, startPoint x: 605, startPoint y: 272, endPoint x: 542, endPoint y: 266, distance: 63.8
click at [542, 266] on p "Furnace vents, flues and chimneys in questionable condition where visible at ti…" at bounding box center [613, 269] width 367 height 21
copy p "in questionable condition where visible at time of inspection. Comments within …"
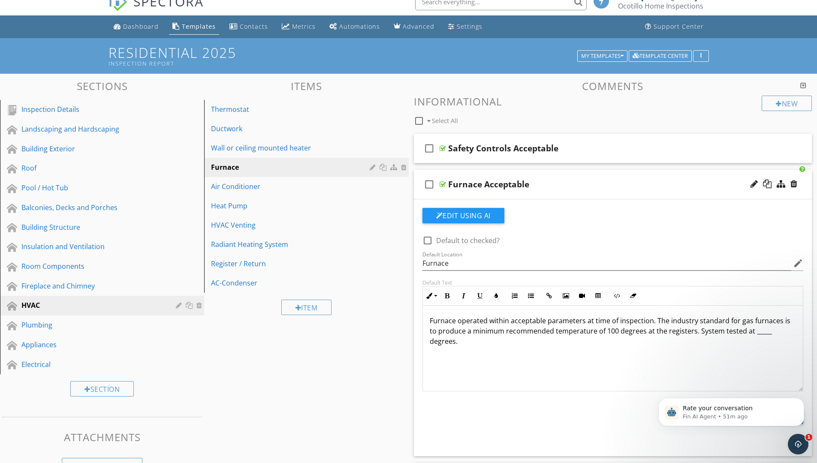
scroll to position [0, 0]
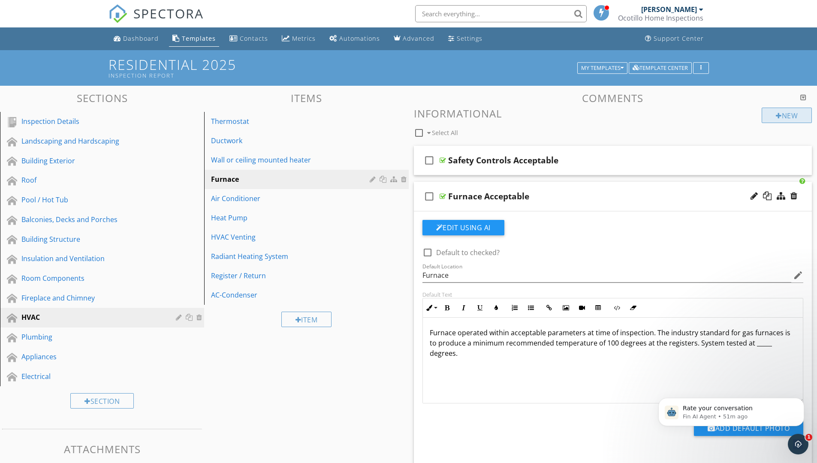
click at [788, 114] on div "New" at bounding box center [787, 115] width 50 height 15
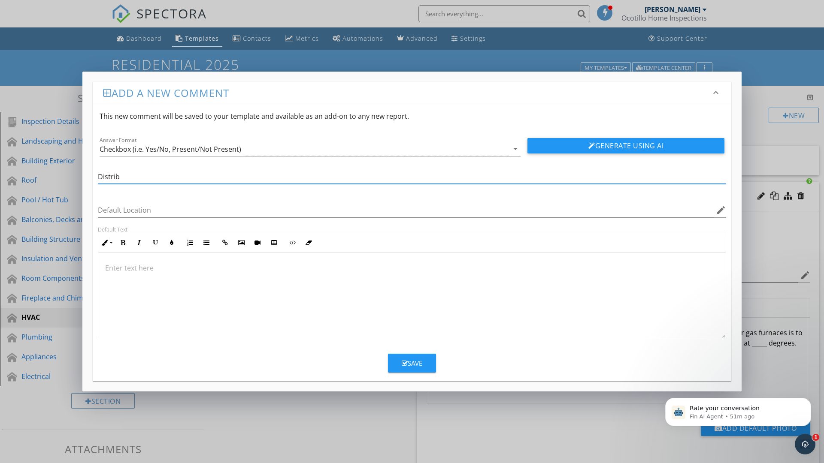
type input "Distribution Questionable"
click at [200, 270] on p at bounding box center [411, 268] width 613 height 10
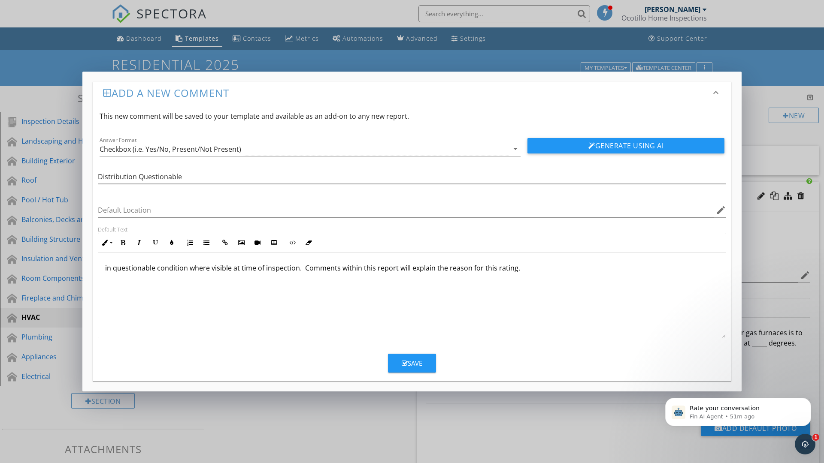
click at [105, 266] on p "in questionable condition where visible at time of inspection. Comments within …" at bounding box center [411, 268] width 613 height 10
click at [423, 356] on button "Save" at bounding box center [412, 363] width 48 height 19
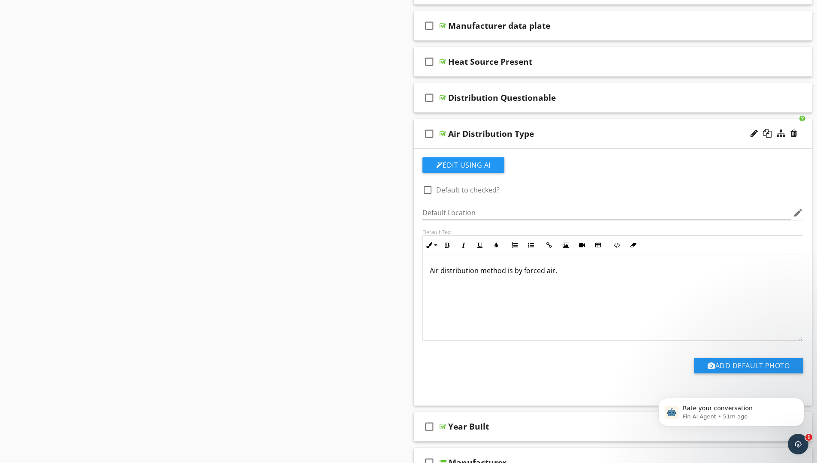
scroll to position [772, 0]
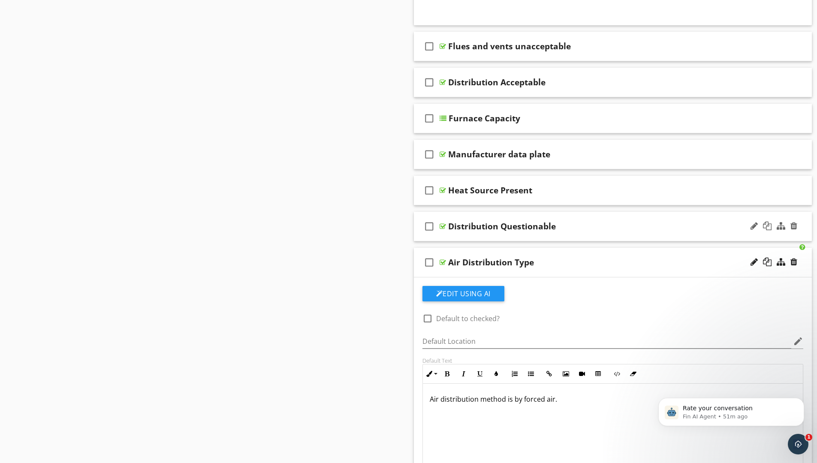
click at [569, 236] on div "check_box_outline_blank Distribution Questionable" at bounding box center [613, 227] width 398 height 30
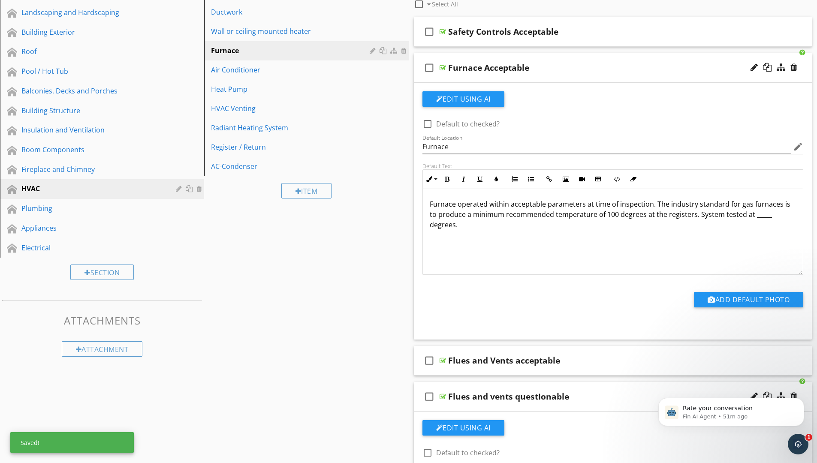
scroll to position [0, 0]
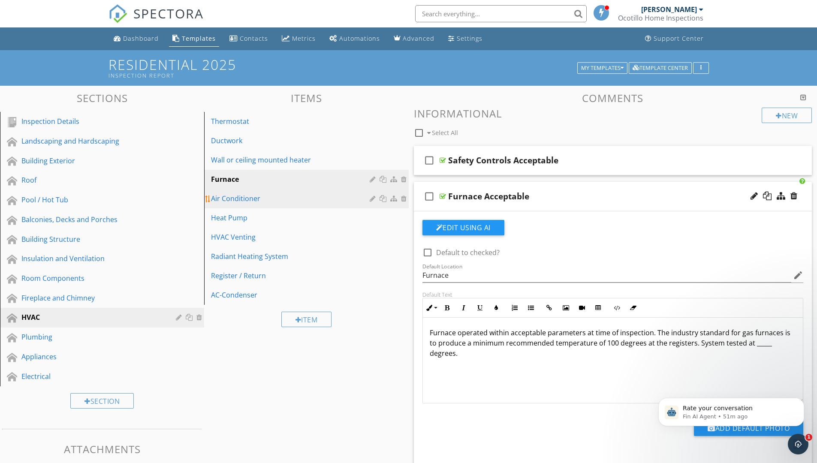
click at [259, 193] on link "Air Conditioner" at bounding box center [308, 198] width 202 height 19
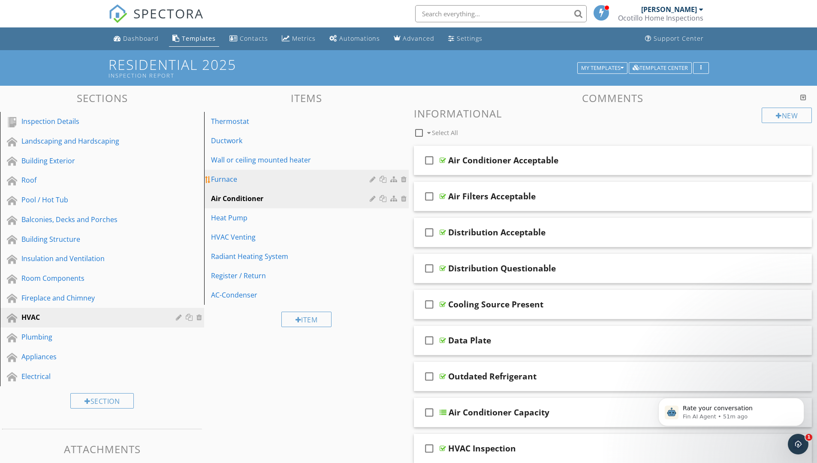
click at [259, 180] on div "Furnace" at bounding box center [291, 179] width 161 height 10
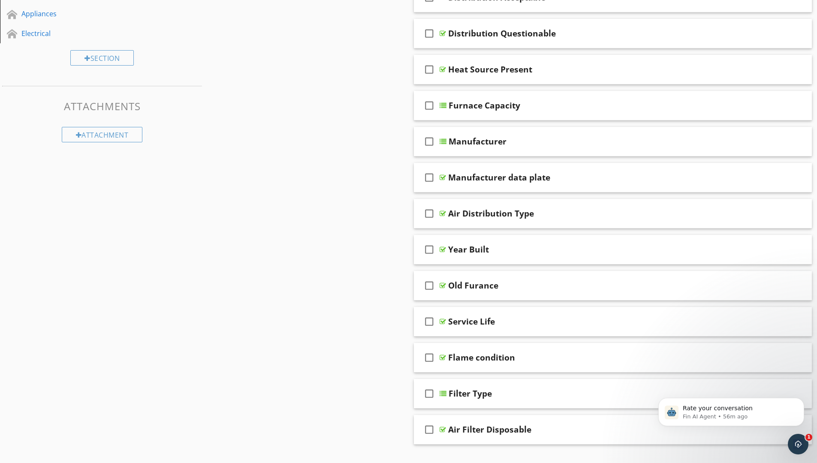
scroll to position [386, 0]
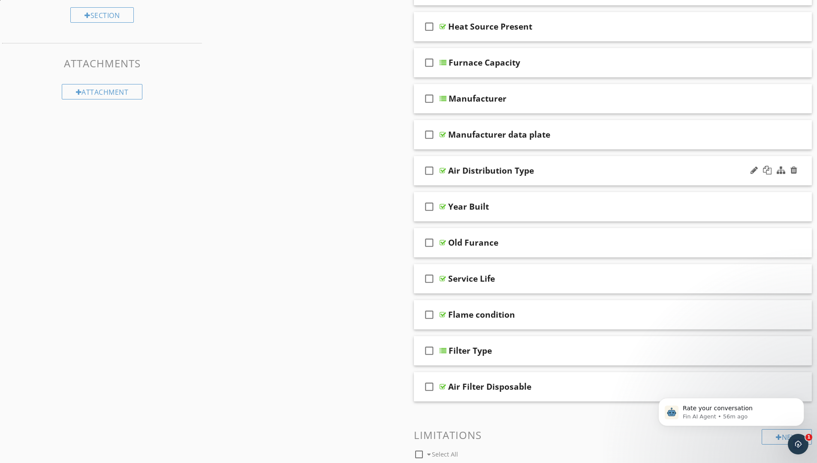
click at [517, 178] on div "check_box_outline_blank Air Distribution Type" at bounding box center [613, 171] width 398 height 30
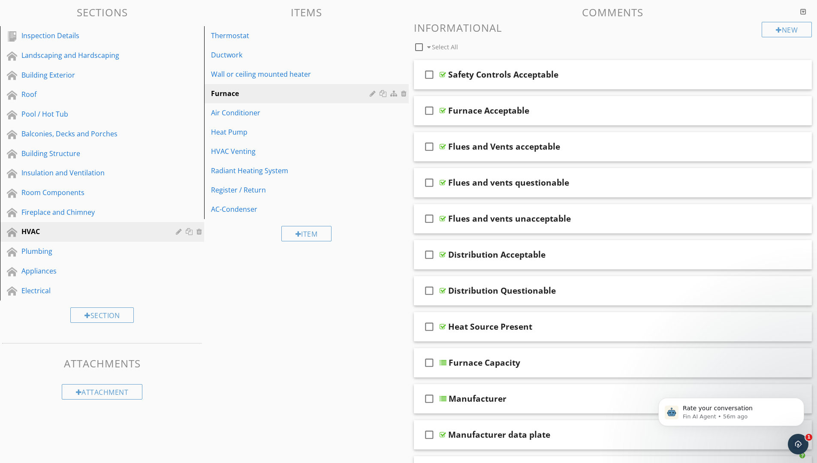
scroll to position [172, 0]
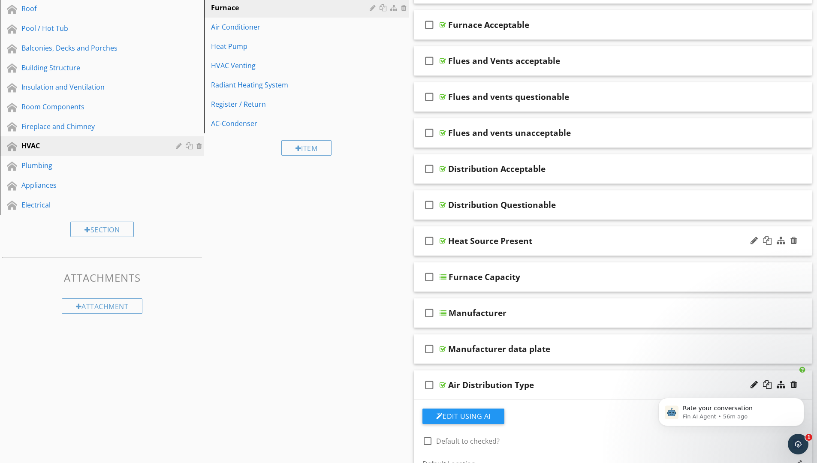
click at [473, 251] on div "check_box_outline_blank Heat Source Present" at bounding box center [613, 241] width 398 height 30
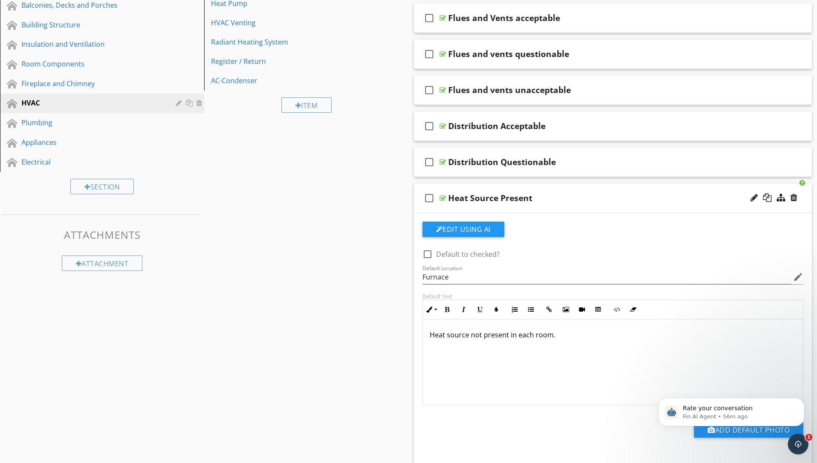
scroll to position [0, 0]
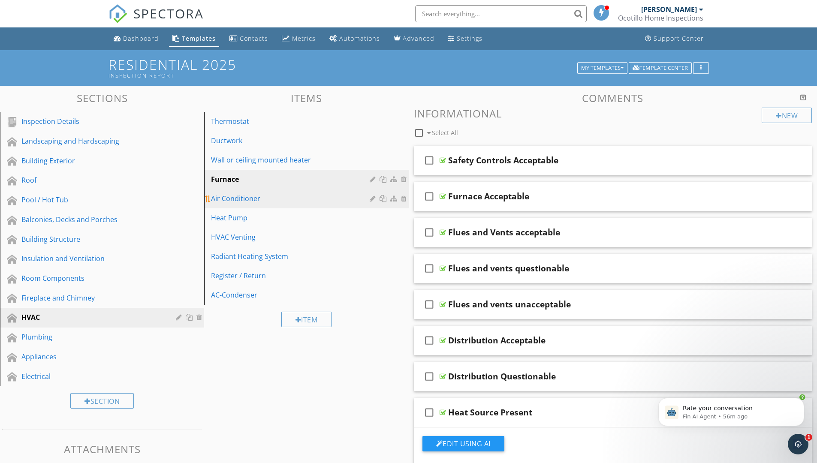
click at [269, 199] on div "Air Conditioner" at bounding box center [291, 198] width 161 height 10
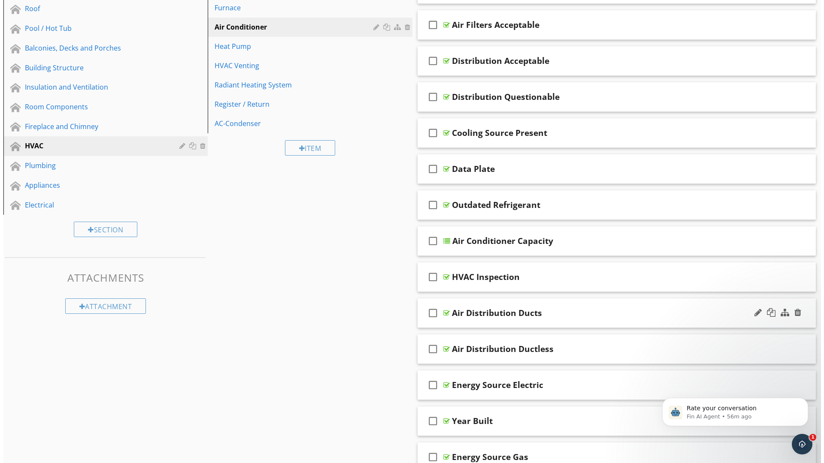
scroll to position [300, 0]
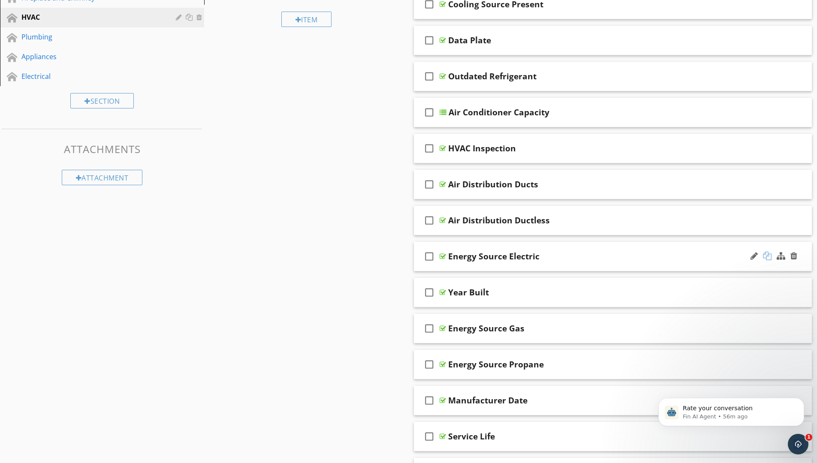
click at [766, 256] on div at bounding box center [767, 256] width 9 height 9
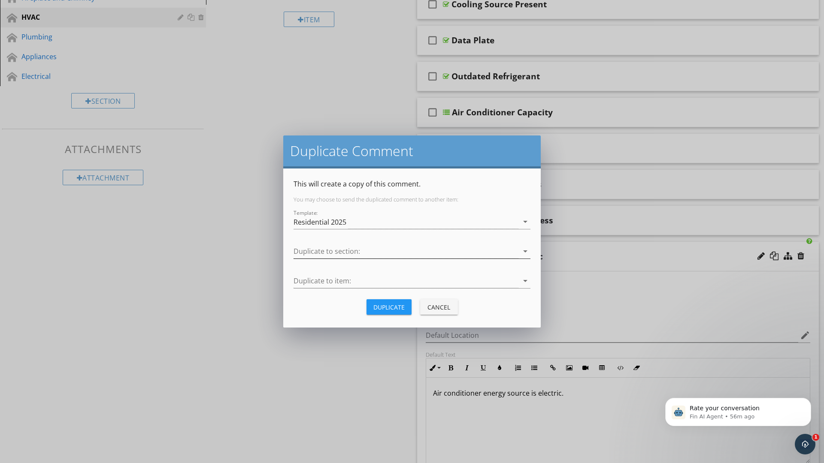
click at [307, 252] on div at bounding box center [405, 251] width 225 height 14
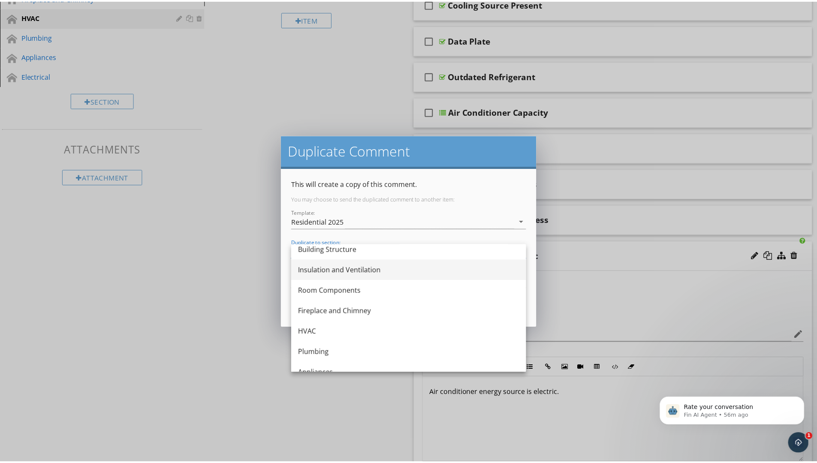
scroll to position [160, 0]
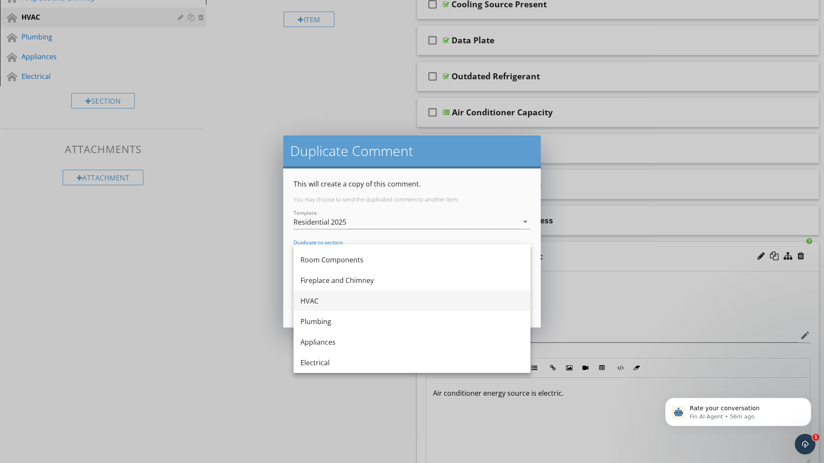
click at [315, 302] on div "HVAC" at bounding box center [411, 301] width 223 height 10
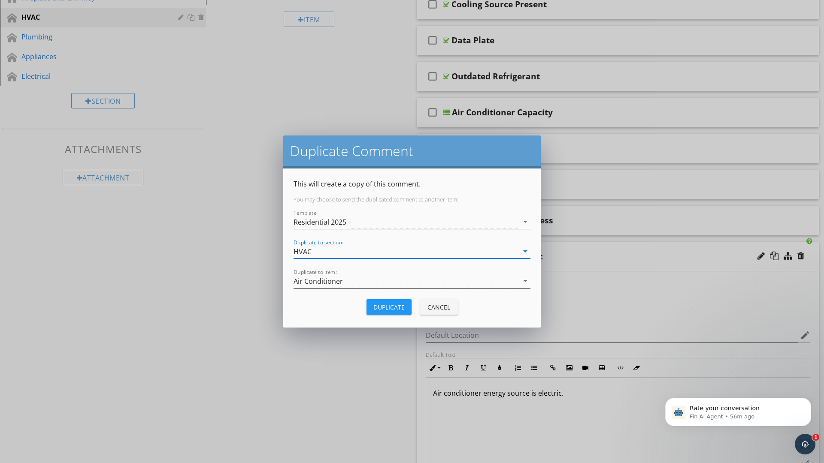
click at [343, 279] on div "Air Conditioner" at bounding box center [405, 281] width 225 height 14
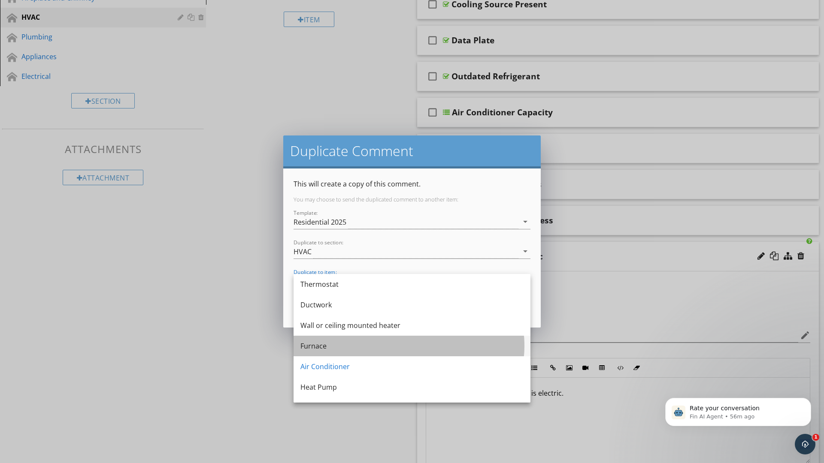
click at [332, 345] on div "Furnace" at bounding box center [411, 346] width 223 height 10
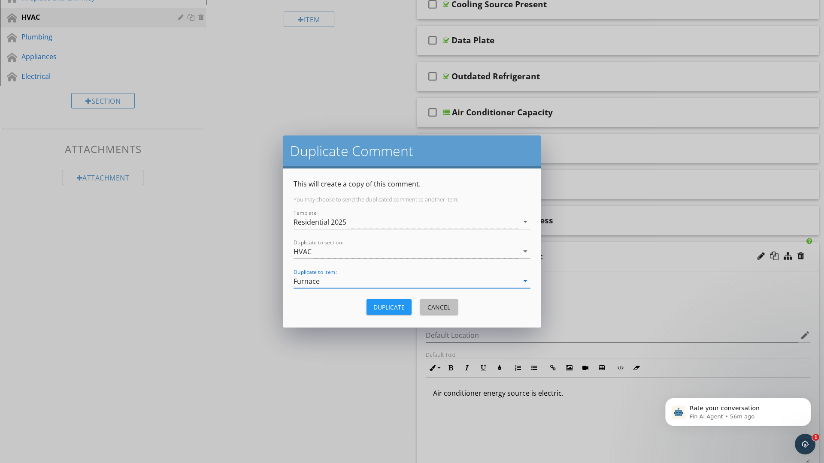
click at [428, 306] on div "Cancel" at bounding box center [439, 307] width 24 height 9
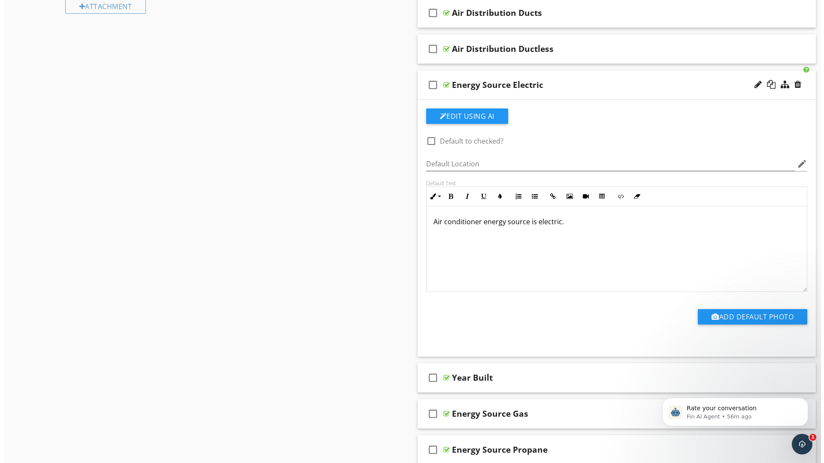
scroll to position [558, 0]
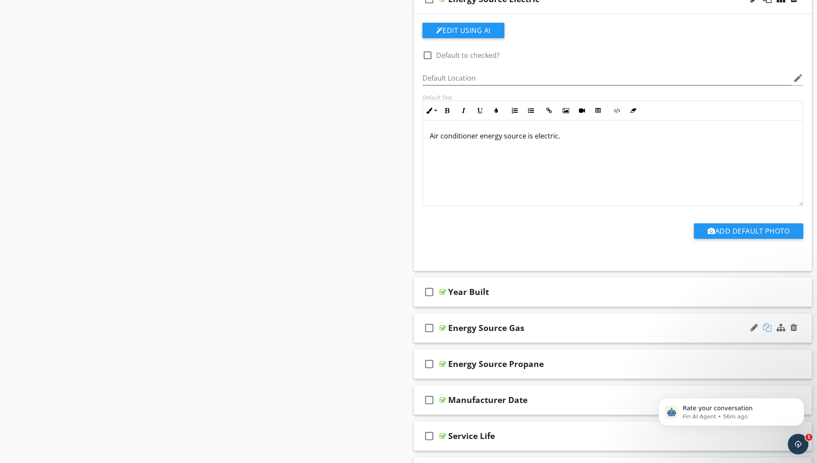
click at [769, 326] on div at bounding box center [767, 327] width 9 height 9
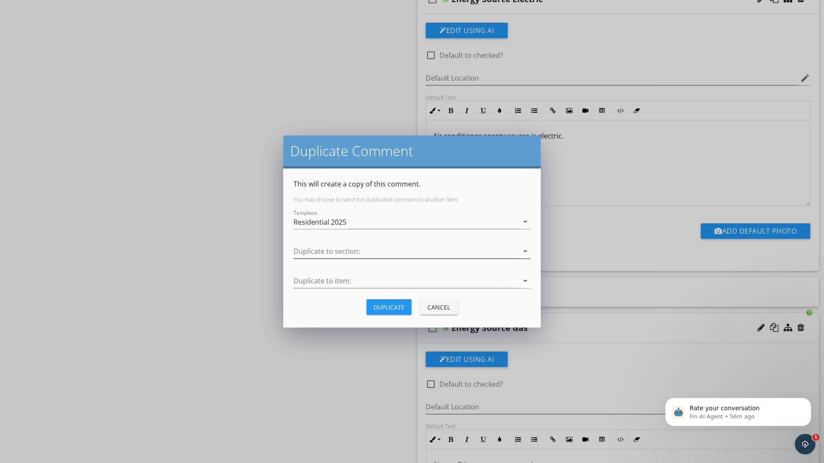
click at [367, 250] on div at bounding box center [405, 251] width 225 height 14
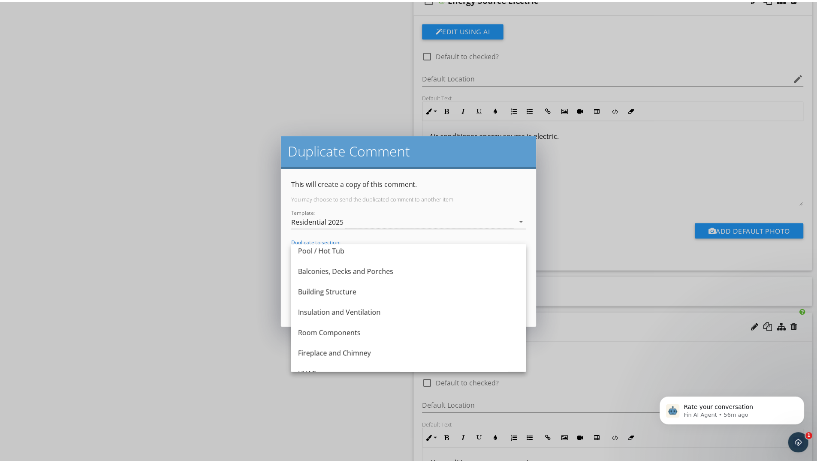
scroll to position [129, 0]
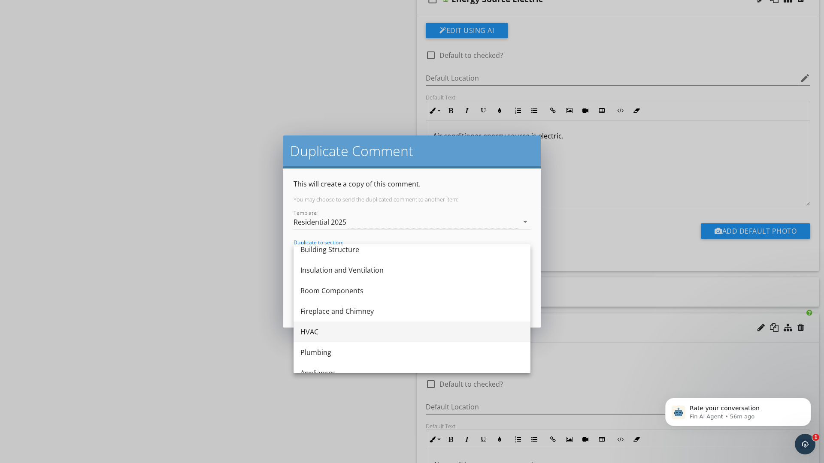
click at [323, 333] on div "HVAC" at bounding box center [411, 332] width 223 height 10
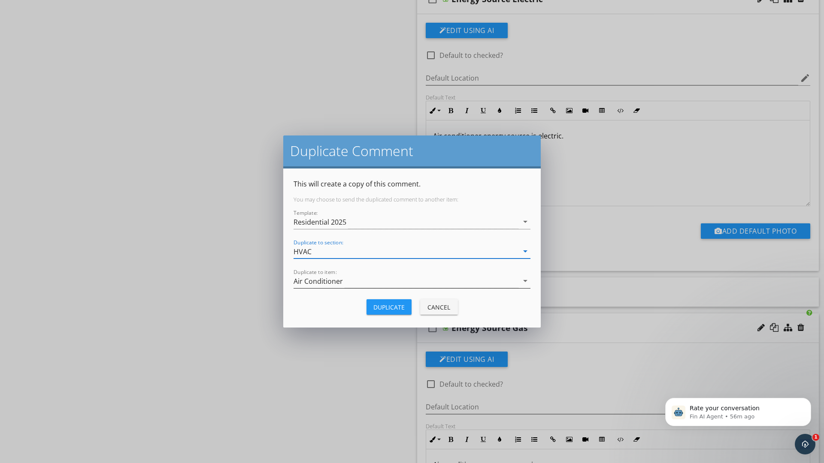
click at [343, 278] on div "Air Conditioner" at bounding box center [405, 281] width 225 height 14
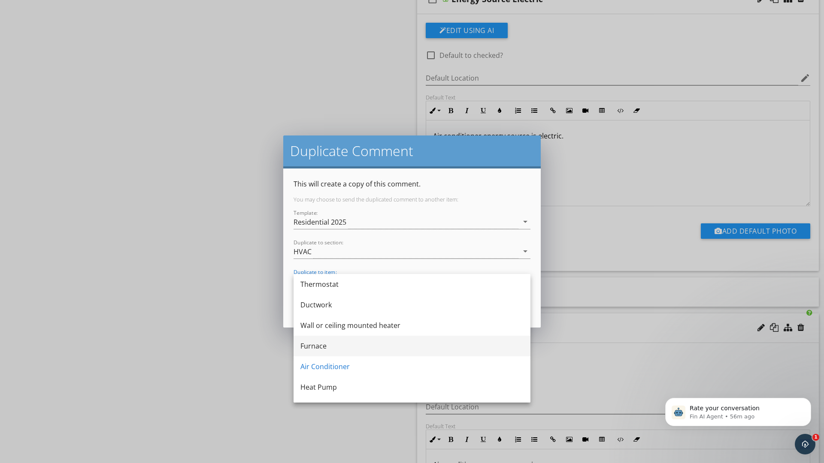
click at [337, 344] on div "Furnace" at bounding box center [411, 346] width 223 height 10
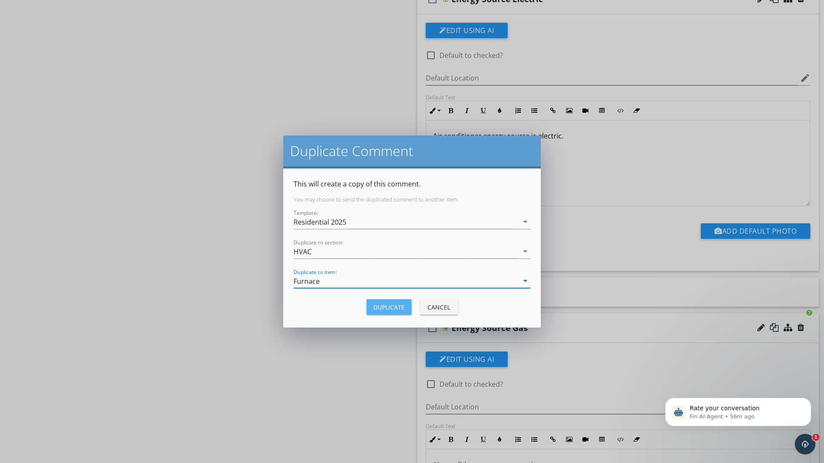
click at [382, 308] on div "Duplicate" at bounding box center [388, 307] width 31 height 9
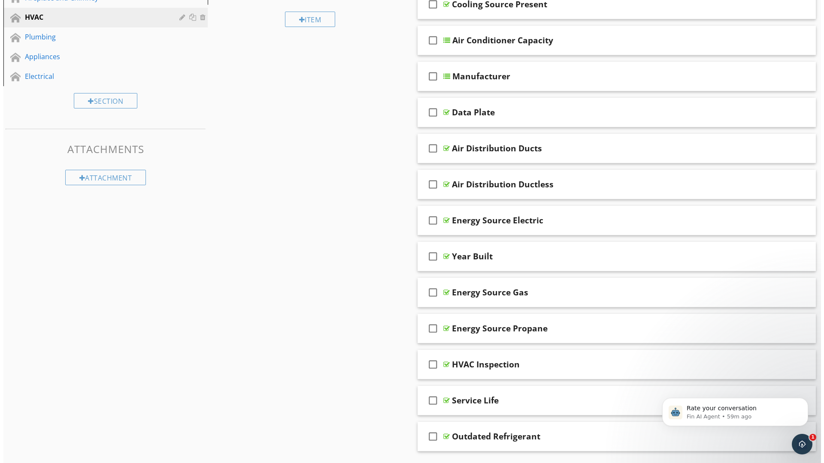
scroll to position [386, 0]
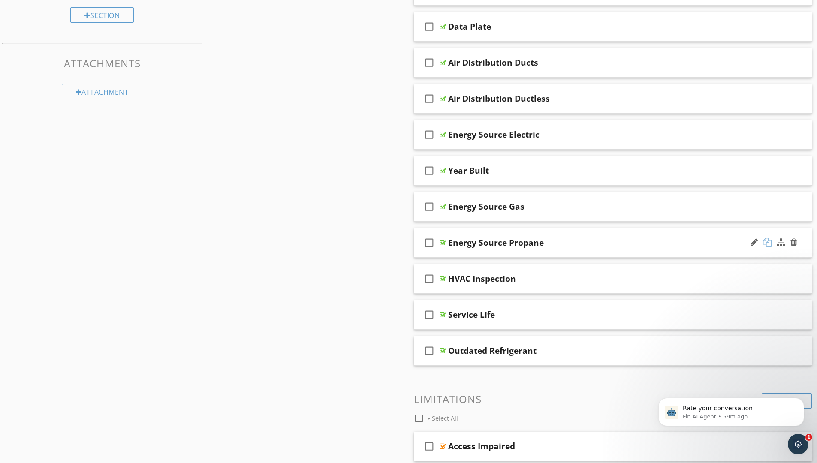
click at [764, 242] on div at bounding box center [767, 242] width 9 height 9
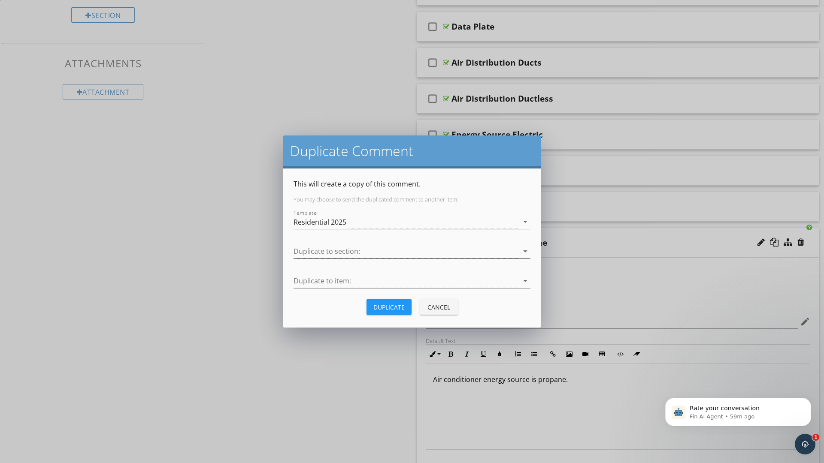
click at [351, 251] on div at bounding box center [405, 251] width 225 height 14
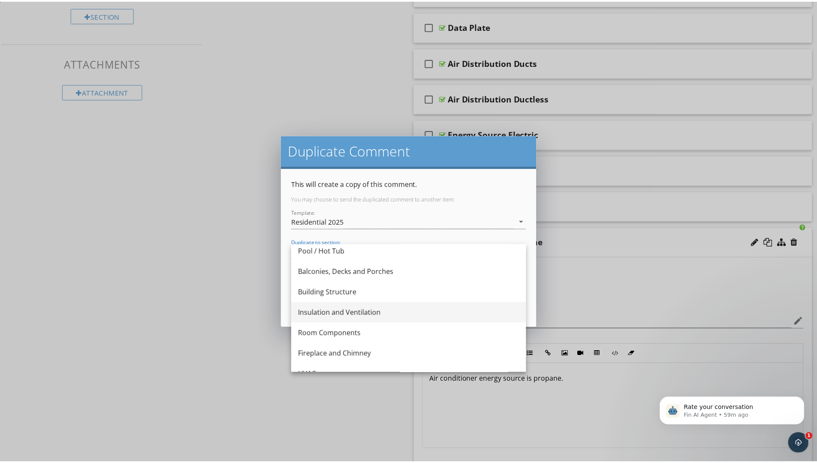
scroll to position [160, 0]
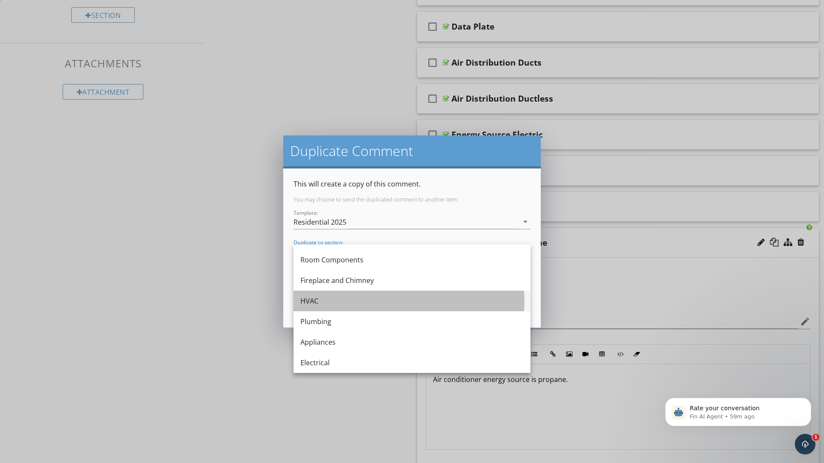
click at [325, 302] on div "HVAC" at bounding box center [411, 301] width 223 height 10
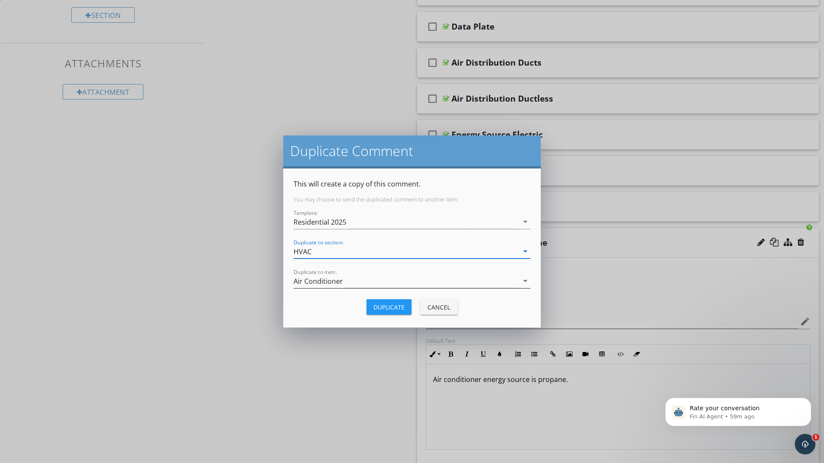
click at [357, 281] on div "Air Conditioner" at bounding box center [405, 281] width 225 height 14
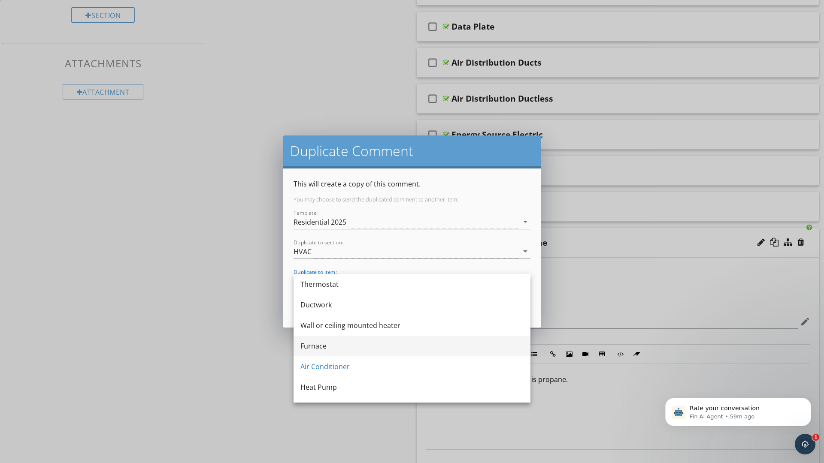
click at [326, 345] on div "Furnace" at bounding box center [411, 346] width 223 height 10
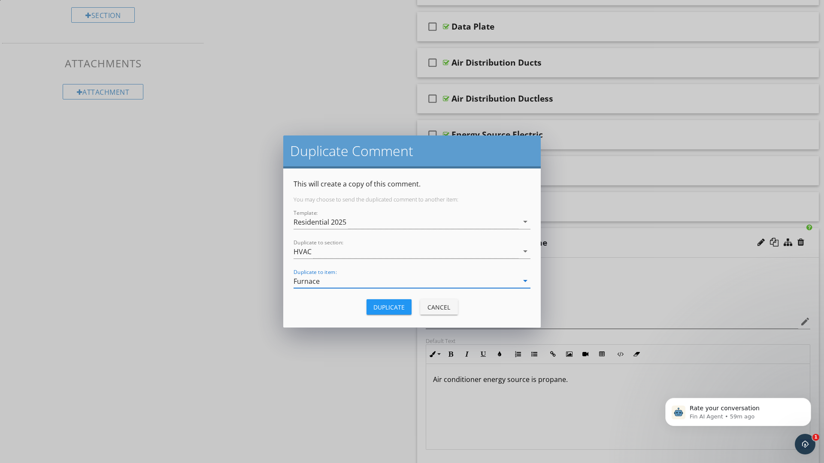
click at [395, 303] on div "Duplicate" at bounding box center [388, 307] width 31 height 9
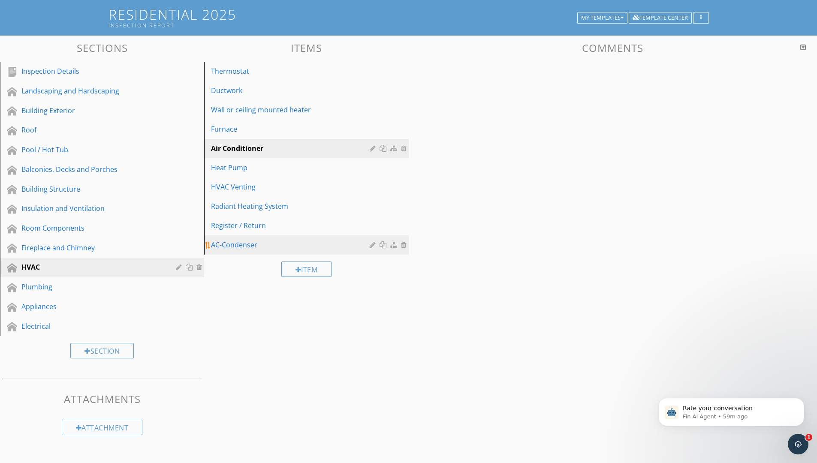
scroll to position [0, 0]
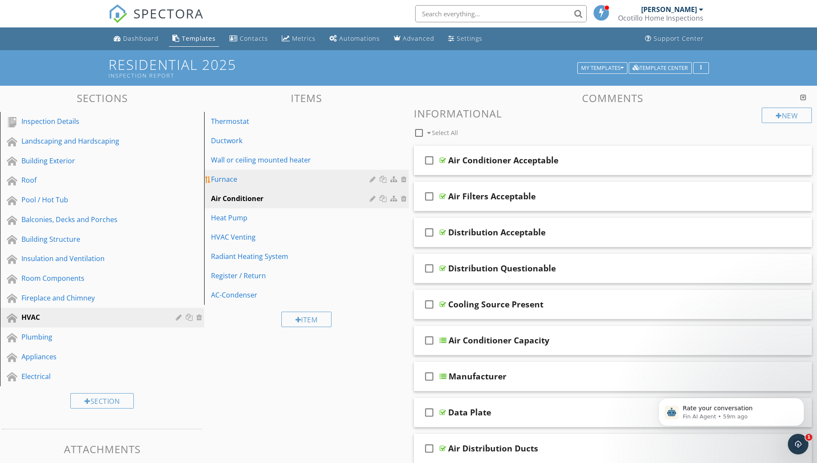
click at [291, 178] on div "Furnace" at bounding box center [291, 179] width 161 height 10
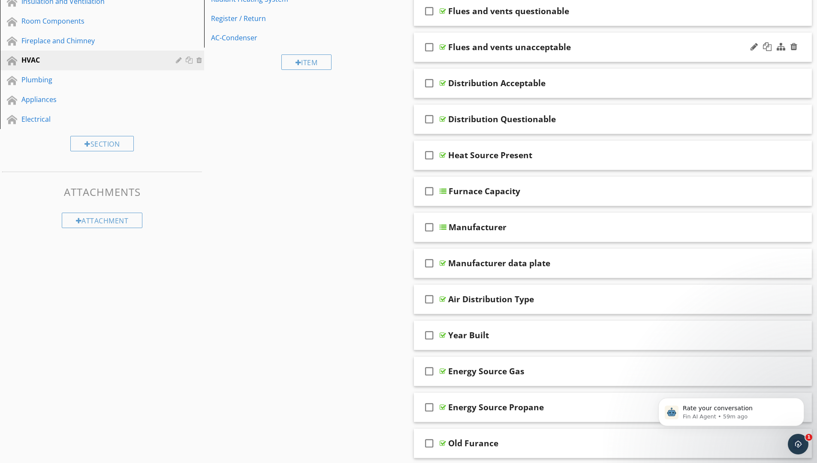
scroll to position [343, 0]
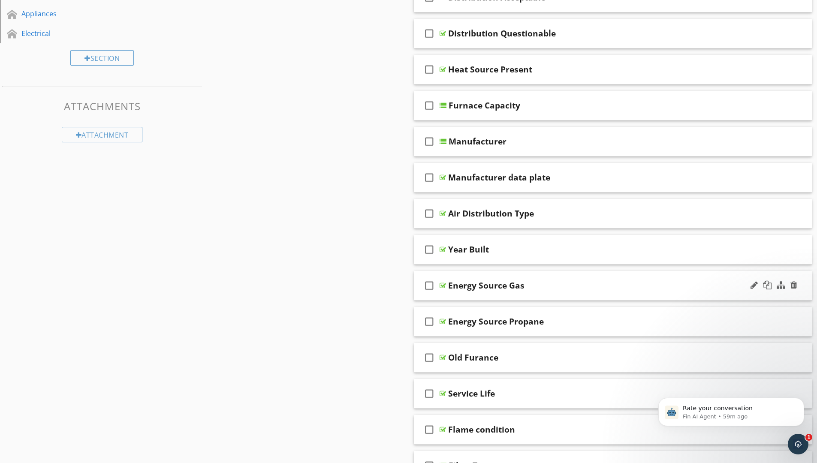
click at [489, 293] on div "check_box_outline_blank Energy Source Gas" at bounding box center [613, 286] width 398 height 30
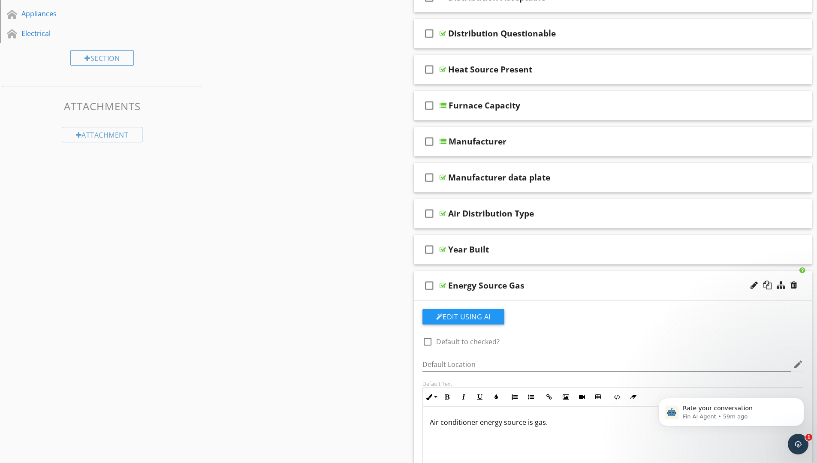
scroll to position [386, 0]
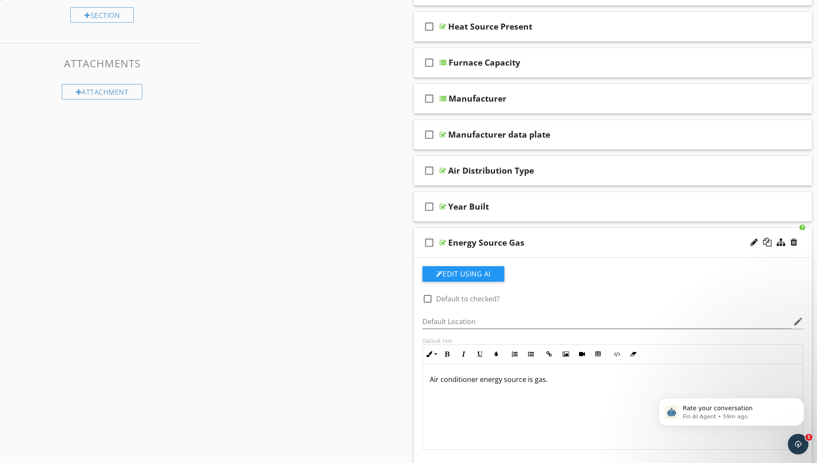
click at [477, 378] on p "Air conditioner energy source is gas." at bounding box center [613, 379] width 367 height 10
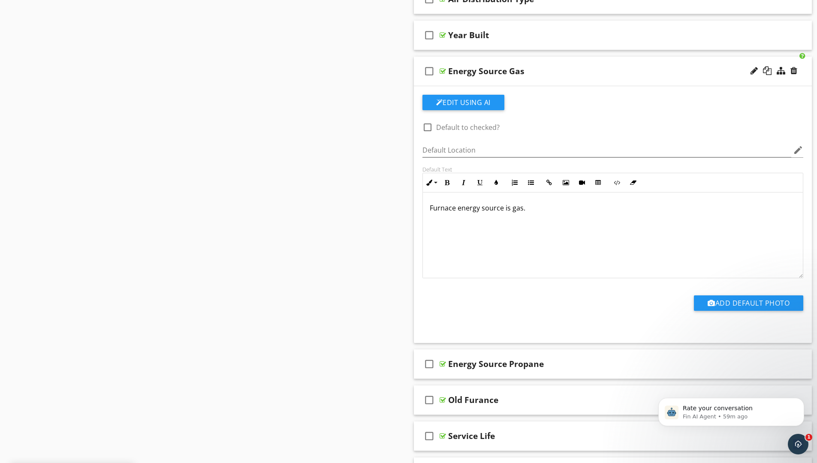
scroll to position [643, 0]
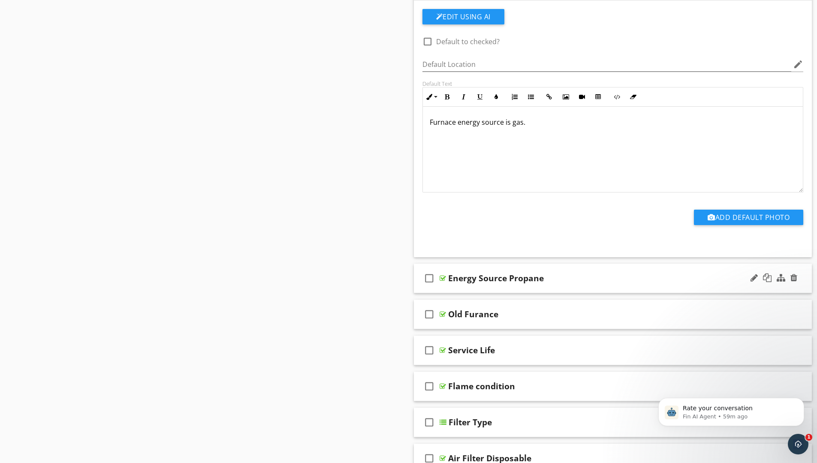
click at [476, 287] on div "check_box_outline_blank Energy Source Propane" at bounding box center [613, 279] width 398 height 30
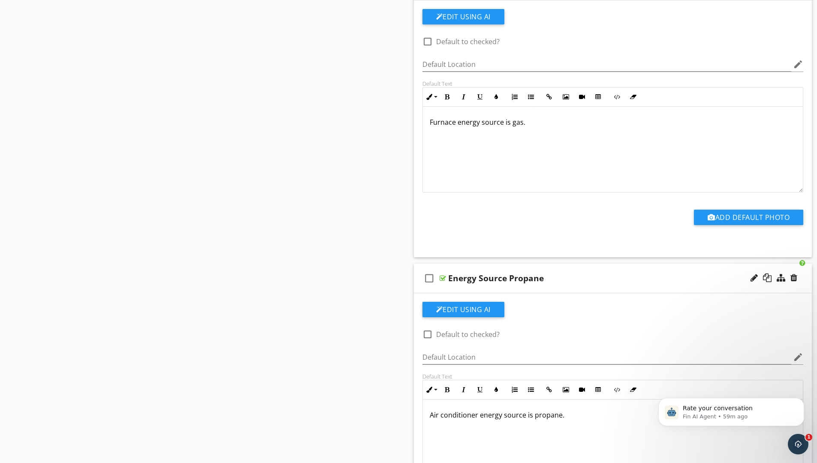
click at [476, 390] on p "Air conditioner energy source is propane." at bounding box center [613, 415] width 367 height 10
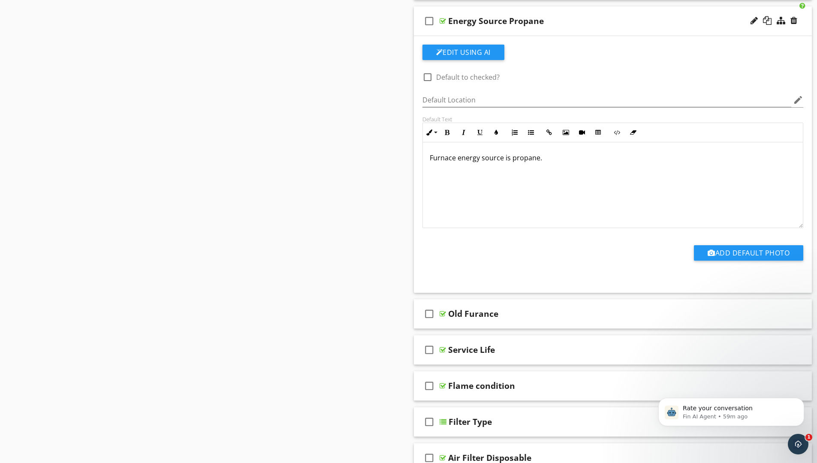
scroll to position [1029, 0]
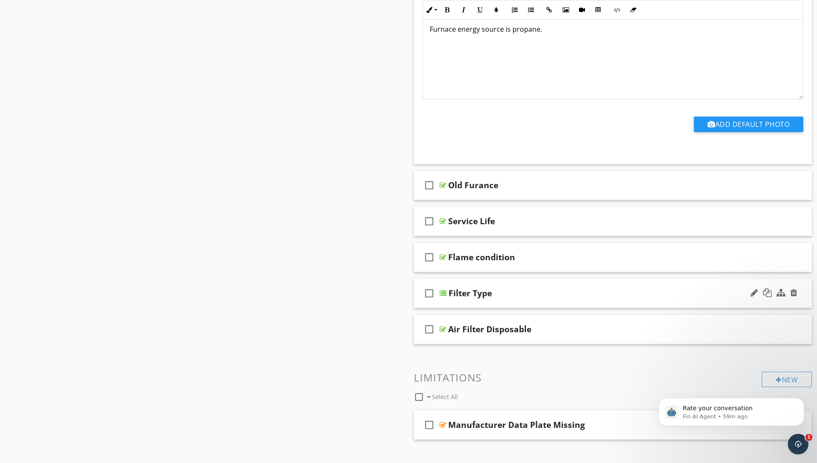
click at [489, 302] on div "check_box_outline_blank Filter Type" at bounding box center [613, 294] width 398 height 30
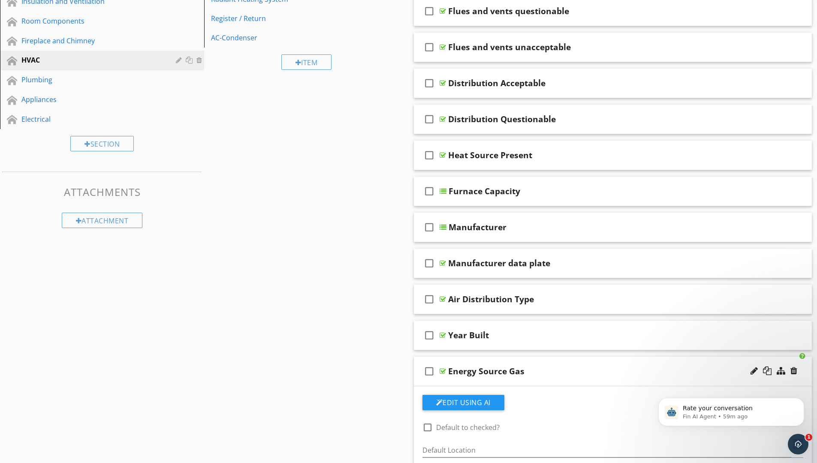
scroll to position [214, 0]
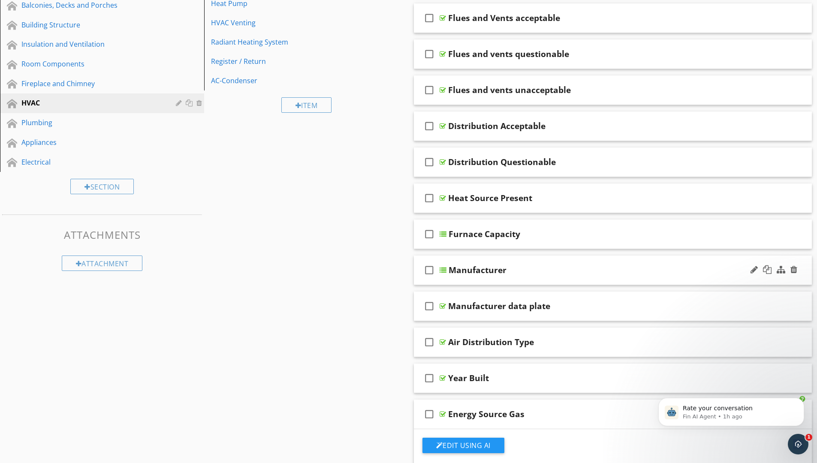
click at [477, 281] on div "check_box_outline_blank Manufacturer" at bounding box center [613, 271] width 398 height 30
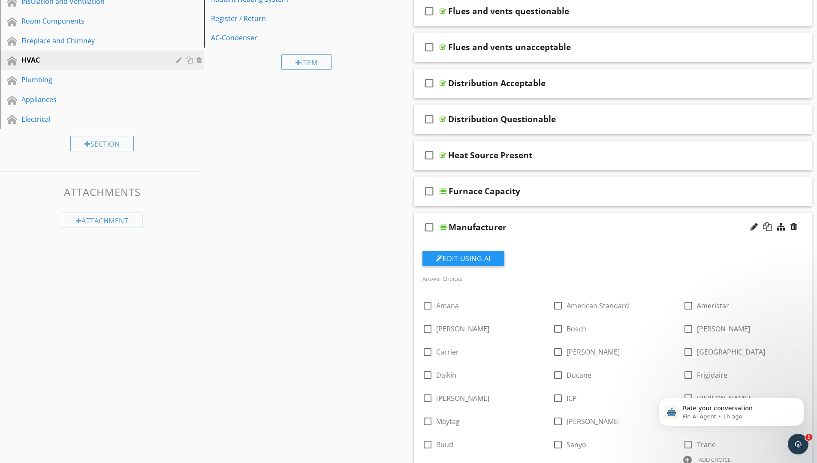
scroll to position [429, 0]
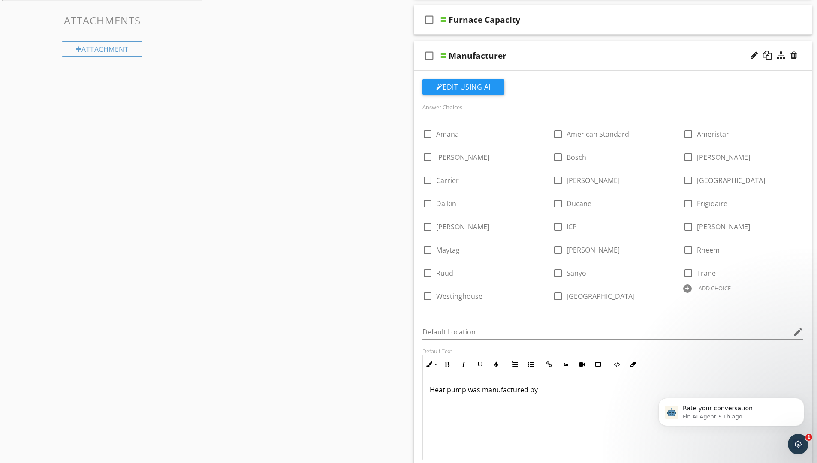
click at [466, 389] on p "Heat pump was manufactured by" at bounding box center [613, 390] width 367 height 10
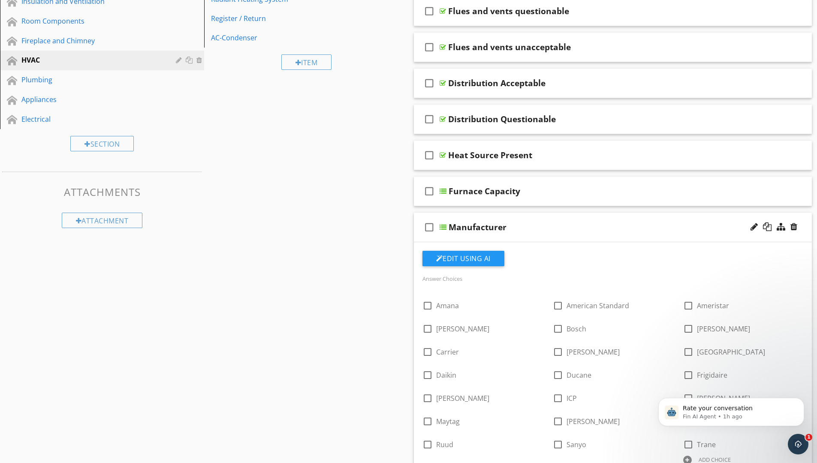
scroll to position [0, 0]
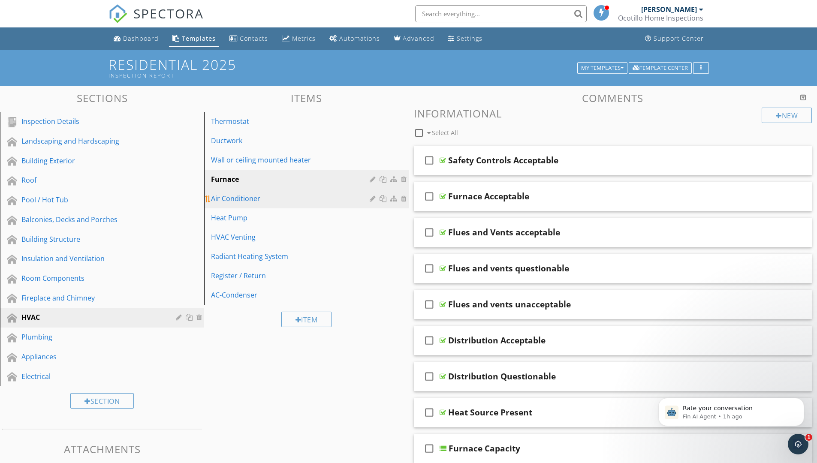
click at [246, 200] on div "Air Conditioner" at bounding box center [291, 198] width 161 height 10
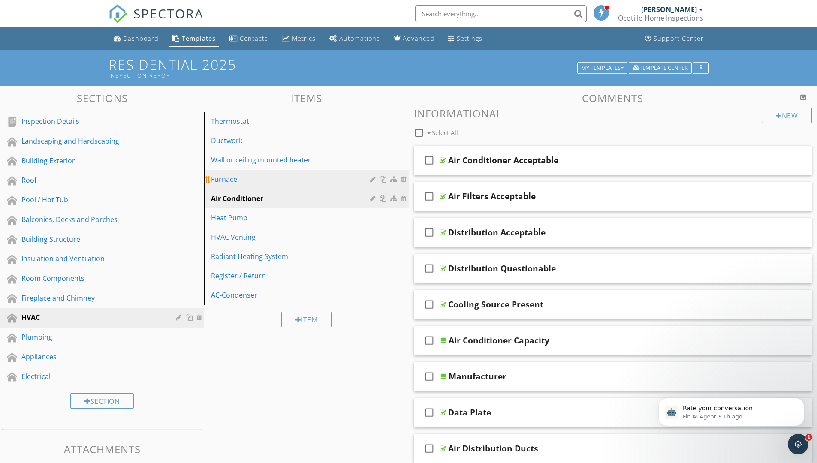
click at [256, 178] on div "Furnace" at bounding box center [291, 179] width 161 height 10
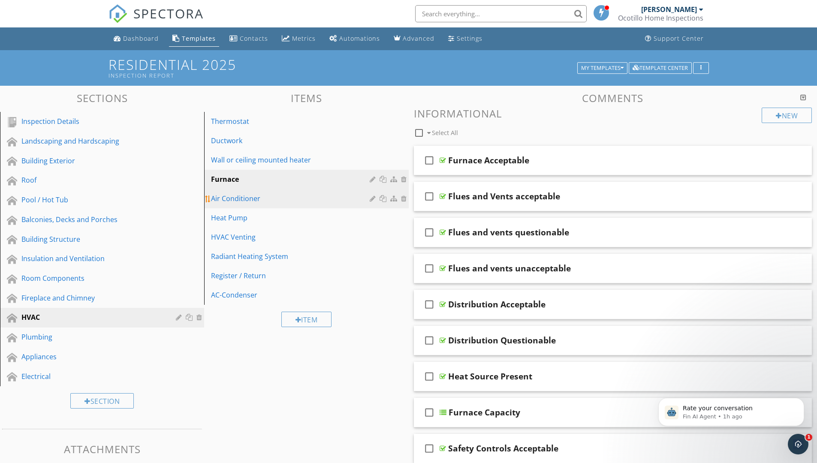
click at [263, 200] on div "Air Conditioner" at bounding box center [291, 198] width 161 height 10
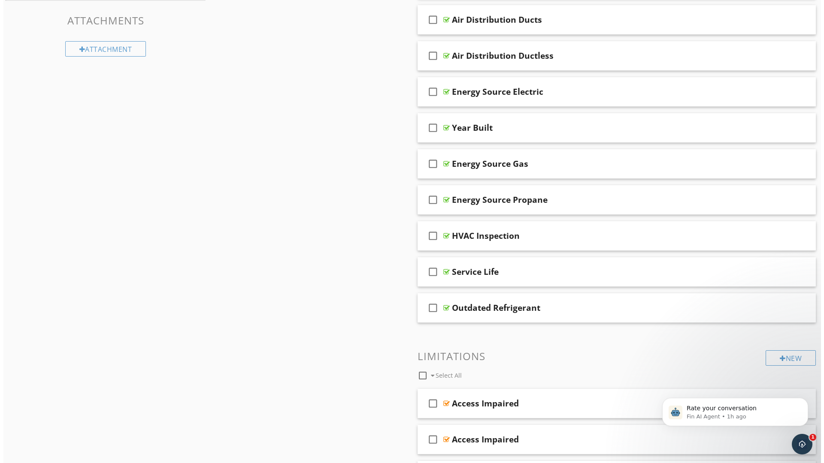
scroll to position [343, 0]
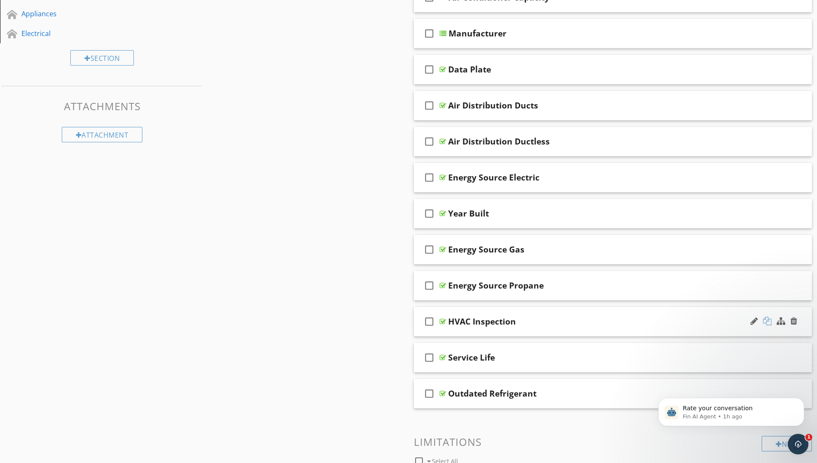
click at [766, 319] on div at bounding box center [767, 321] width 9 height 9
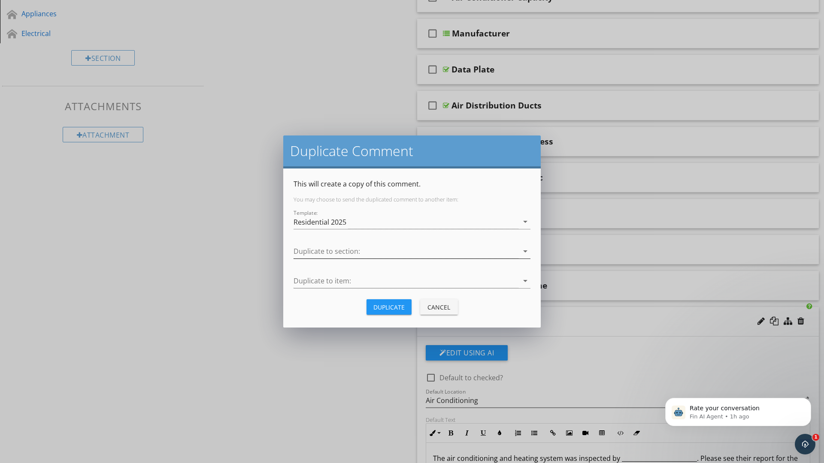
click at [373, 250] on div at bounding box center [405, 251] width 225 height 14
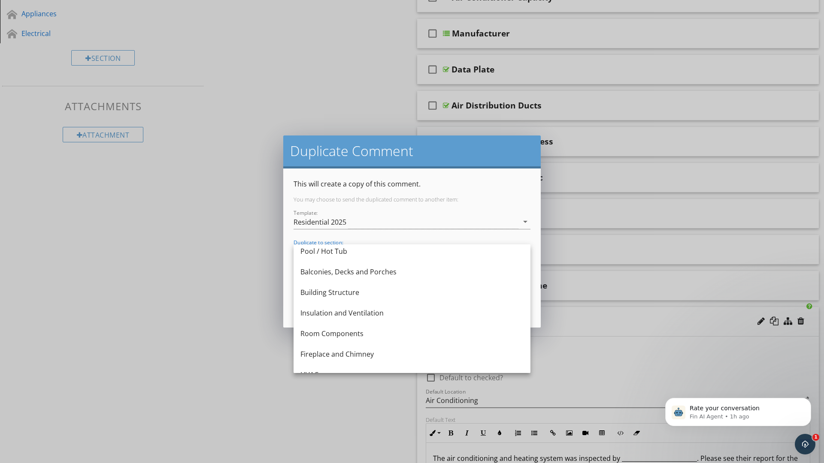
scroll to position [160, 0]
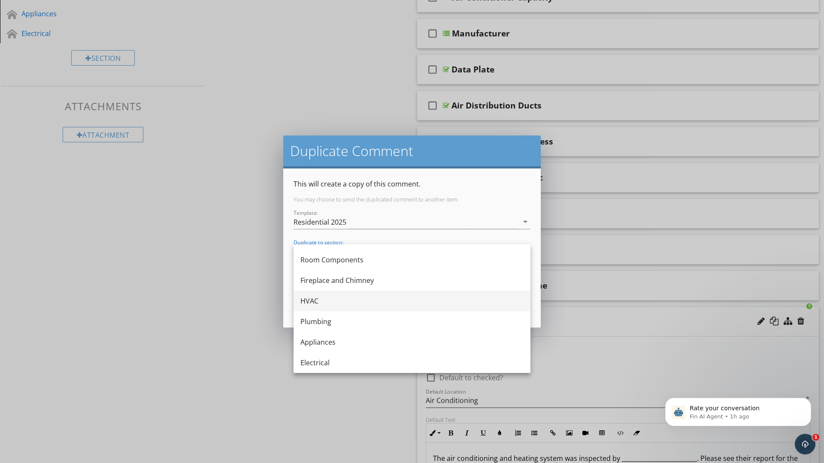
click at [344, 302] on div "HVAC" at bounding box center [411, 301] width 223 height 10
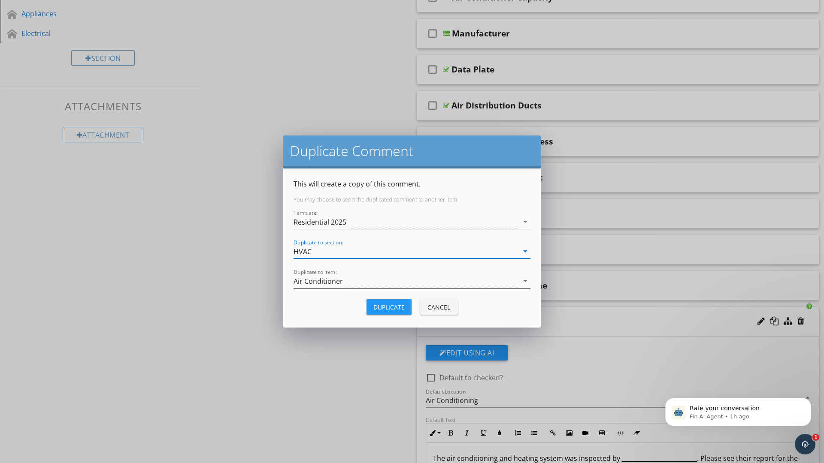
click at [373, 284] on div "Air Conditioner" at bounding box center [405, 281] width 225 height 14
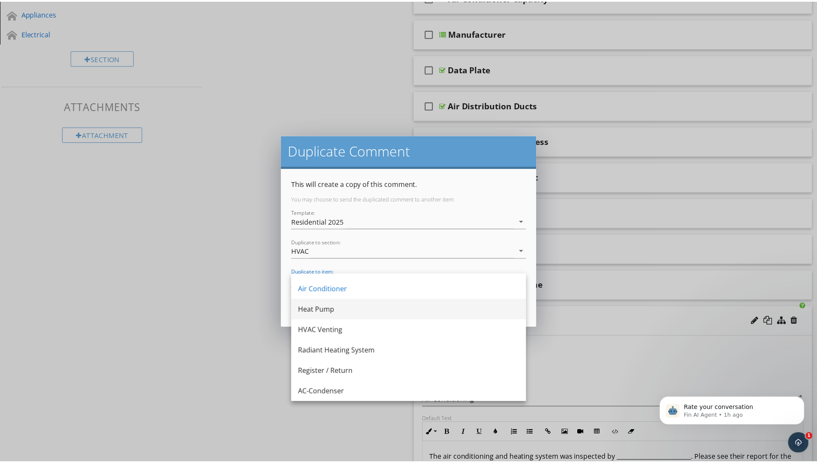
scroll to position [34, 0]
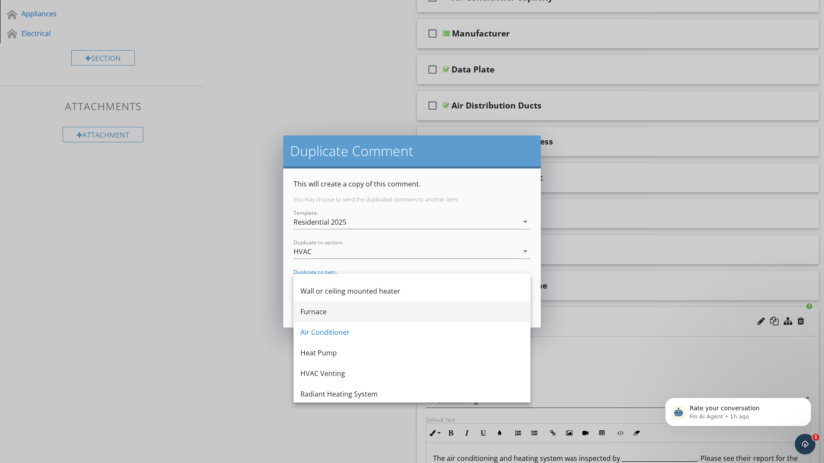
click at [345, 310] on div "Furnace" at bounding box center [411, 312] width 223 height 10
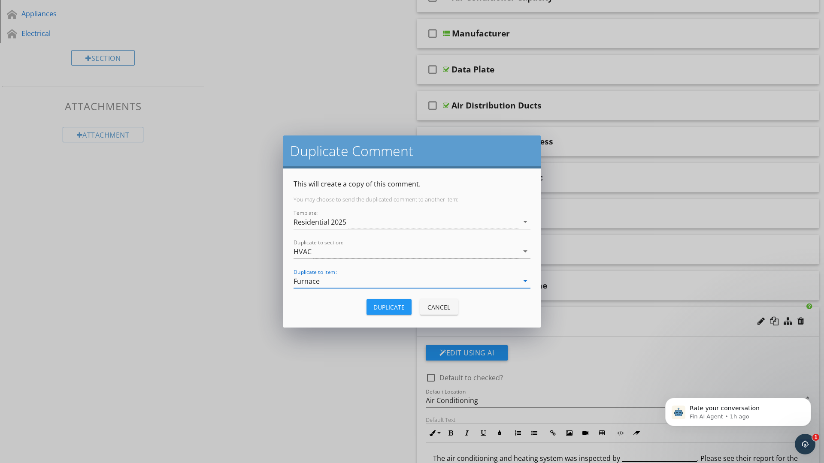
click at [388, 310] on div "Duplicate" at bounding box center [388, 307] width 31 height 9
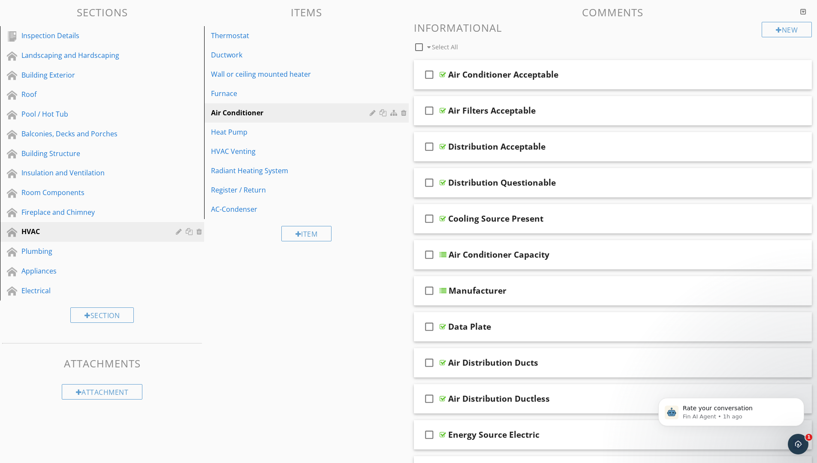
scroll to position [0, 0]
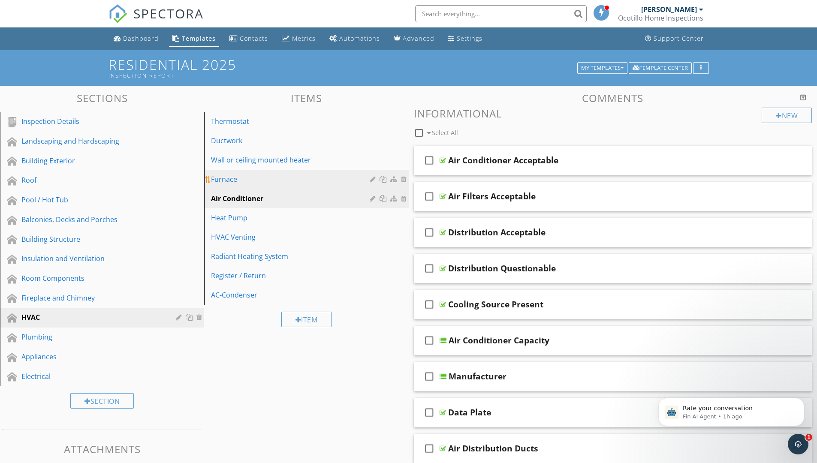
click at [290, 179] on div "Furnace" at bounding box center [291, 179] width 161 height 10
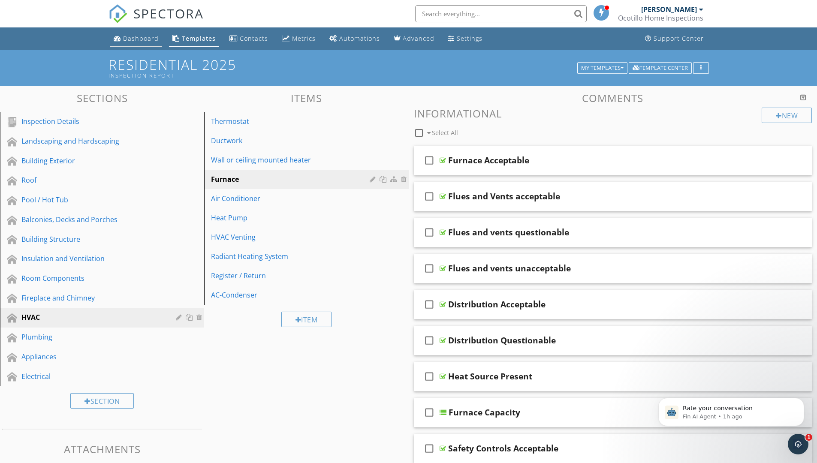
click at [143, 38] on div "Dashboard" at bounding box center [141, 38] width 36 height 8
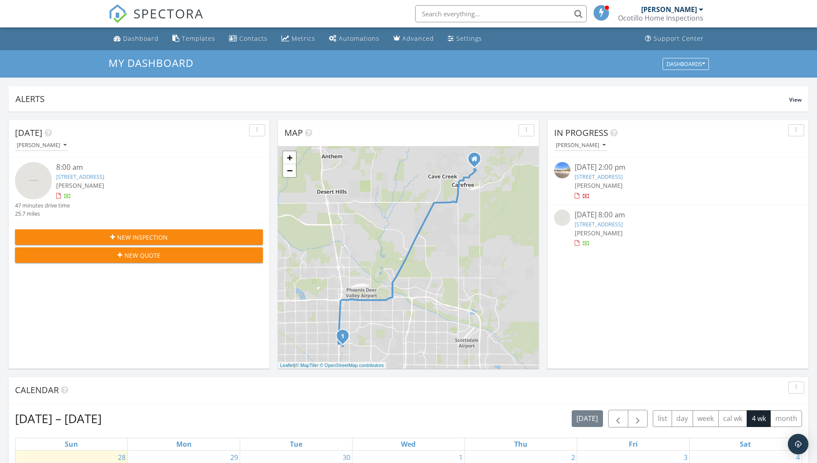
click at [780, 16] on nav "SPECTORA [PERSON_NAME] Ocotillo Home Inspections Role: Inspector Change Role Da…" at bounding box center [408, 13] width 817 height 27
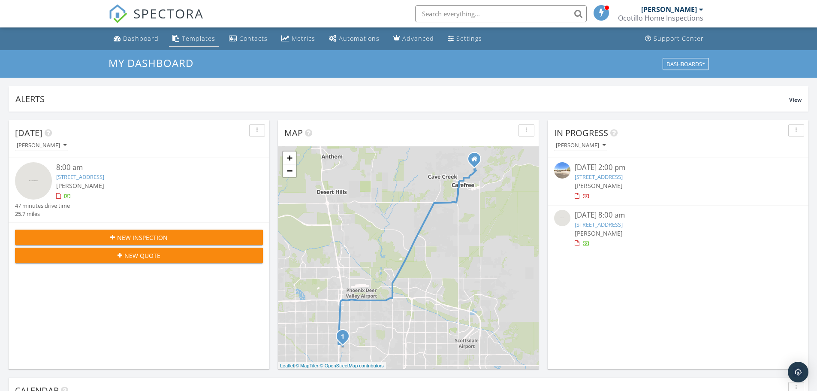
click at [200, 37] on div "Templates" at bounding box center [198, 38] width 33 height 8
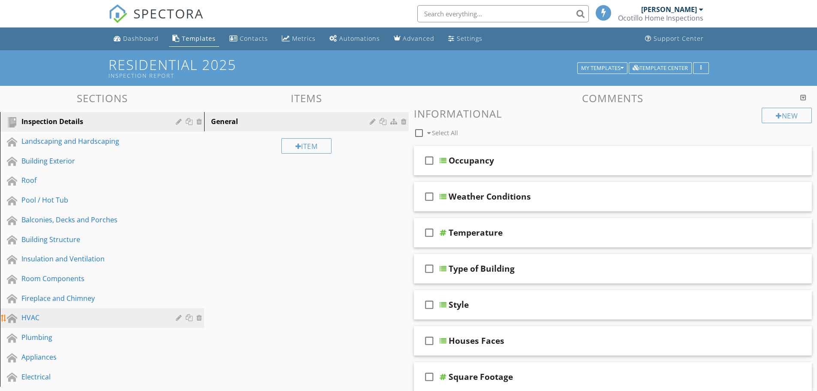
click at [48, 317] on div "HVAC" at bounding box center [92, 317] width 142 height 10
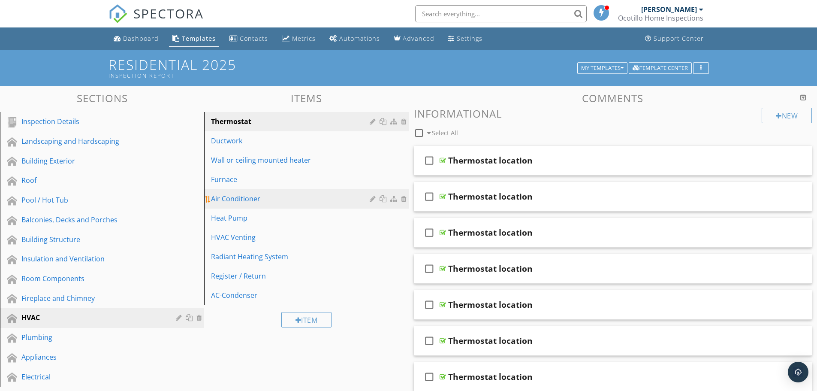
click at [265, 200] on div "Air Conditioner" at bounding box center [291, 198] width 161 height 10
click at [276, 119] on div "Thermostat" at bounding box center [291, 121] width 161 height 10
click at [783, 116] on div "New" at bounding box center [787, 115] width 50 height 15
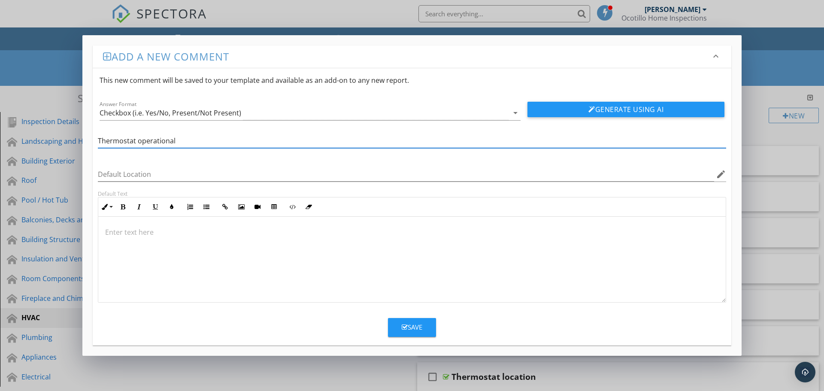
click at [141, 140] on input "Thermostat operational" at bounding box center [412, 141] width 628 height 14
type input "Thermostat Operational"
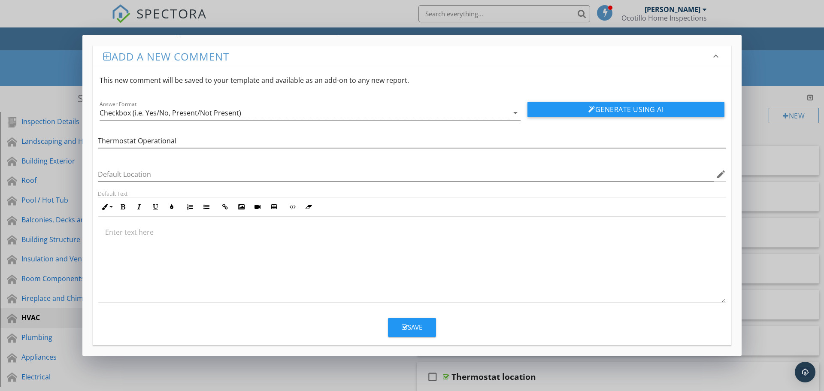
click at [144, 234] on p at bounding box center [411, 232] width 613 height 10
click at [412, 327] on div "Save" at bounding box center [411, 327] width 21 height 10
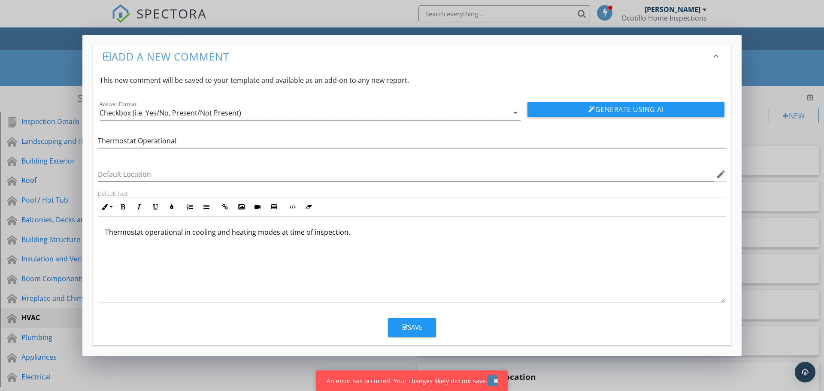
click at [493, 381] on div "button" at bounding box center [495, 380] width 5 height 6
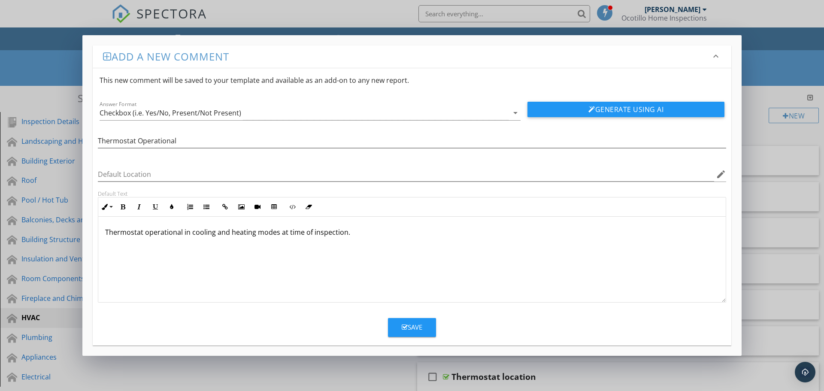
click at [403, 325] on icon "button" at bounding box center [404, 327] width 6 height 6
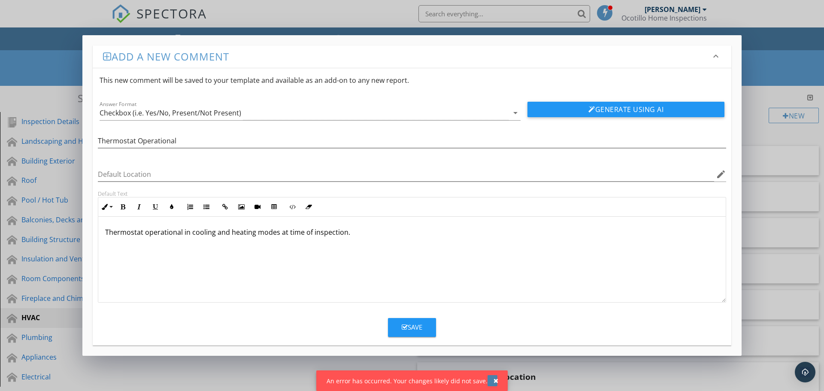
click at [489, 379] on button "button" at bounding box center [492, 380] width 10 height 11
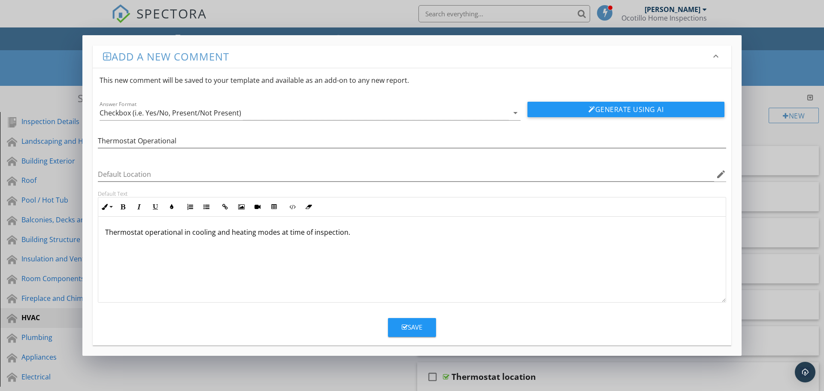
click at [383, 247] on div "Thermostat operational in cooling and heating modes at time of inspection." at bounding box center [411, 260] width 627 height 86
click at [410, 326] on div "Save" at bounding box center [411, 327] width 21 height 10
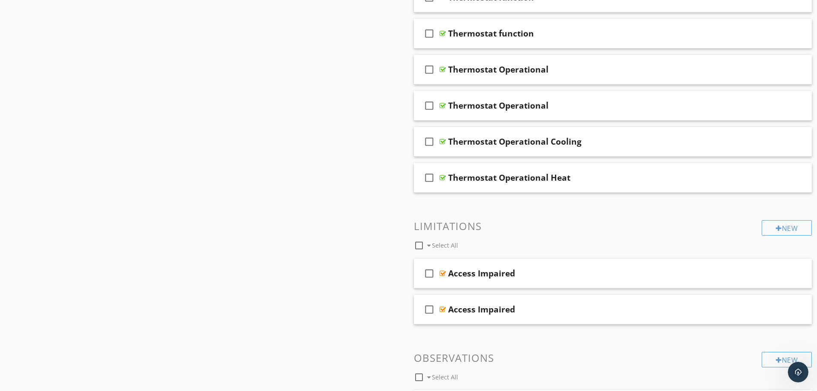
scroll to position [782, 0]
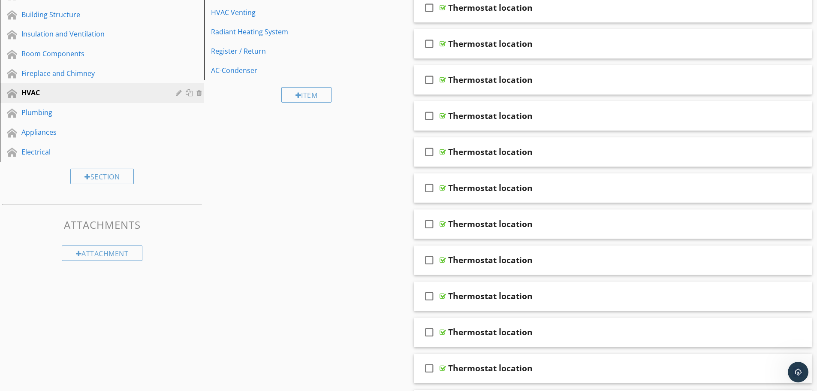
scroll to position [0, 0]
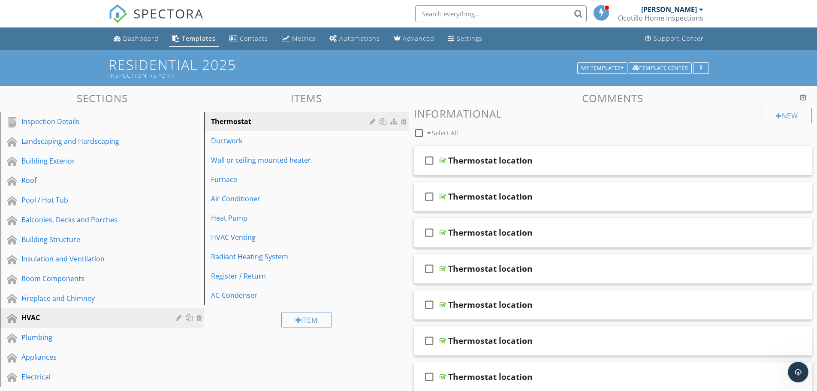
click at [665, 14] on div "Ocotillo Home Inspections" at bounding box center [660, 18] width 85 height 9
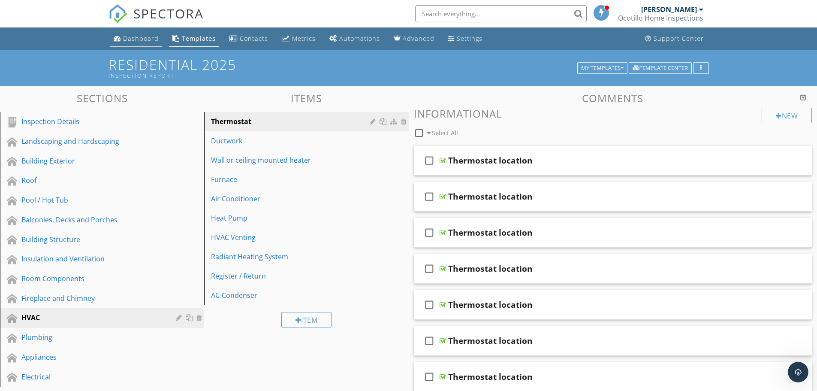
click at [142, 38] on div "Dashboard" at bounding box center [141, 38] width 36 height 8
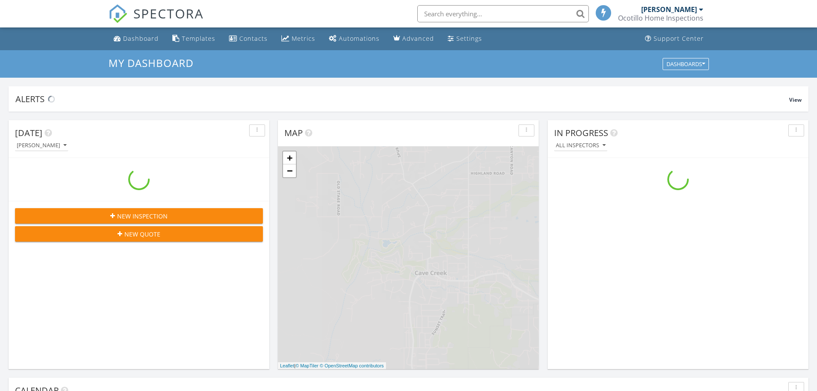
scroll to position [794, 830]
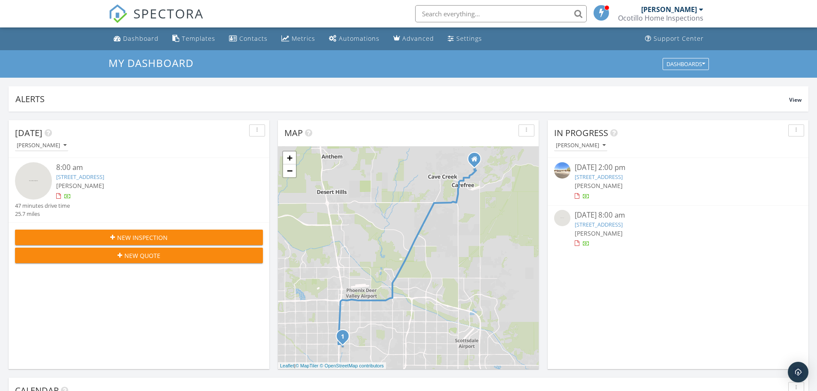
click at [603, 15] on span at bounding box center [601, 13] width 9 height 8
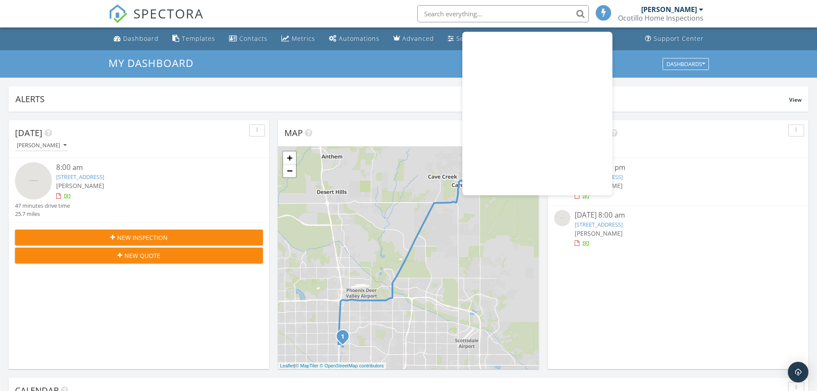
click at [738, 52] on div "My Dashboard Dashboards" at bounding box center [408, 63] width 817 height 27
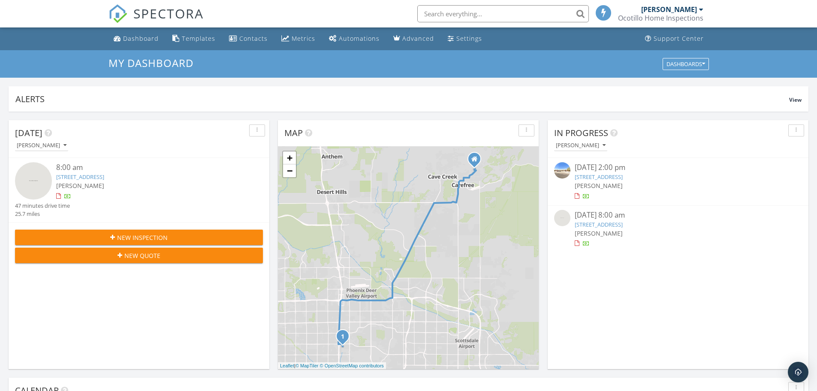
click at [667, 15] on div "Ocotillo Home Inspections" at bounding box center [660, 18] width 85 height 9
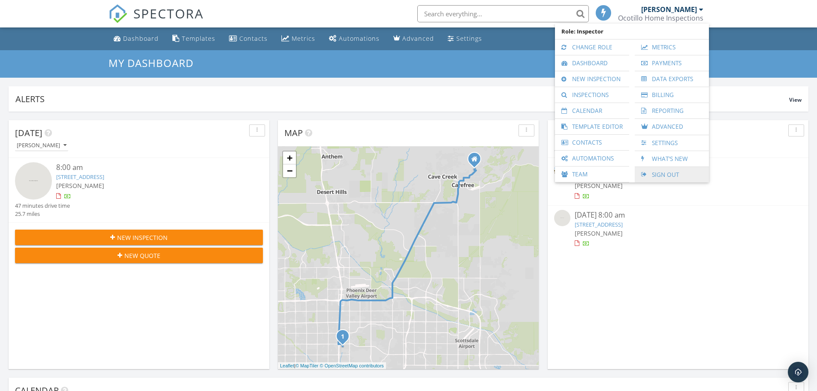
click at [658, 172] on link "Sign Out" at bounding box center [672, 174] width 66 height 15
